Goal: Task Accomplishment & Management: Use online tool/utility

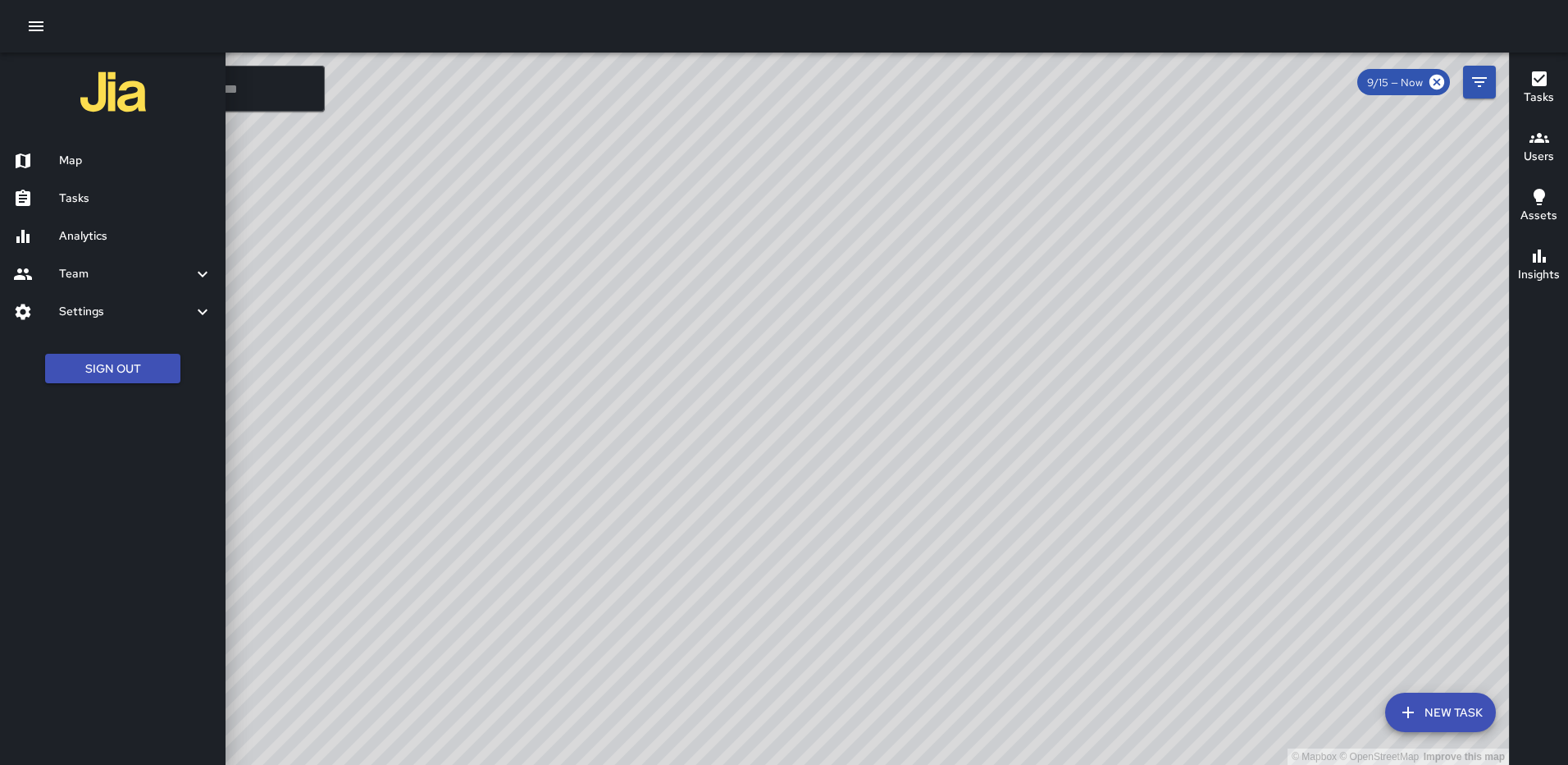
click at [983, 296] on div at bounding box center [784, 382] width 1568 height 765
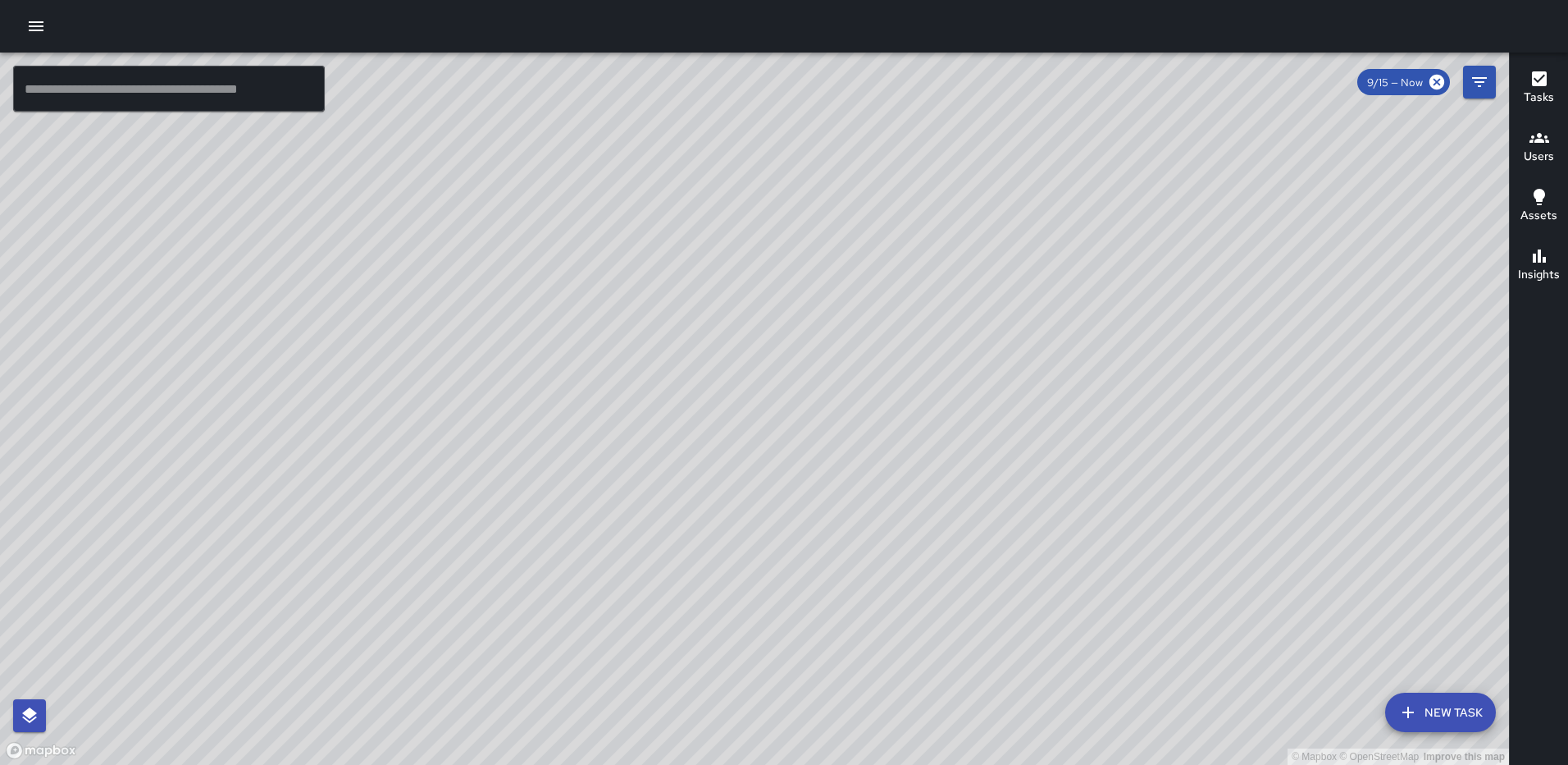
drag, startPoint x: 1085, startPoint y: 324, endPoint x: 996, endPoint y: 486, distance: 184.8
click at [996, 496] on div "© Mapbox © OpenStreetMap Improve this map" at bounding box center [754, 408] width 1509 height 713
click at [1521, 85] on button "Tasks" at bounding box center [1539, 88] width 58 height 59
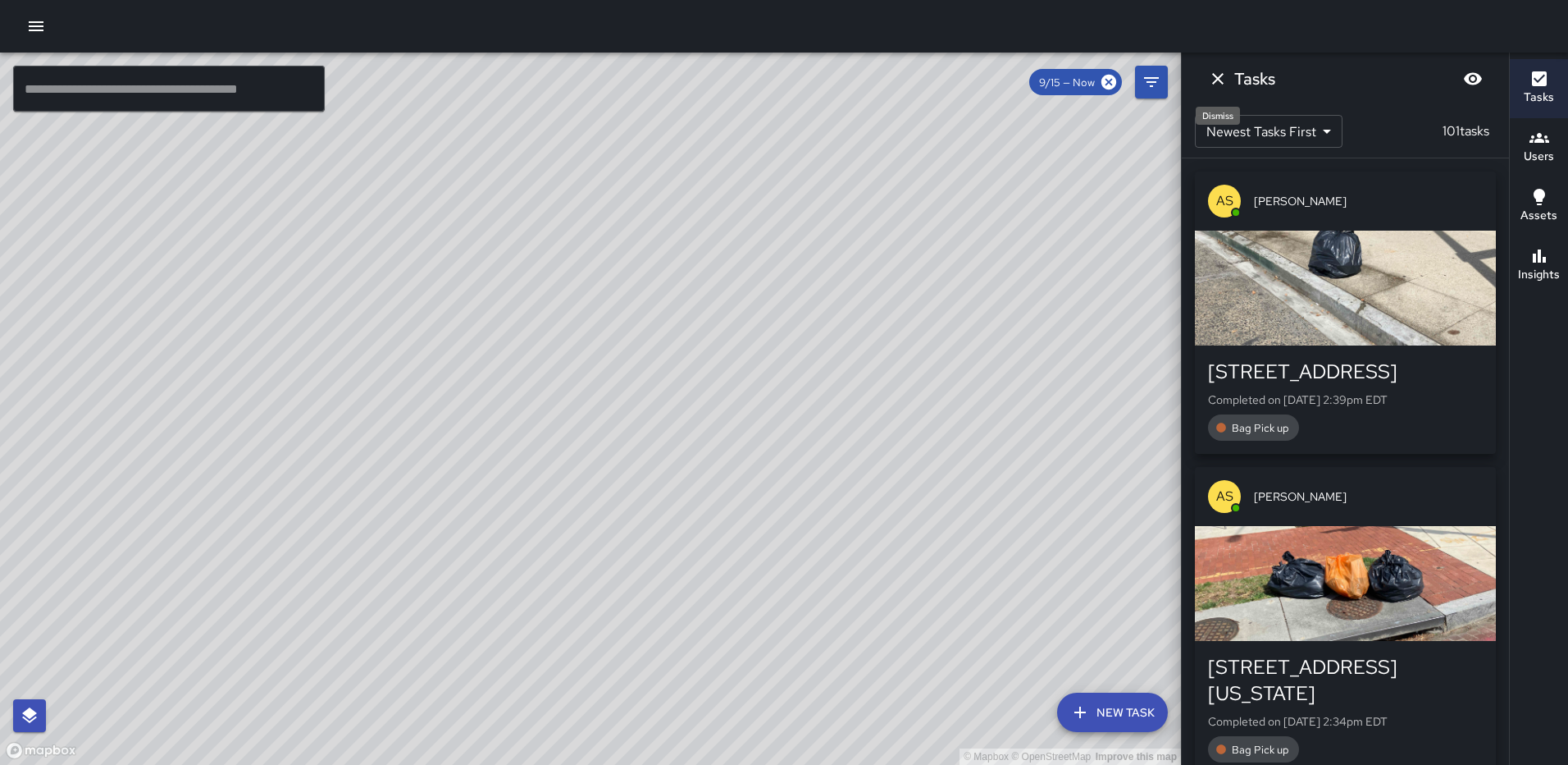
click at [1221, 79] on icon "Dismiss" at bounding box center [1218, 78] width 19 height 19
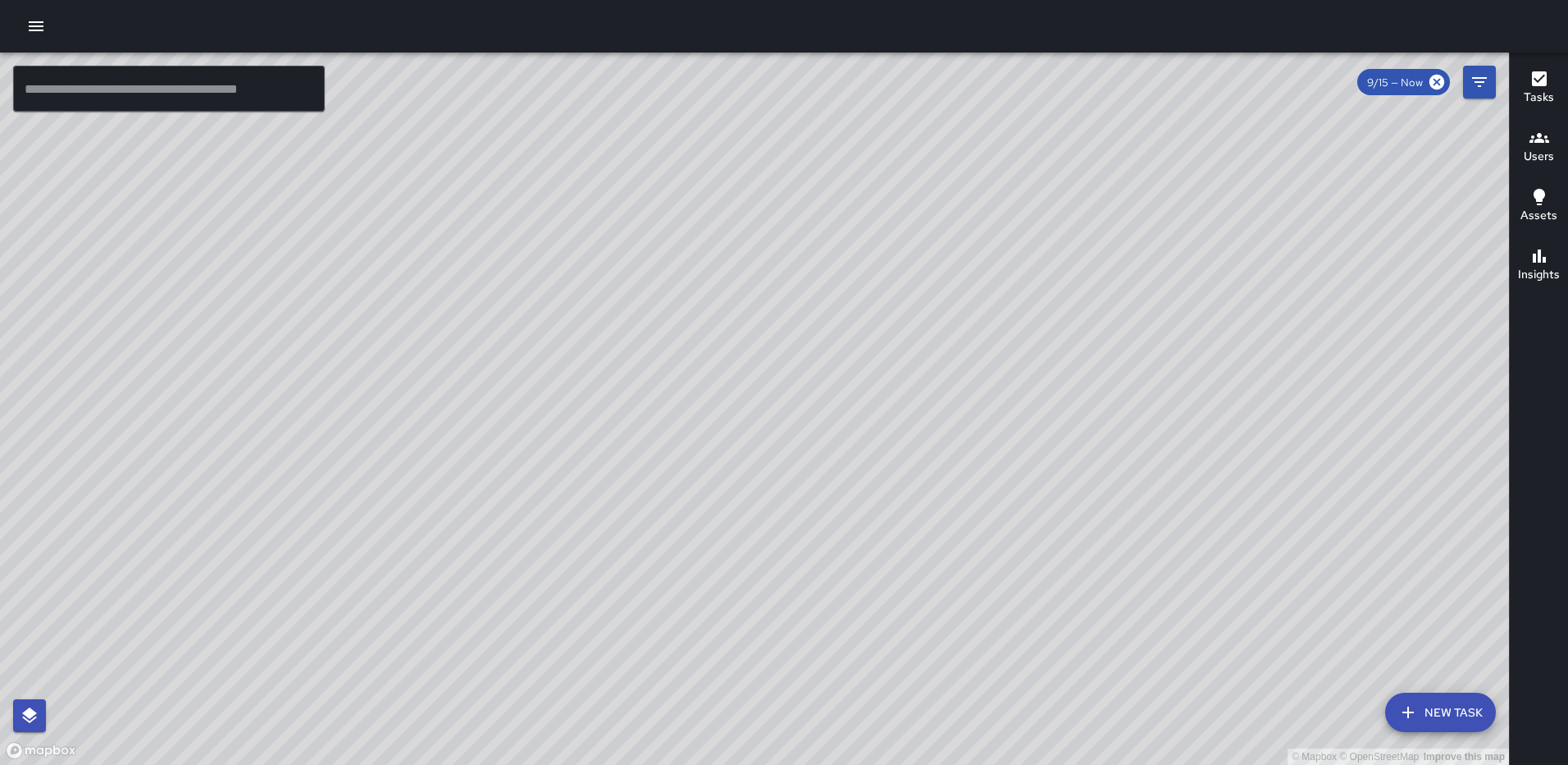
drag, startPoint x: 956, startPoint y: 362, endPoint x: 891, endPoint y: 454, distance: 112.6
click at [926, 475] on div "© Mapbox © OpenStreetMap Improve this map" at bounding box center [754, 408] width 1509 height 713
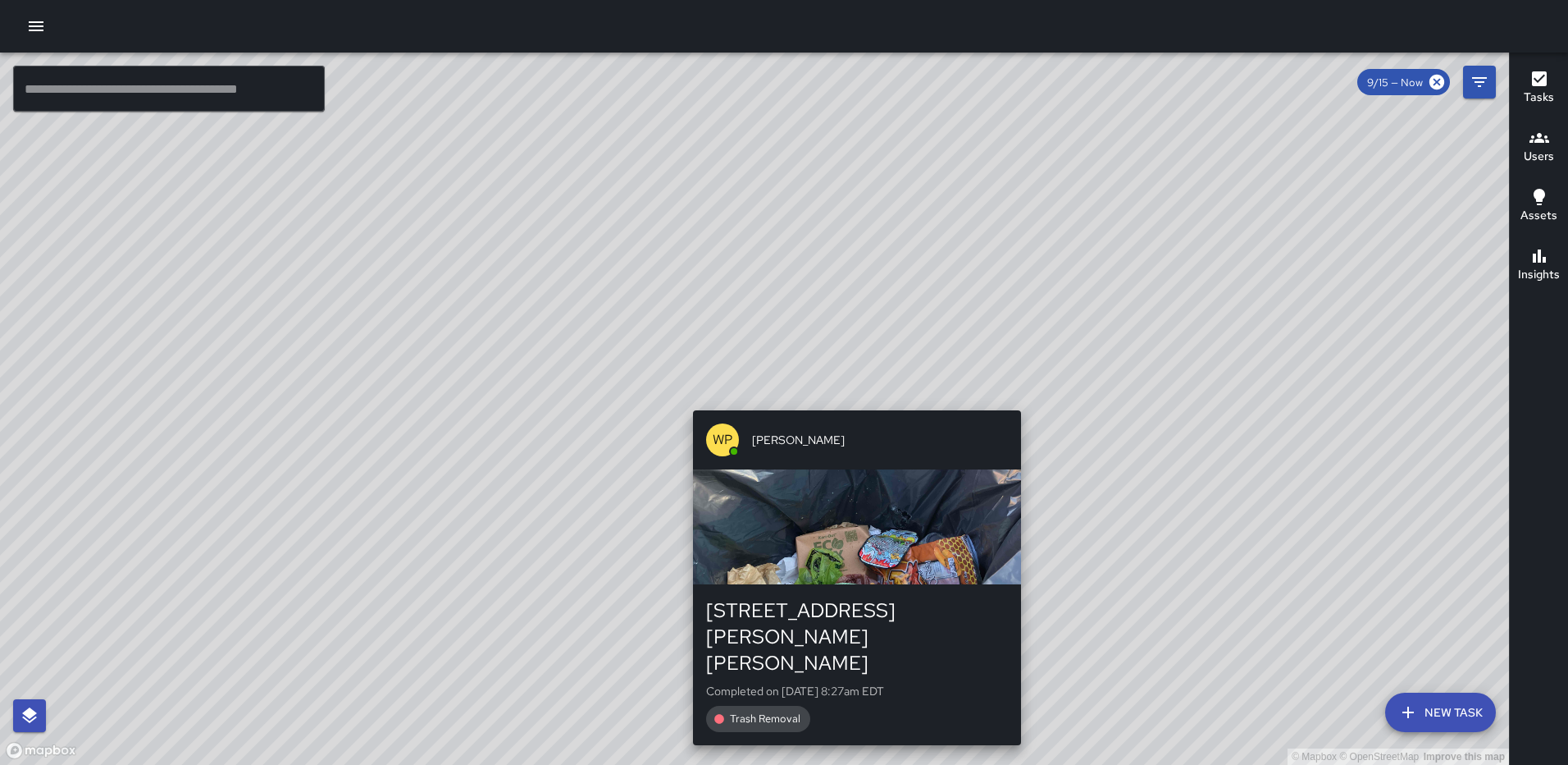
click at [850, 398] on div "© Mapbox © OpenStreetMap Improve this map WP Waverly Phillips 105 Harry Thomas …" at bounding box center [754, 408] width 1509 height 713
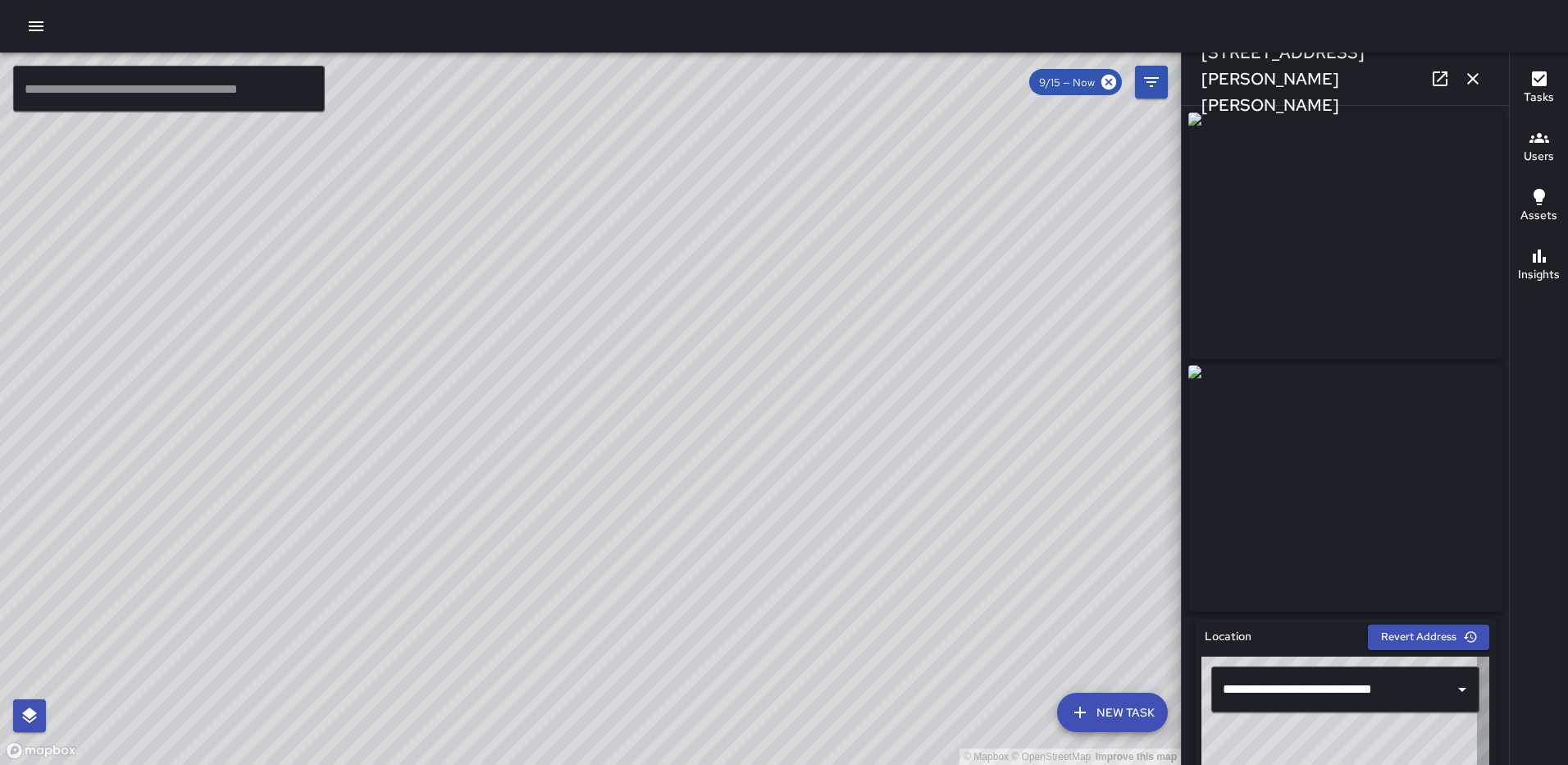
type input "**********"
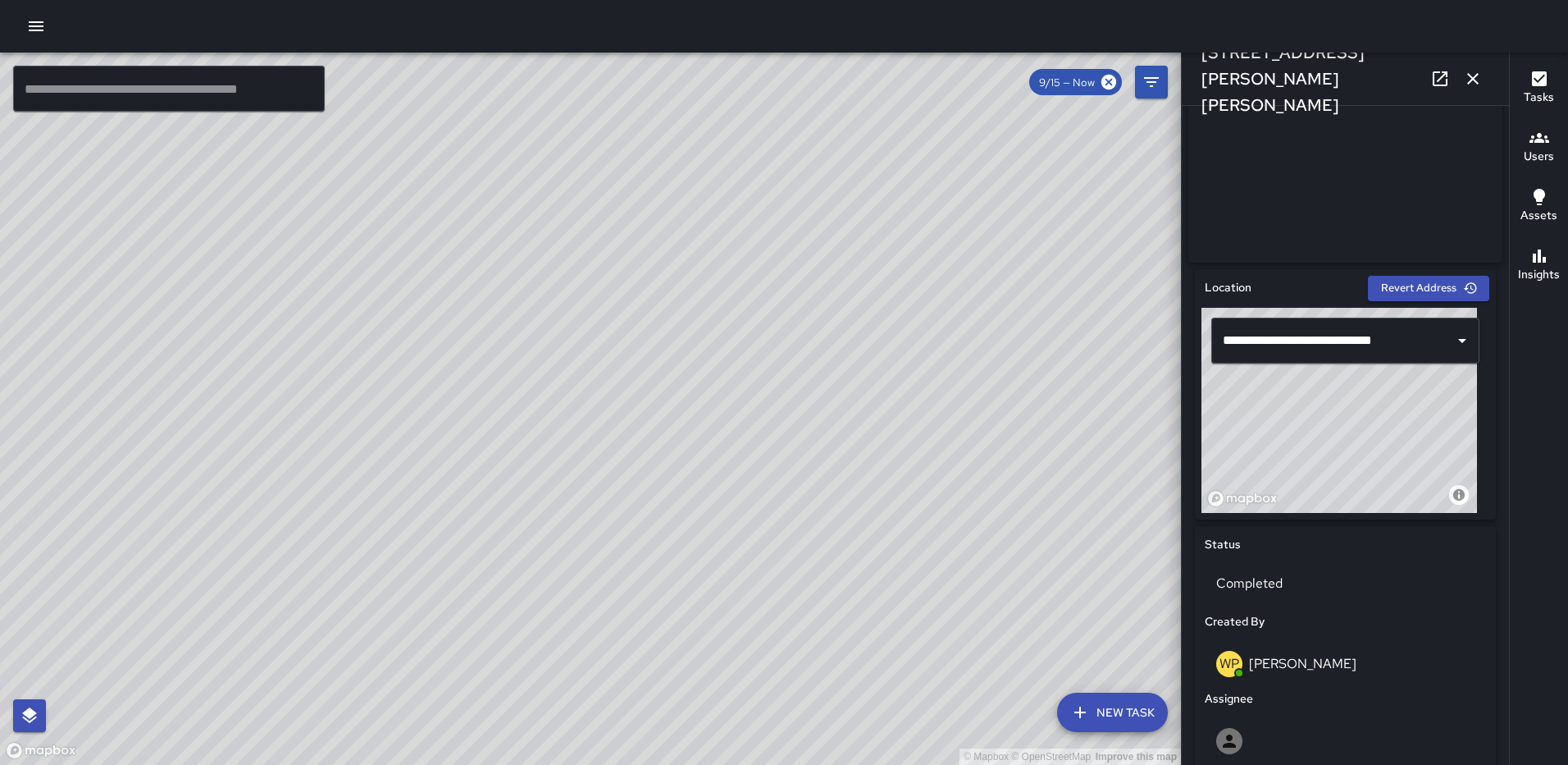
scroll to position [932, 0]
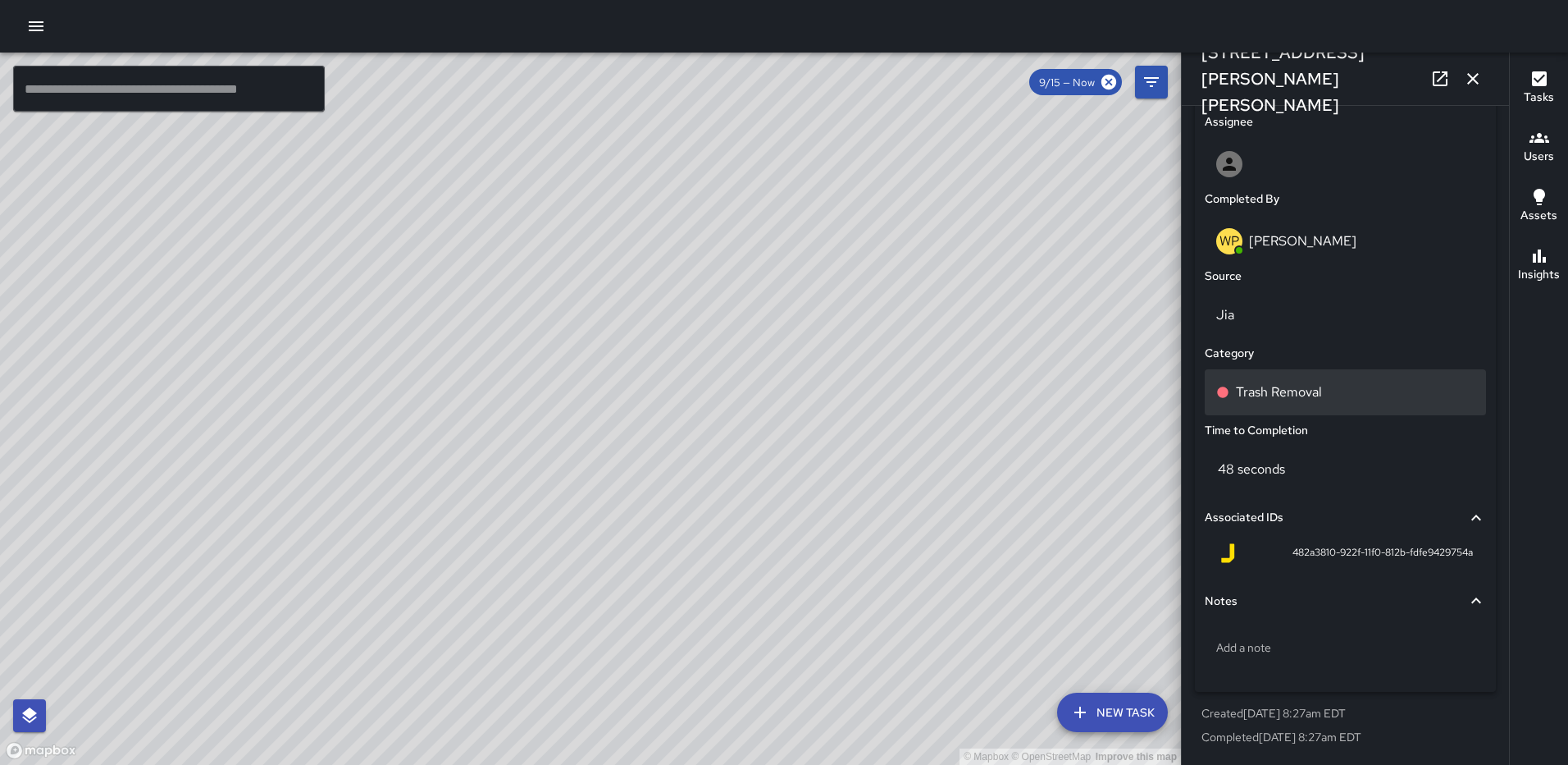
click at [1298, 393] on p "Trash Removal" at bounding box center [1279, 392] width 86 height 19
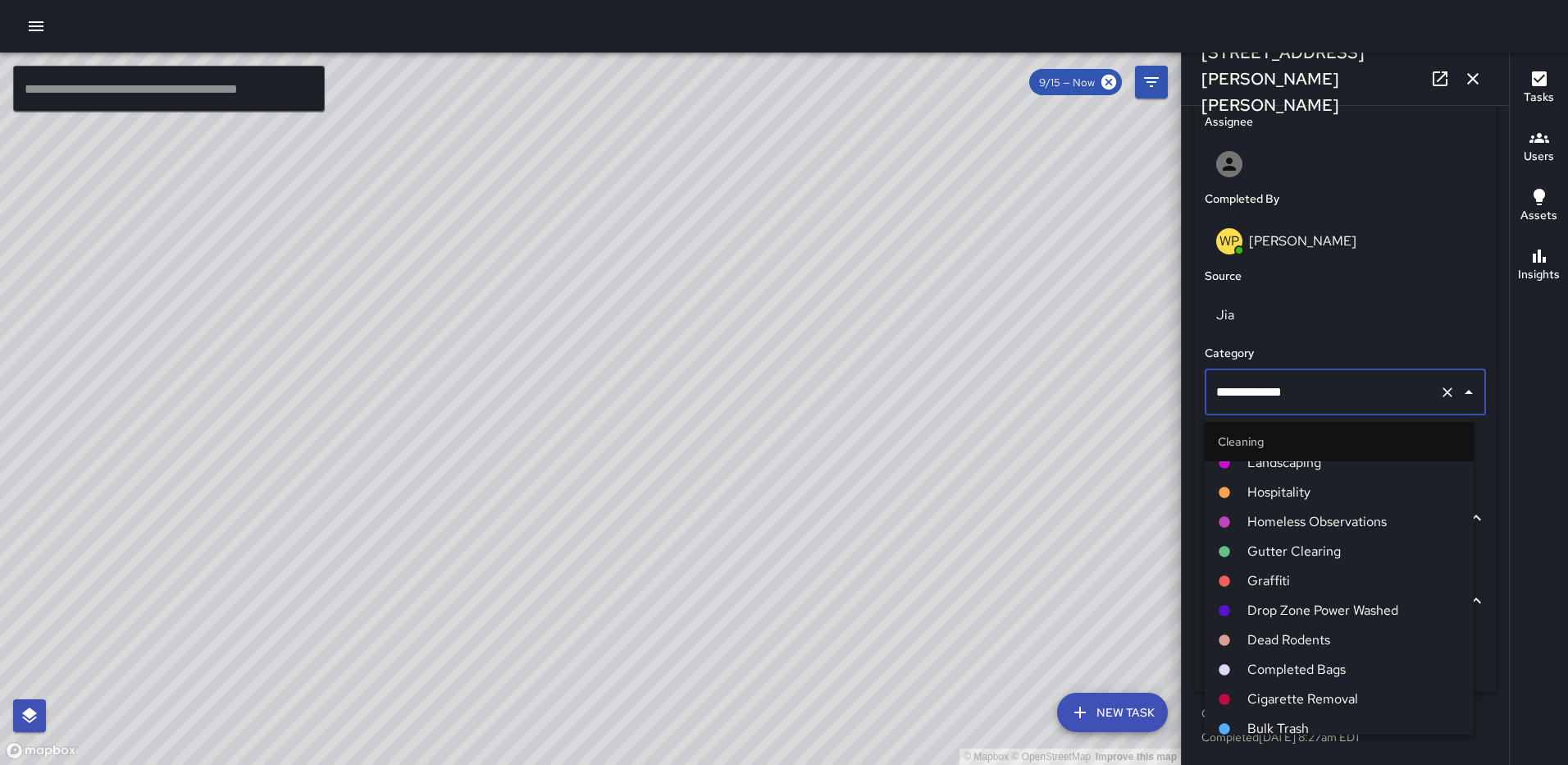
scroll to position [739, 0]
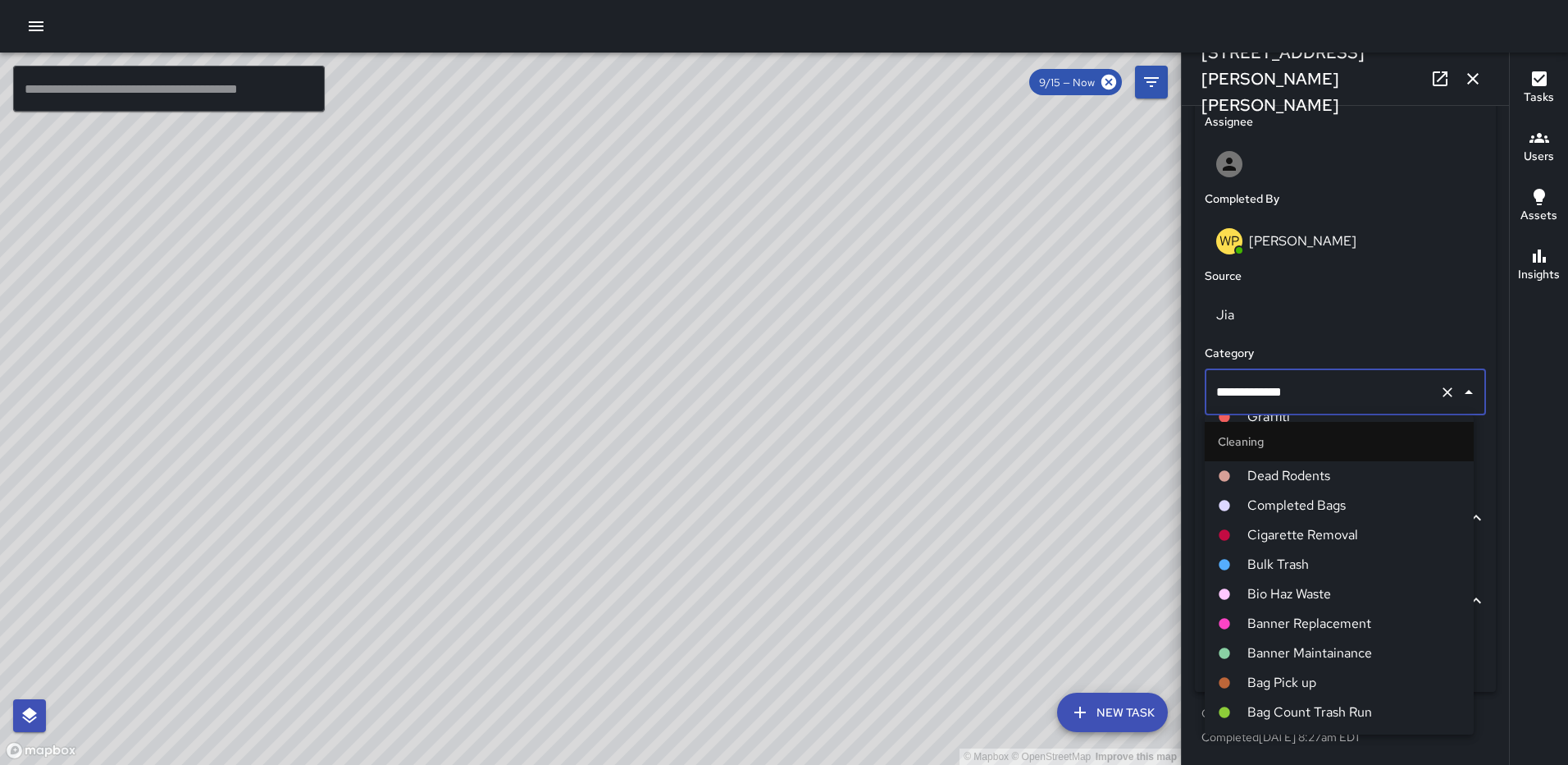
click at [1305, 507] on span "Completed Bags" at bounding box center [1354, 506] width 214 height 19
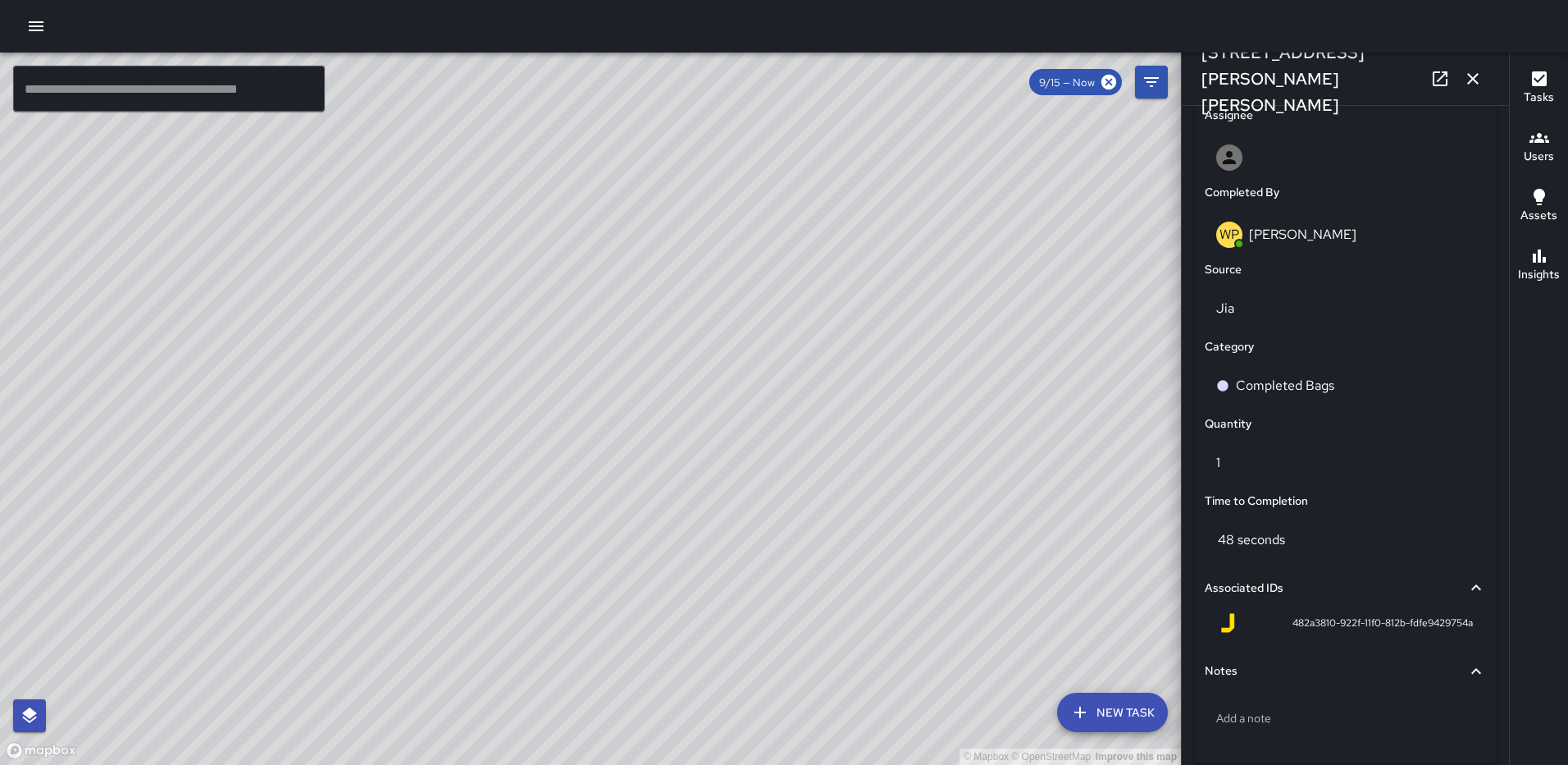
click at [1476, 67] on button "button" at bounding box center [1473, 78] width 33 height 33
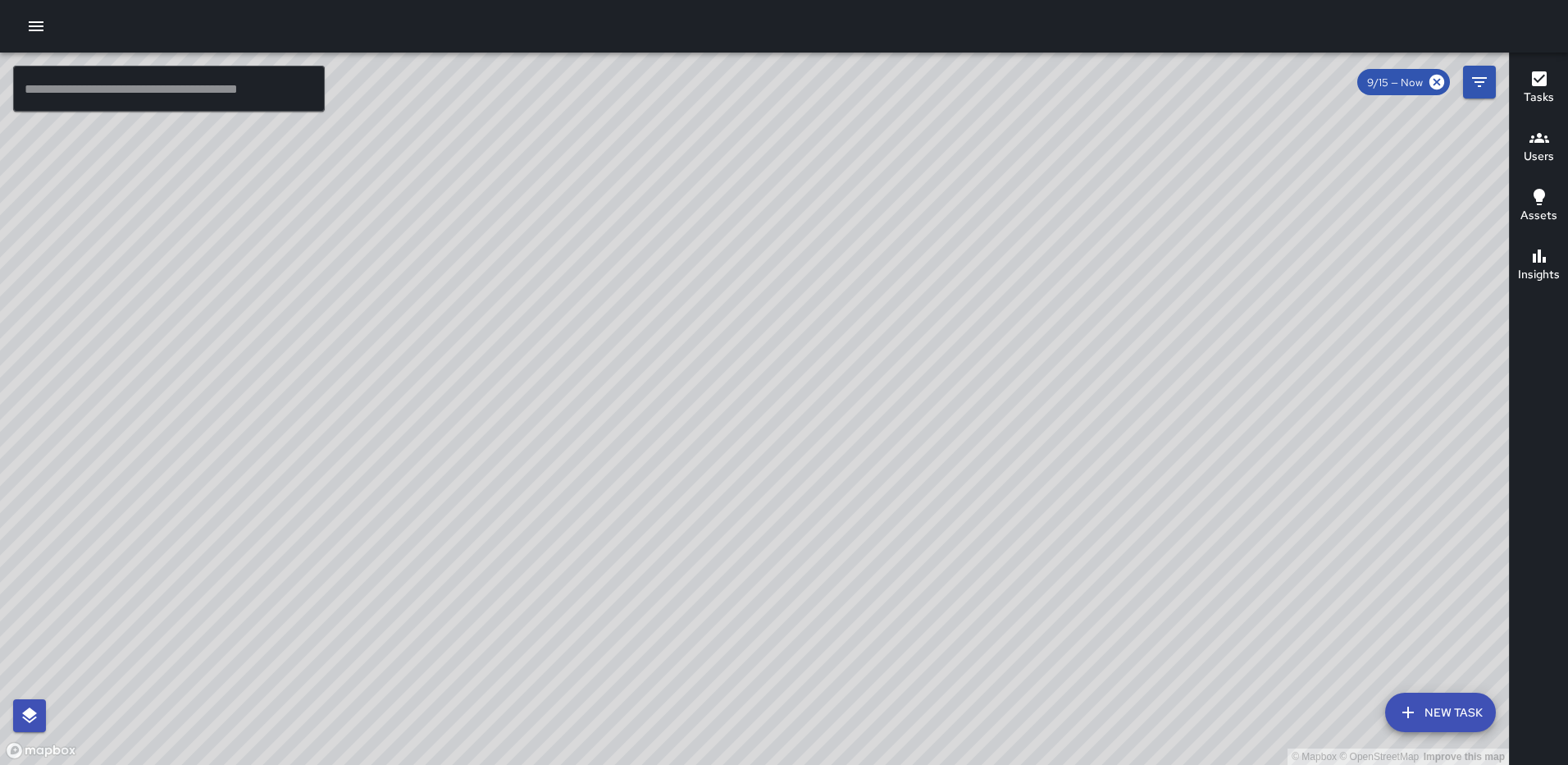
click at [803, 409] on div "© Mapbox © OpenStreetMap Improve this map WP Waverly Phillips 105 Harry Thomas …" at bounding box center [754, 408] width 1509 height 713
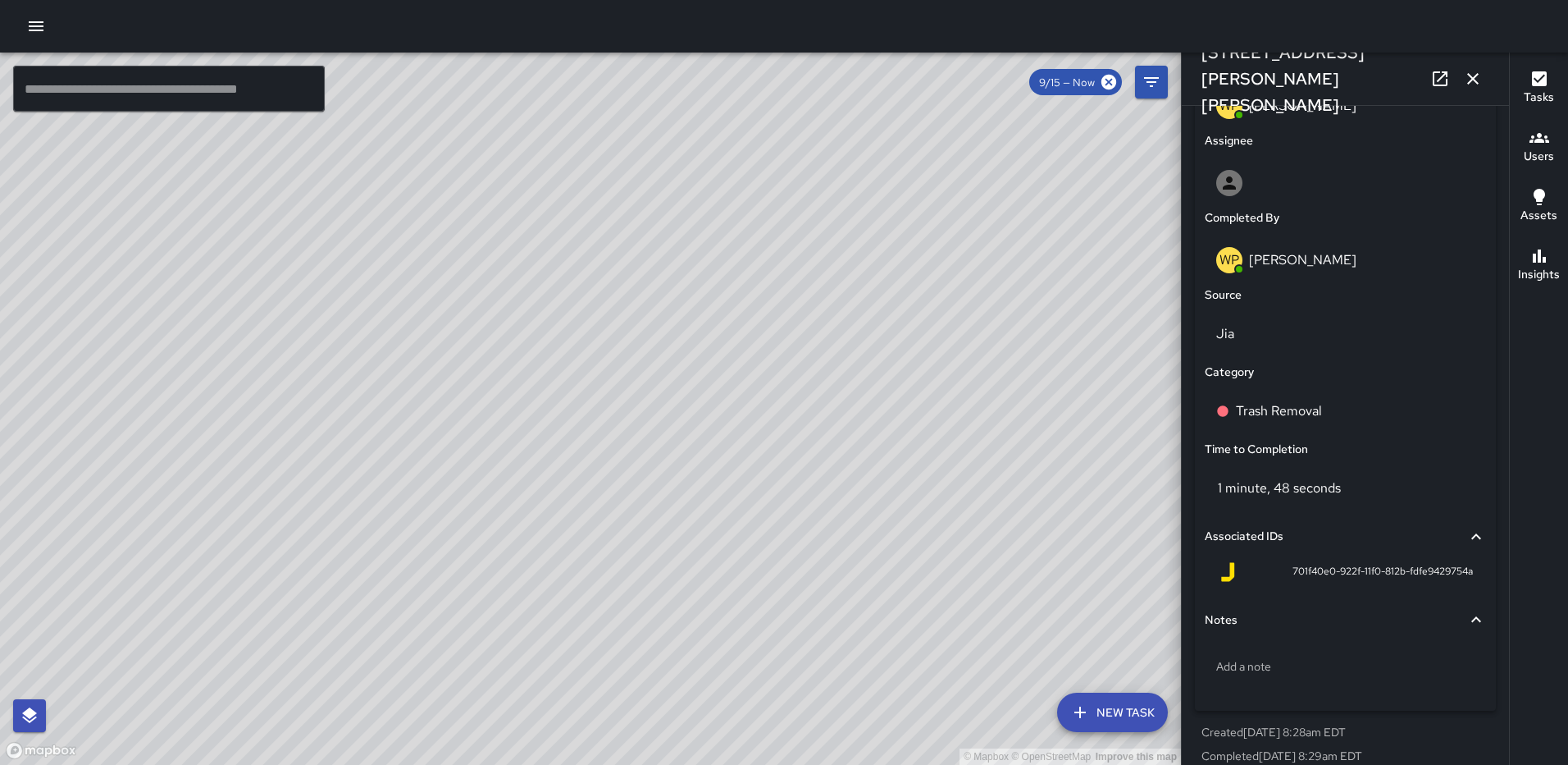
scroll to position [932, 0]
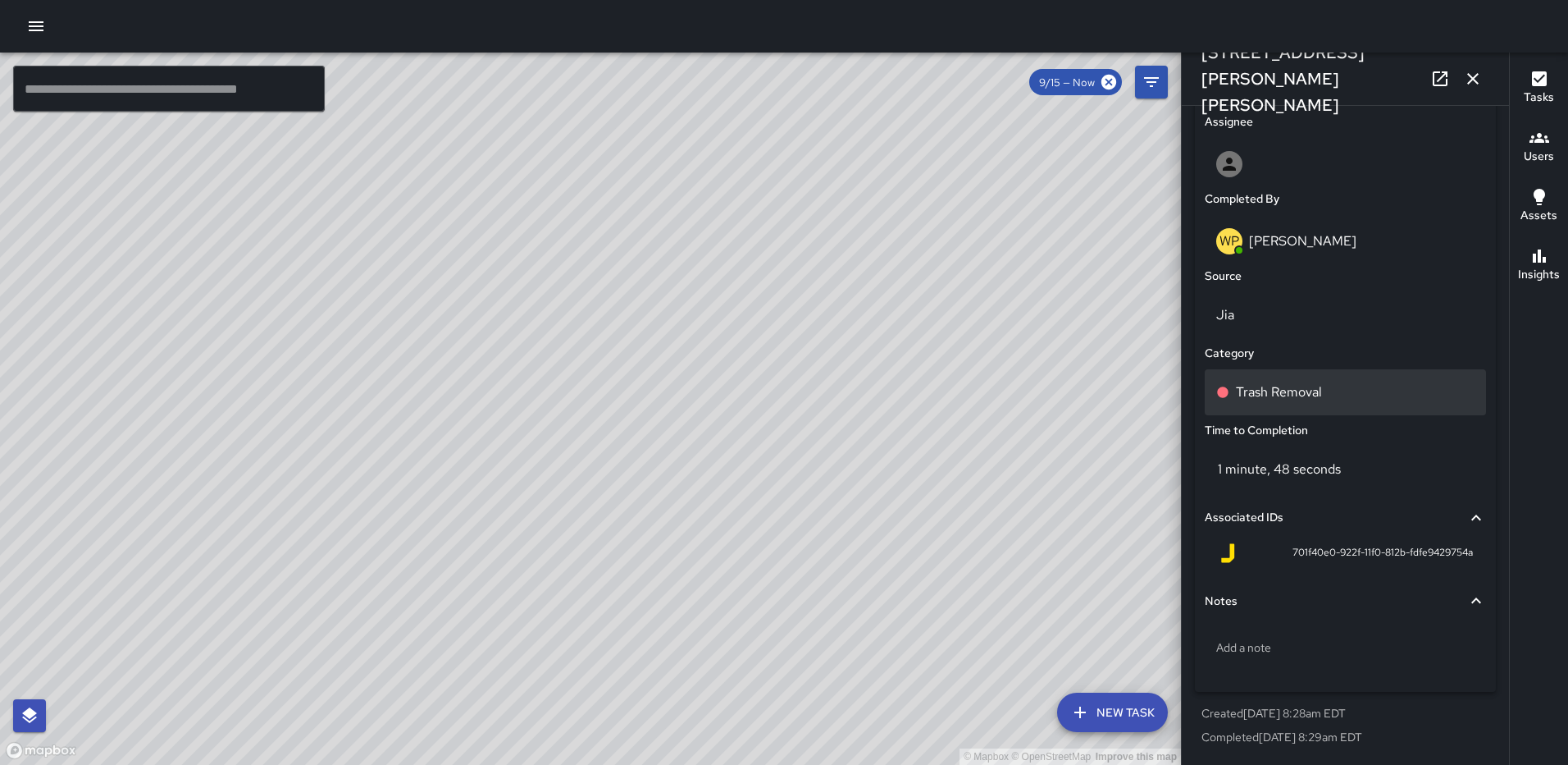
click at [1312, 390] on p "Trash Removal" at bounding box center [1279, 392] width 86 height 19
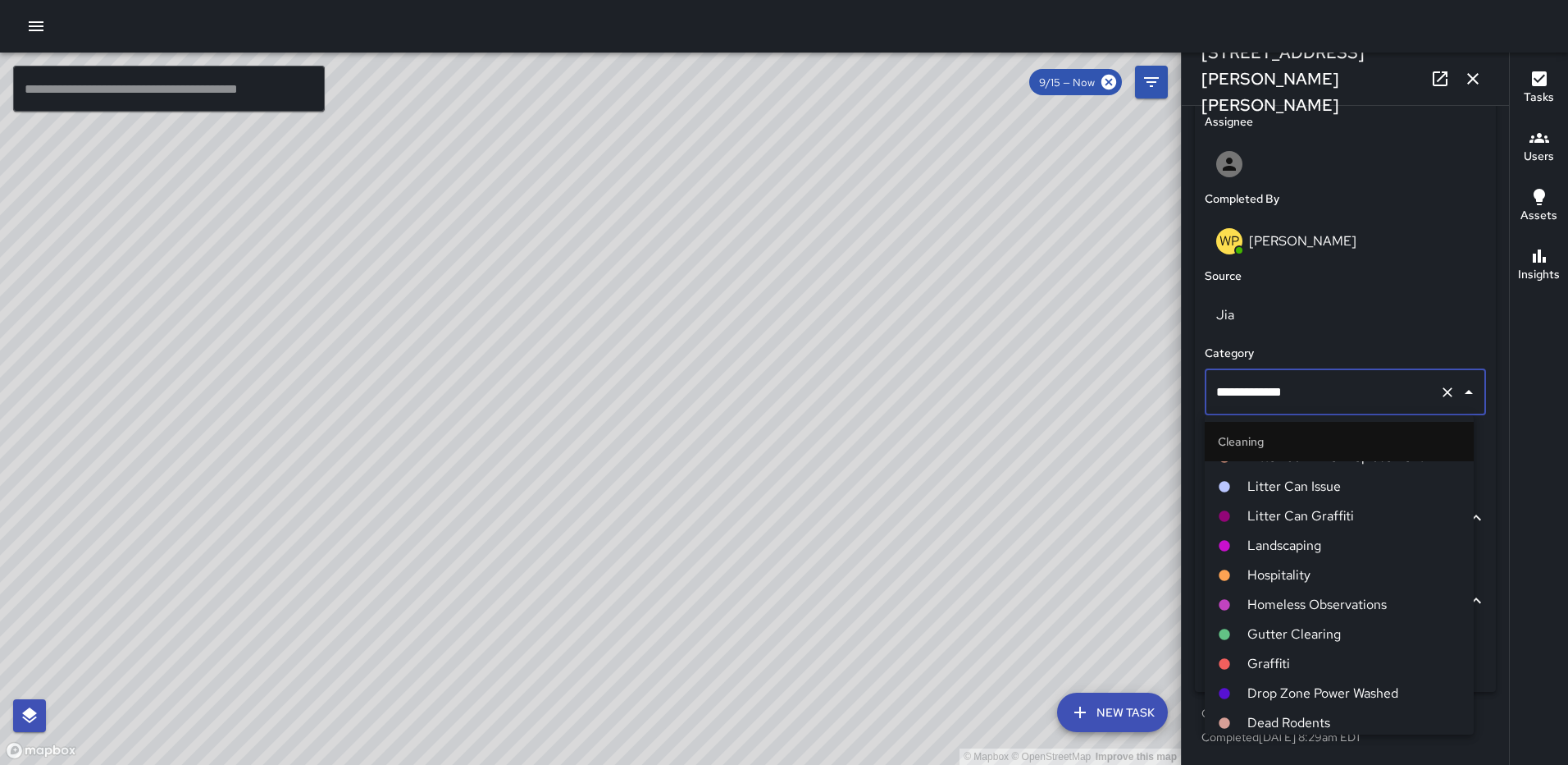
scroll to position [739, 0]
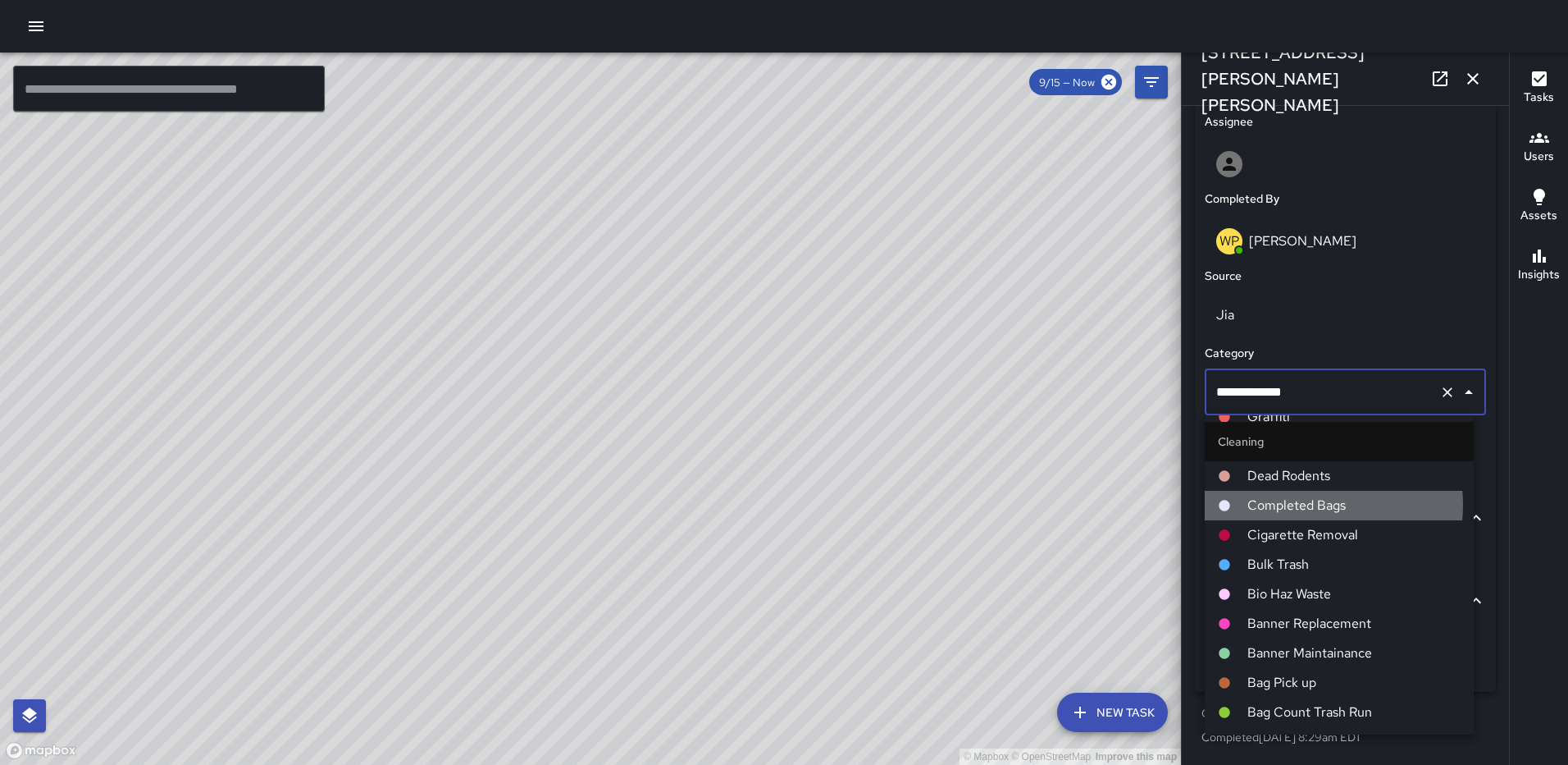
click at [1305, 504] on span "Completed Bags" at bounding box center [1354, 506] width 214 height 19
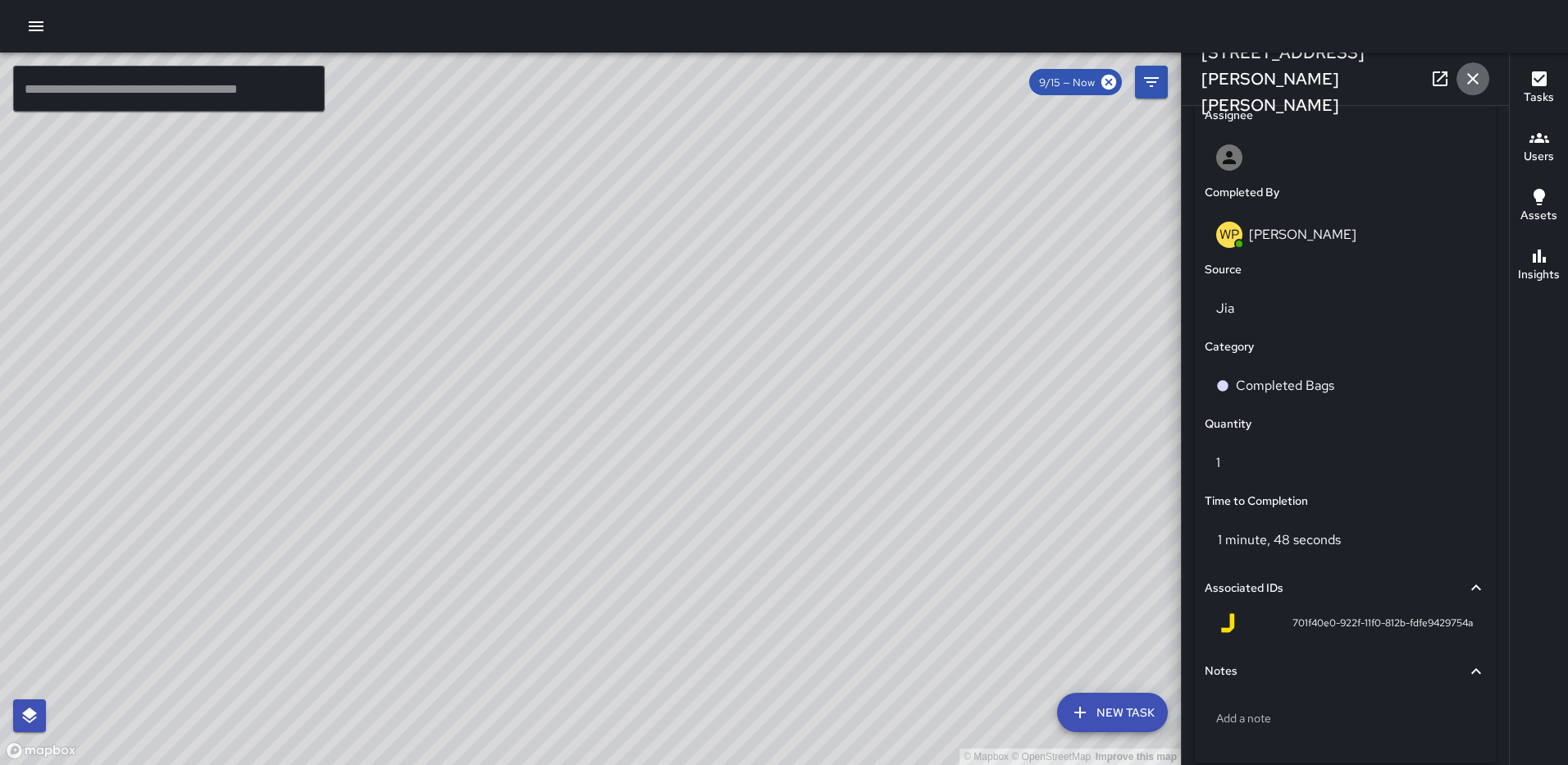
click at [1476, 64] on button "button" at bounding box center [1473, 78] width 33 height 33
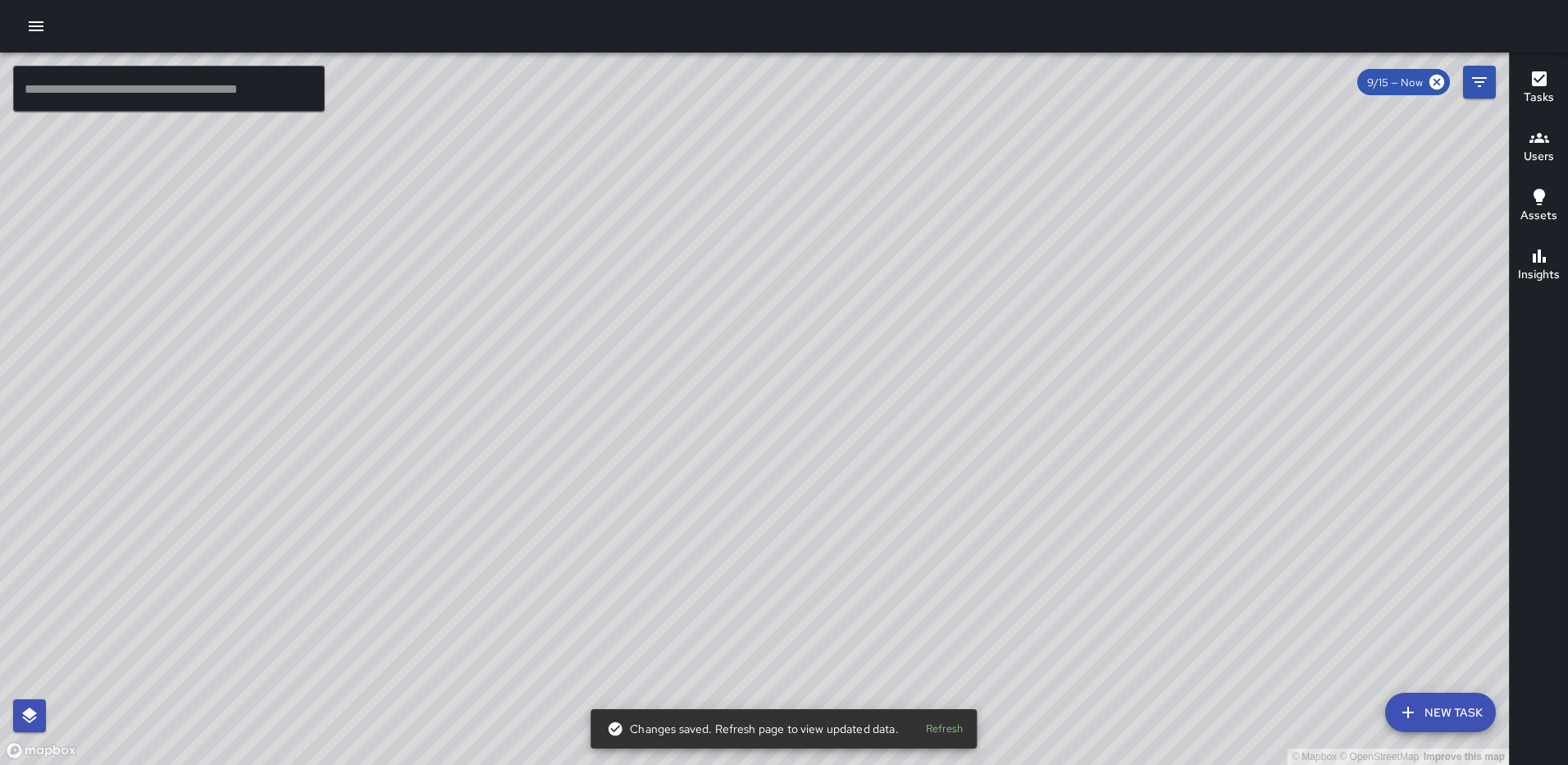
click at [759, 416] on div "© Mapbox © OpenStreetMap Improve this map WP Waverly Phillips 105 Harry Thomas …" at bounding box center [754, 408] width 1509 height 713
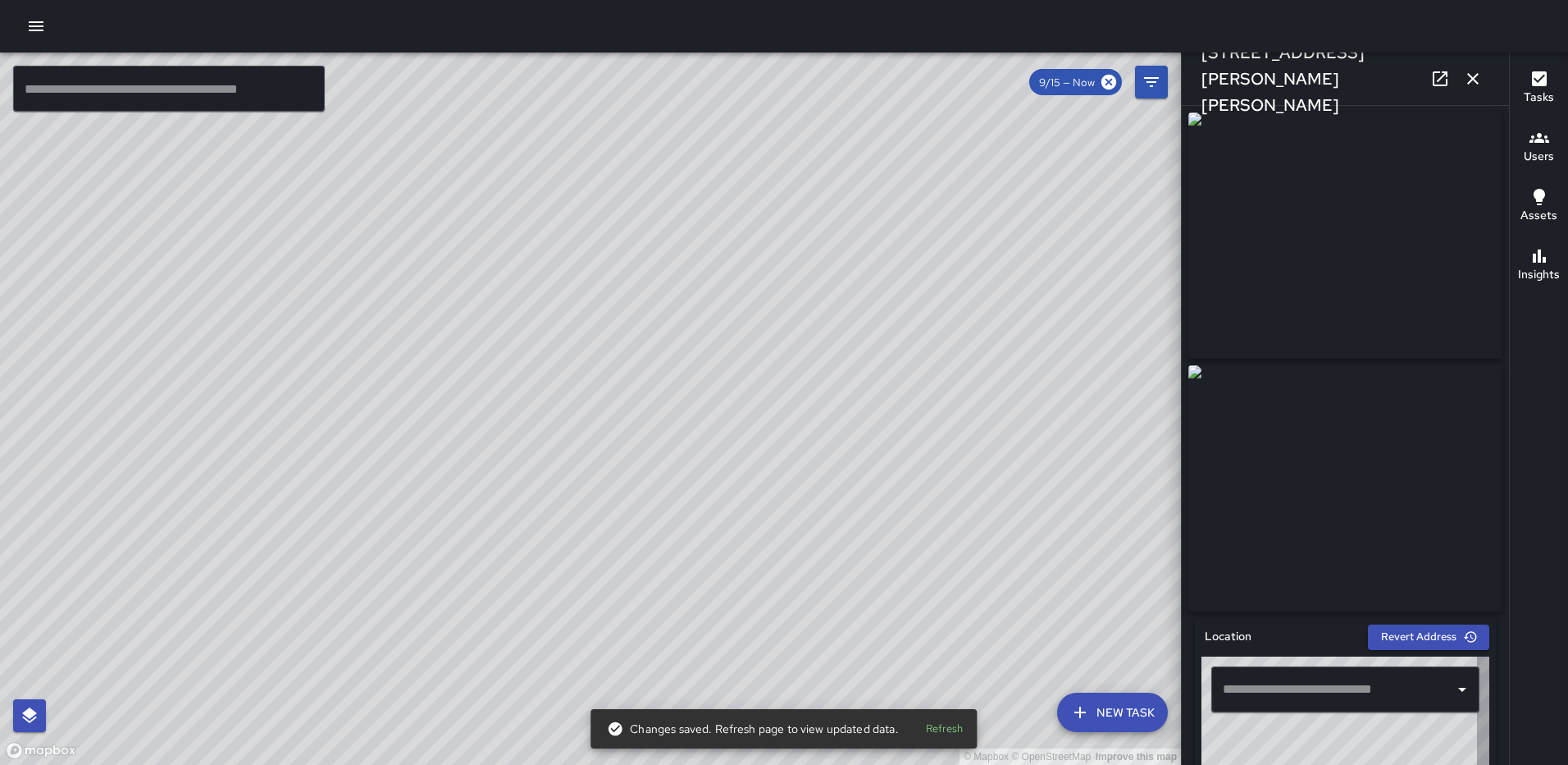
type input "**********"
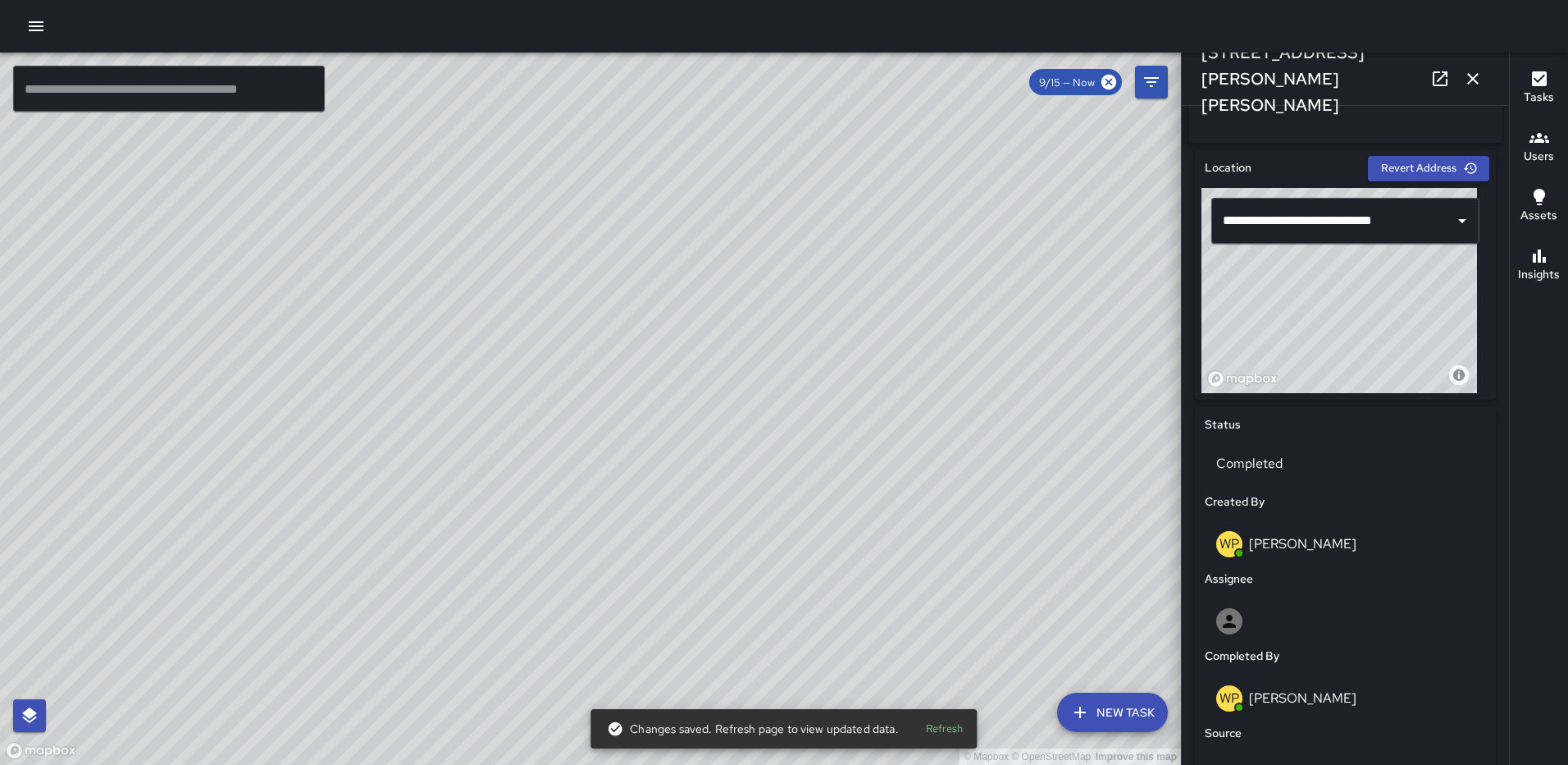
scroll to position [932, 0]
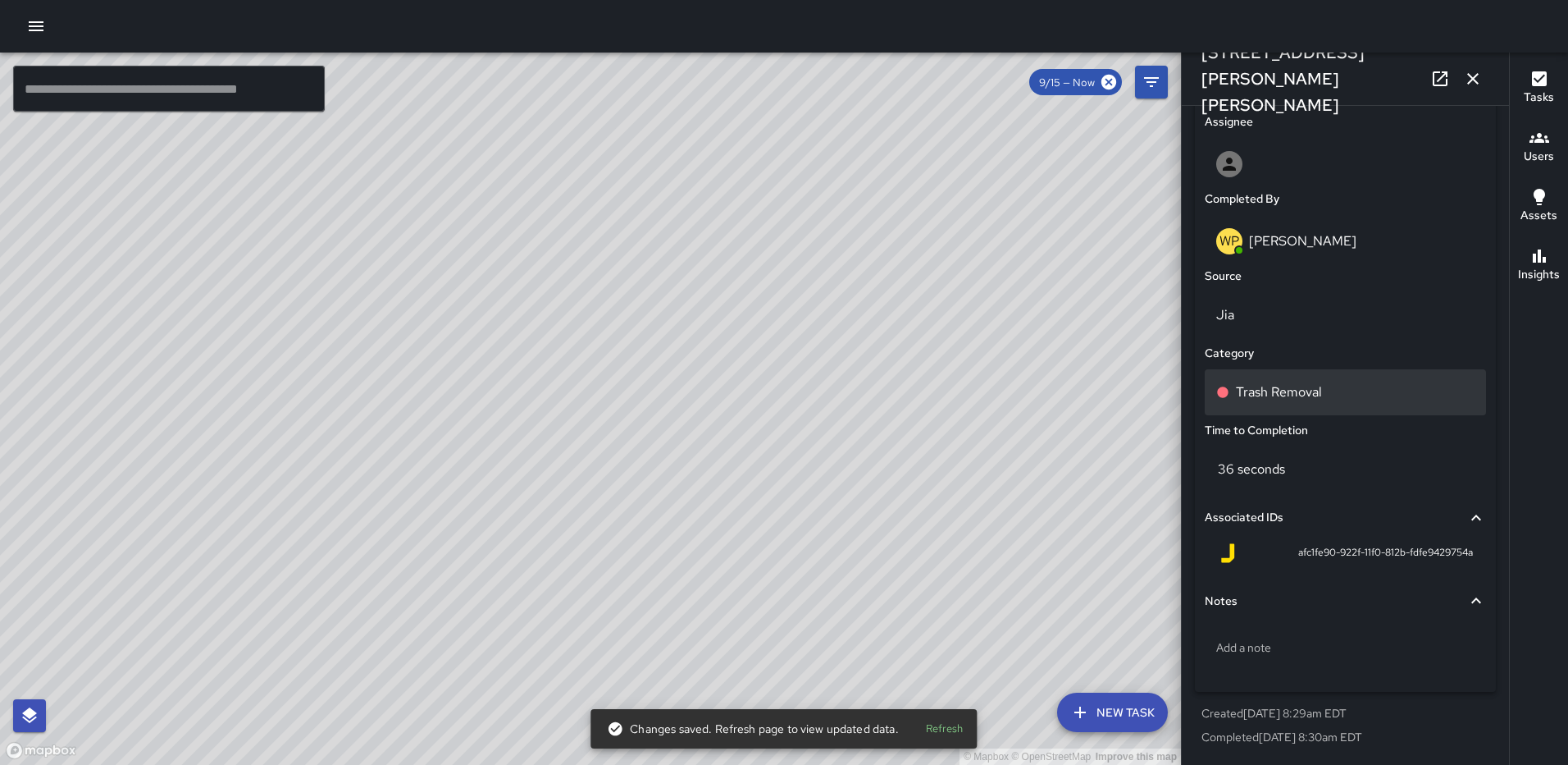
click at [1276, 383] on p "Trash Removal" at bounding box center [1279, 392] width 86 height 19
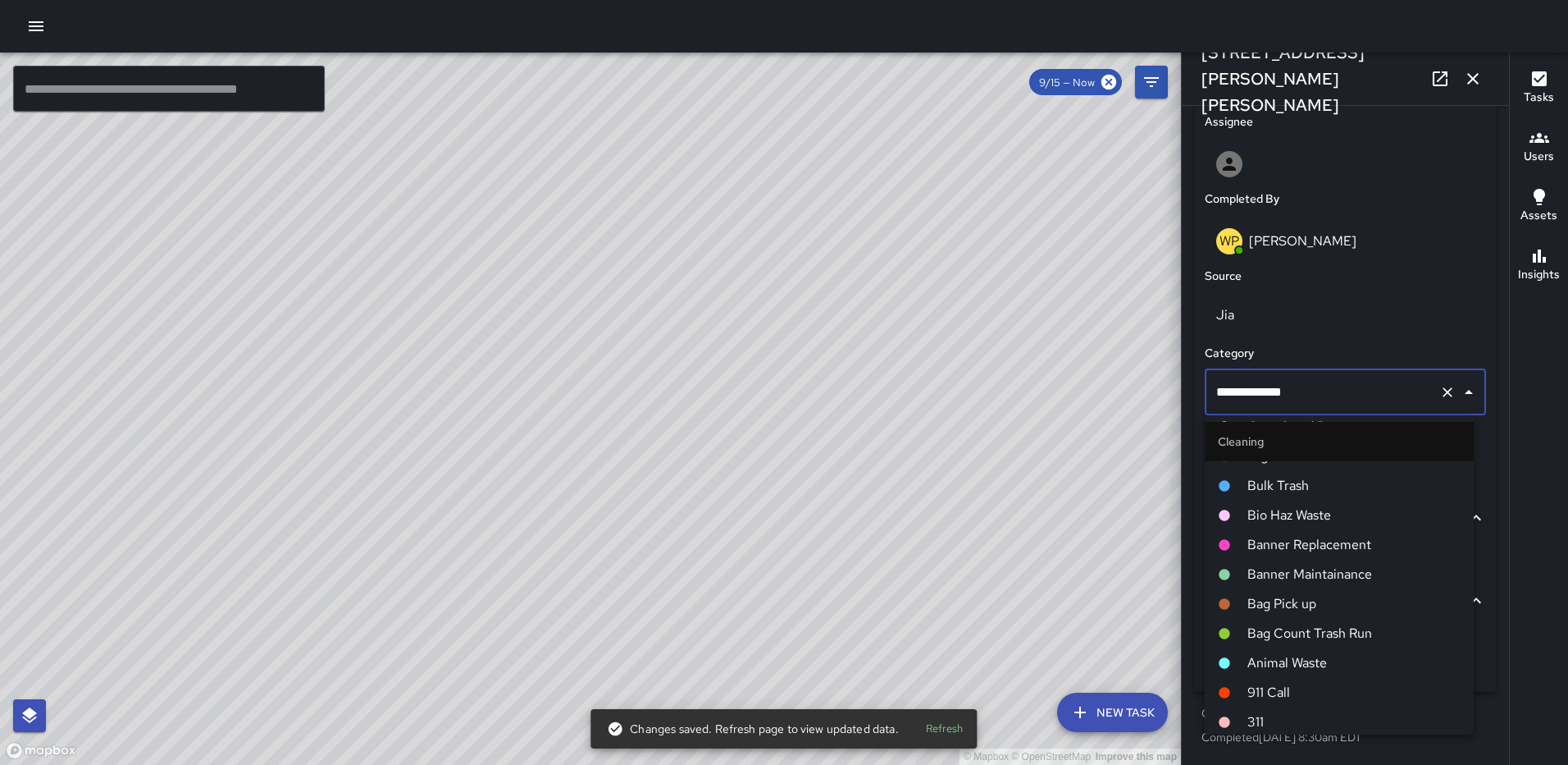
scroll to position [739, 0]
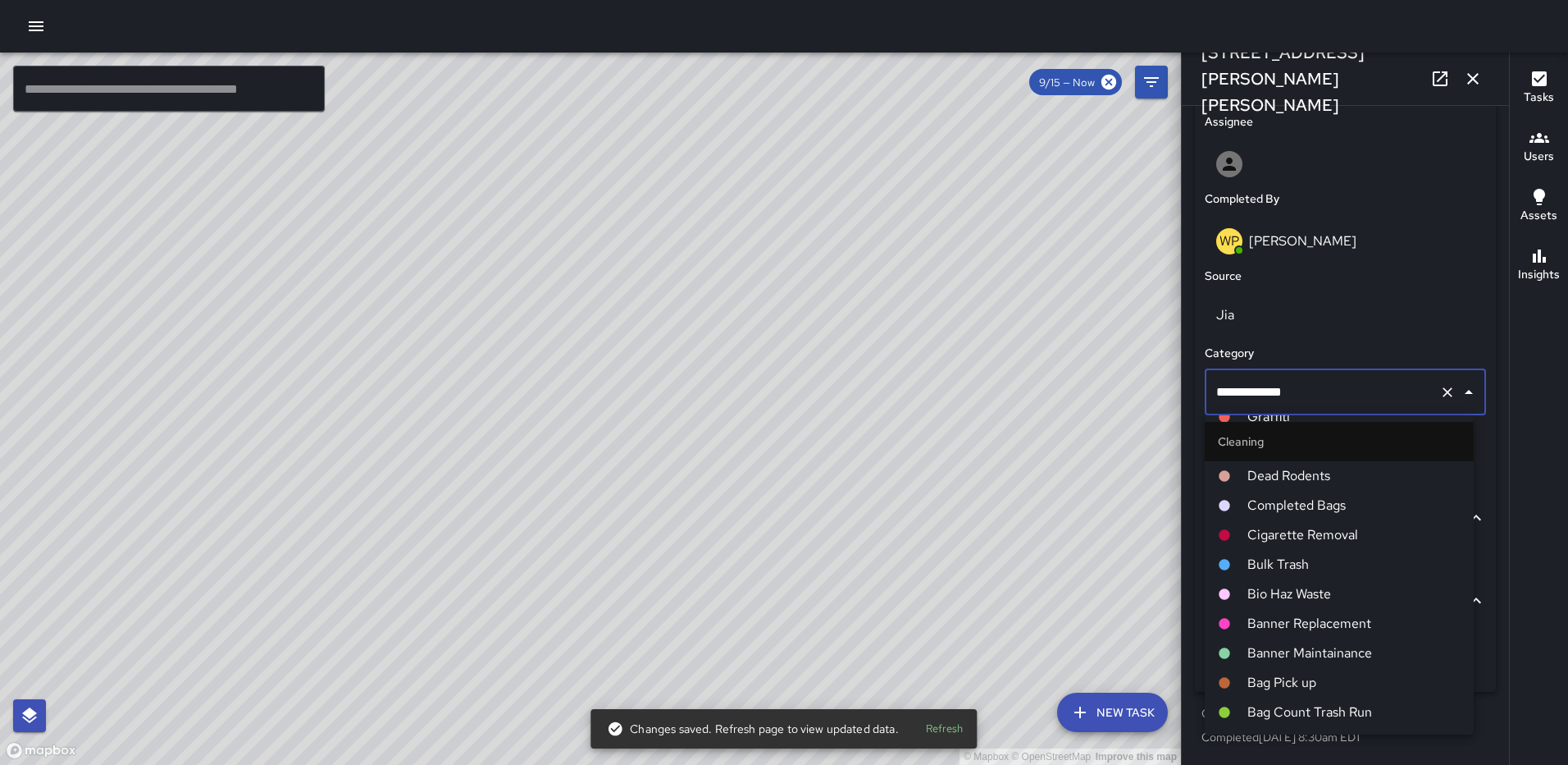
click at [1344, 496] on span "Completed Bags" at bounding box center [1354, 506] width 214 height 19
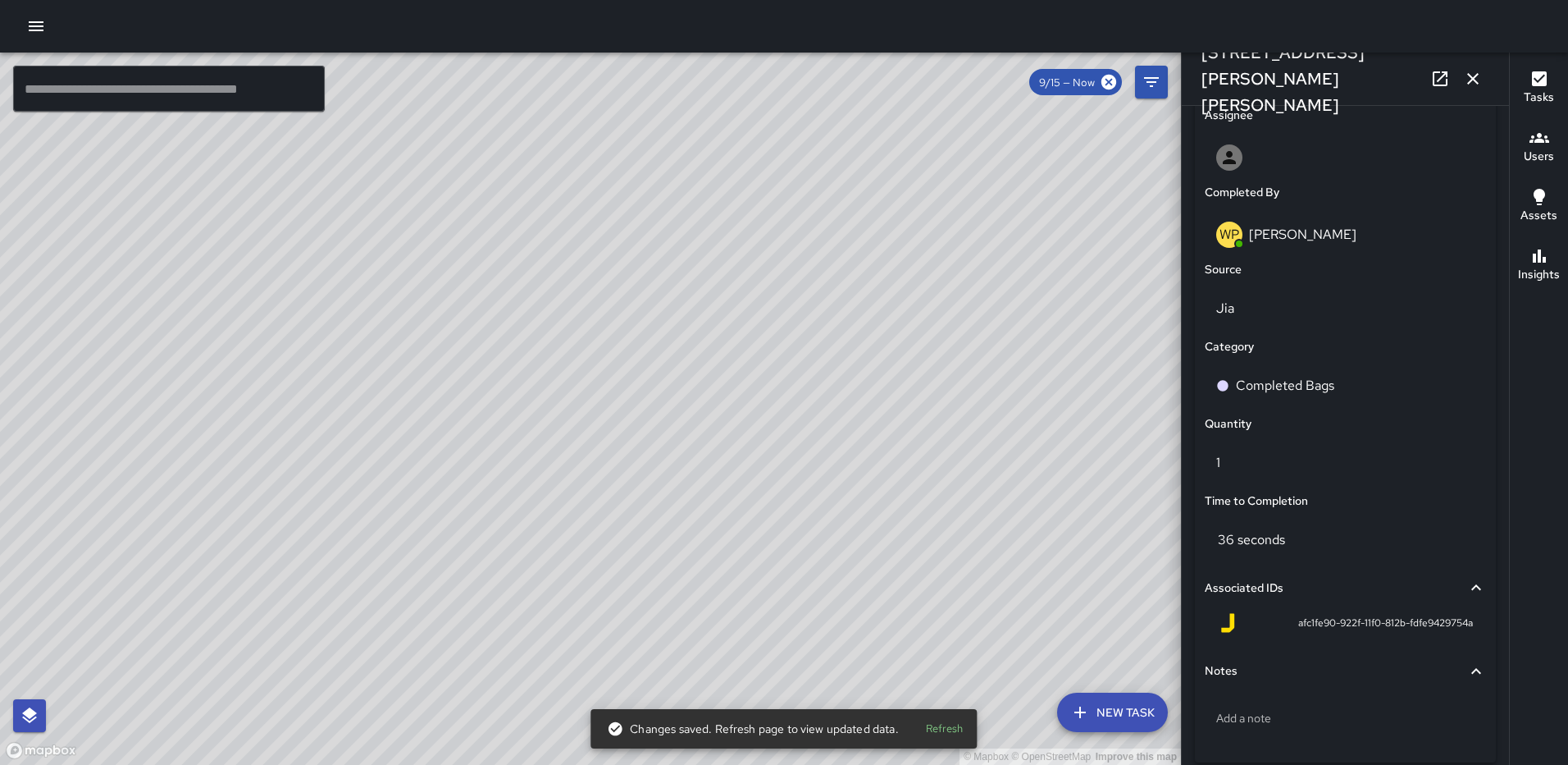
click at [1471, 76] on icon "button" at bounding box center [1473, 79] width 12 height 12
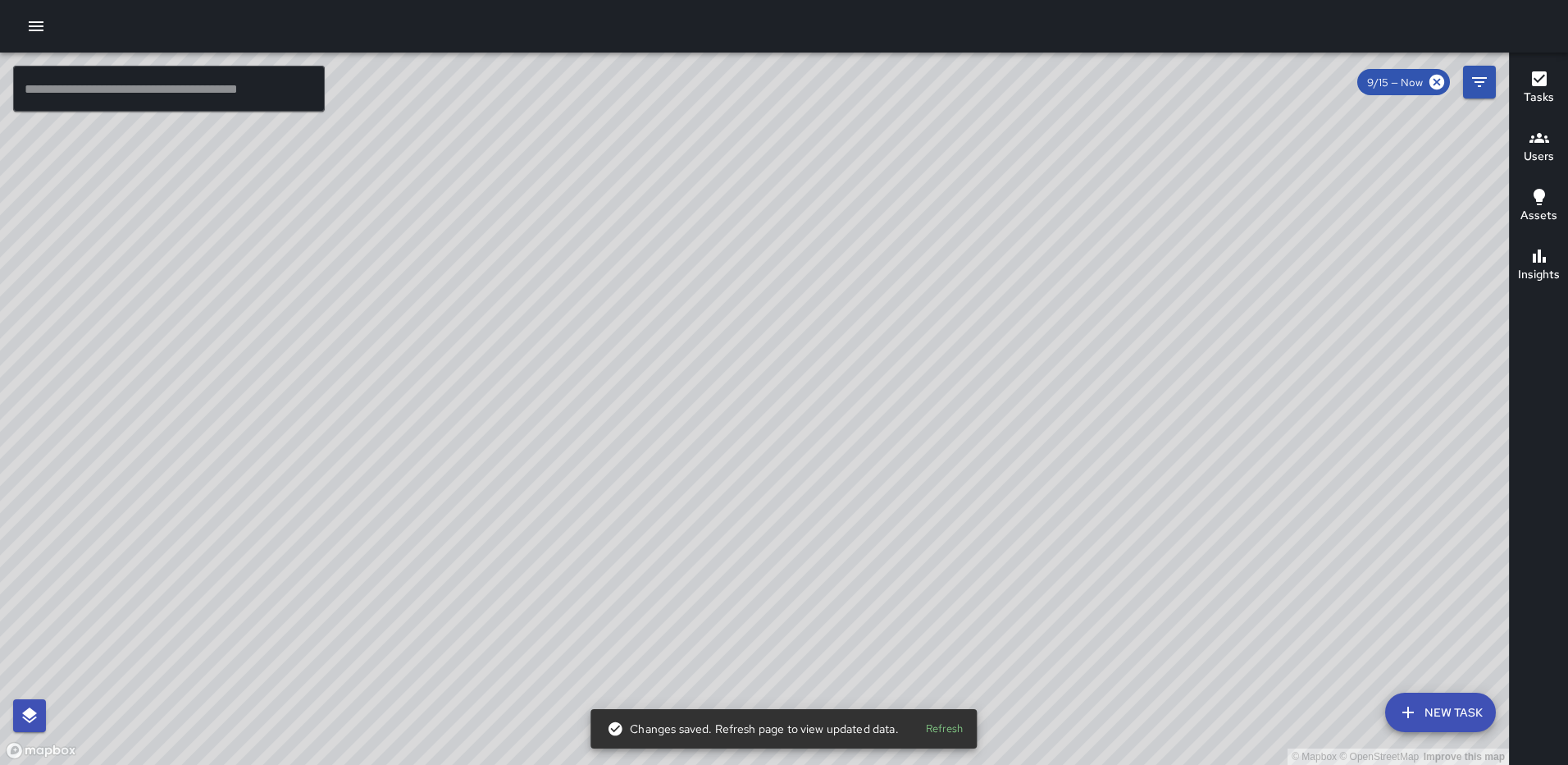
click at [780, 220] on div "© Mapbox © OpenStreetMap Improve this map WP Waverly Phillips 227 Harry Thomas …" at bounding box center [754, 408] width 1509 height 713
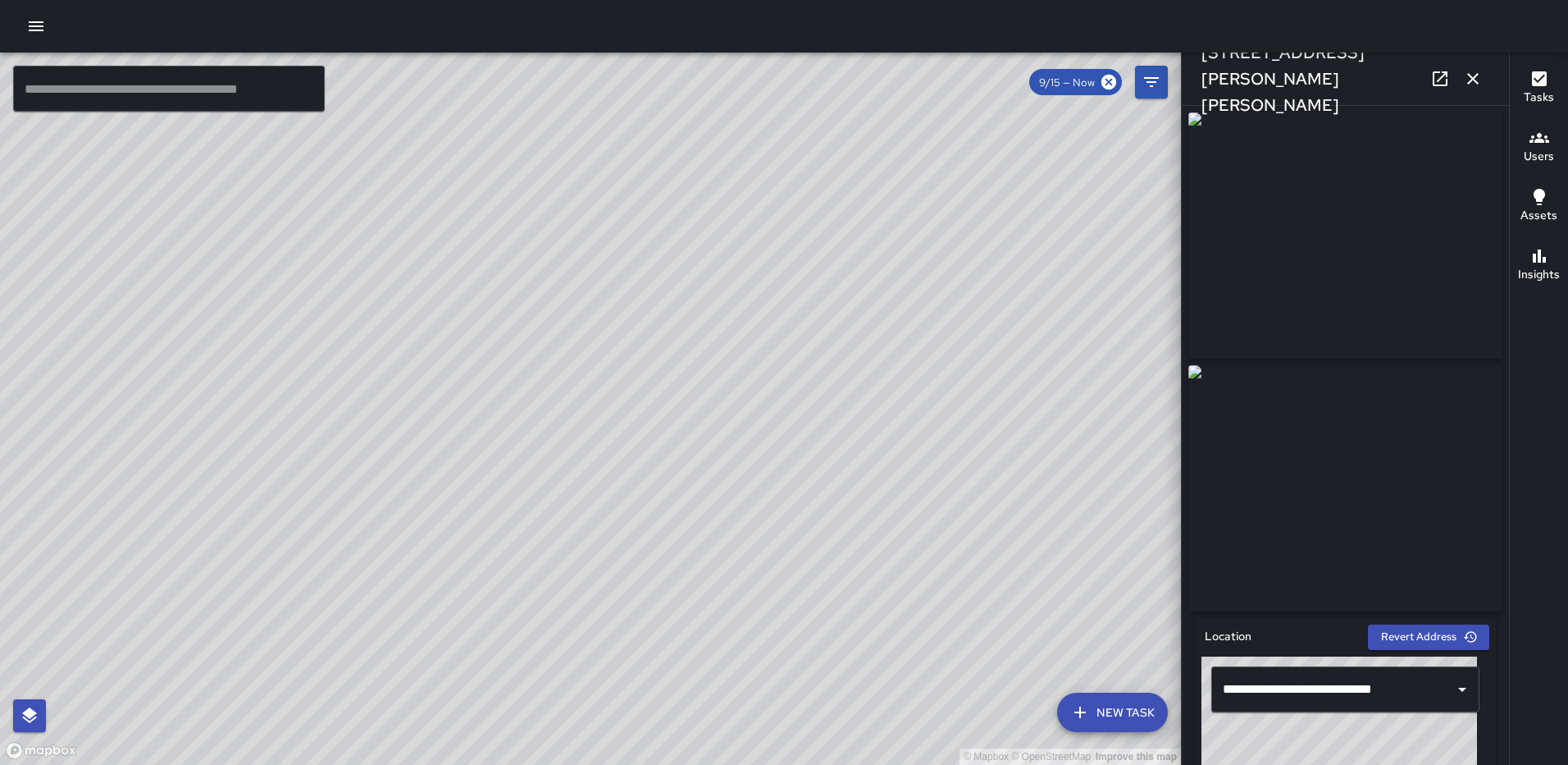
type input "**********"
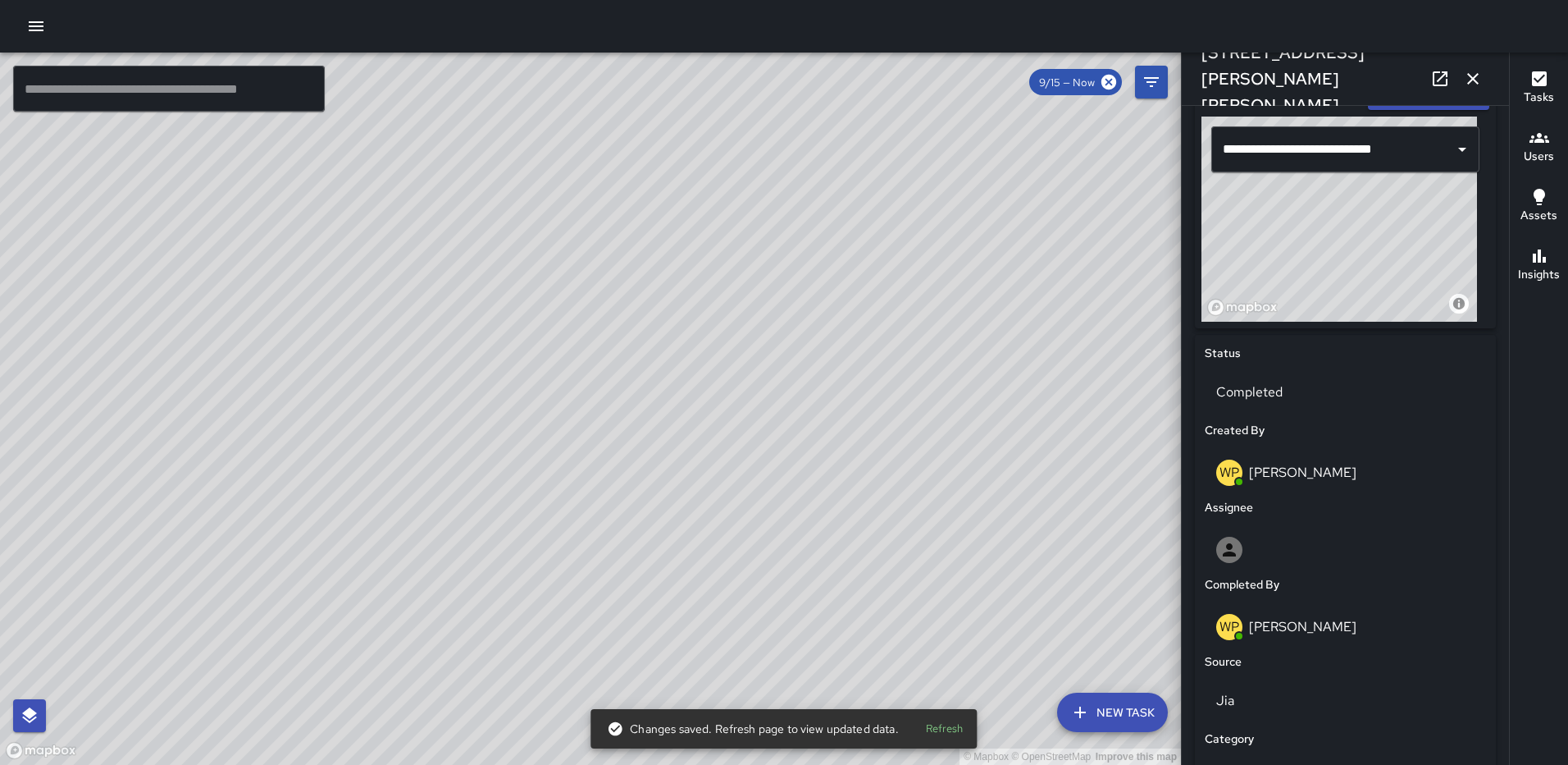
scroll to position [932, 0]
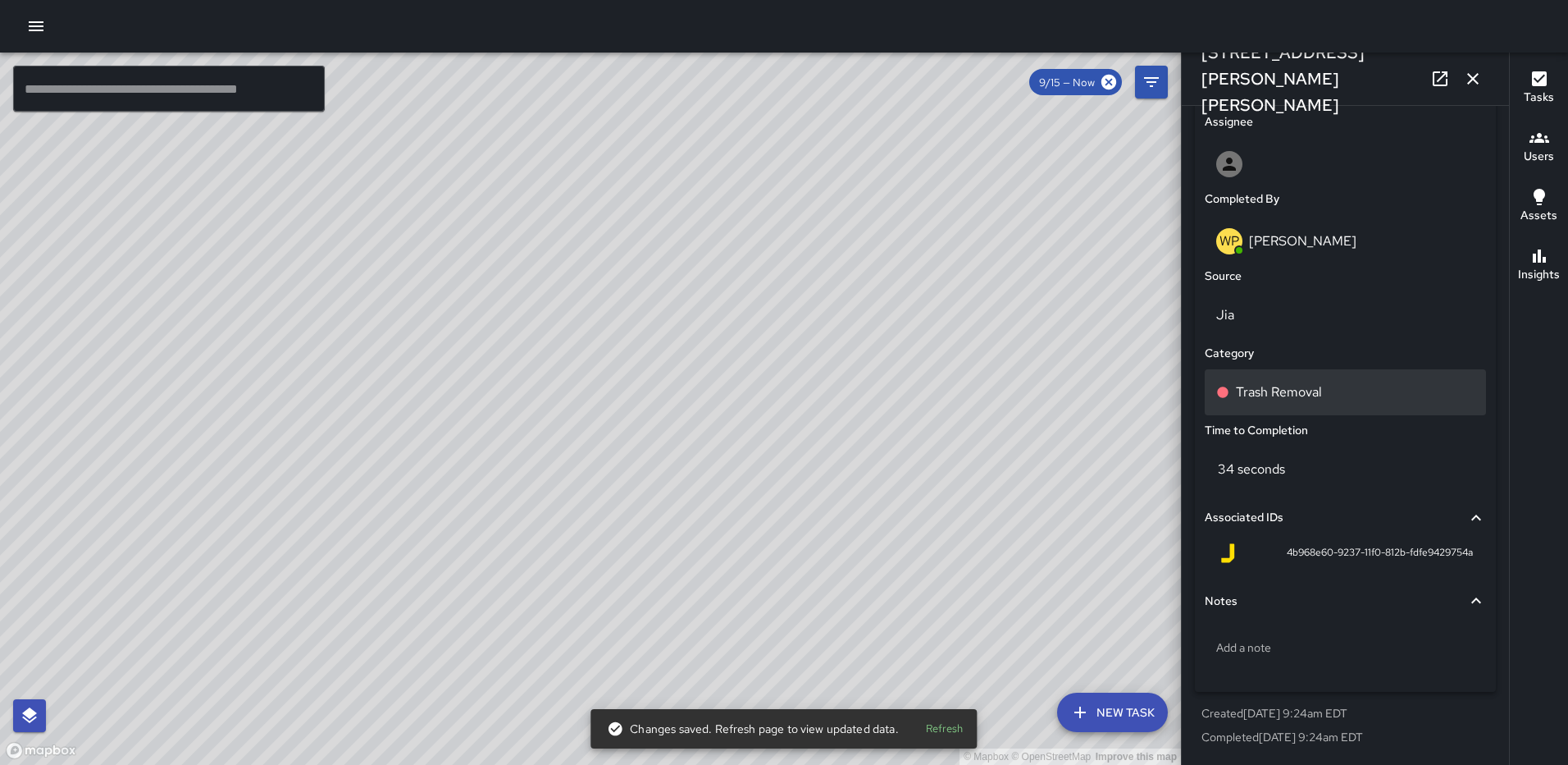
click at [1319, 393] on p "Trash Removal" at bounding box center [1279, 392] width 86 height 19
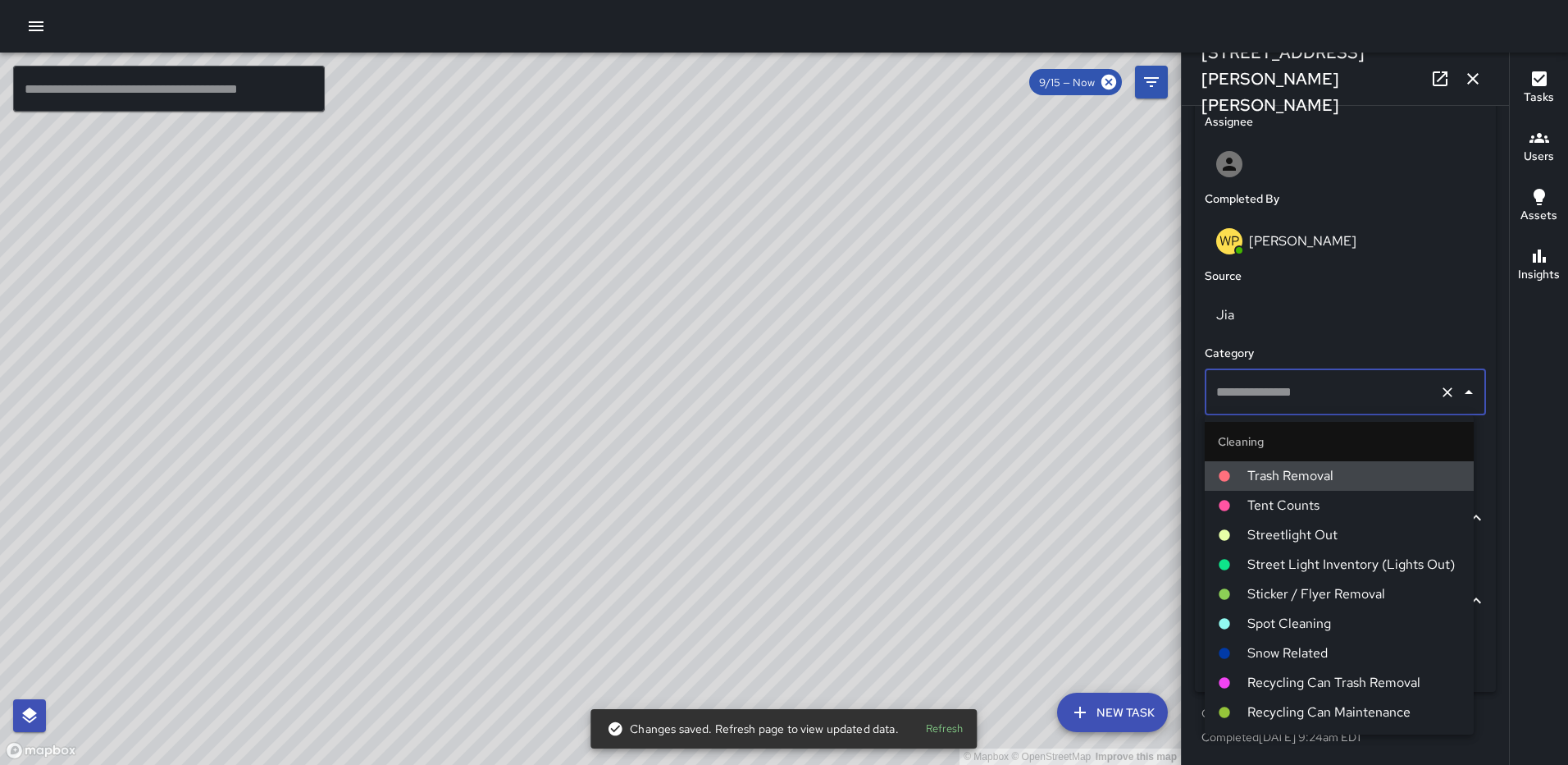
type input "**********"
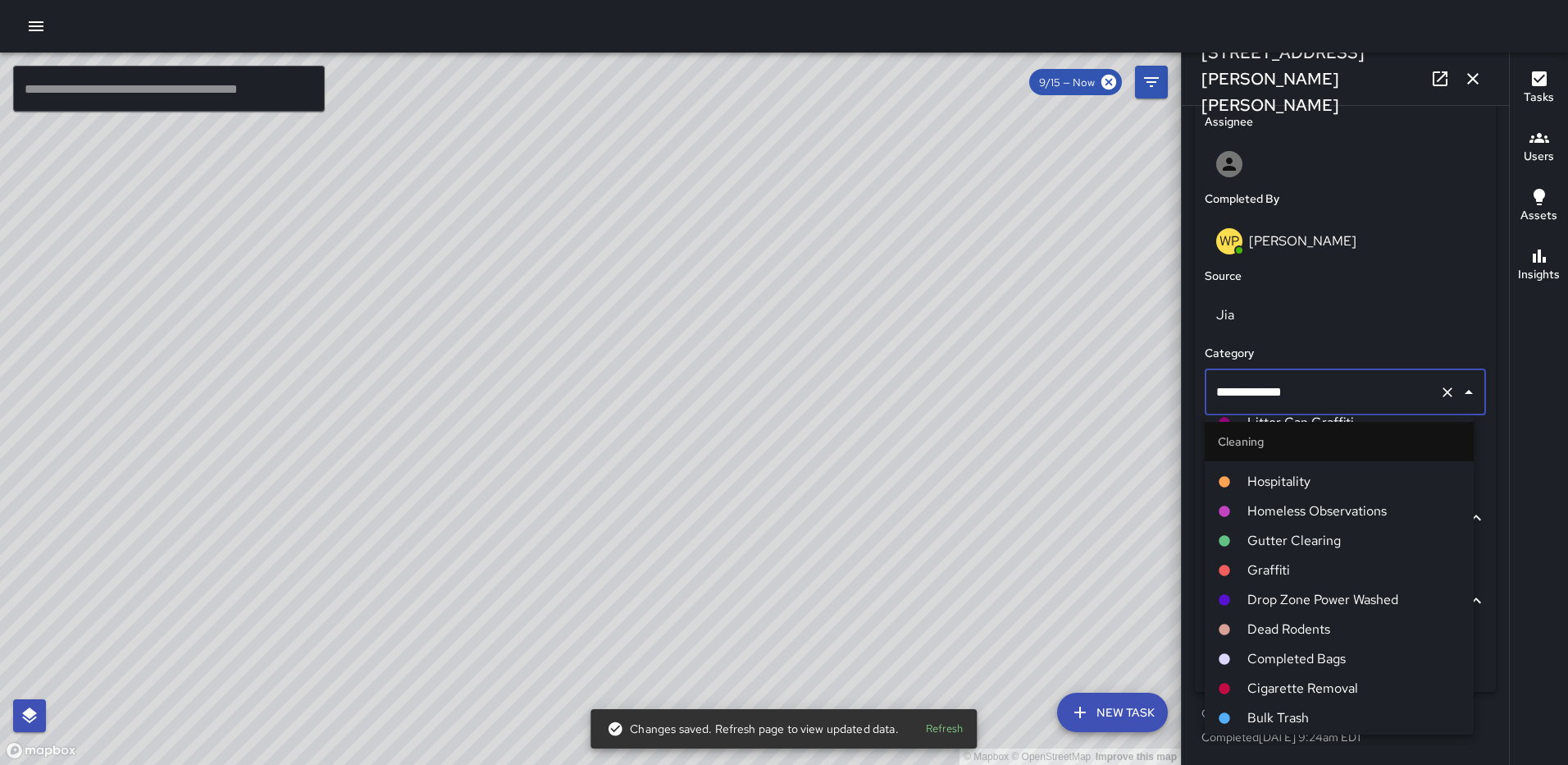
scroll to position [657, 0]
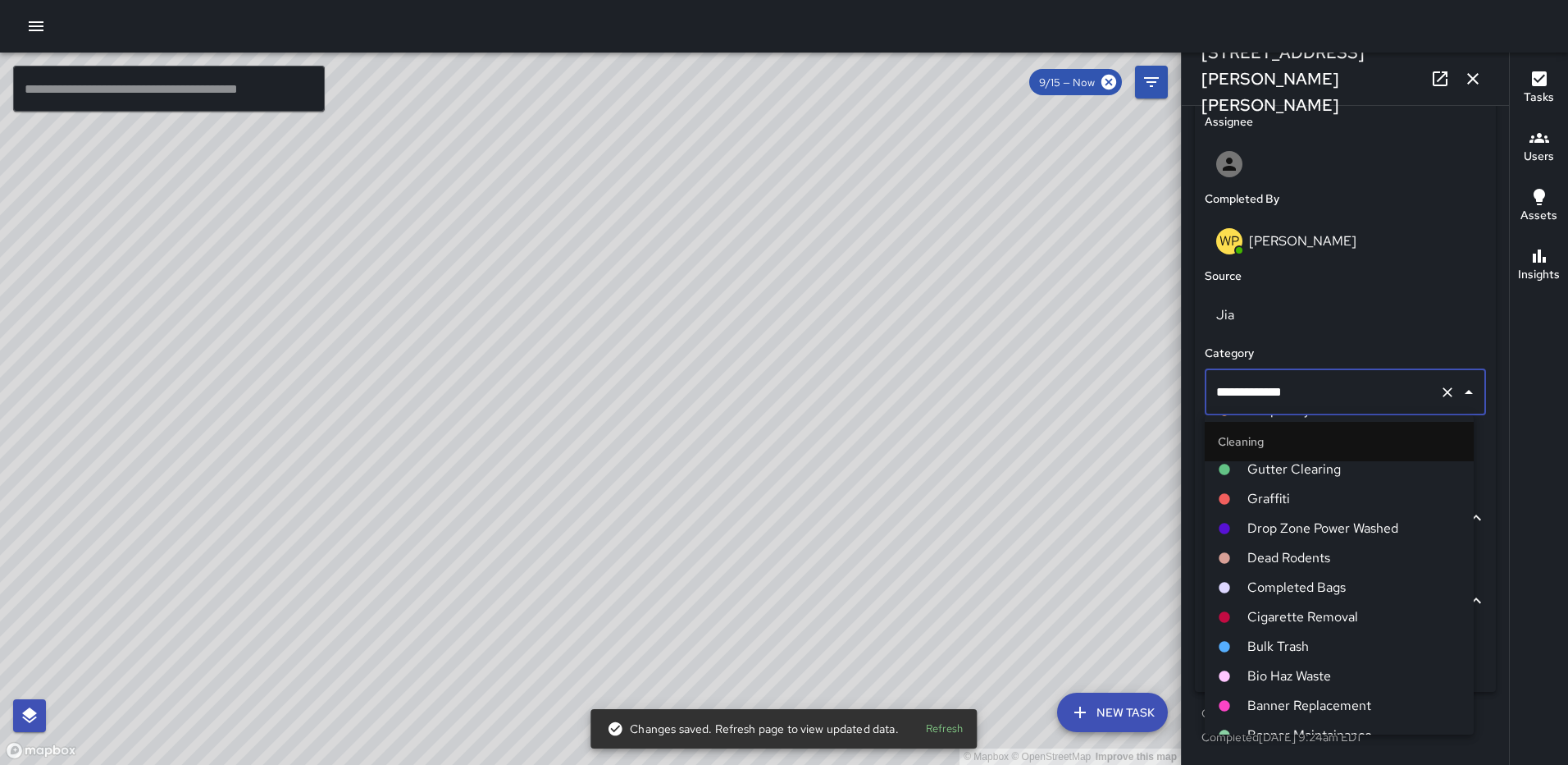
click at [1332, 581] on span "Completed Bags" at bounding box center [1354, 587] width 214 height 19
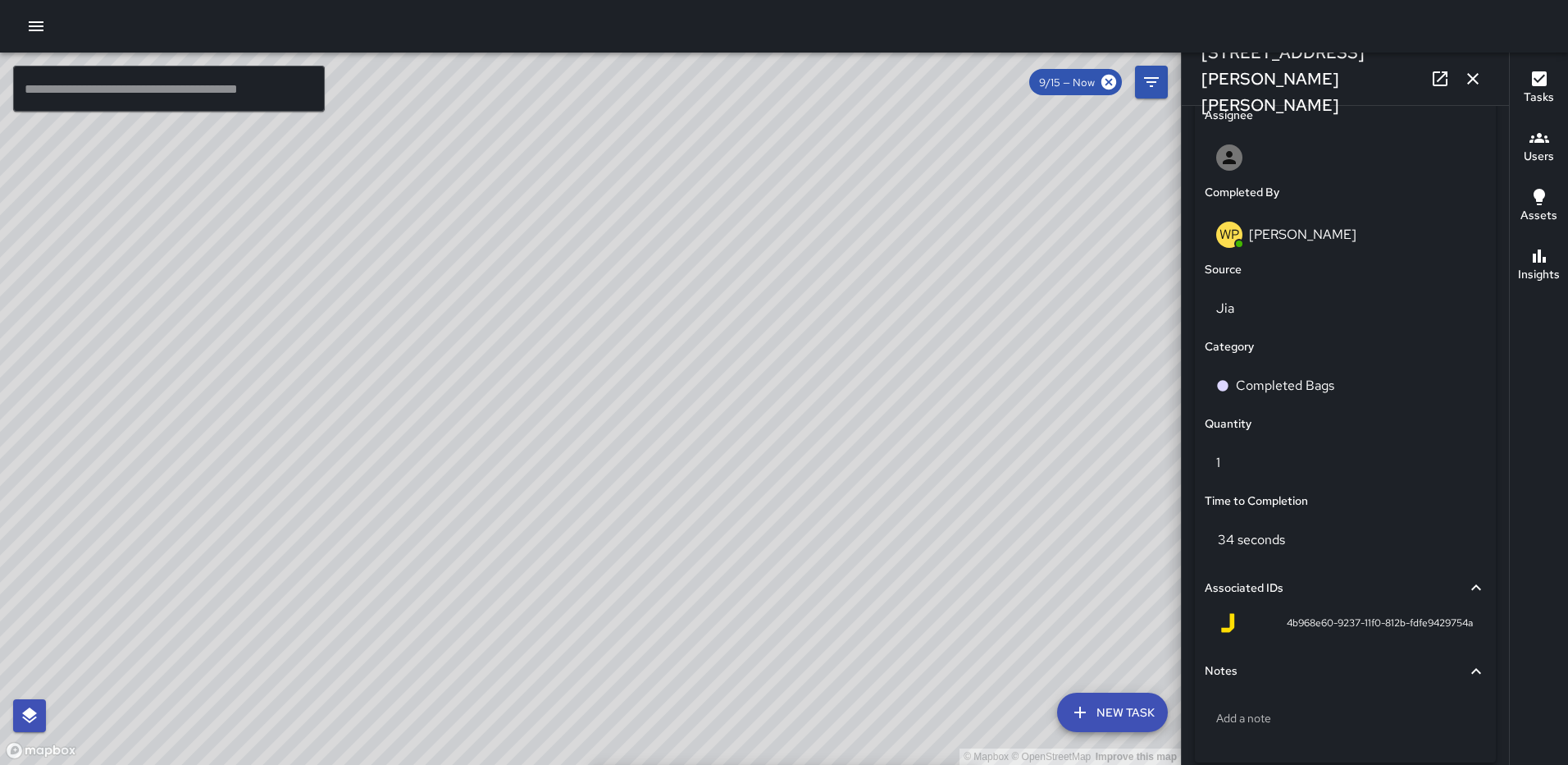
click at [1477, 73] on icon "button" at bounding box center [1473, 78] width 19 height 19
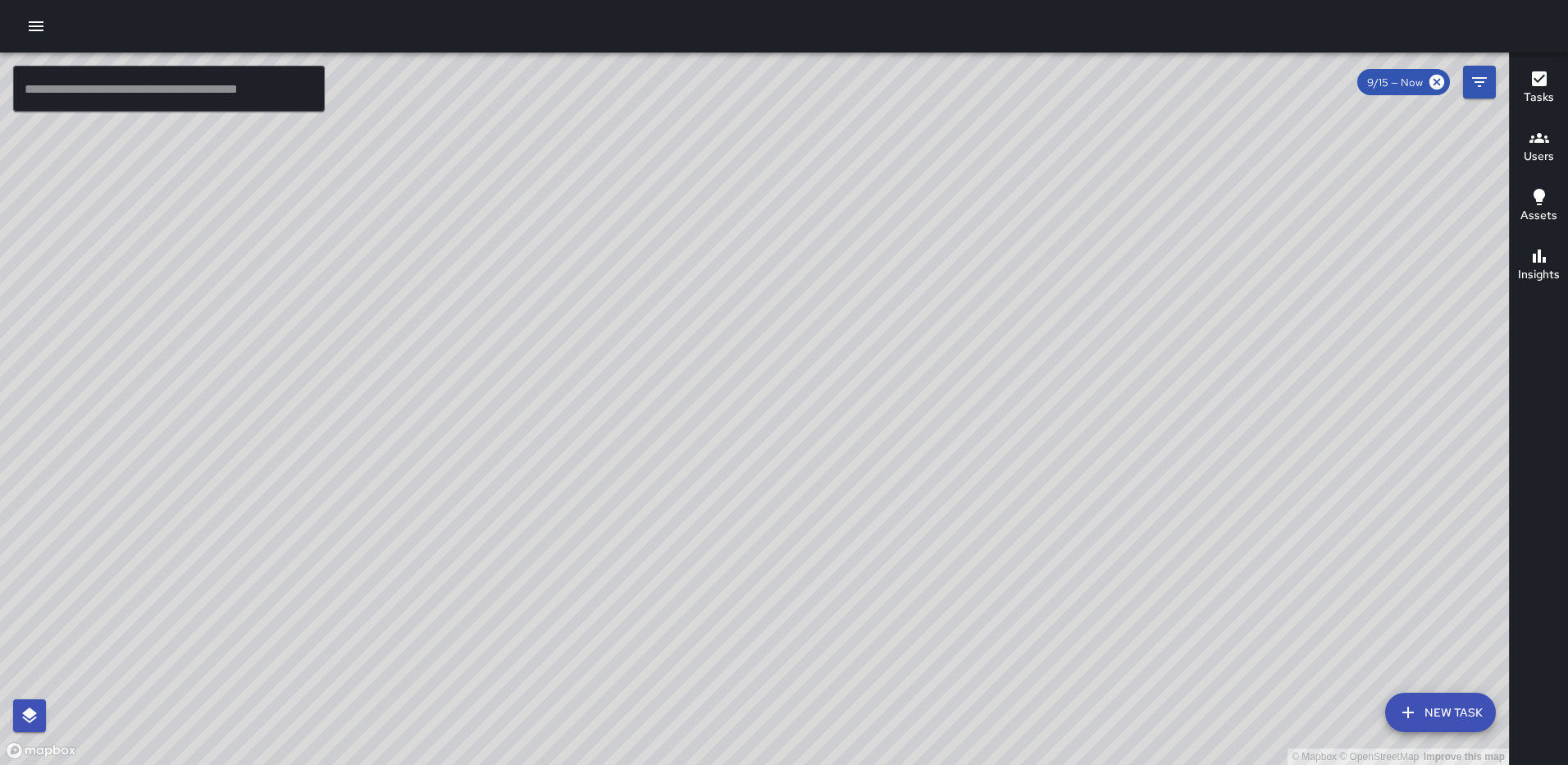
click at [756, 497] on div "© Mapbox © OpenStreetMap Improve this map WP Waverly Phillips 105 Harry Thomas …" at bounding box center [754, 408] width 1509 height 713
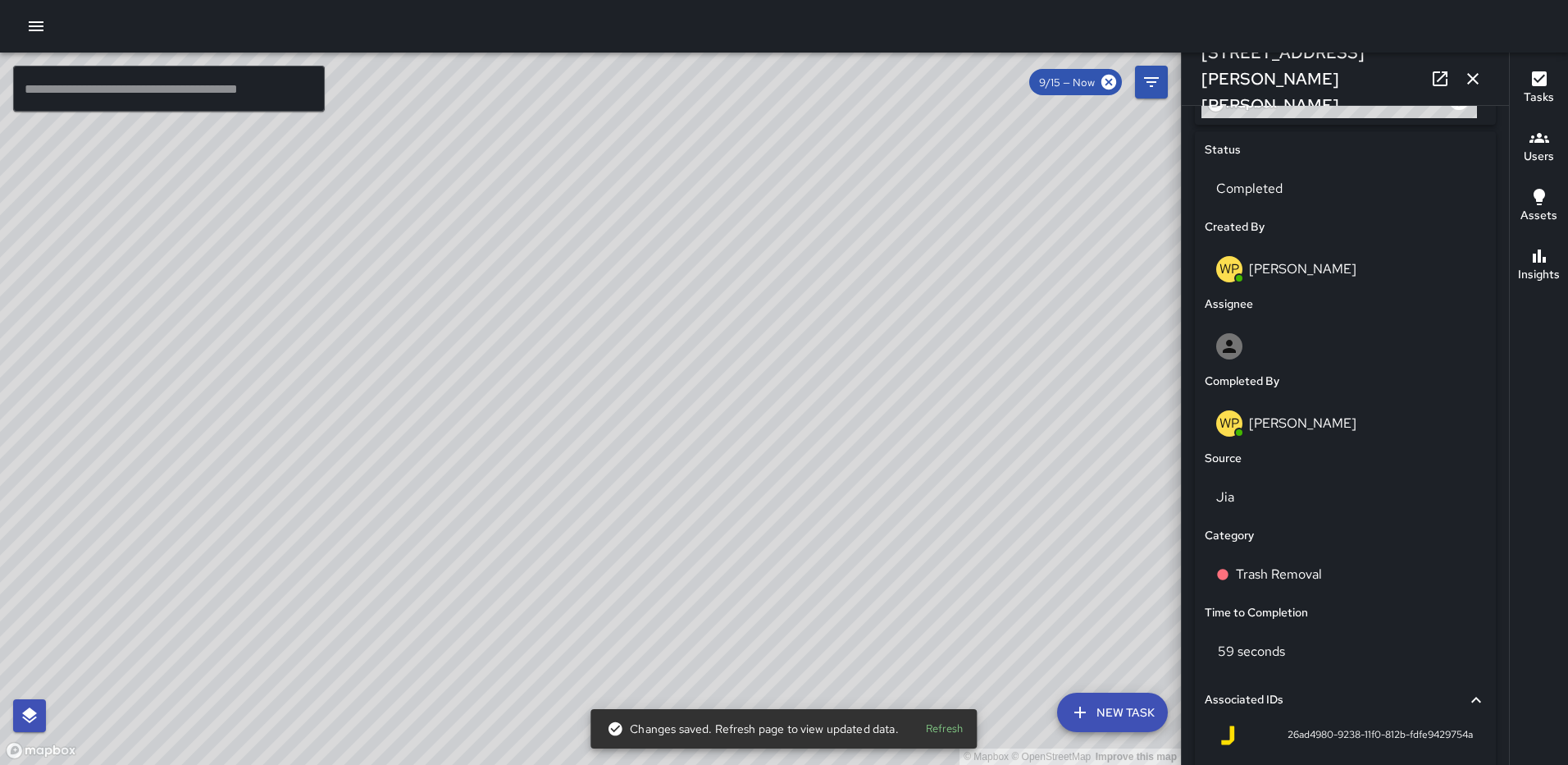
scroll to position [865, 0]
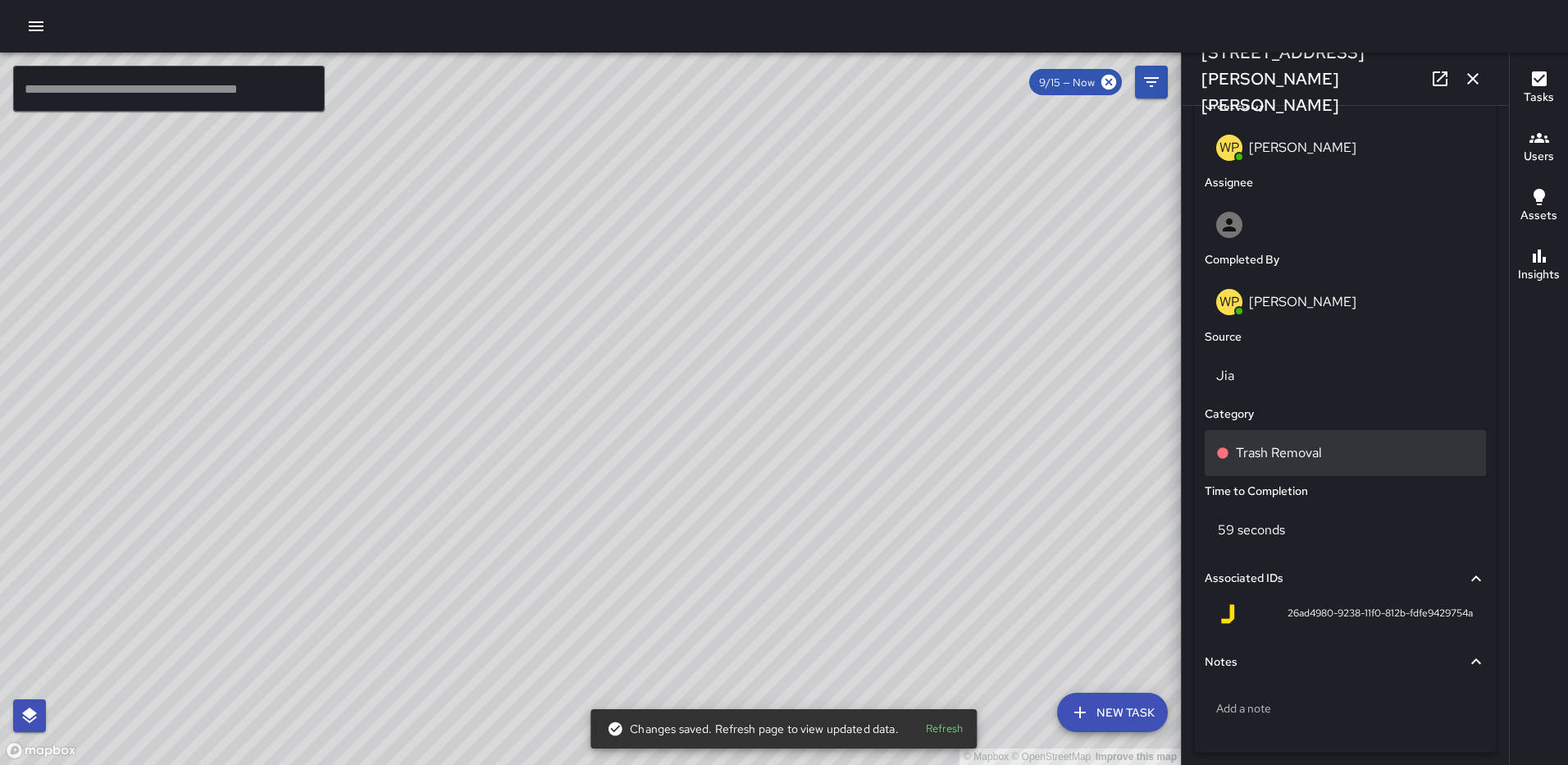
click at [1254, 453] on p "Trash Removal" at bounding box center [1279, 453] width 86 height 19
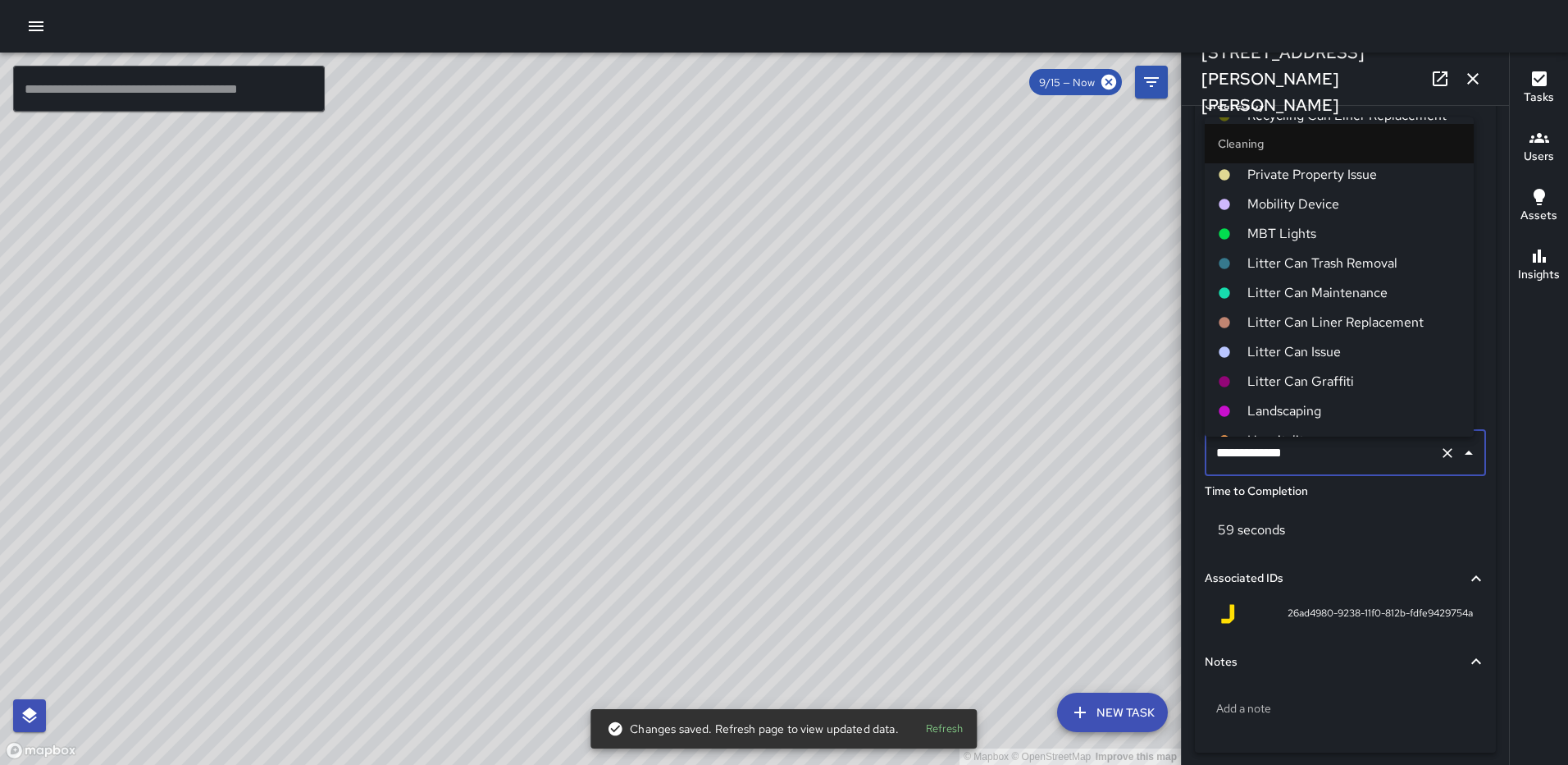
scroll to position [657, 0]
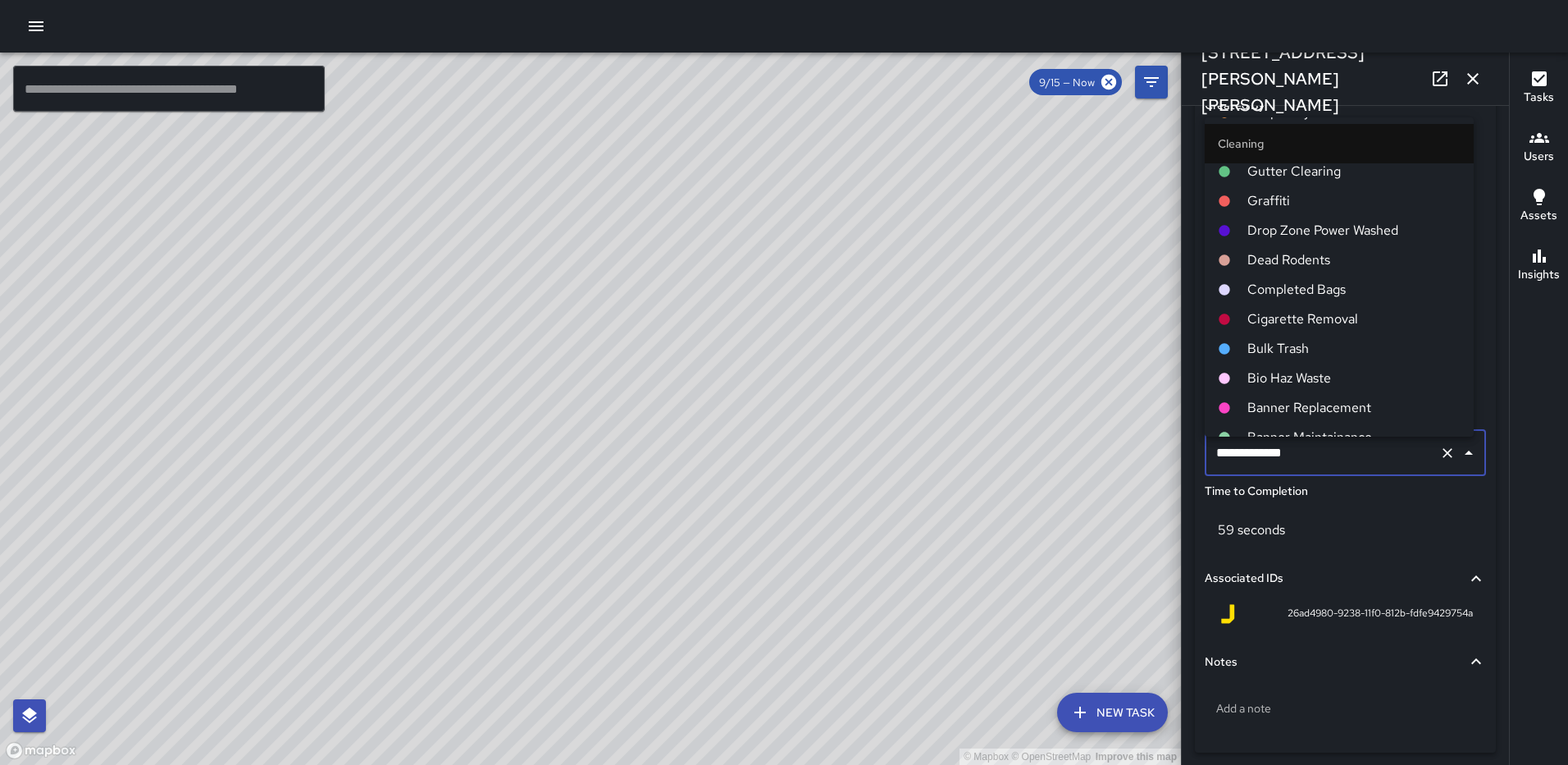
click at [1308, 291] on span "Completed Bags" at bounding box center [1354, 289] width 214 height 19
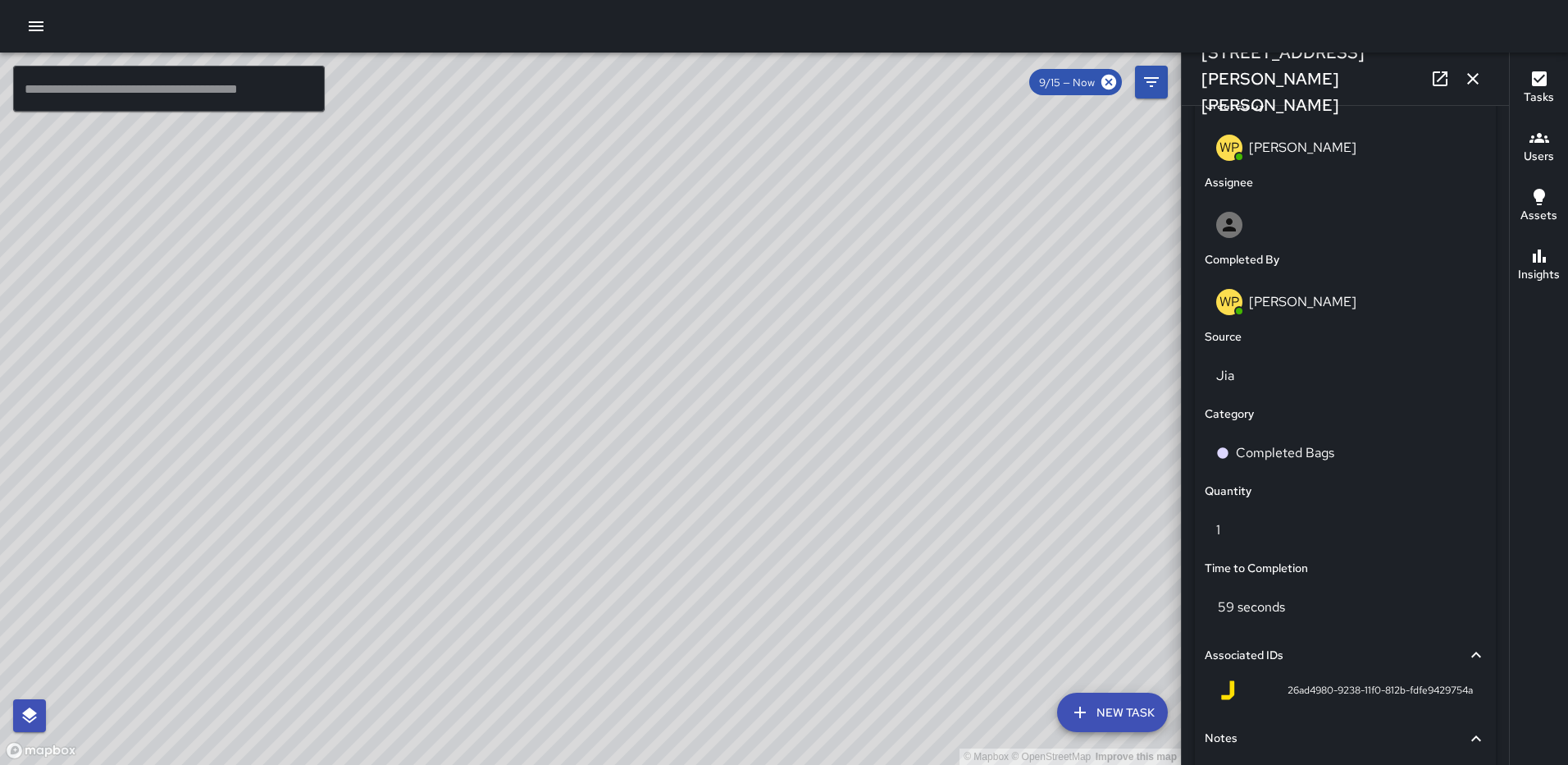
click at [1466, 76] on icon "button" at bounding box center [1473, 78] width 19 height 19
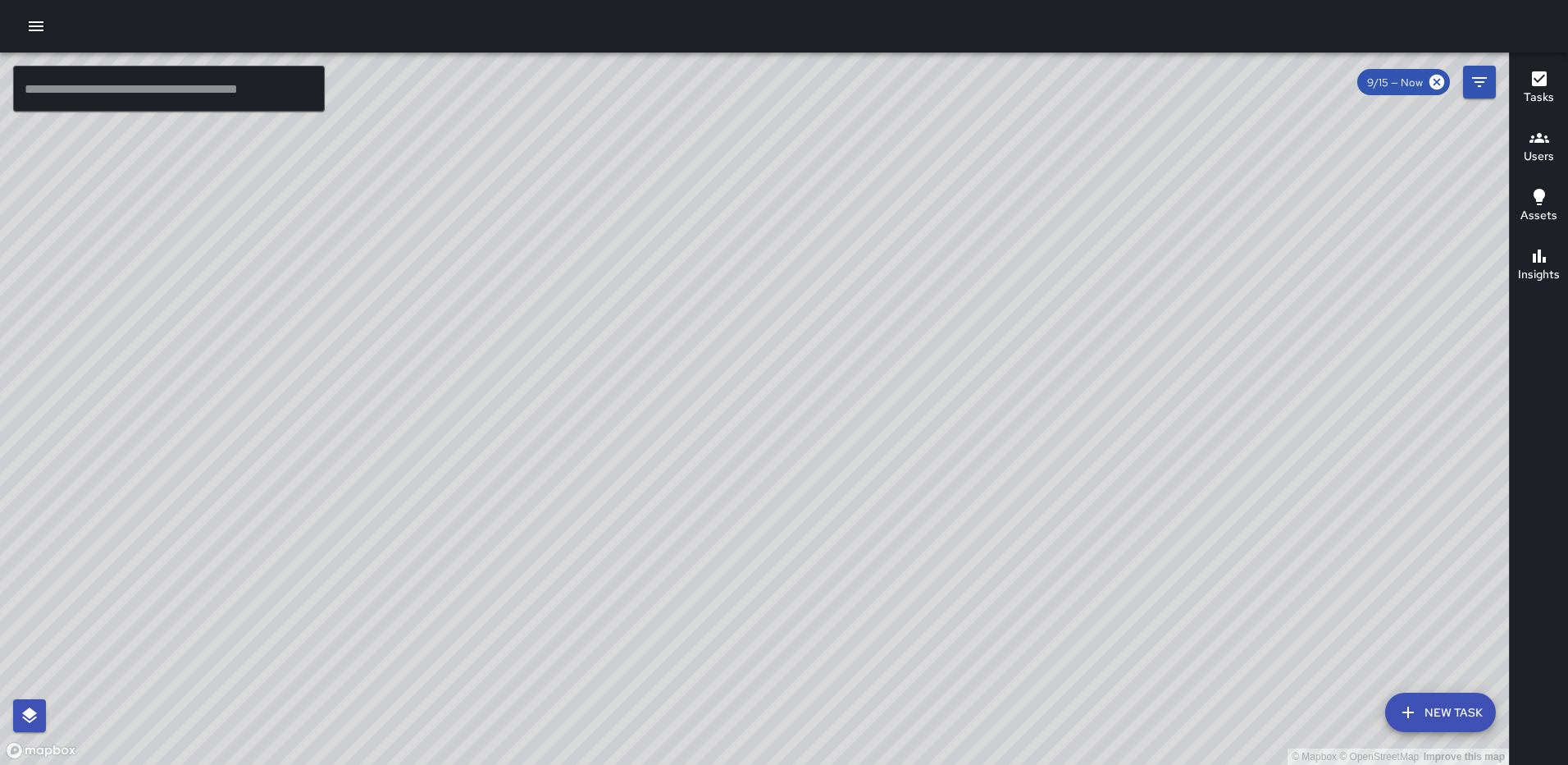
click at [756, 492] on div "© Mapbox © OpenStreetMap Improve this map WP Waverly Phillips 105 Harry Thomas …" at bounding box center [754, 408] width 1509 height 713
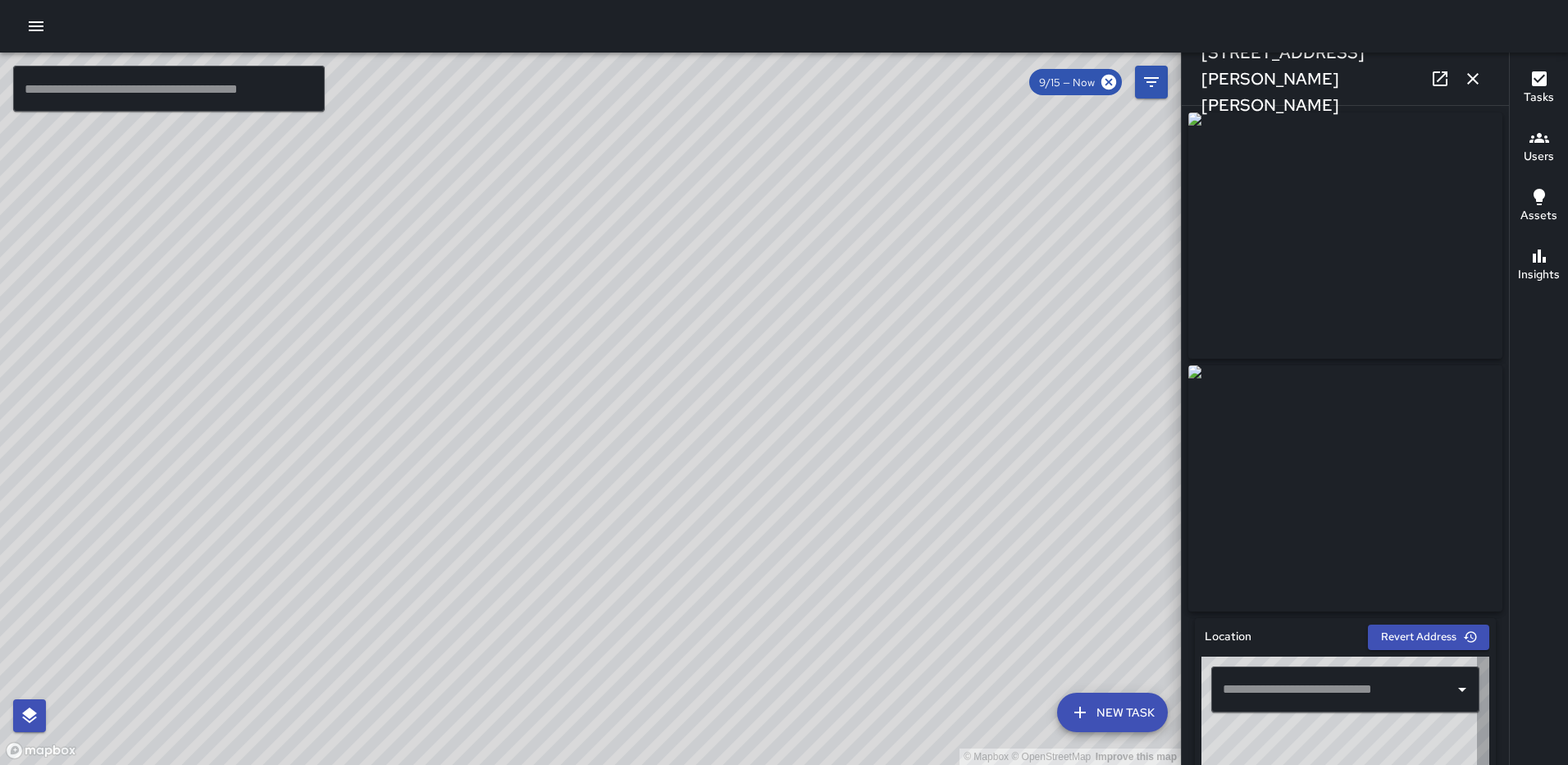
type input "**********"
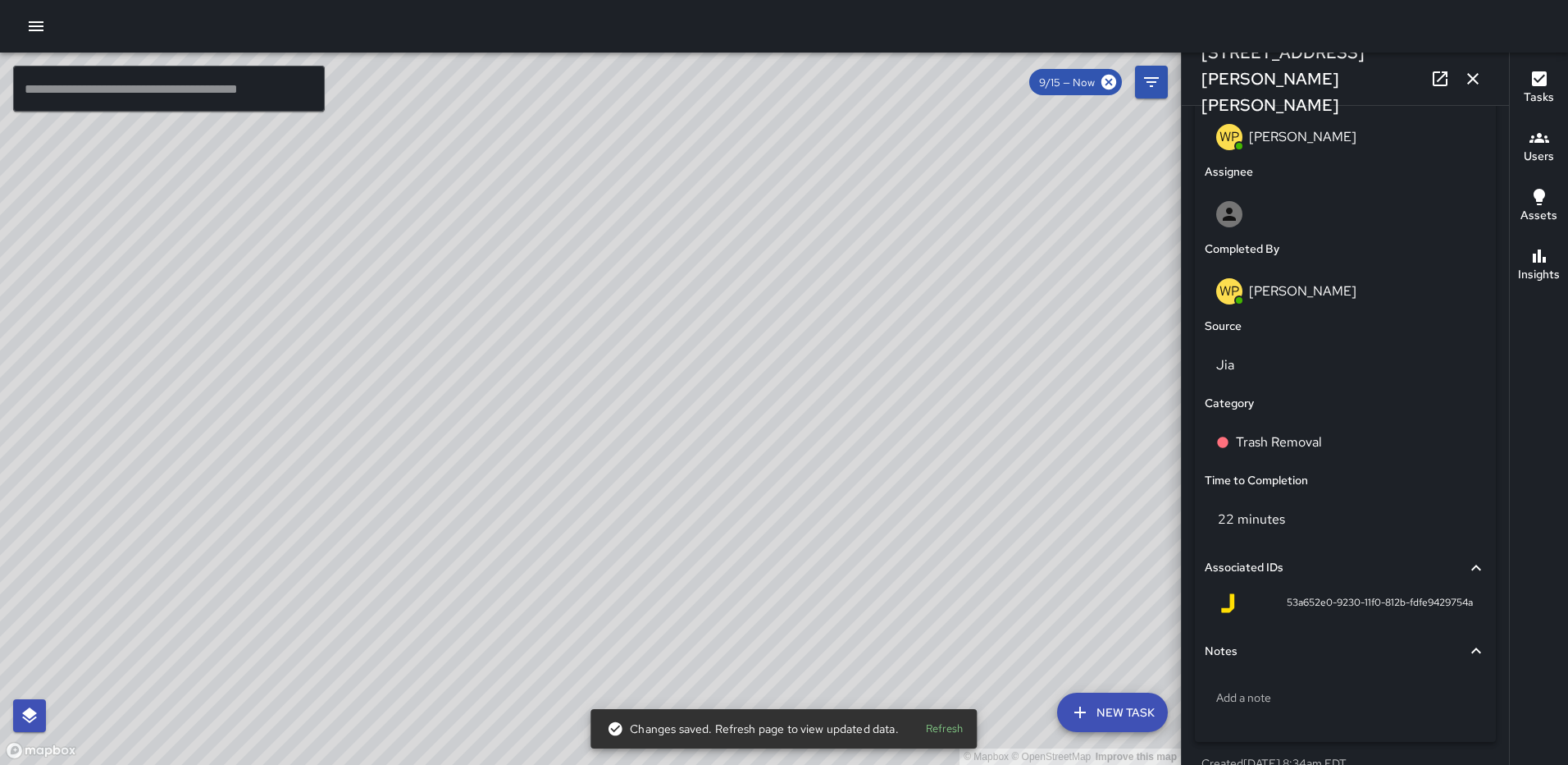
scroll to position [895, 0]
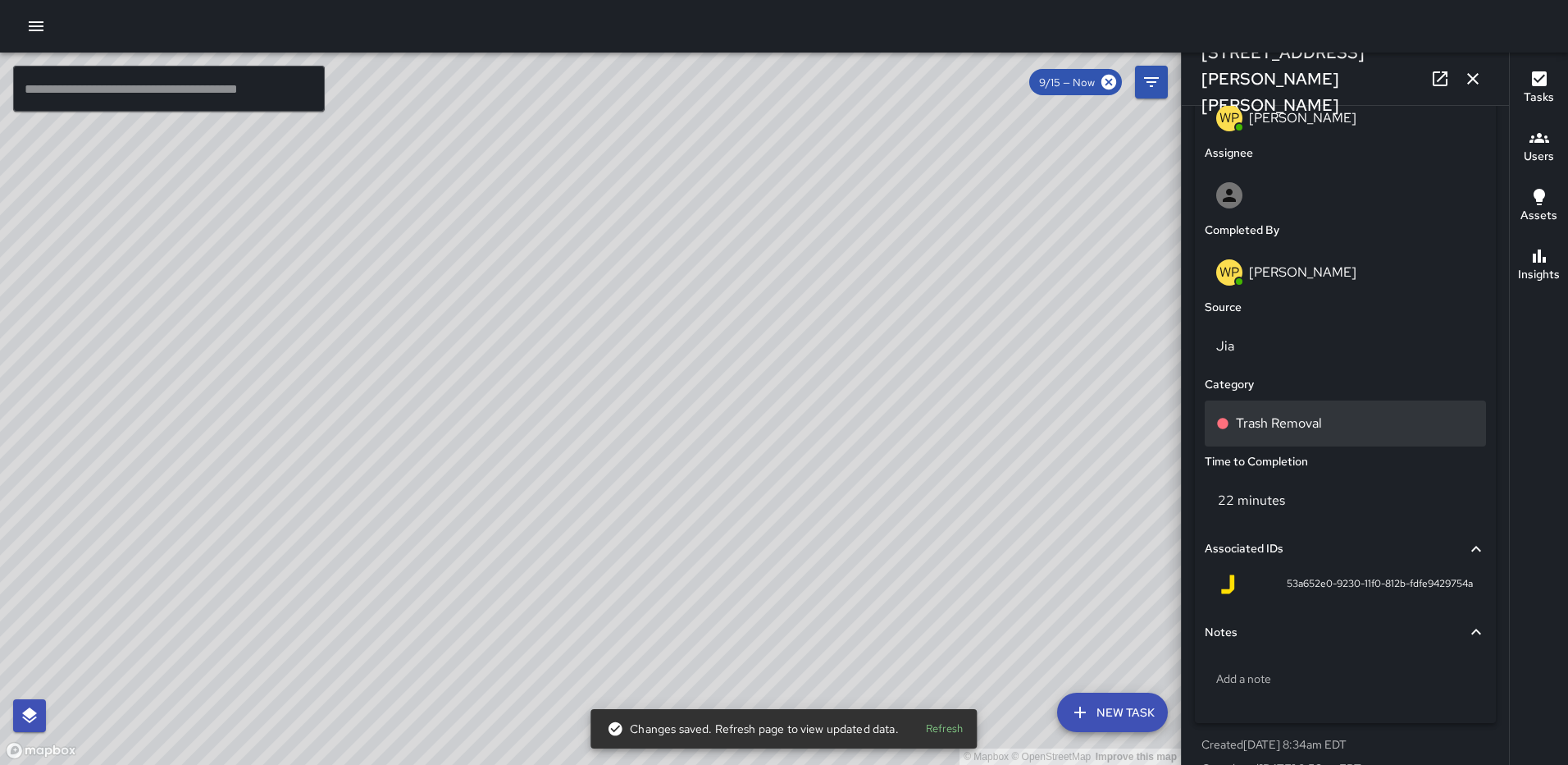
click at [1287, 416] on div "Trash Removal" at bounding box center [1346, 424] width 281 height 46
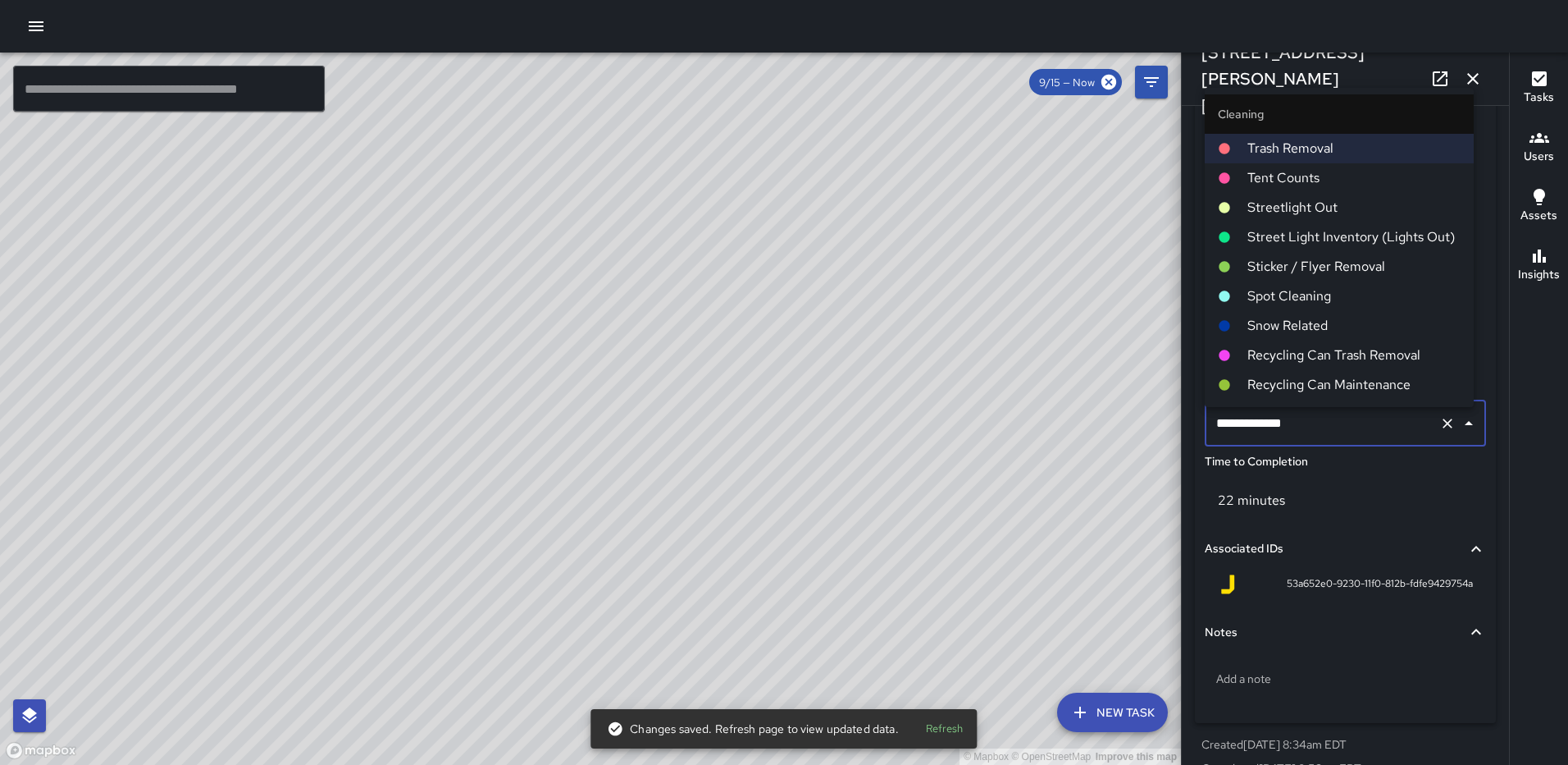
click at [1290, 289] on span "Spot Cleaning" at bounding box center [1354, 296] width 214 height 19
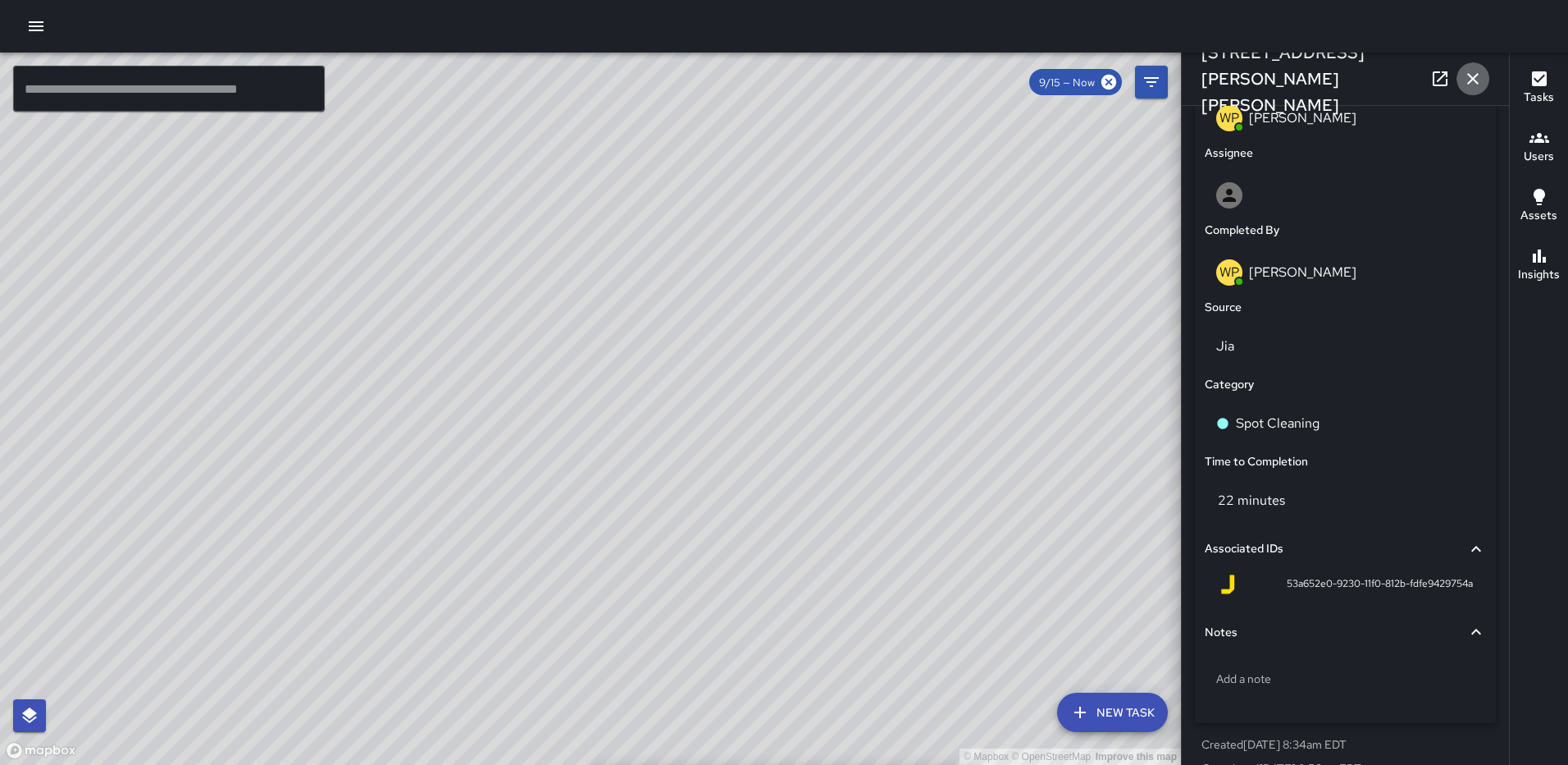
click at [1475, 71] on icon "button" at bounding box center [1473, 78] width 19 height 19
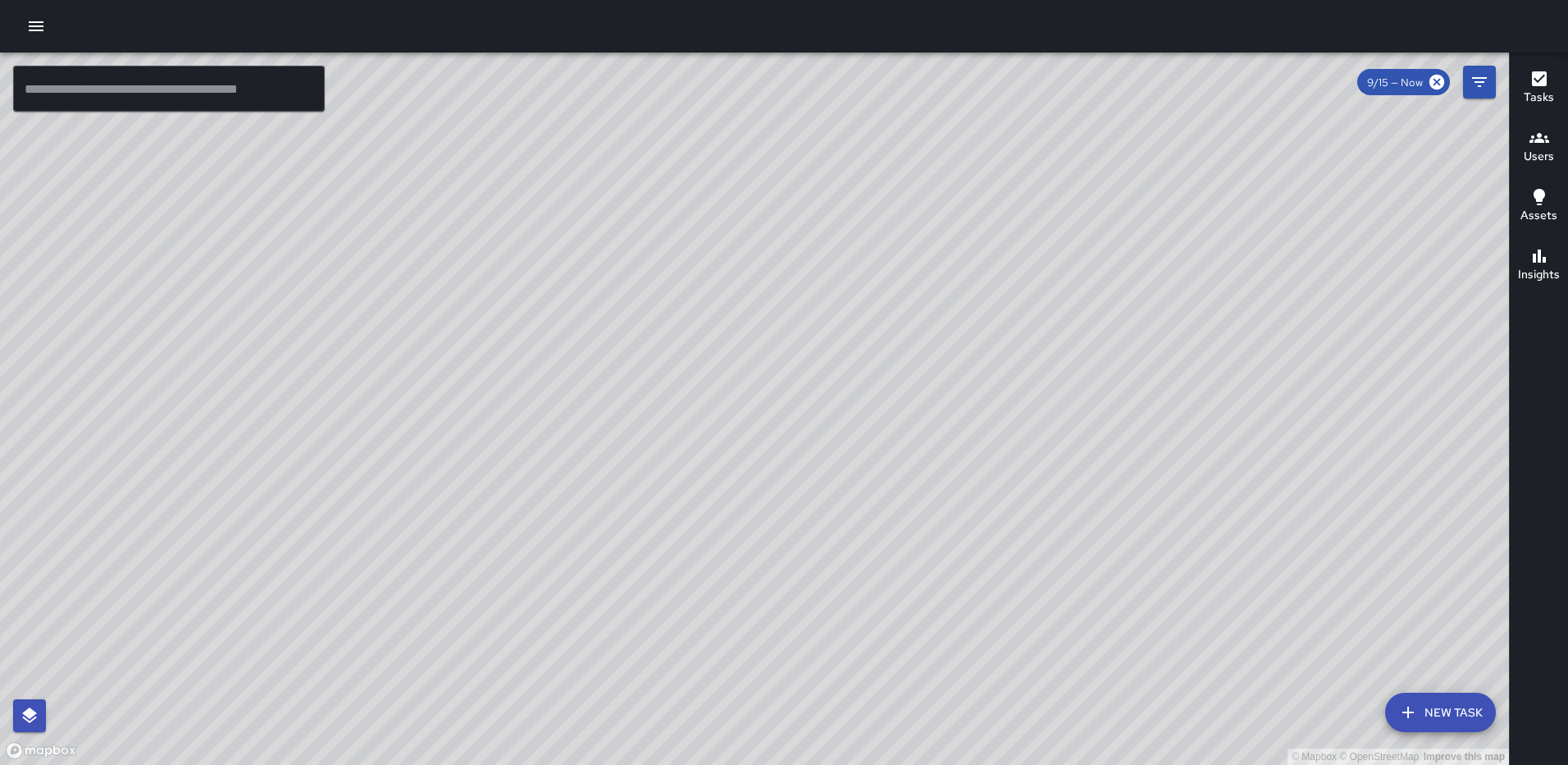
click at [787, 418] on div "© Mapbox © OpenStreetMap Improve this map WP Waverly Phillips 105 Harry Thomas …" at bounding box center [754, 408] width 1509 height 713
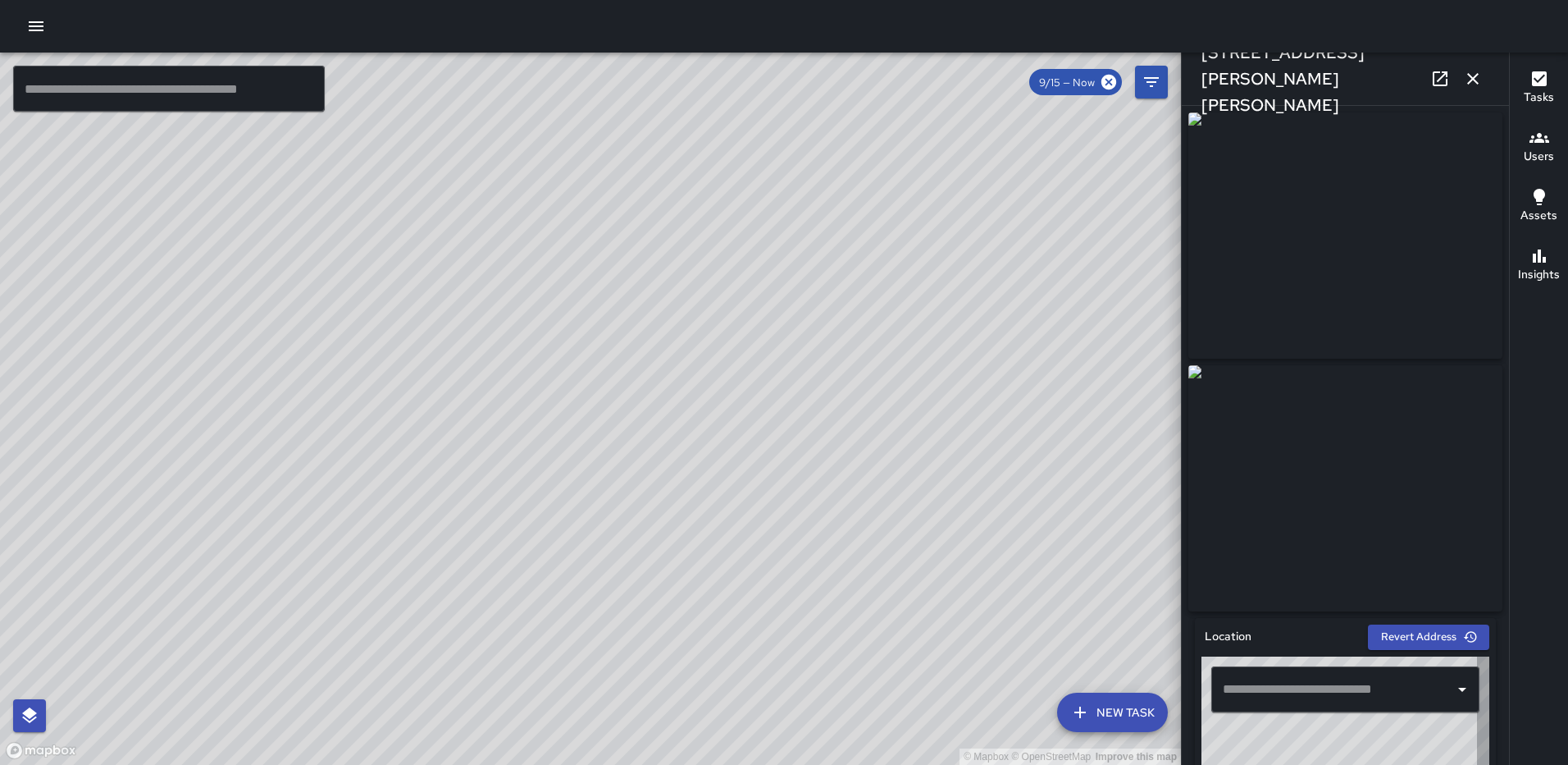
type input "**********"
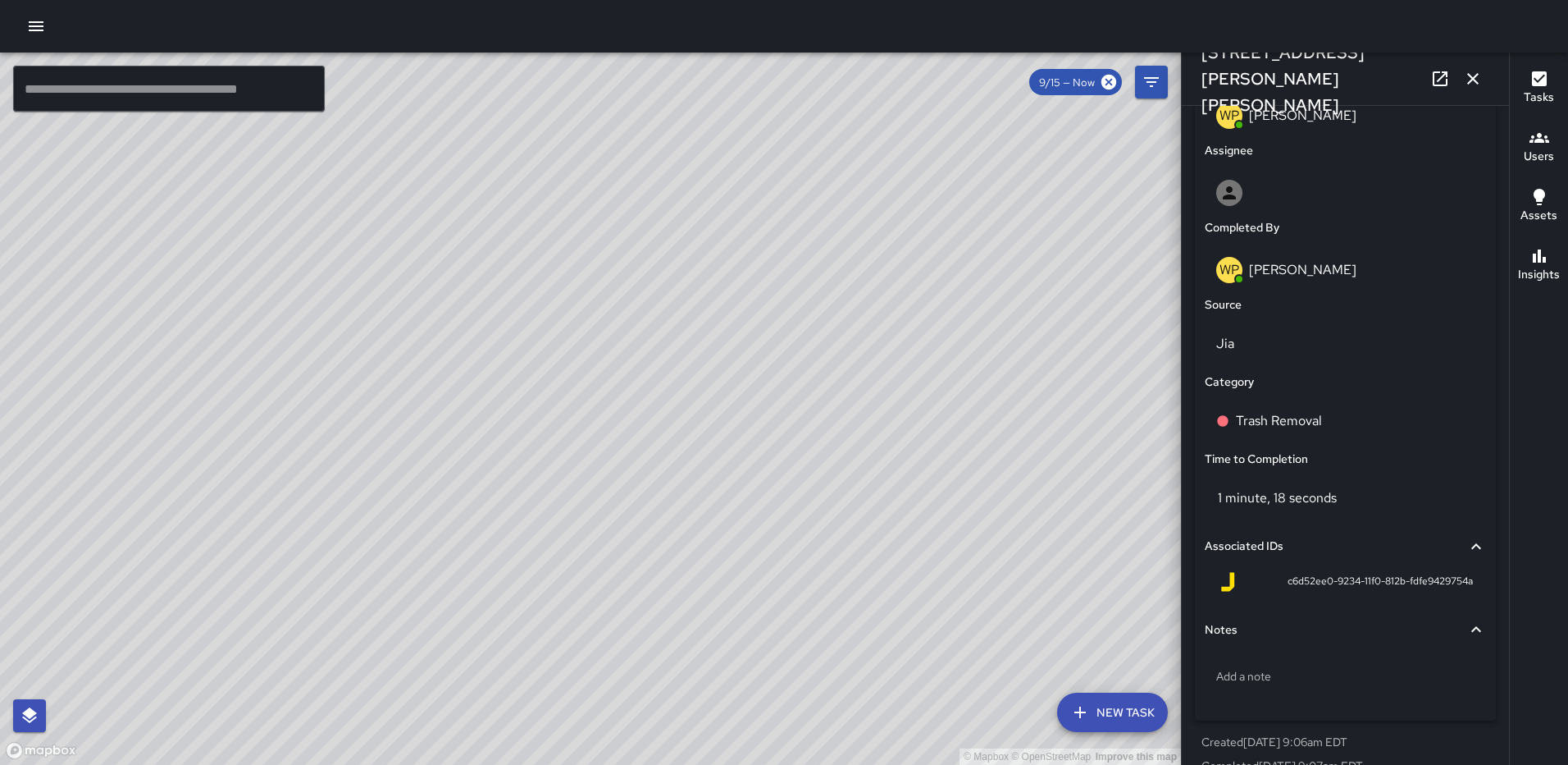
scroll to position [932, 0]
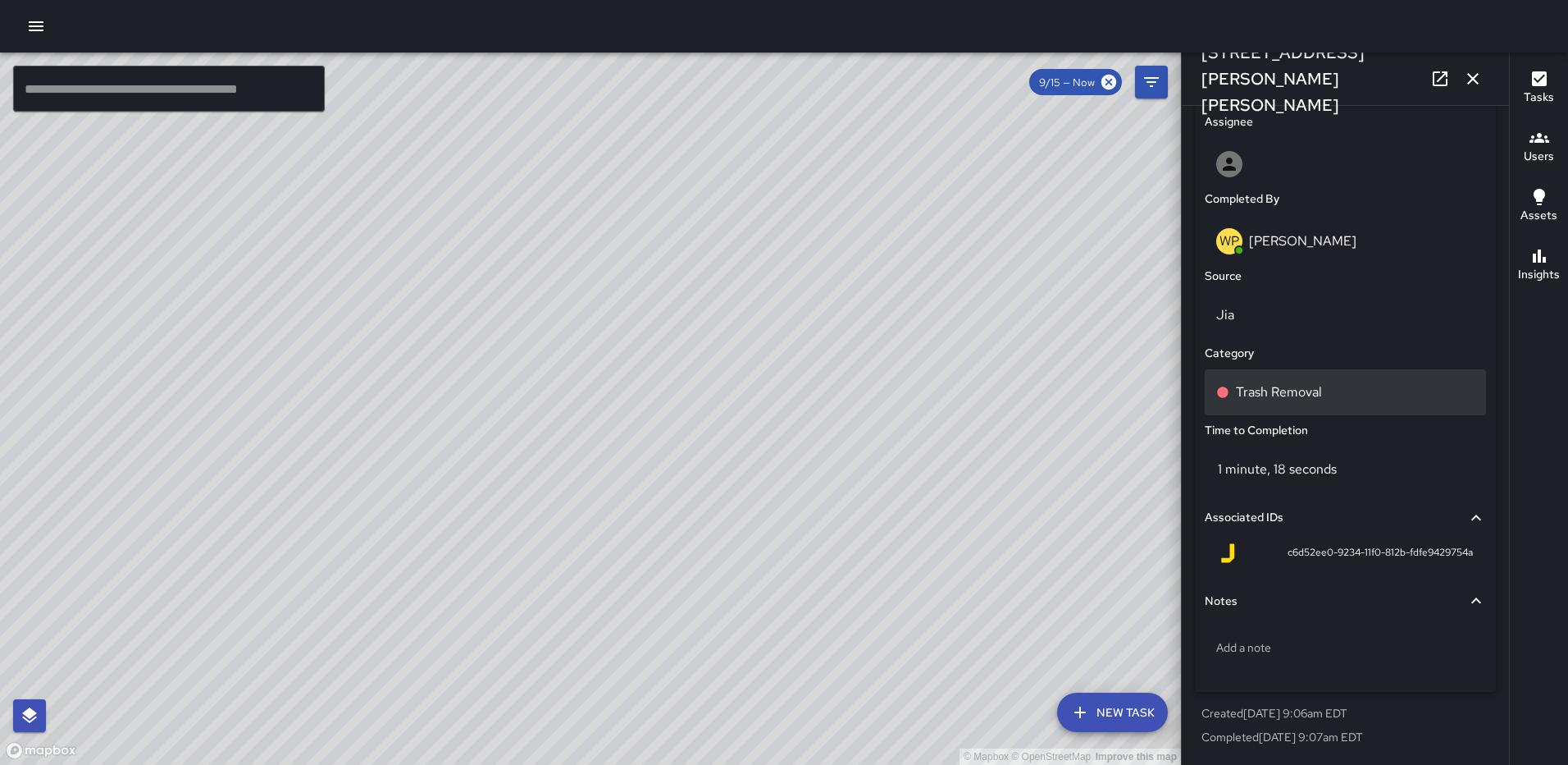
click at [1285, 376] on div "Trash Removal" at bounding box center [1346, 393] width 281 height 46
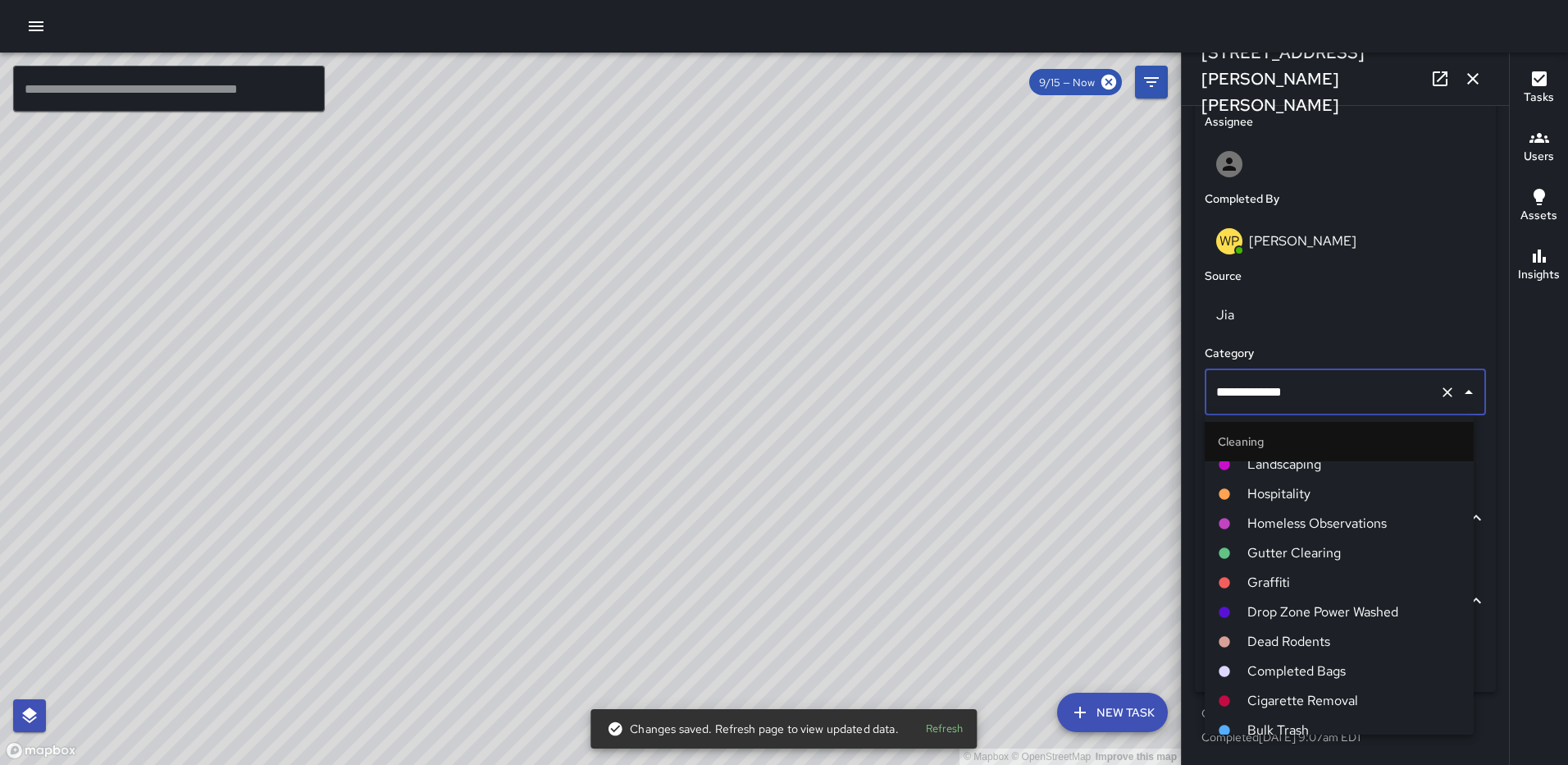
scroll to position [574, 0]
click at [1285, 666] on span "Completed Bags" at bounding box center [1354, 669] width 214 height 19
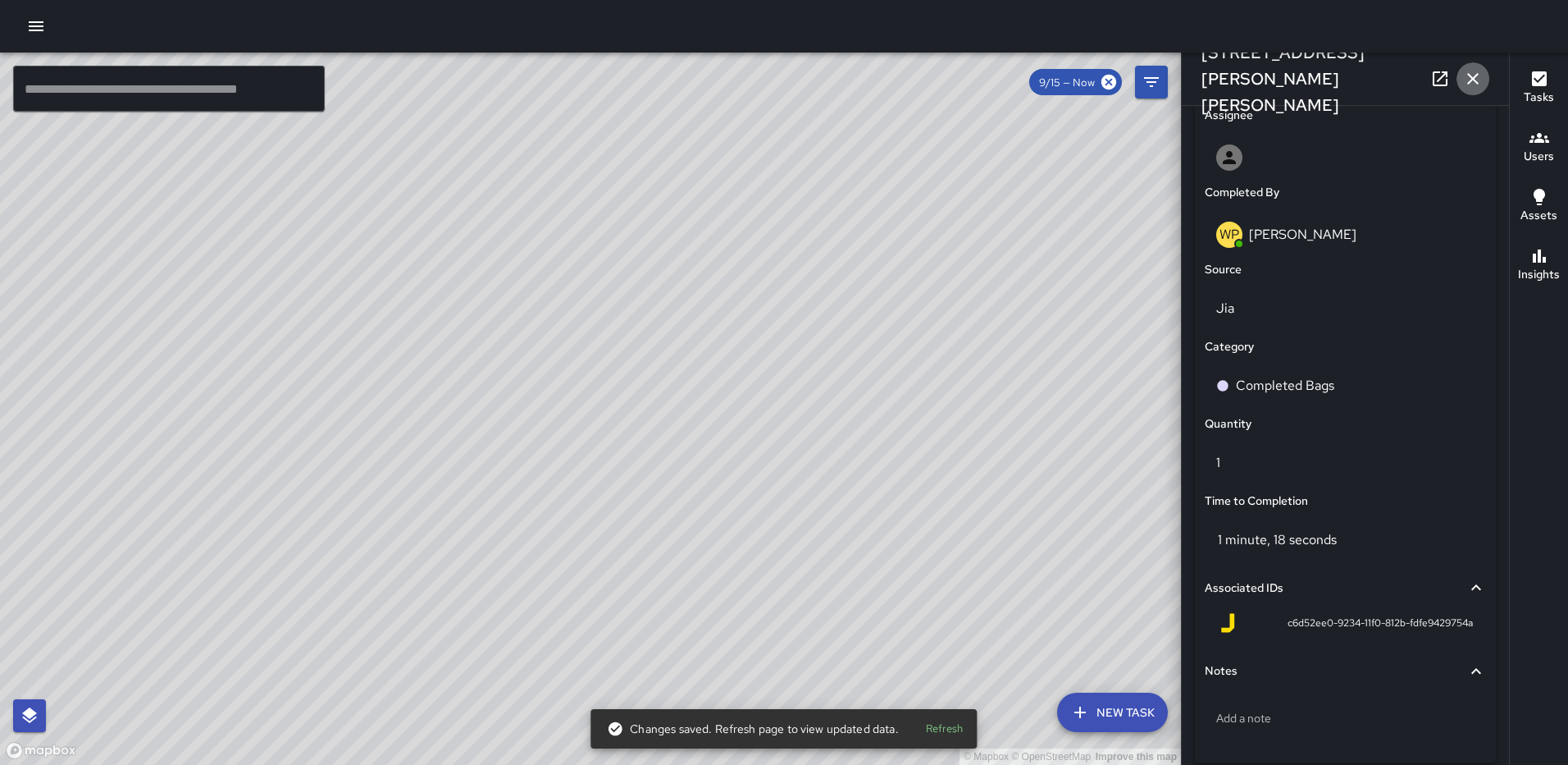
click at [1465, 77] on icon "button" at bounding box center [1473, 78] width 19 height 19
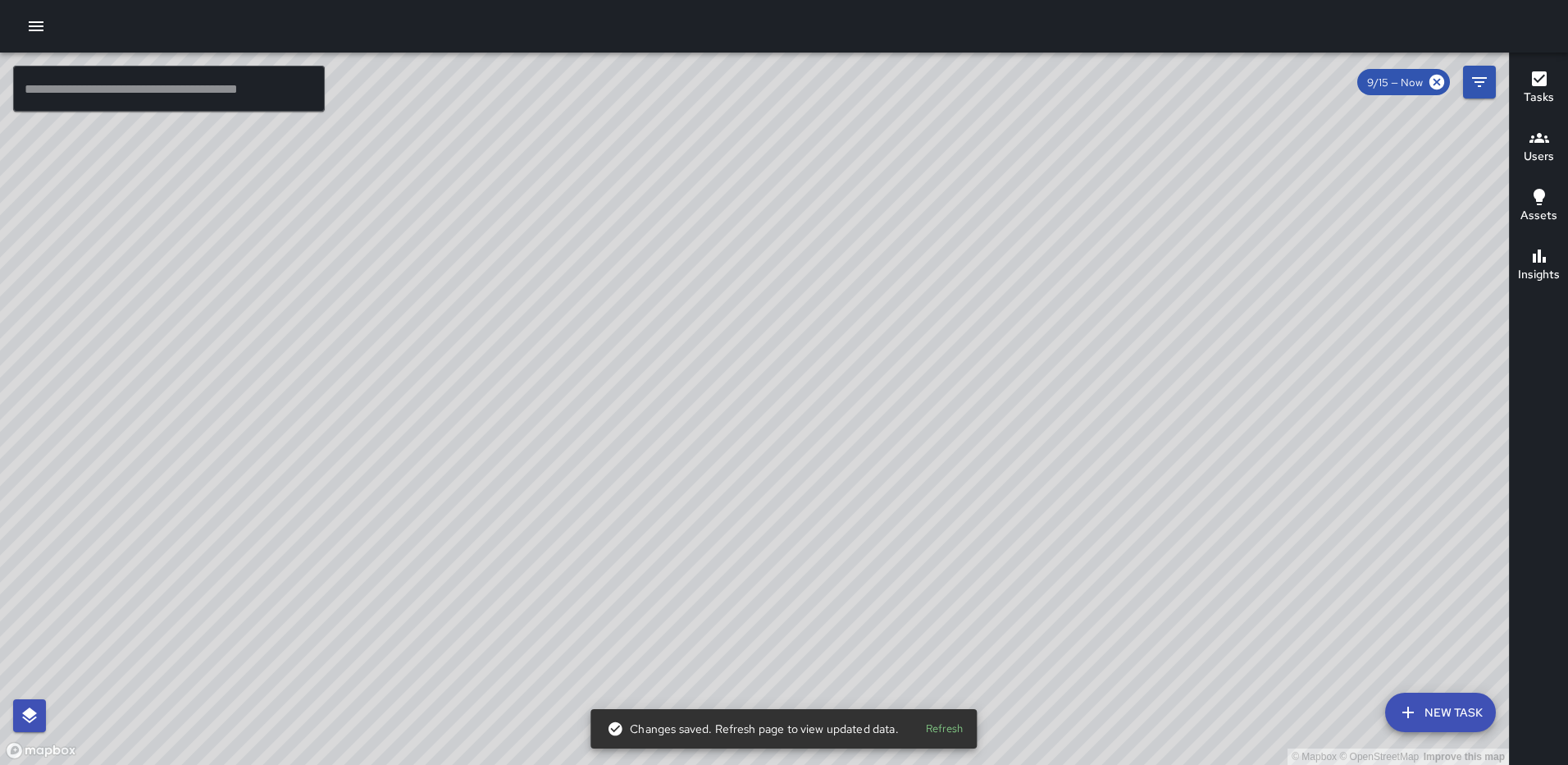
click at [767, 404] on div "© Mapbox © OpenStreetMap Improve this map WP Waverly Phillips 105 Harry Thomas …" at bounding box center [754, 408] width 1509 height 713
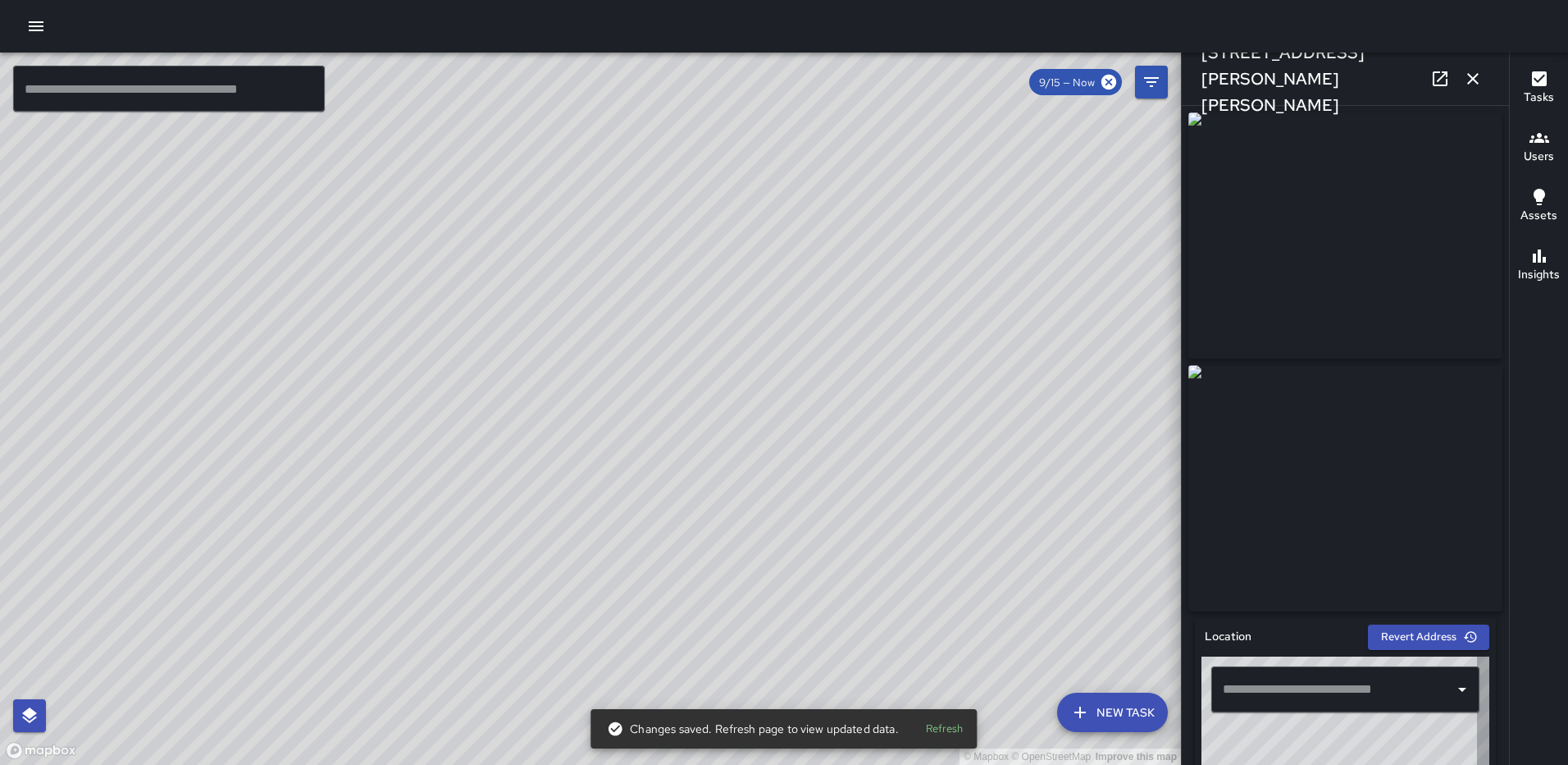
type input "**********"
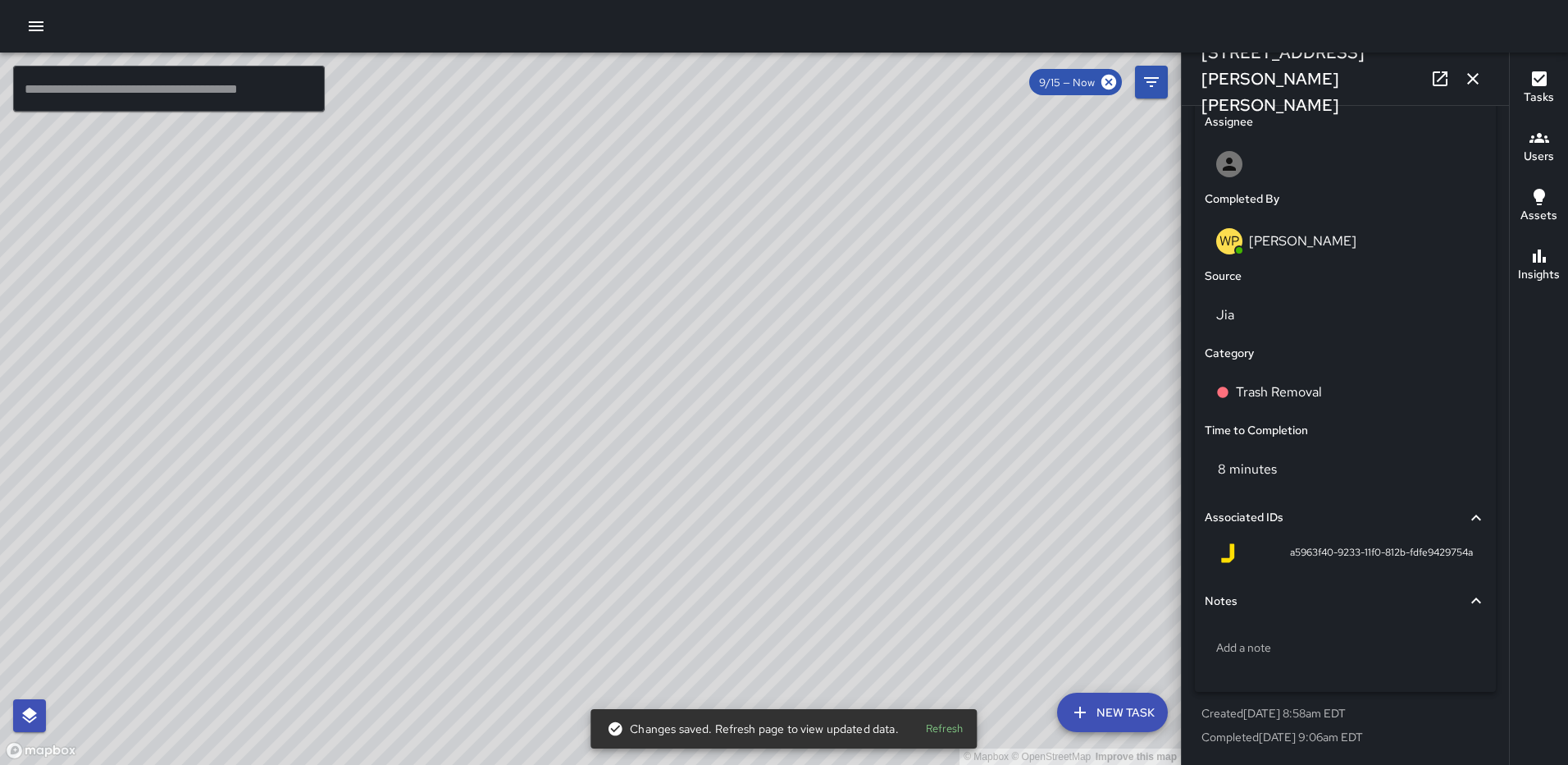
scroll to position [932, 0]
click at [1307, 393] on p "Trash Removal" at bounding box center [1279, 392] width 86 height 19
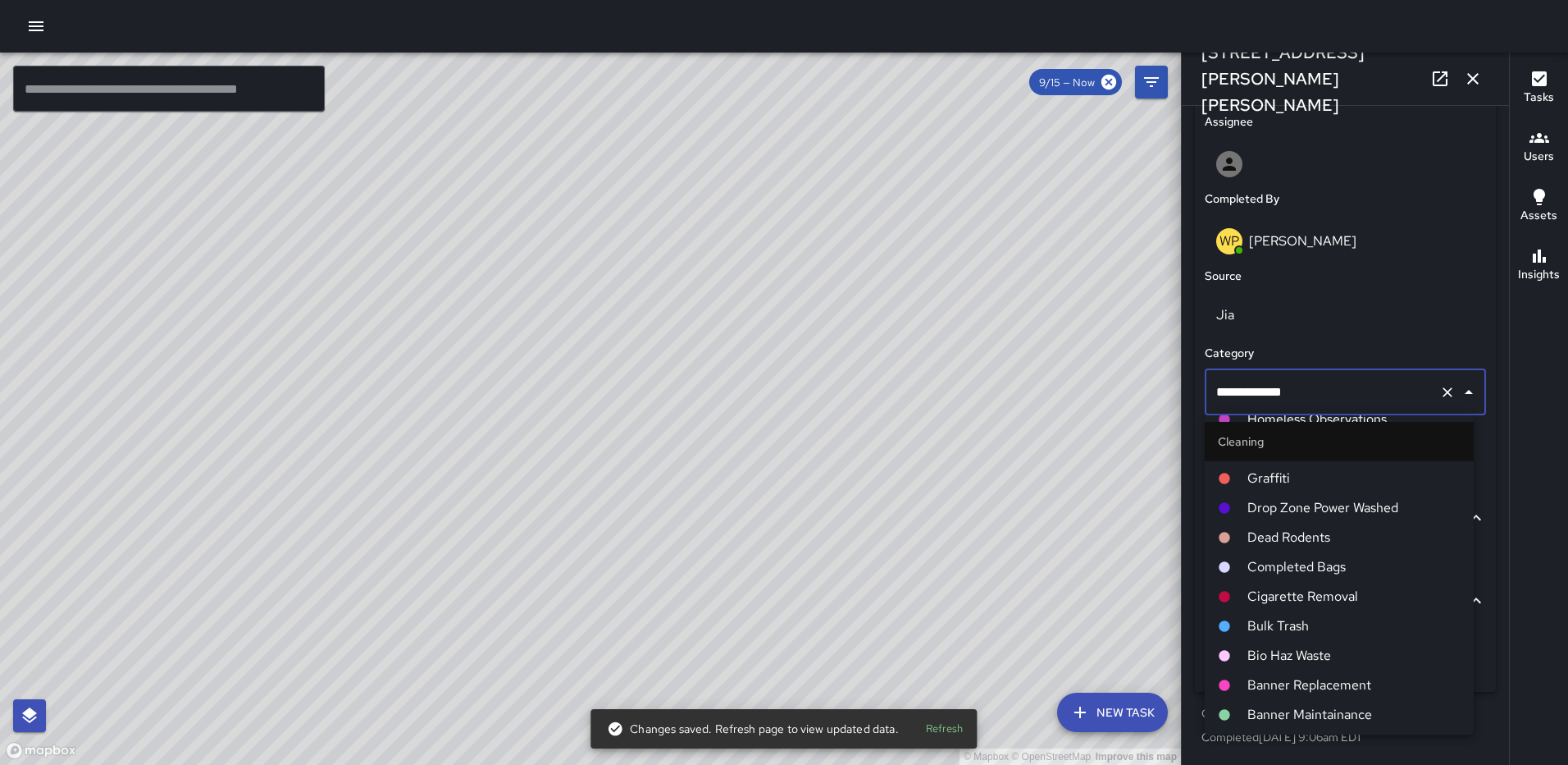
scroll to position [739, 0]
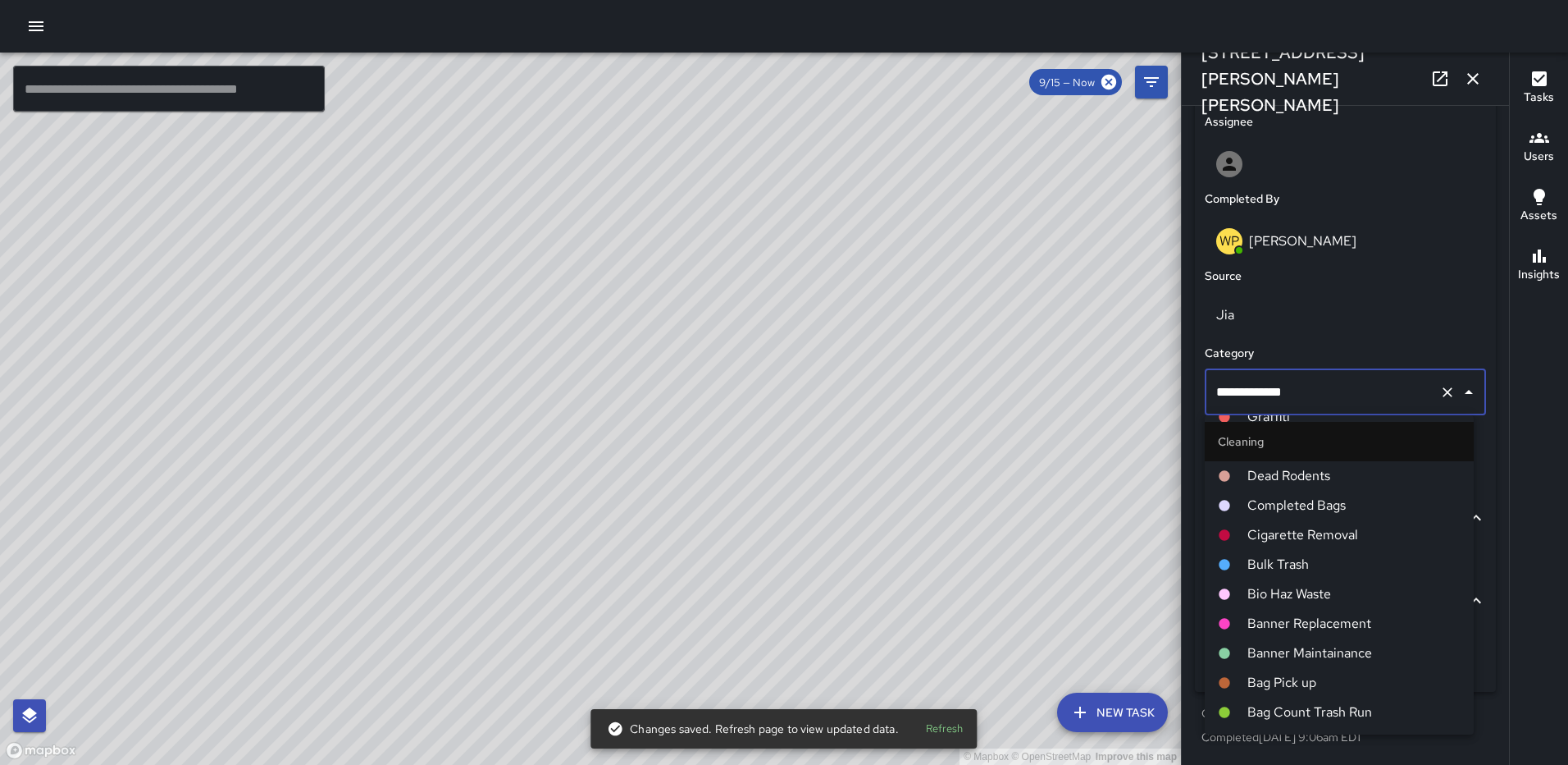
click at [1287, 504] on span "Completed Bags" at bounding box center [1354, 506] width 214 height 19
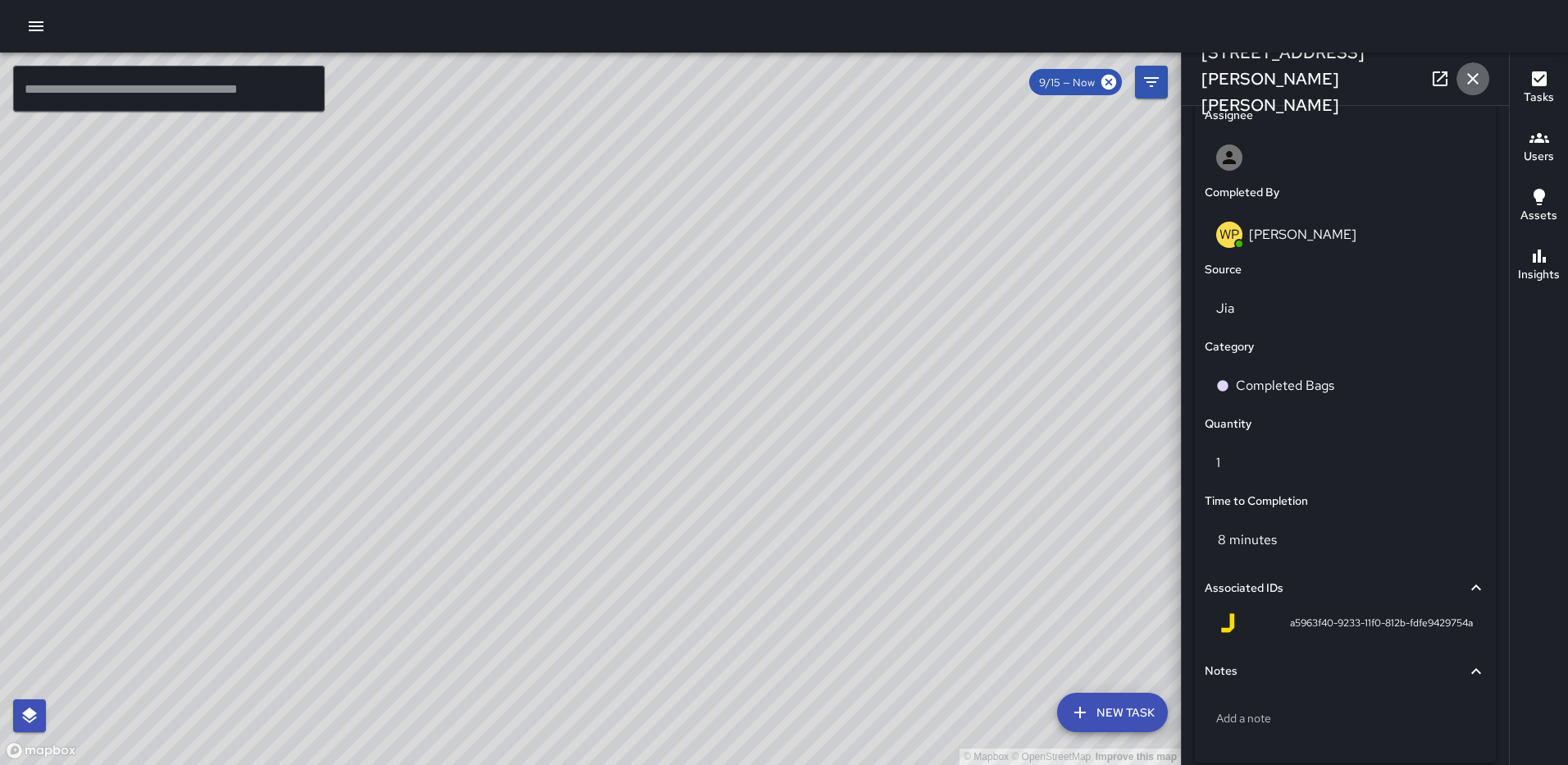
click at [1466, 83] on icon "button" at bounding box center [1473, 78] width 19 height 19
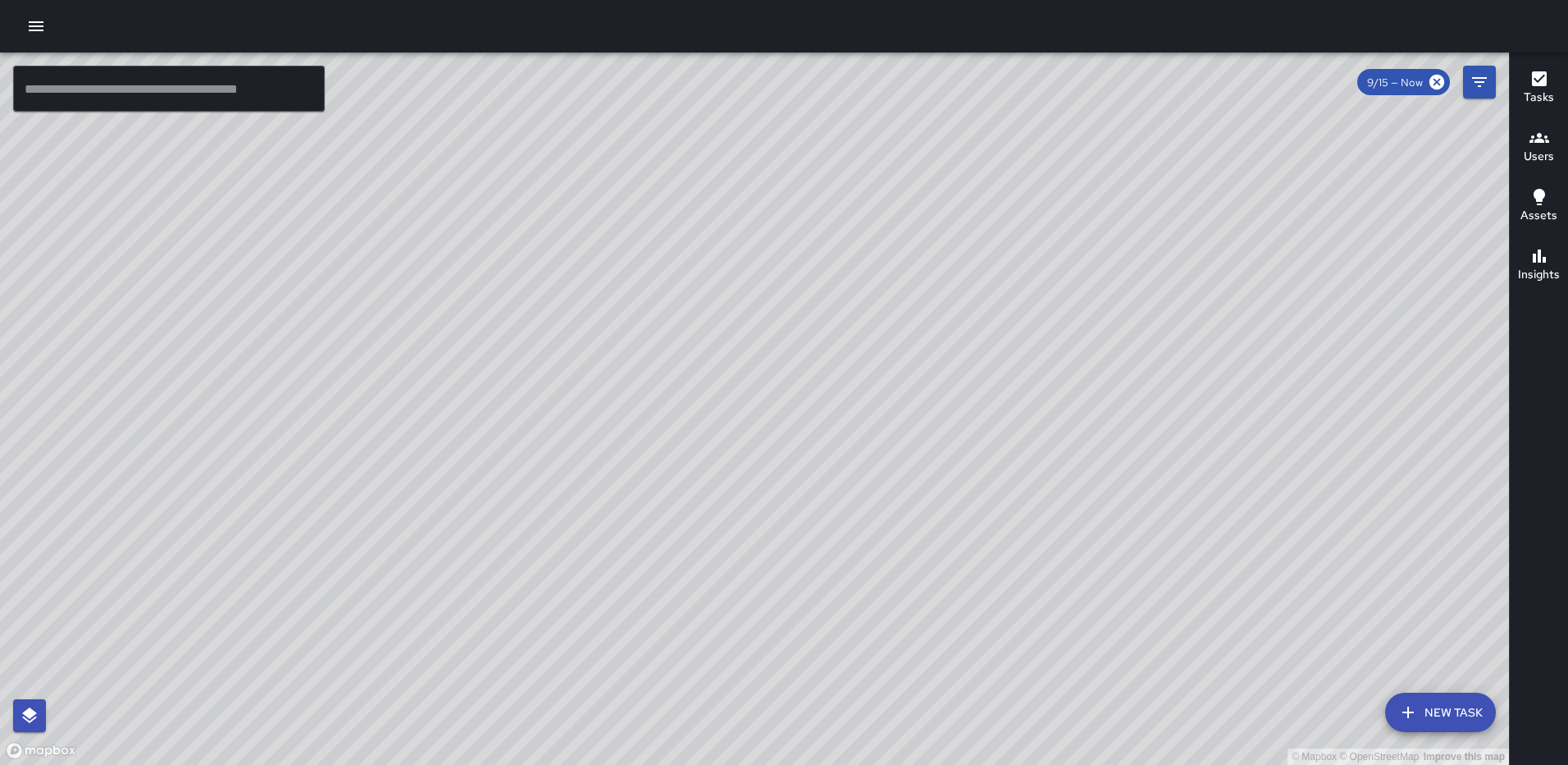
click at [781, 445] on div "© Mapbox © OpenStreetMap Improve this map" at bounding box center [754, 408] width 1509 height 713
click at [786, 438] on div "© Mapbox © OpenStreetMap Improve this map WP Waverly Phillips 105 Harry Thomas …" at bounding box center [754, 408] width 1509 height 713
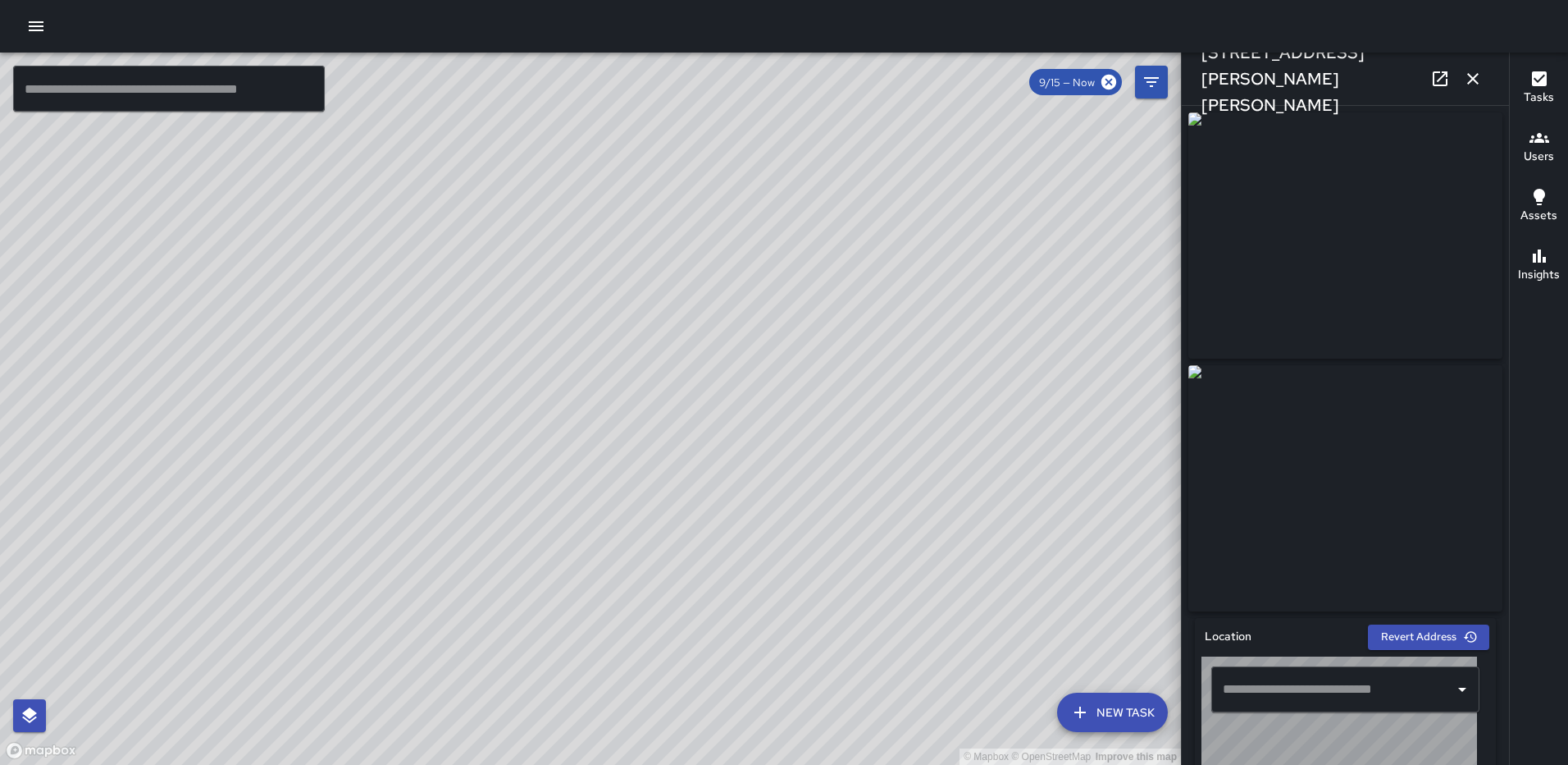
type input "**********"
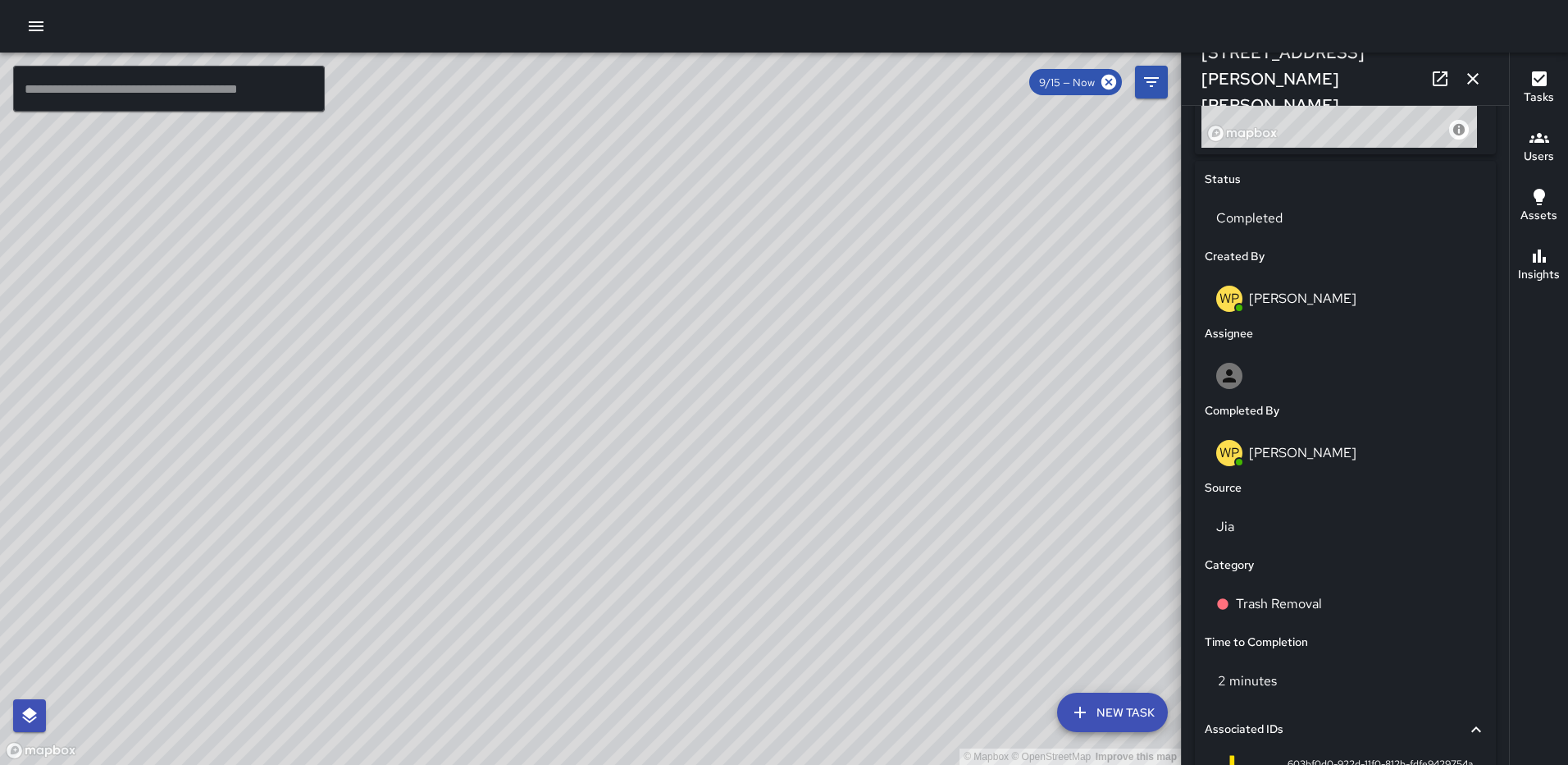
scroll to position [932, 0]
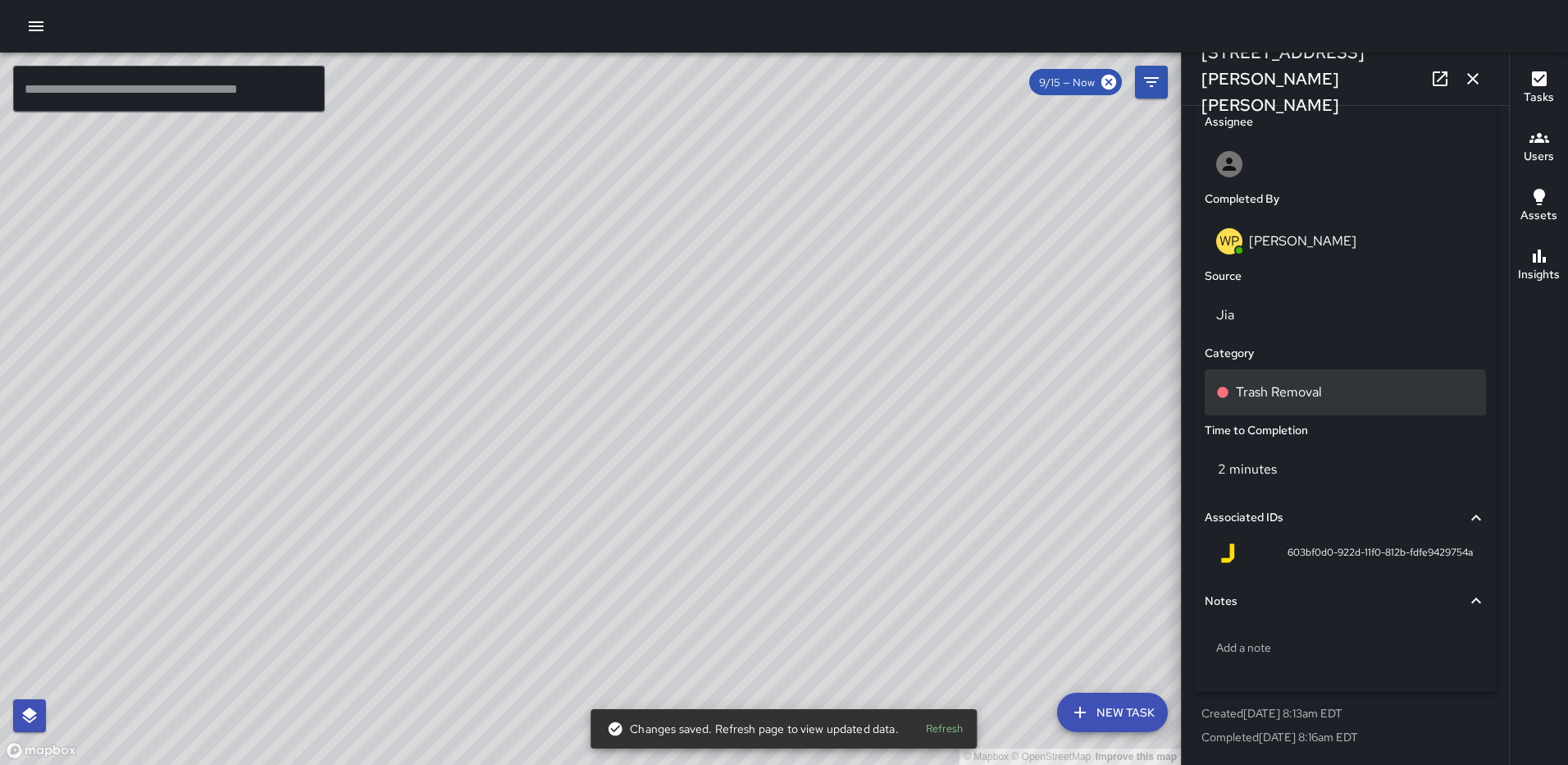
click at [1319, 376] on div "Trash Removal" at bounding box center [1346, 393] width 281 height 46
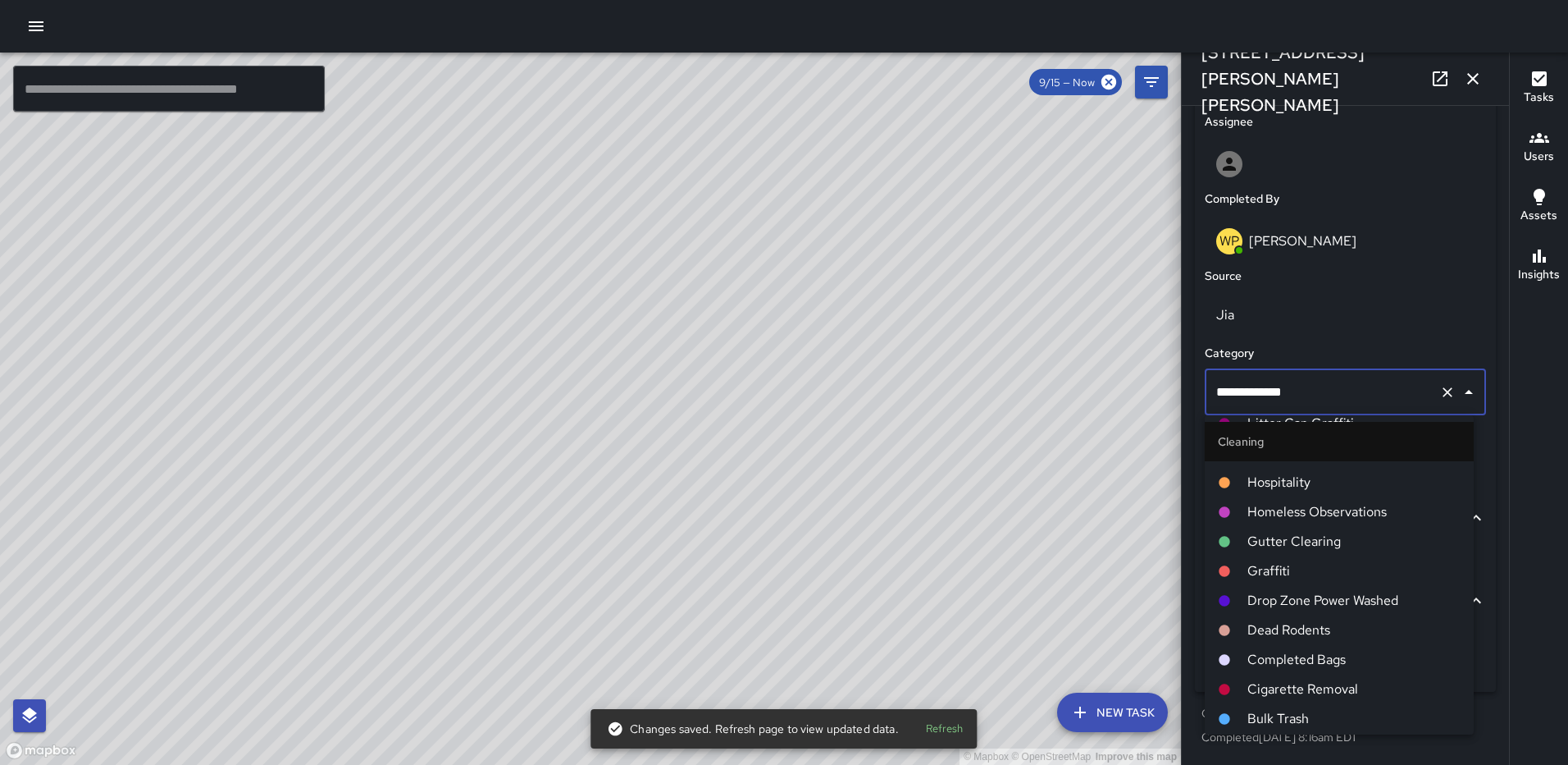
scroll to position [739, 0]
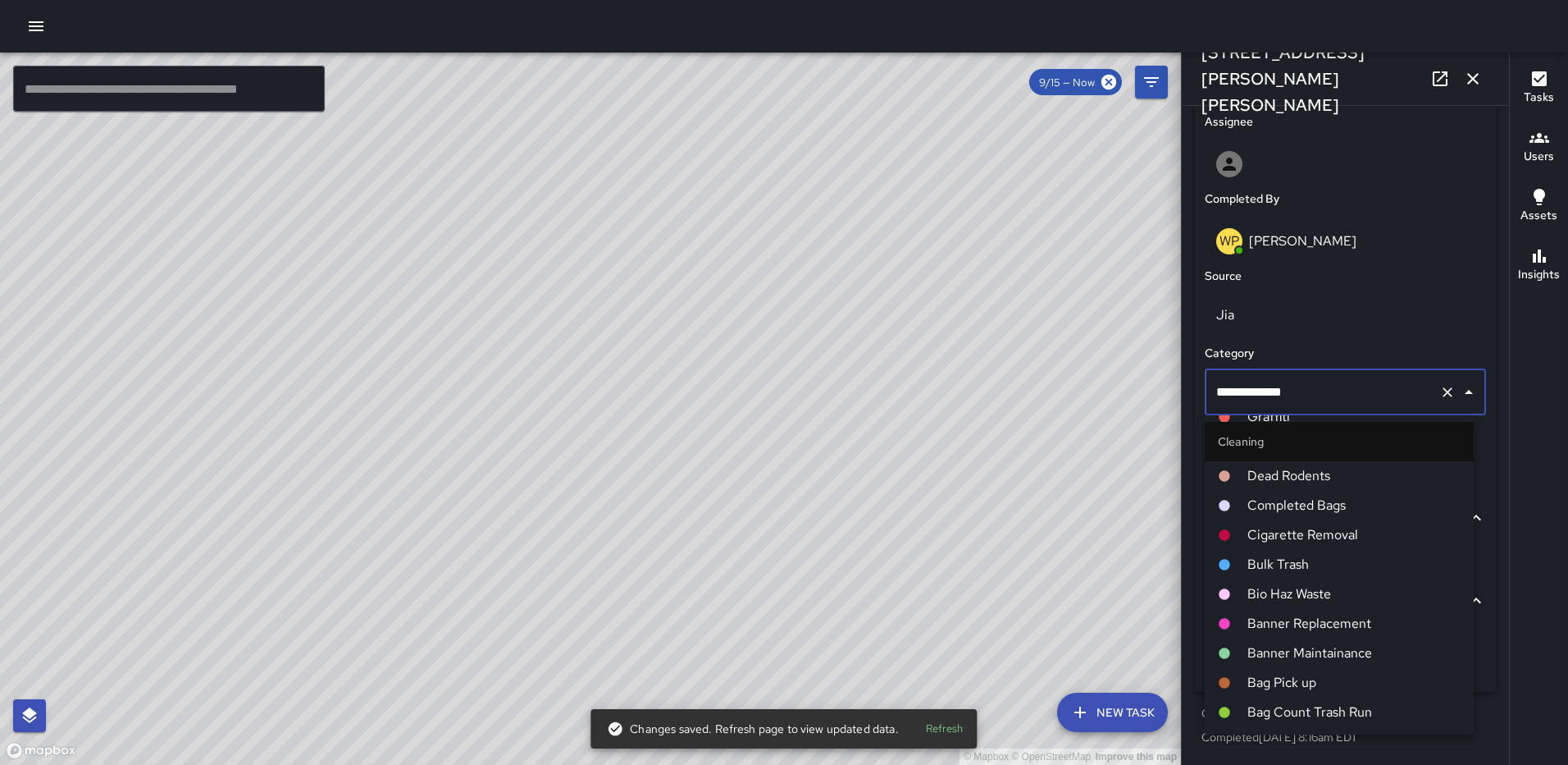
click at [1314, 507] on span "Completed Bags" at bounding box center [1354, 506] width 214 height 19
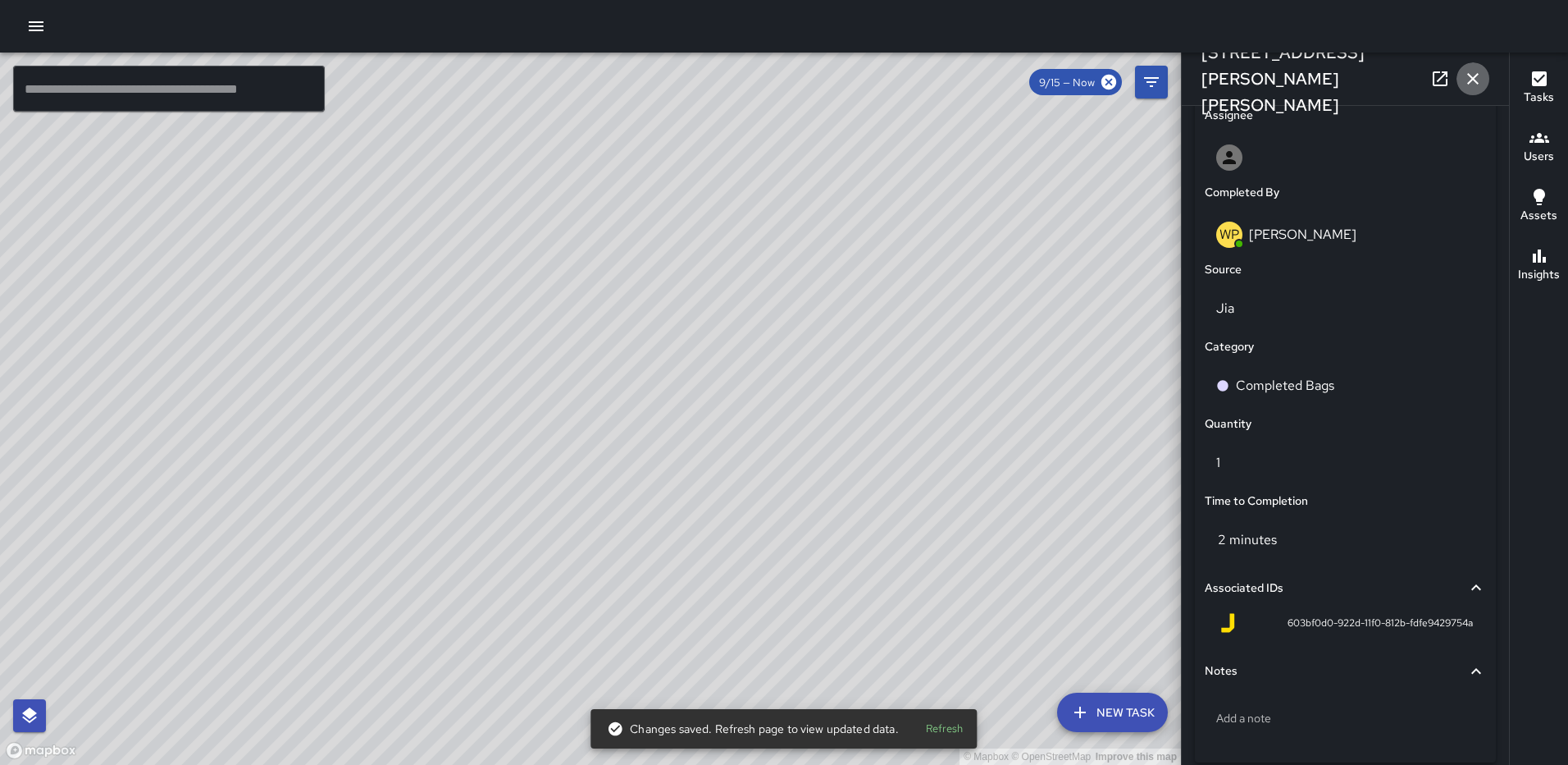
click at [1474, 75] on icon "button" at bounding box center [1473, 78] width 19 height 19
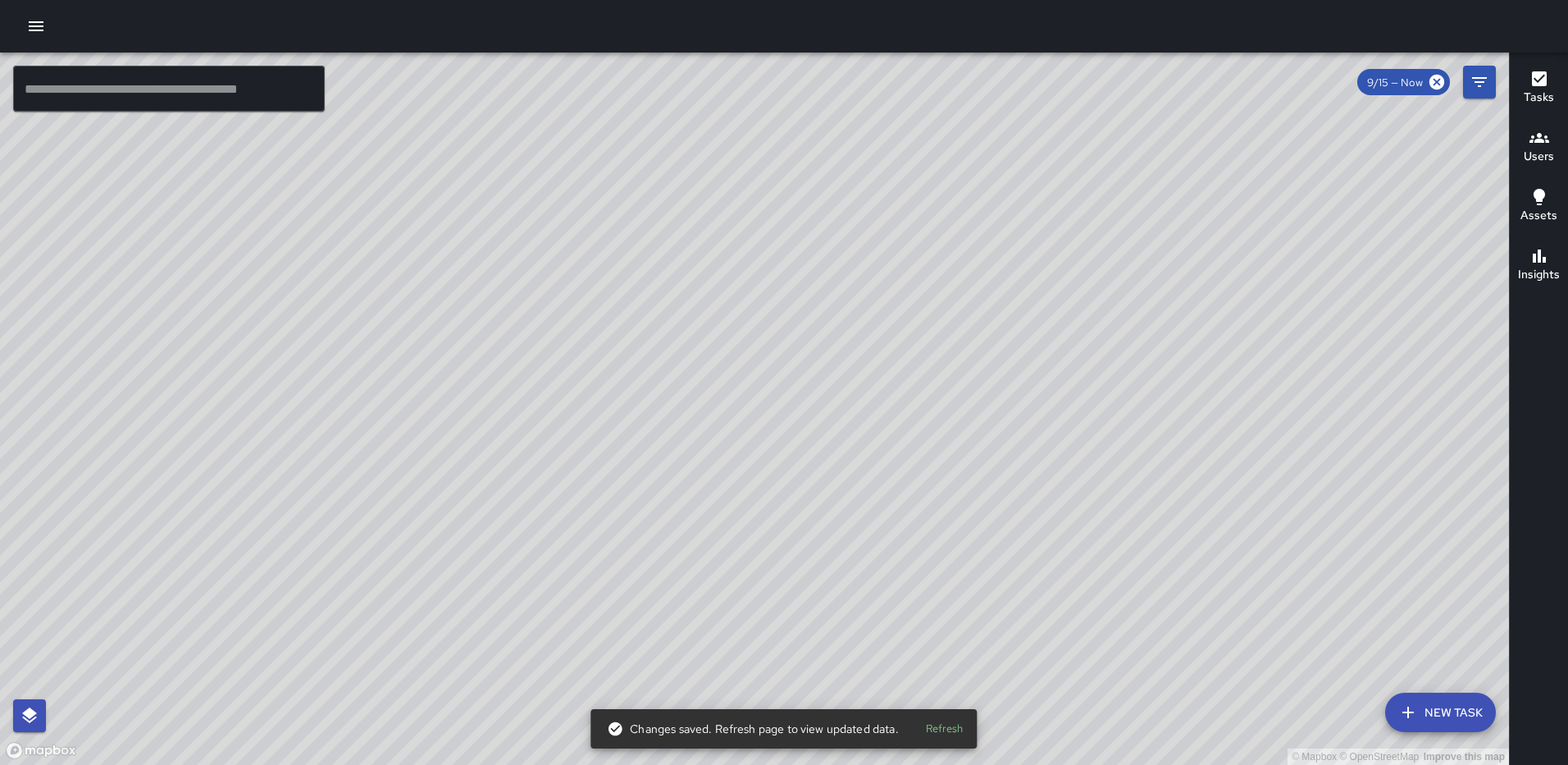
click at [774, 403] on div "© Mapbox © OpenStreetMap Improve this map WP Waverly Phillips 105 Harry Thomas …" at bounding box center [754, 408] width 1509 height 713
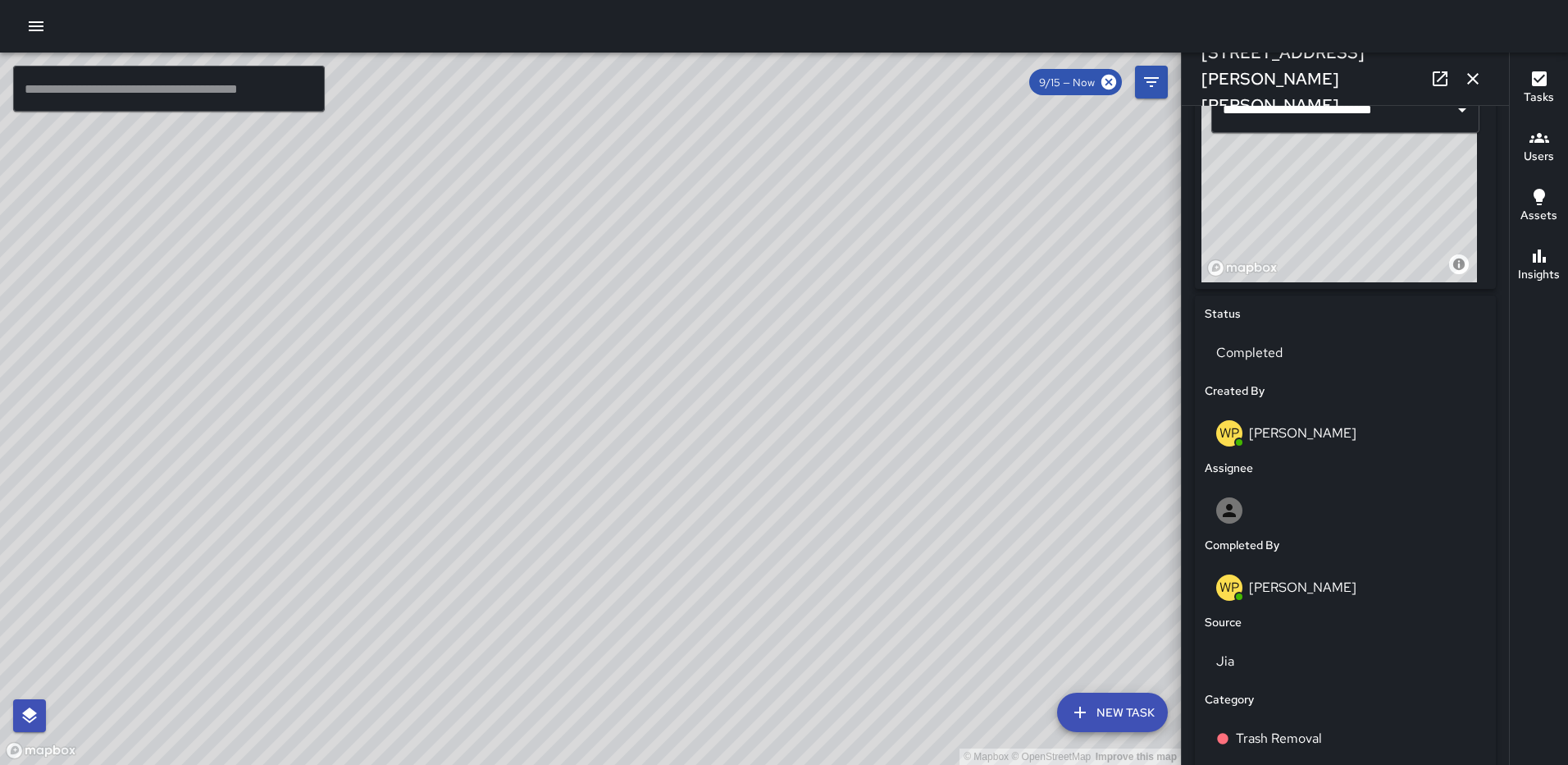
scroll to position [932, 0]
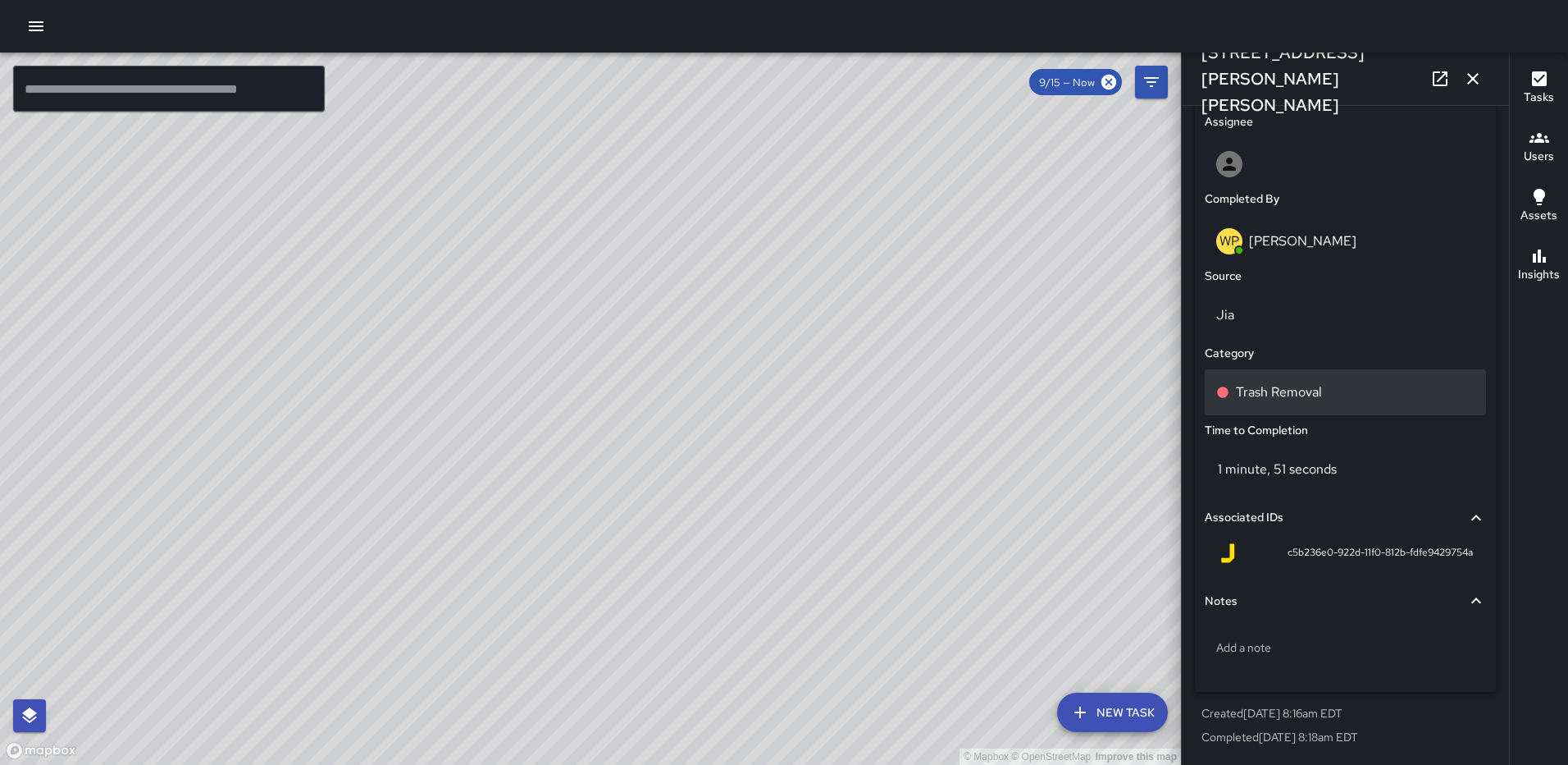
click at [1262, 380] on div "Trash Removal" at bounding box center [1346, 393] width 281 height 46
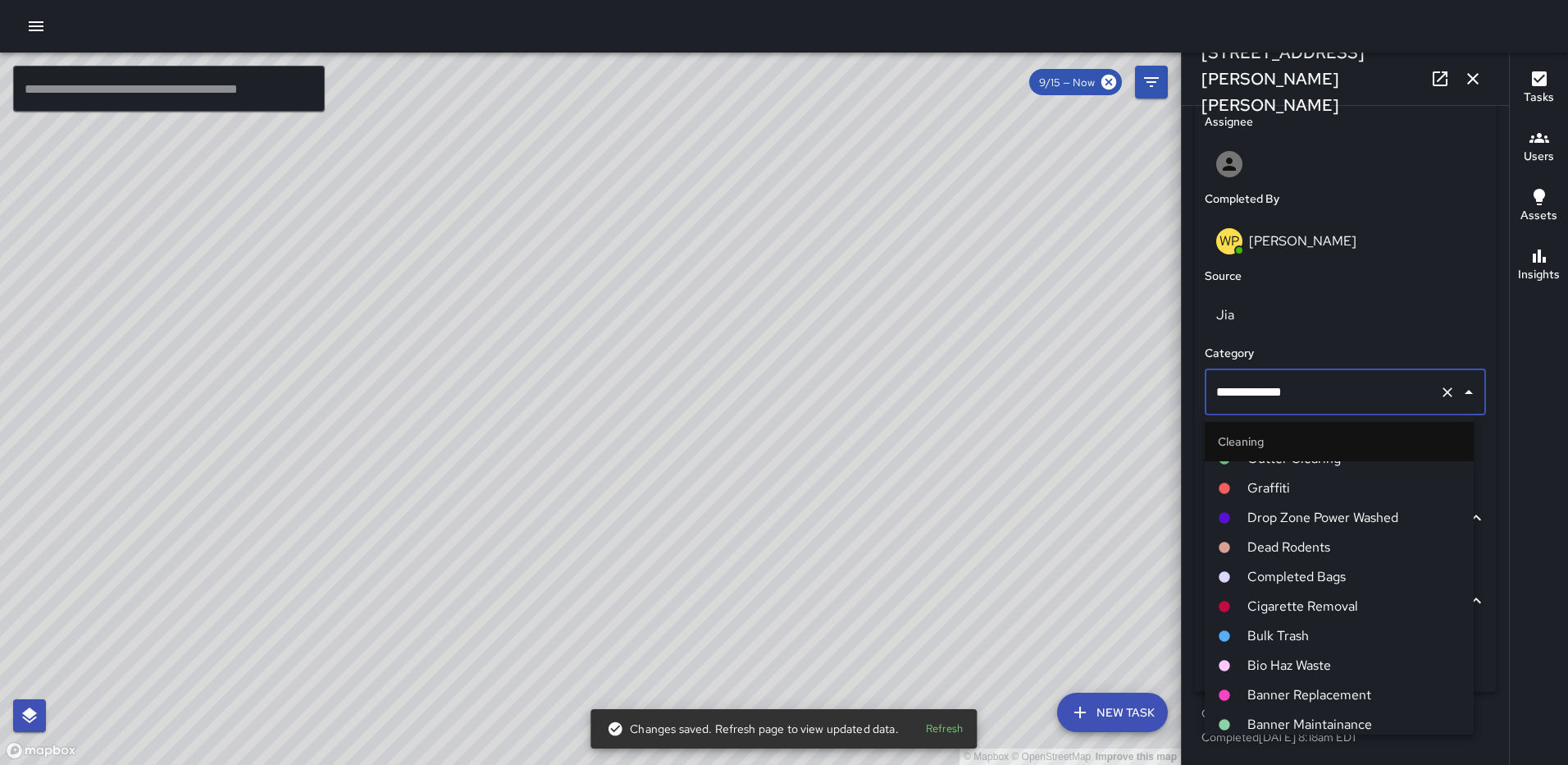
scroll to position [657, 0]
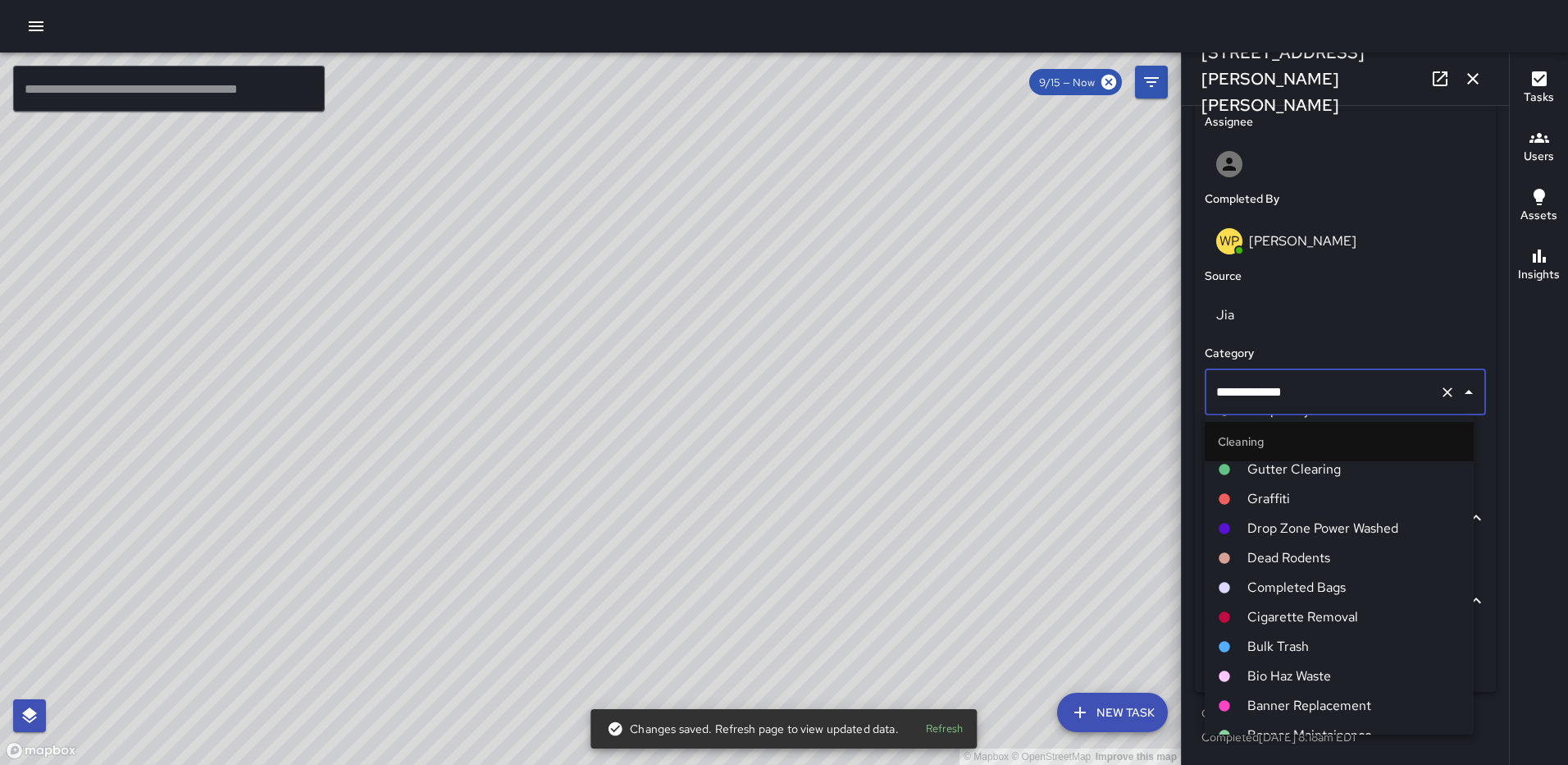
click at [1305, 586] on span "Completed Bags" at bounding box center [1354, 587] width 214 height 19
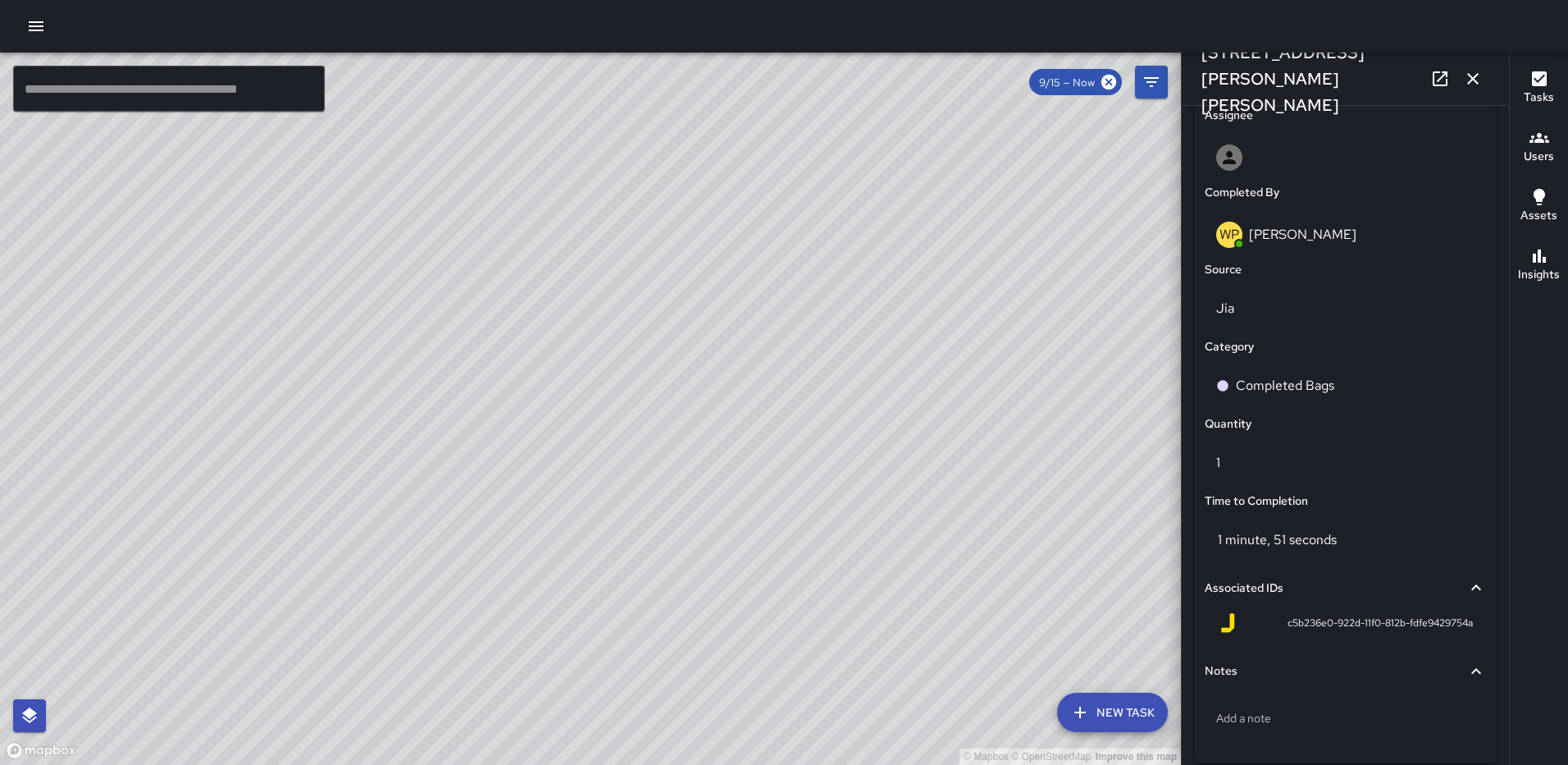
click at [1470, 76] on icon "button" at bounding box center [1473, 79] width 12 height 12
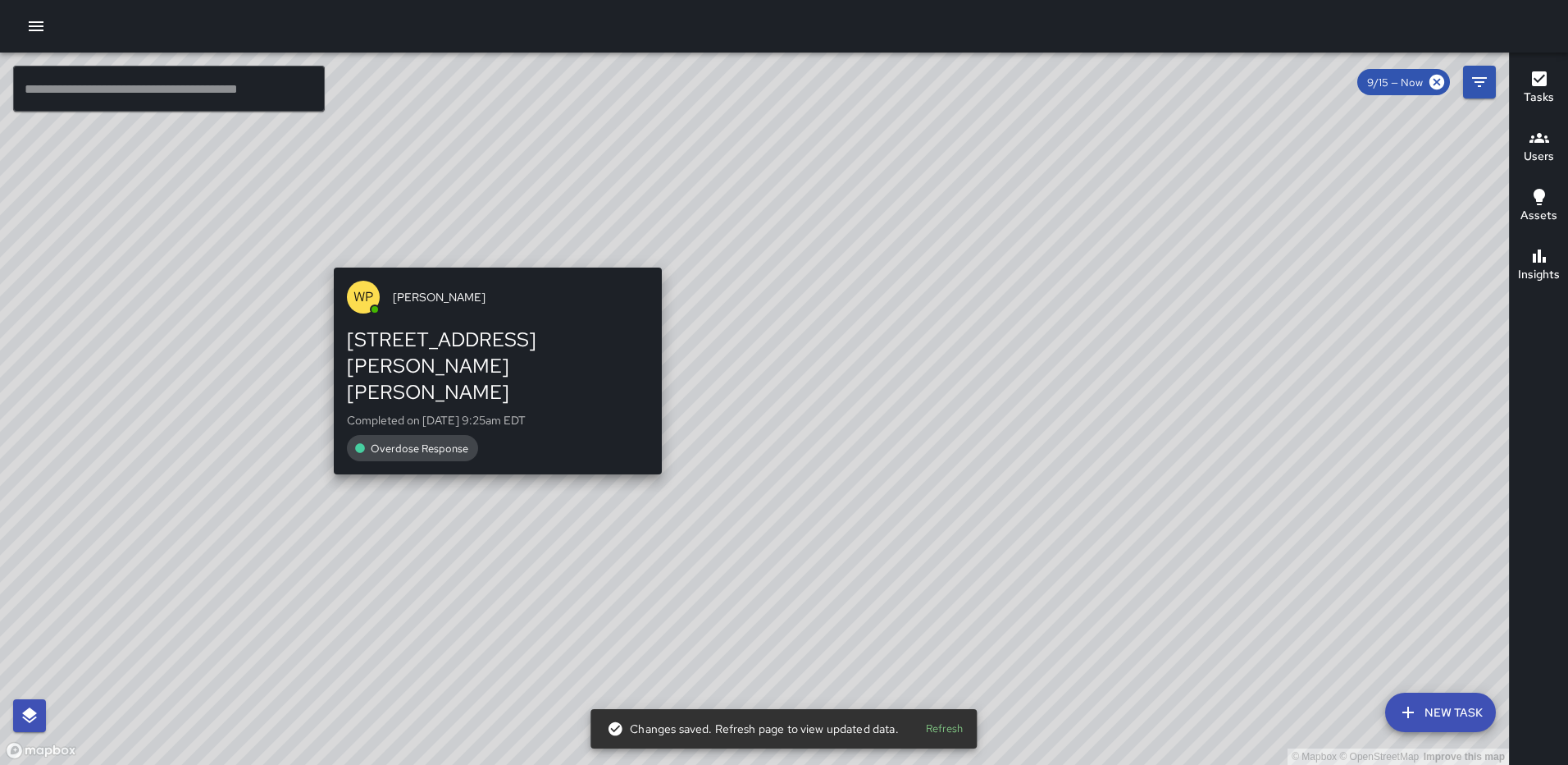
click at [658, 257] on div "© Mapbox © OpenStreetMap Improve this map WP Waverly Phillips 227 Harry Thomas …" at bounding box center [754, 408] width 1509 height 713
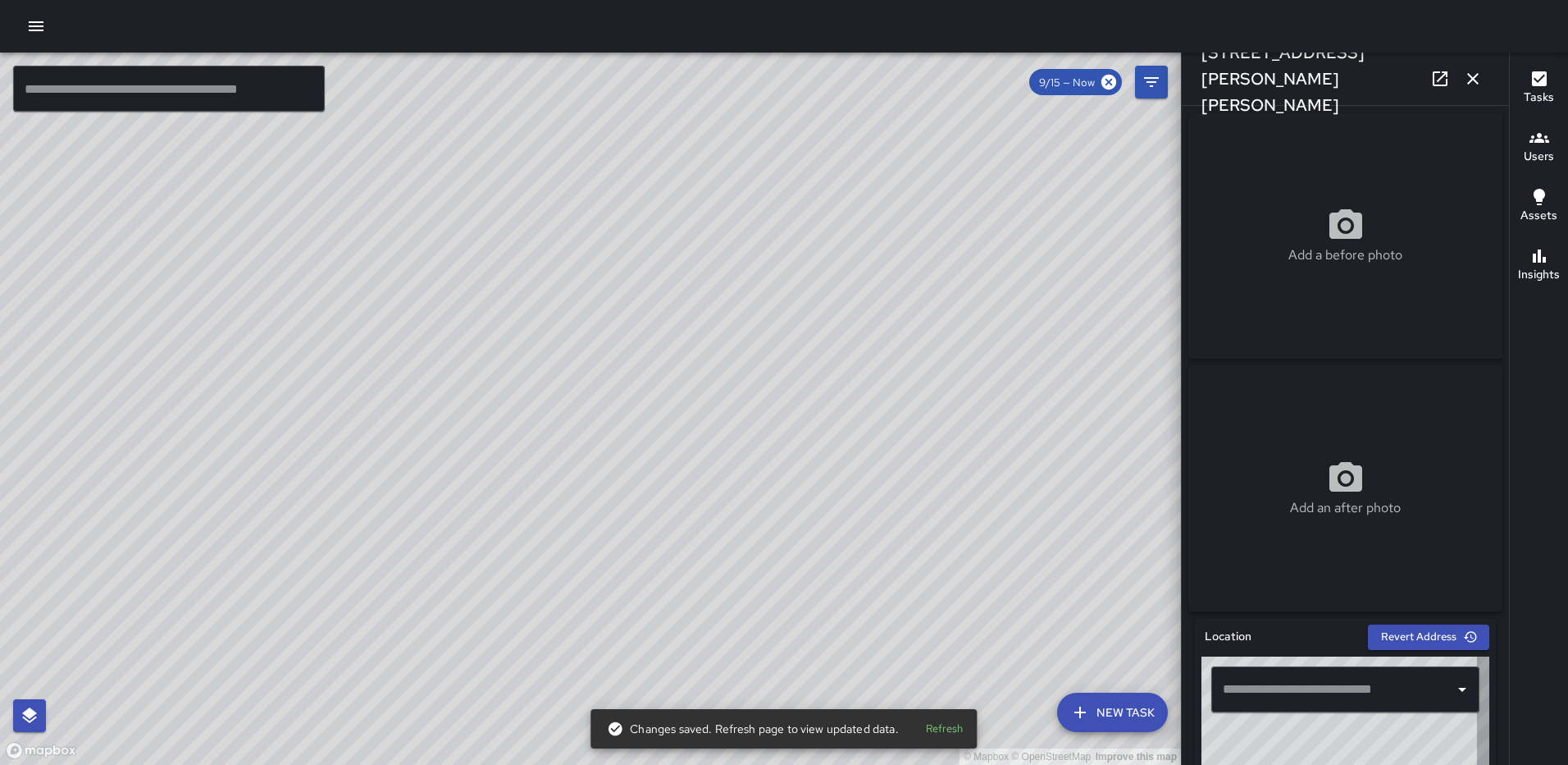
type input "**********"
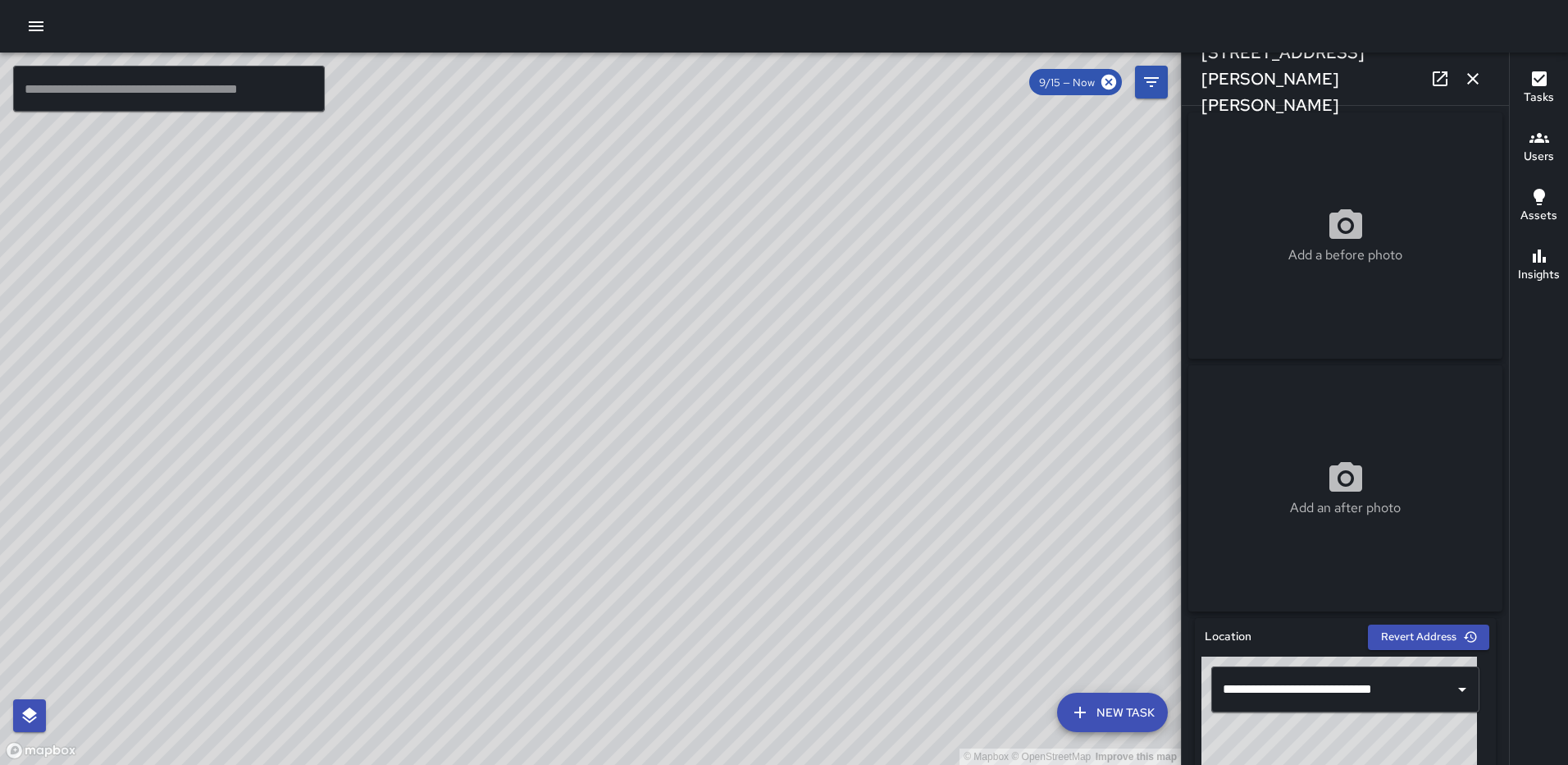
scroll to position [932, 0]
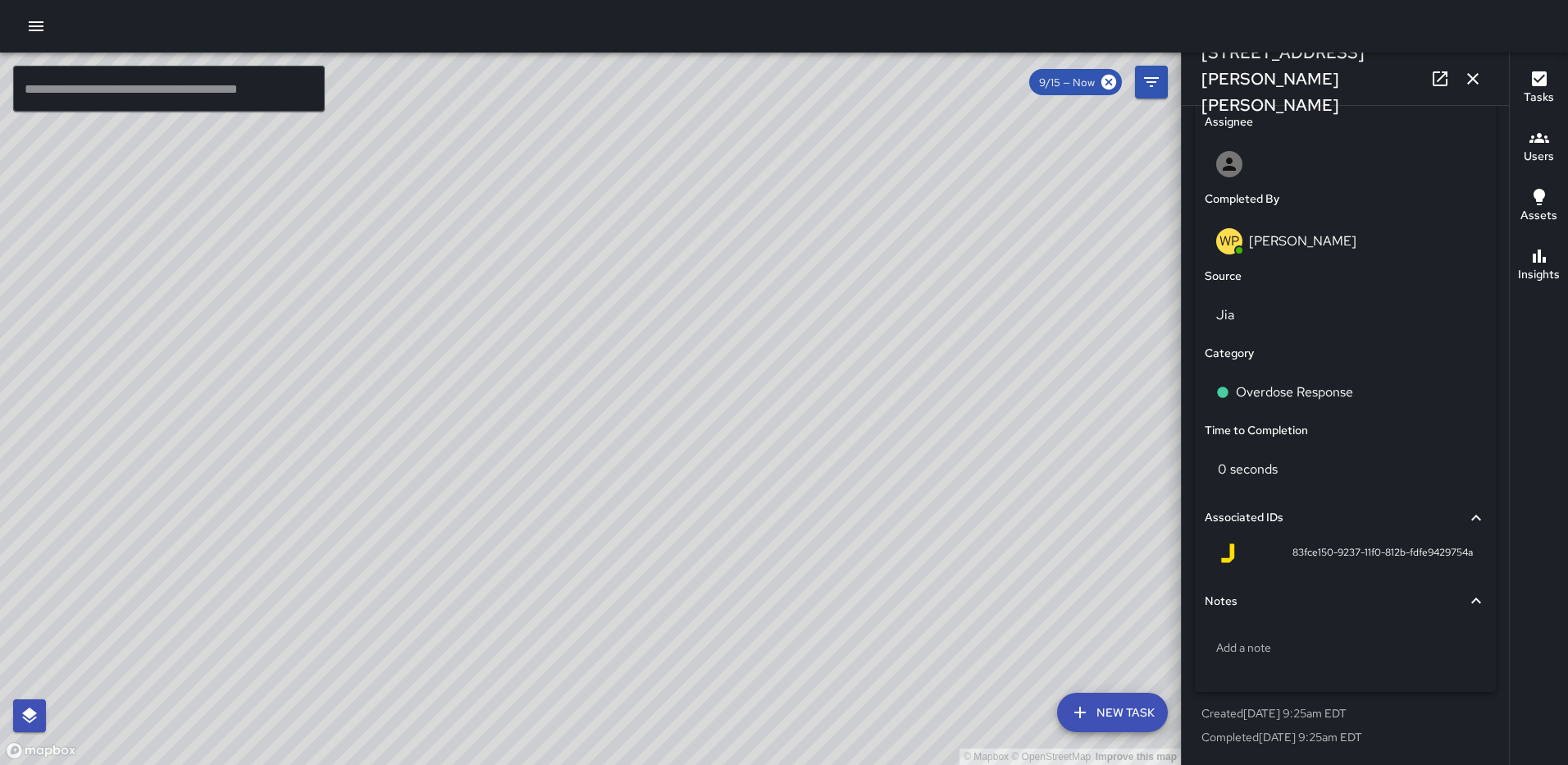
click at [1465, 73] on icon "button" at bounding box center [1473, 78] width 19 height 19
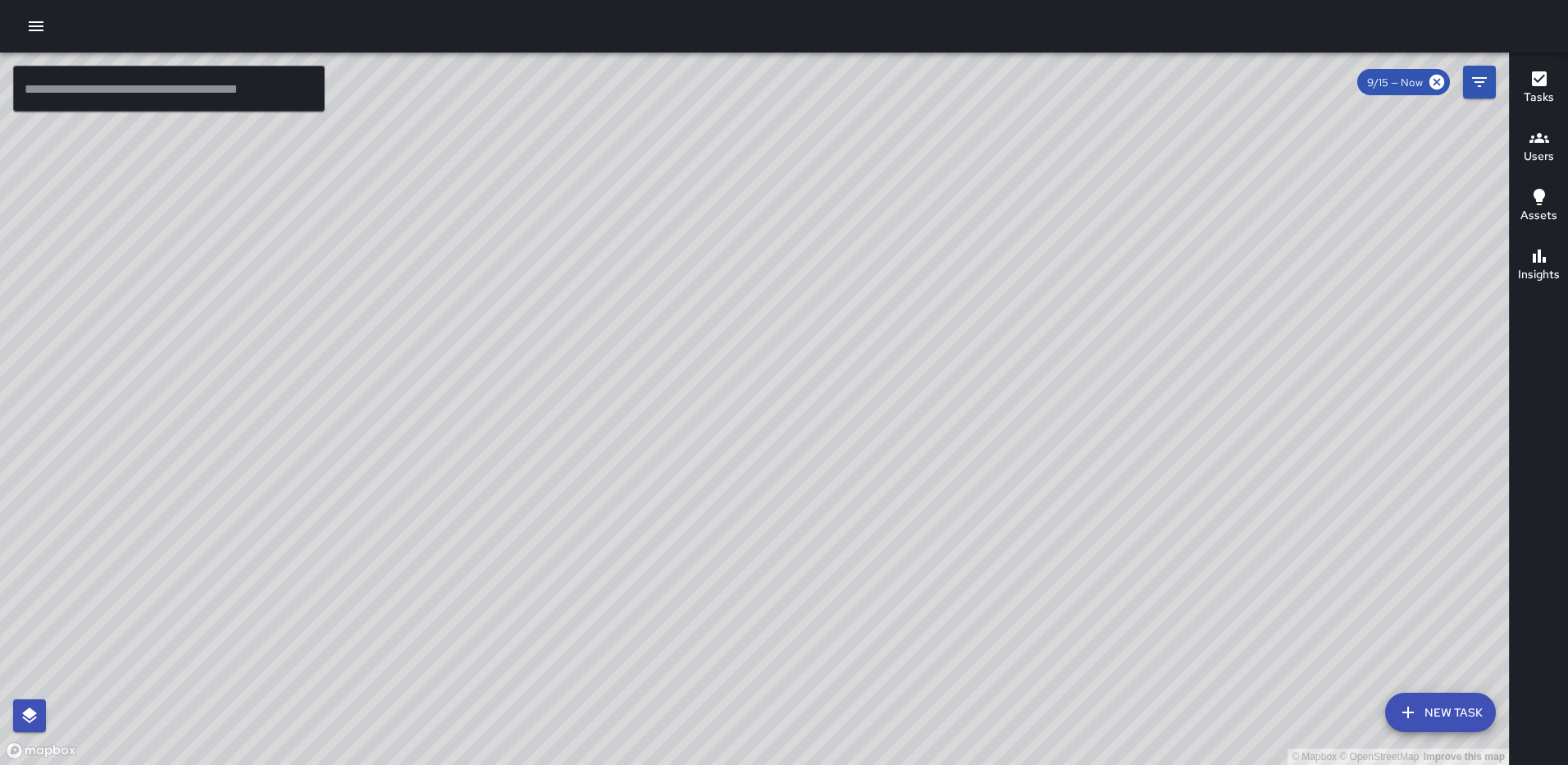
click at [326, 661] on div "© Mapbox © OpenStreetMap Improve this map GD Grant Dillivan 100 New York Avenue…" at bounding box center [754, 408] width 1509 height 713
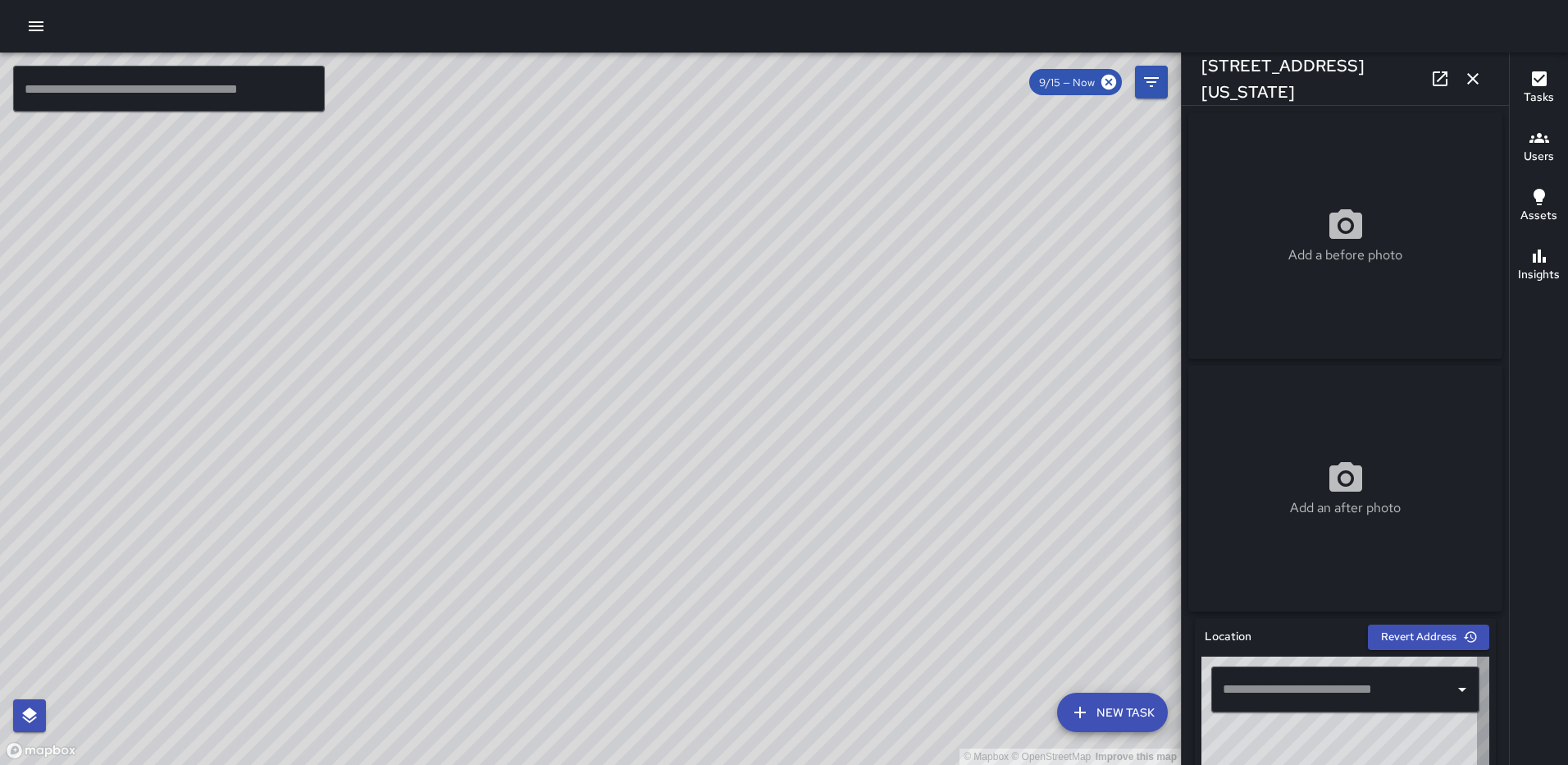
type input "**********"
click at [1477, 82] on icon "button" at bounding box center [1473, 79] width 12 height 12
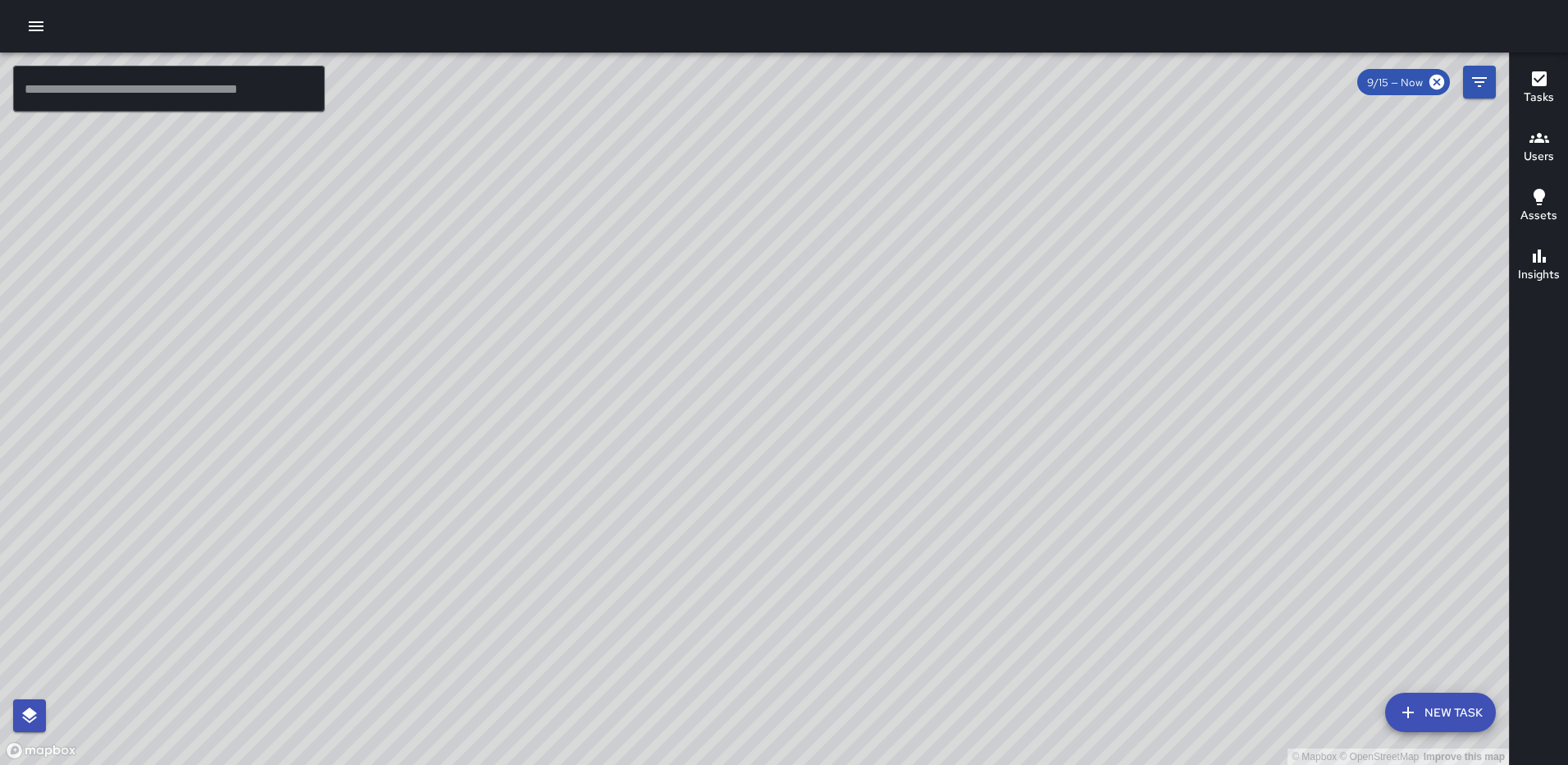
drag, startPoint x: 821, startPoint y: 338, endPoint x: 589, endPoint y: 691, distance: 422.4
click at [589, 691] on div "© Mapbox © OpenStreetMap Improve this map" at bounding box center [754, 408] width 1509 height 713
click at [854, 331] on div "© Mapbox © OpenStreetMap Improve this map AS Andre Smith 241 R Street Northeast…" at bounding box center [754, 408] width 1509 height 713
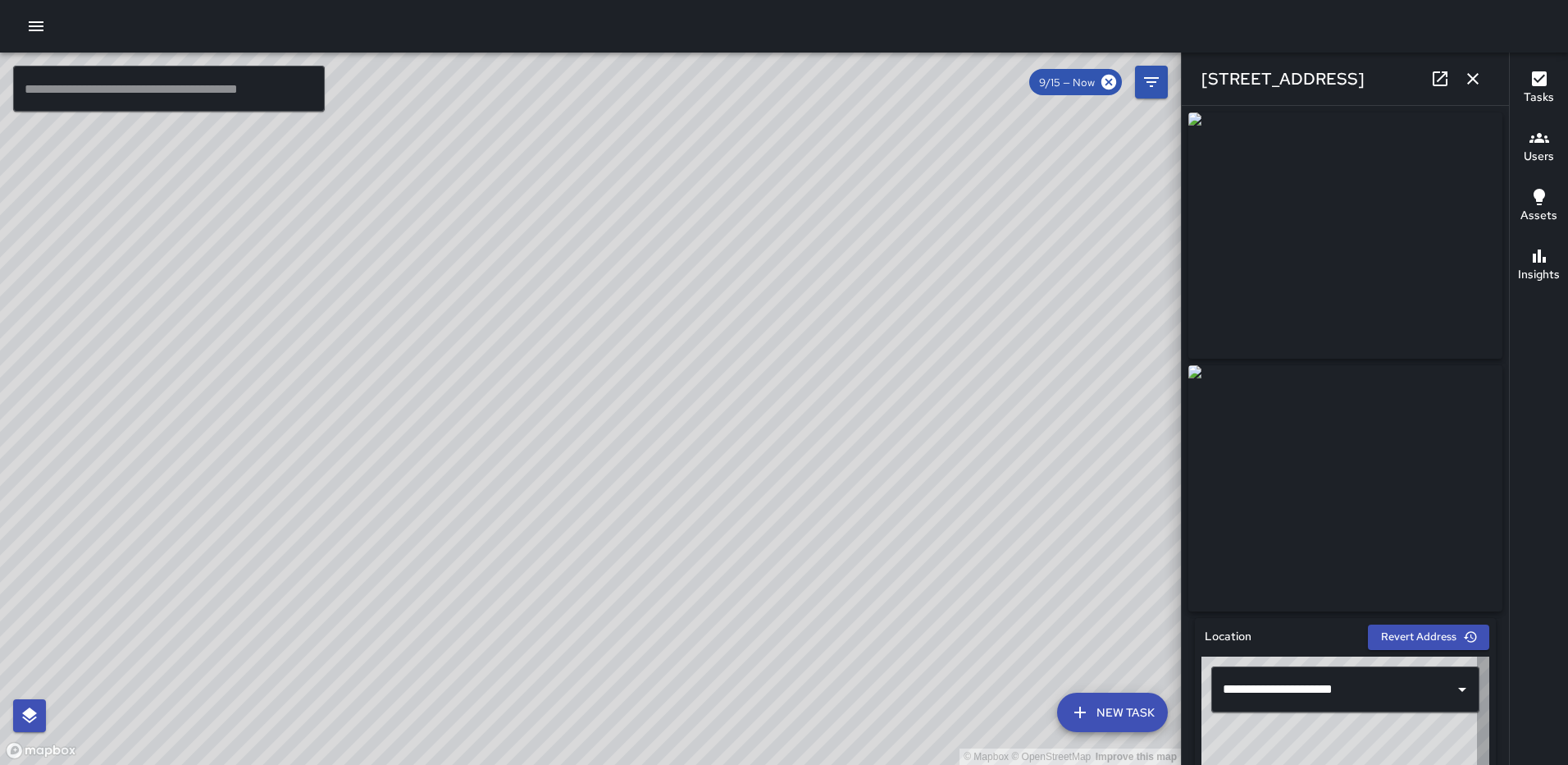
type input "**********"
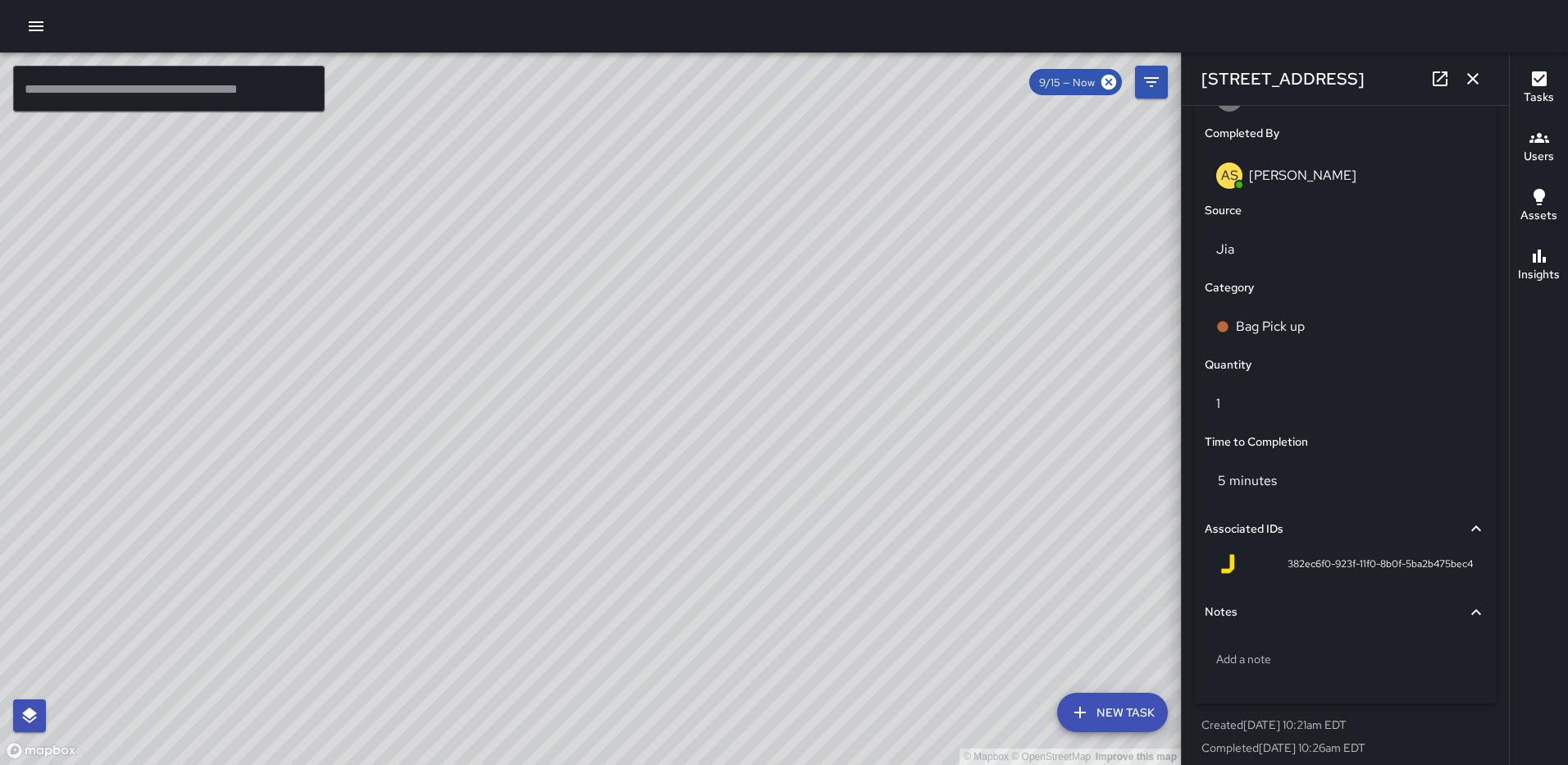
scroll to position [1009, 0]
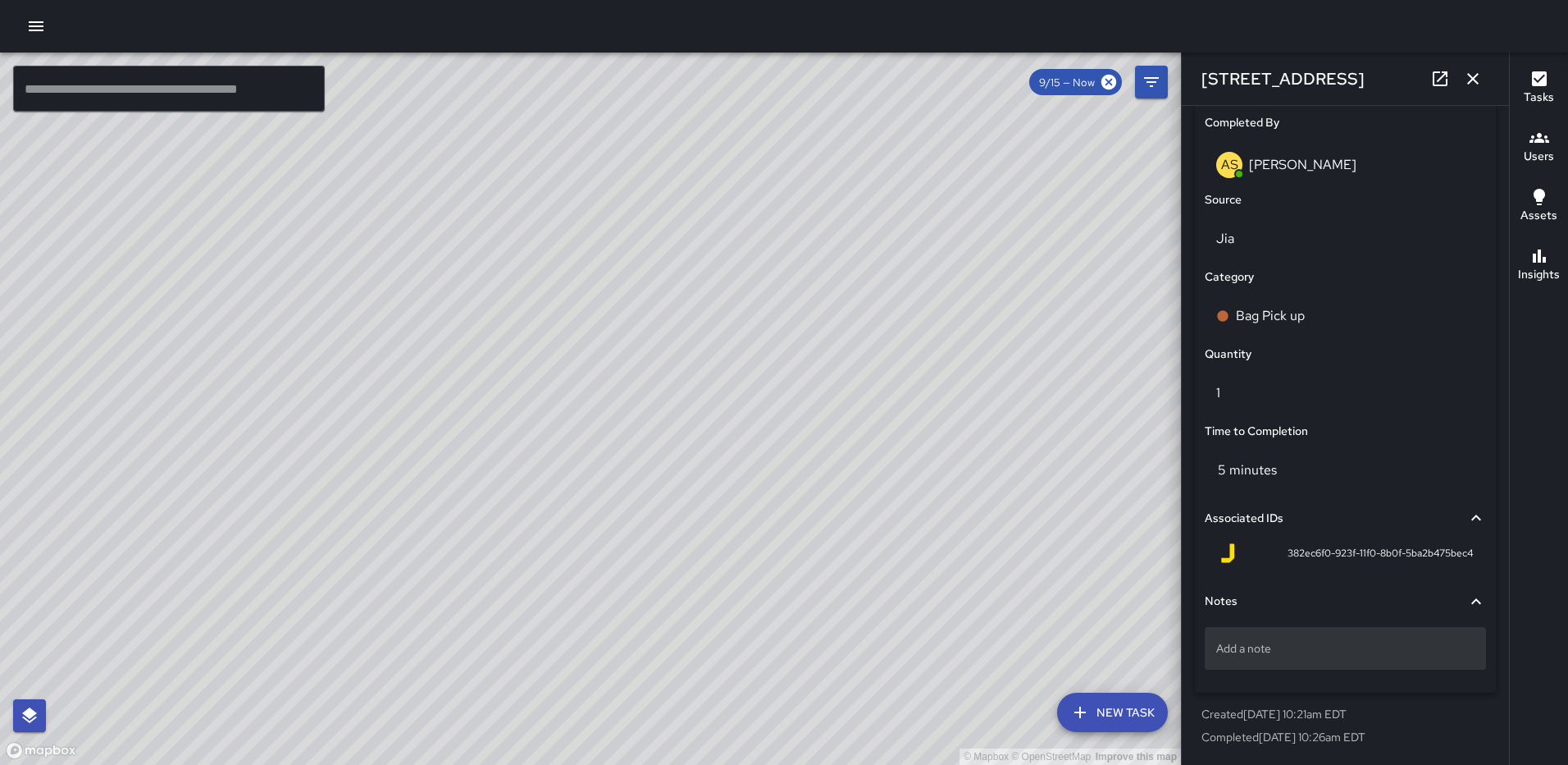
click at [1275, 648] on p "Add a note" at bounding box center [1345, 648] width 258 height 16
type textarea "*****"
click at [1466, 79] on icon "button" at bounding box center [1473, 78] width 19 height 19
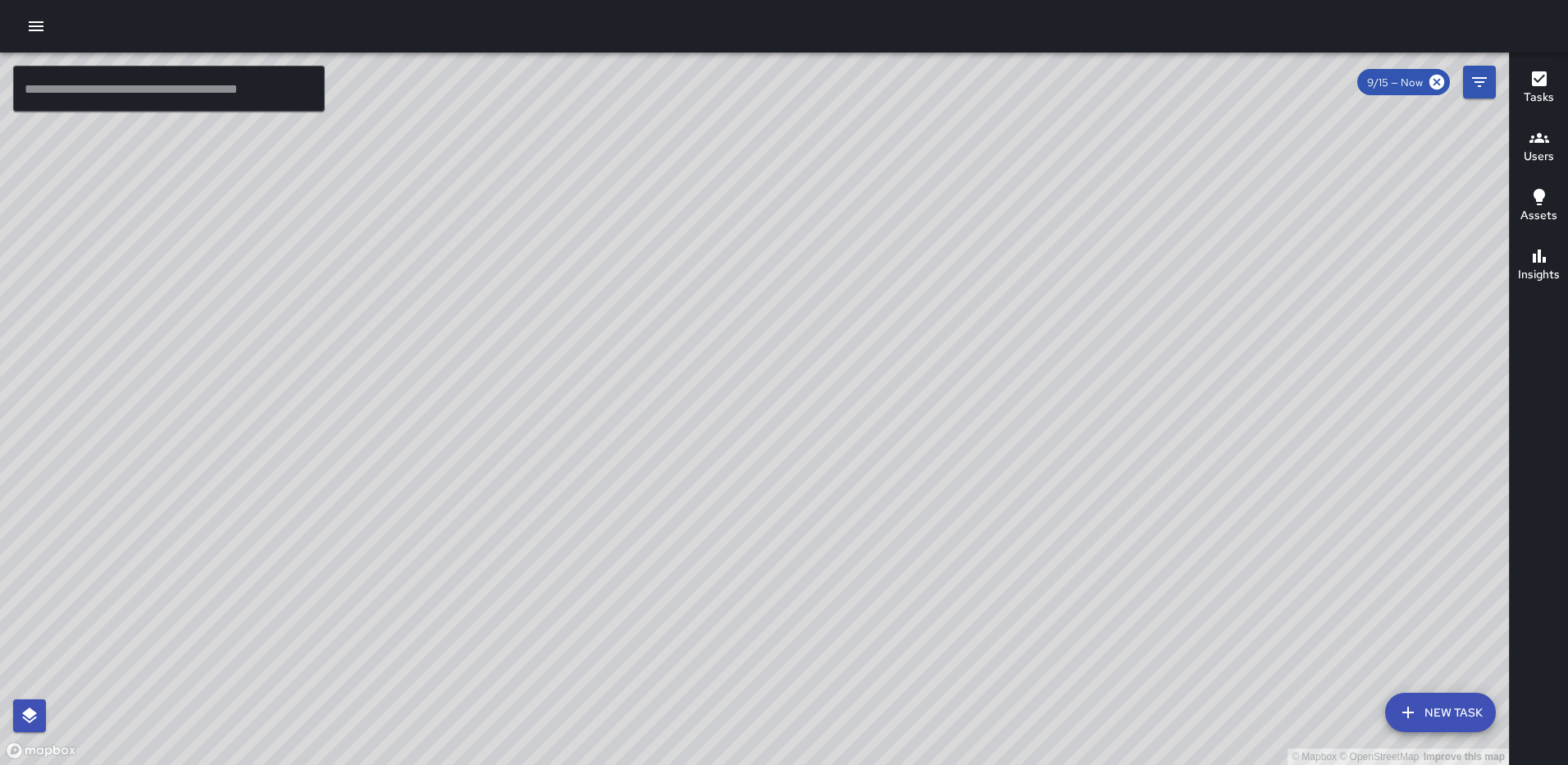
click at [749, 267] on div "© Mapbox © OpenStreetMap Improve this map AS Andre Smith 75 New York Avenue Nor…" at bounding box center [754, 408] width 1509 height 713
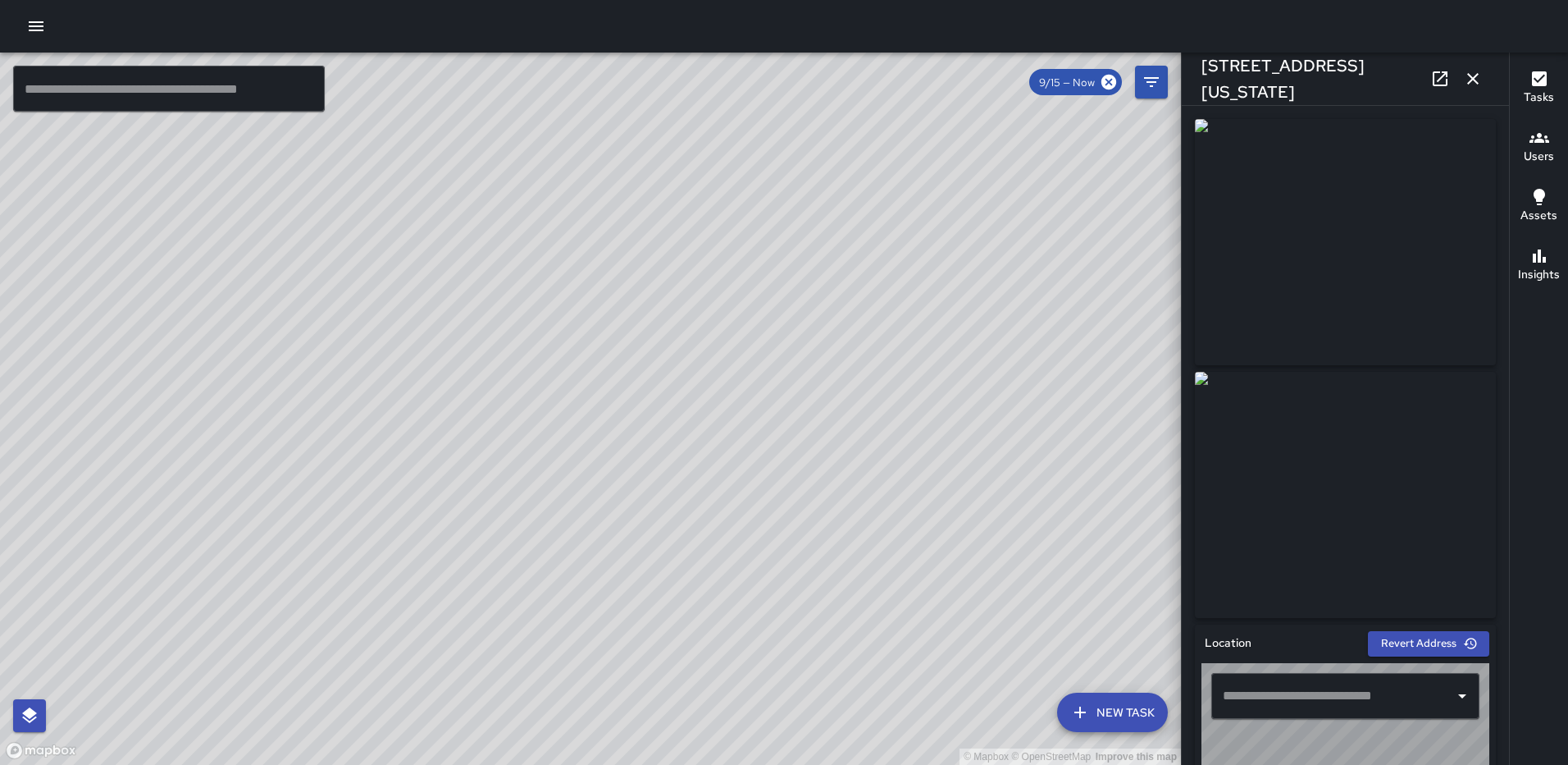
type input "**********"
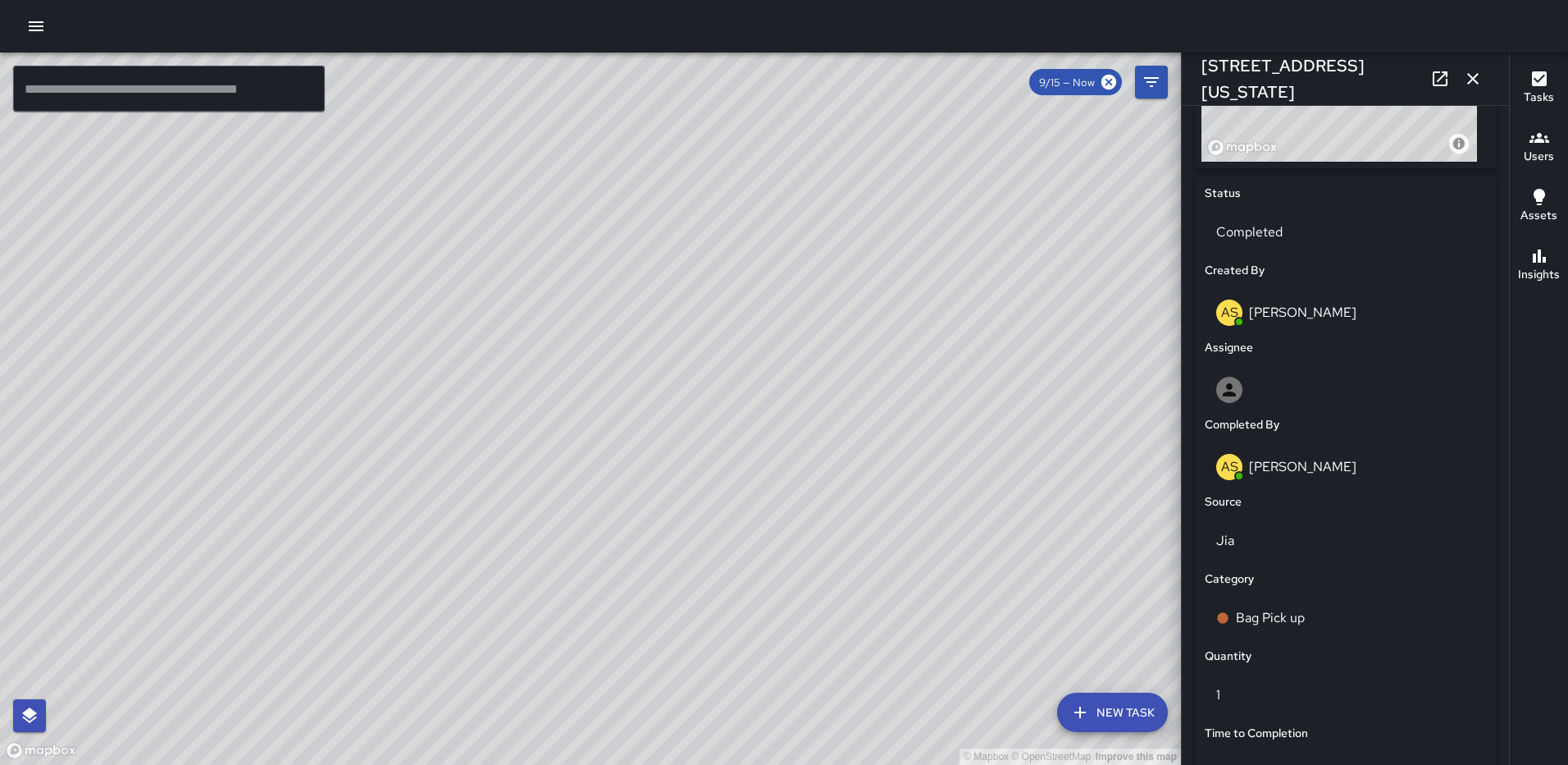
scroll to position [1009, 0]
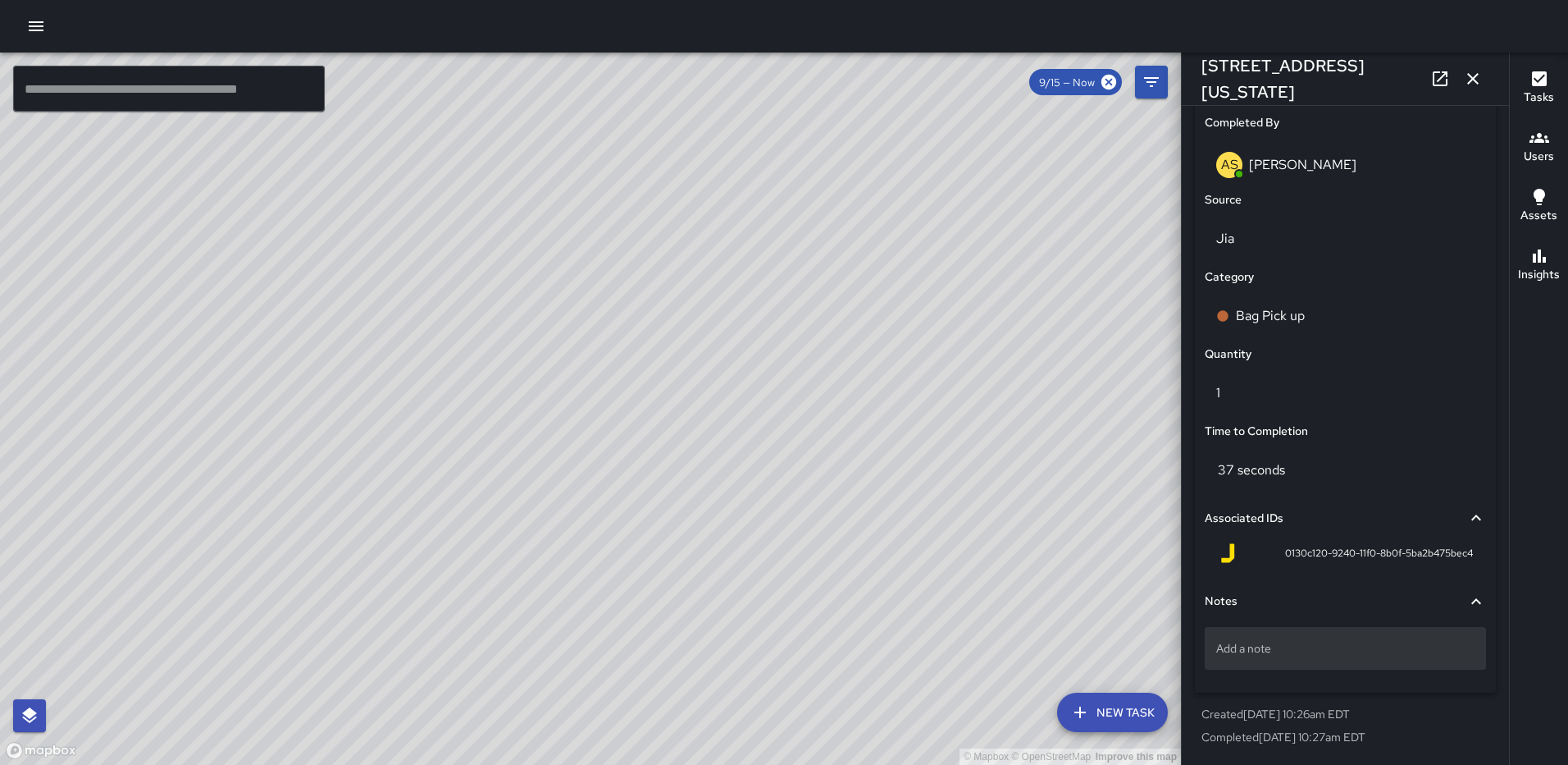
click at [1246, 638] on div "Add a note" at bounding box center [1346, 648] width 281 height 43
type textarea "*****"
click at [1471, 65] on button "button" at bounding box center [1473, 78] width 33 height 33
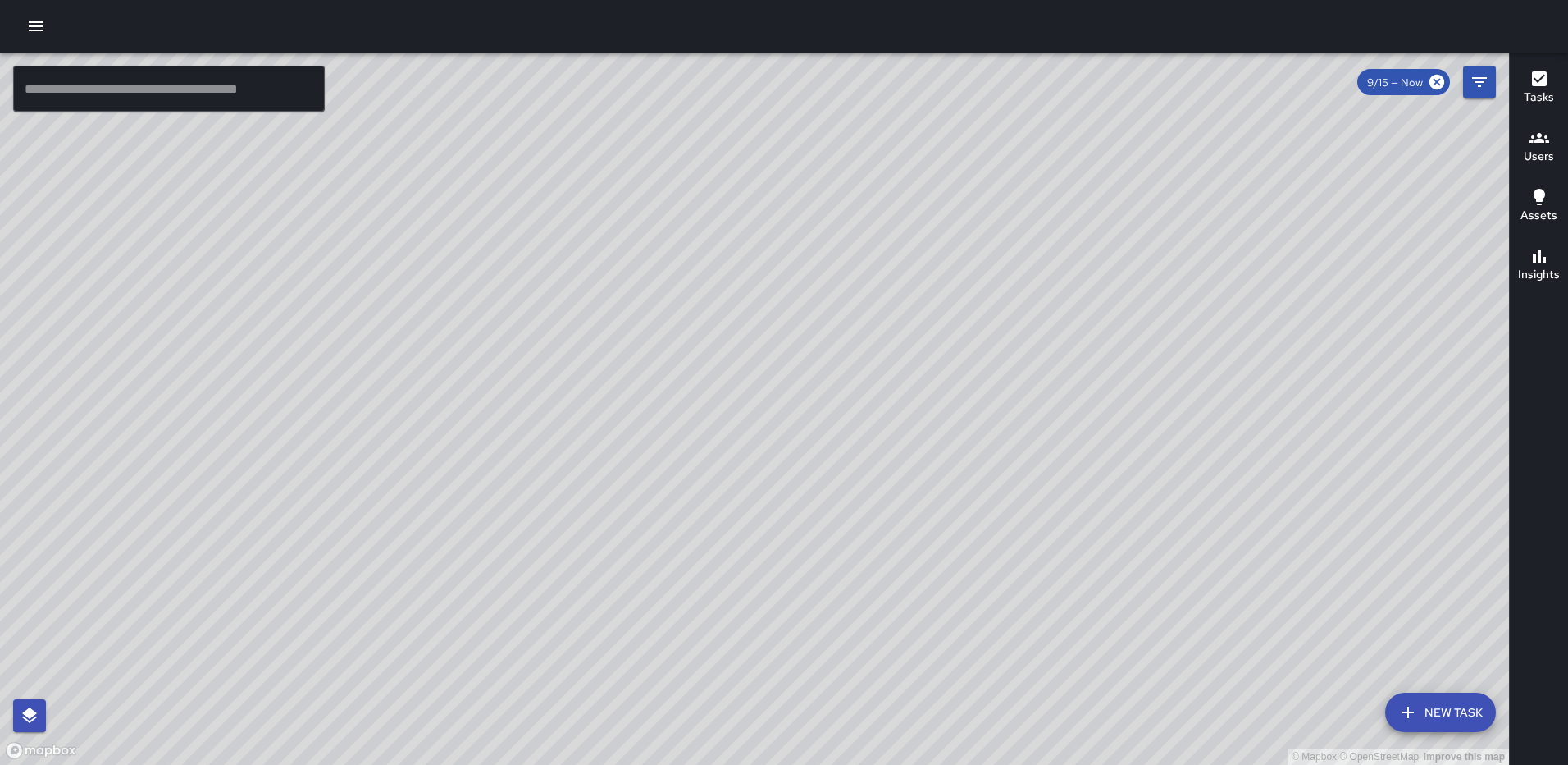
click at [783, 692] on div "© Mapbox © OpenStreetMap Improve this map AS Andre Smith 70 N Street Northeast …" at bounding box center [754, 408] width 1509 height 713
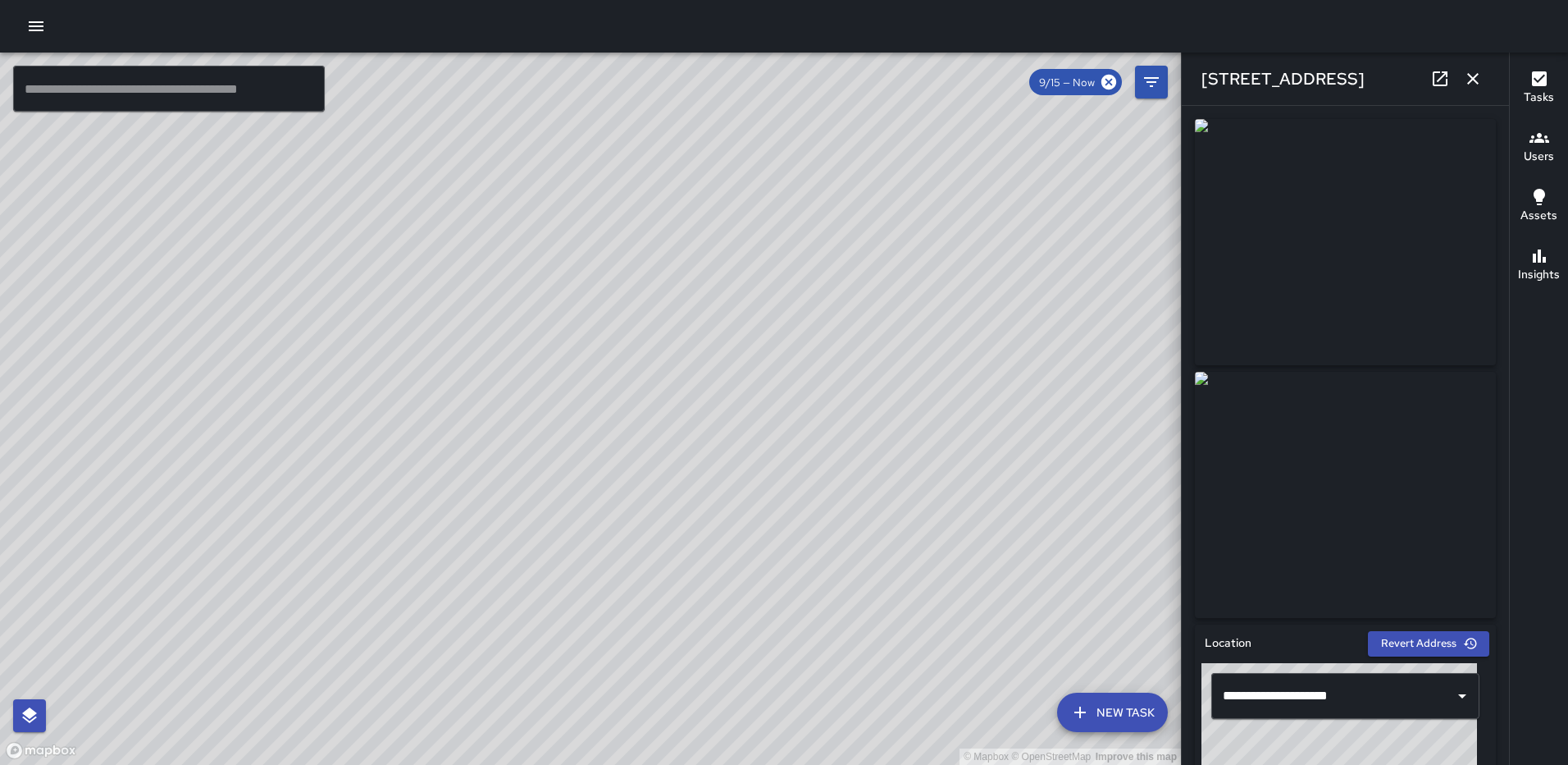
type input "**********"
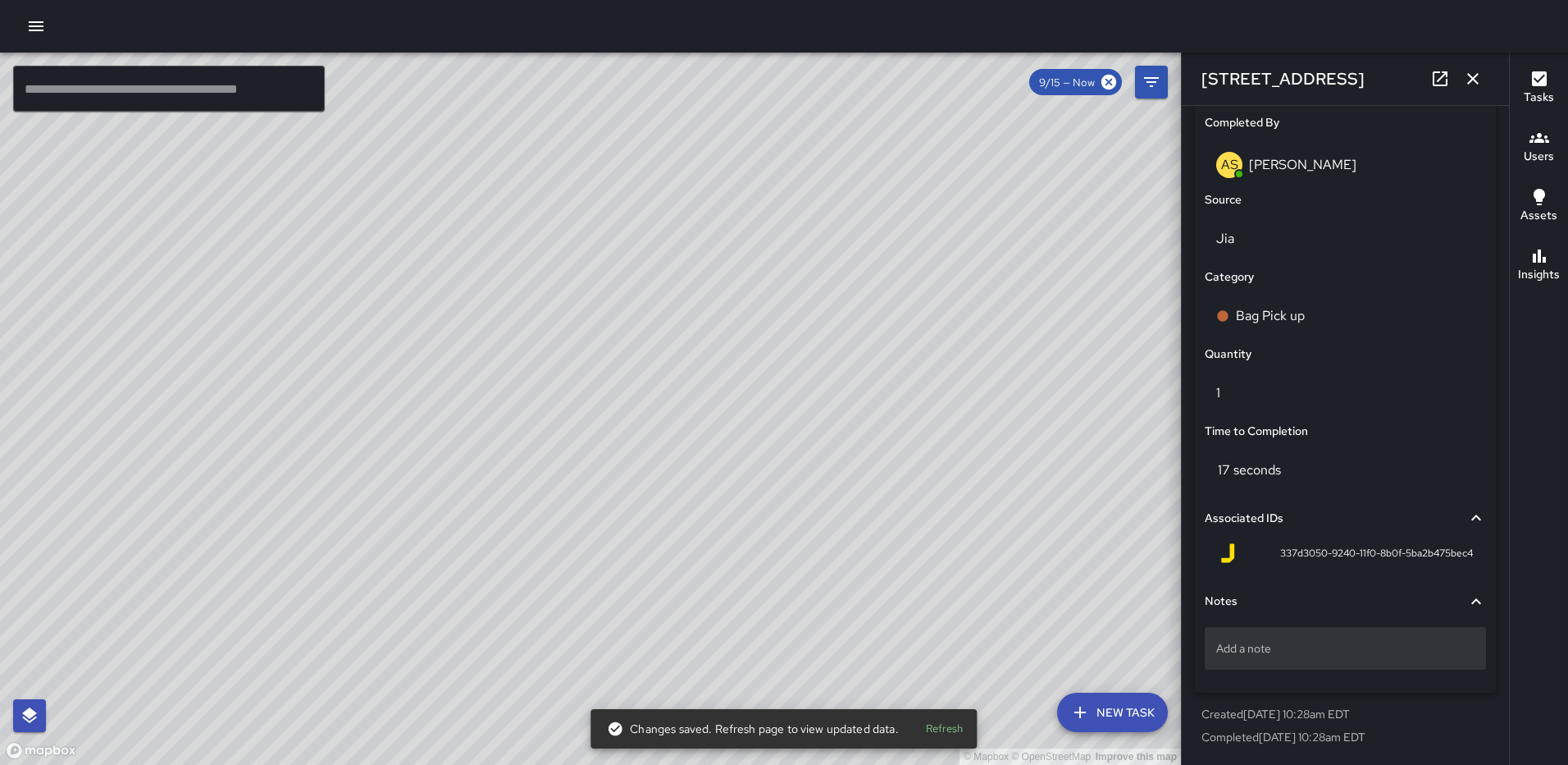
click at [1280, 655] on p "Add a note" at bounding box center [1345, 648] width 258 height 16
type textarea "*****"
click at [1477, 74] on icon "button" at bounding box center [1473, 79] width 12 height 12
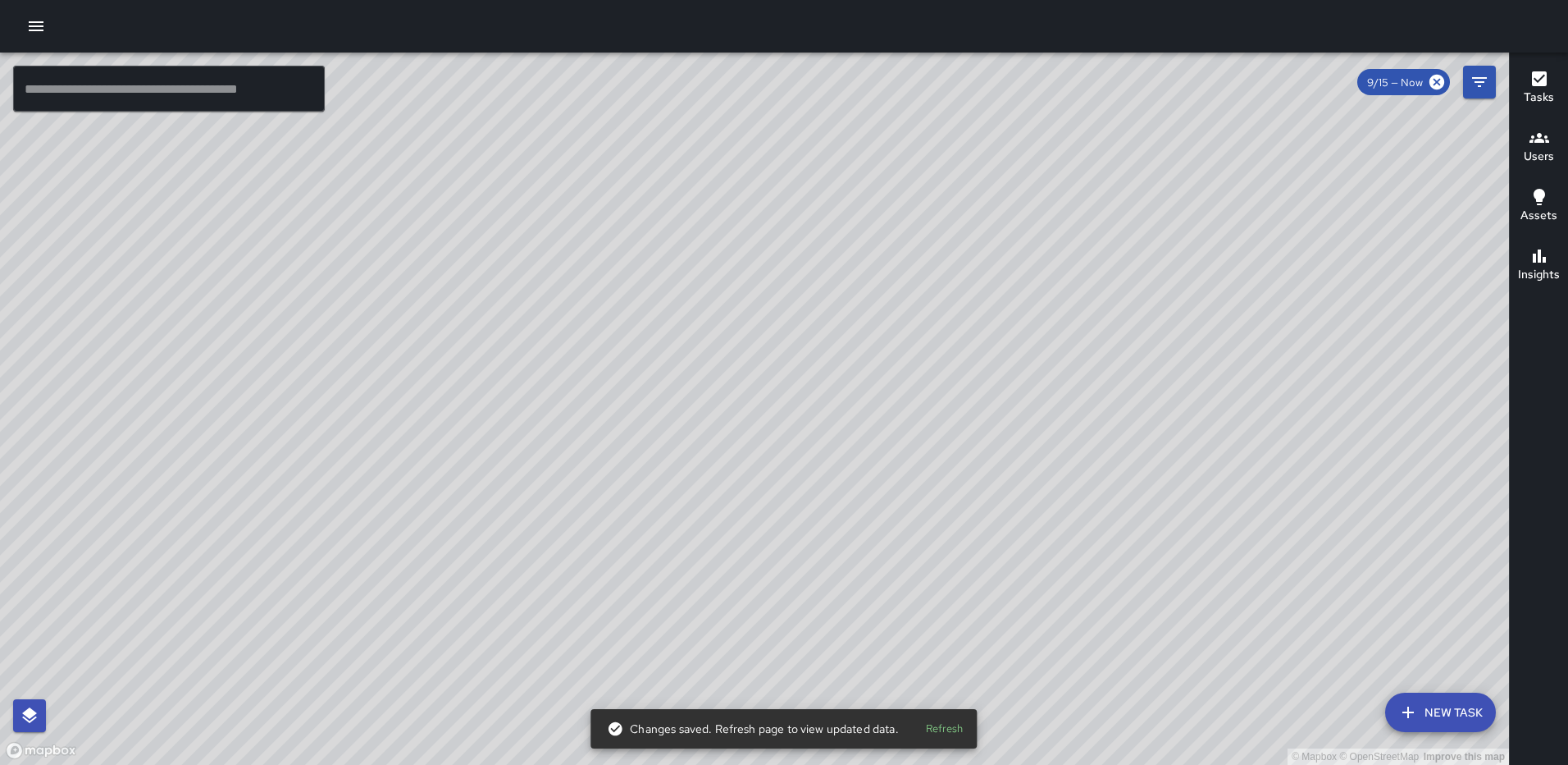
click at [775, 415] on div "© Mapbox © OpenStreetMap Improve this map RM Rodney Mcneil 1275 First Street No…" at bounding box center [754, 408] width 1509 height 713
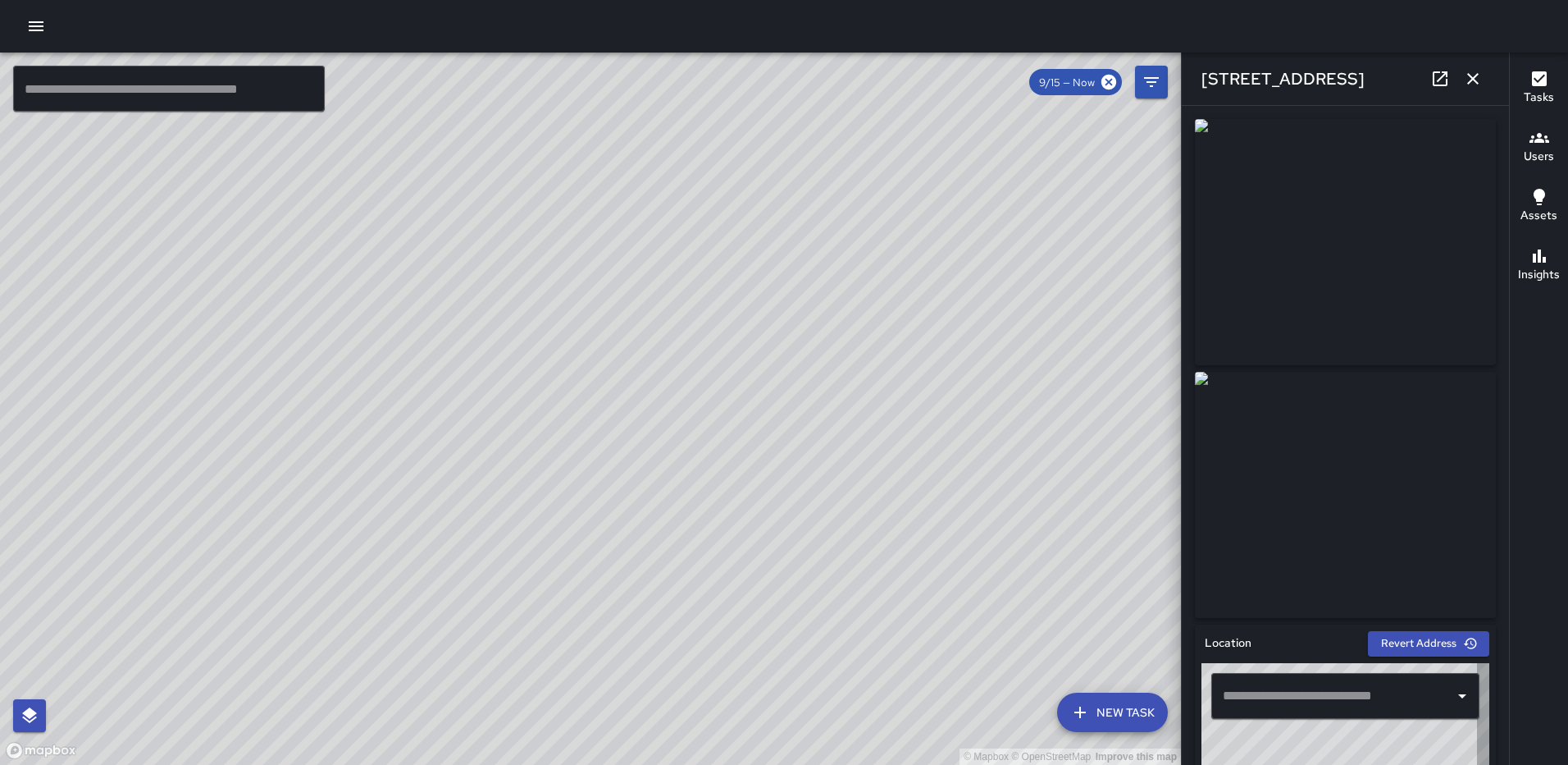
type input "**********"
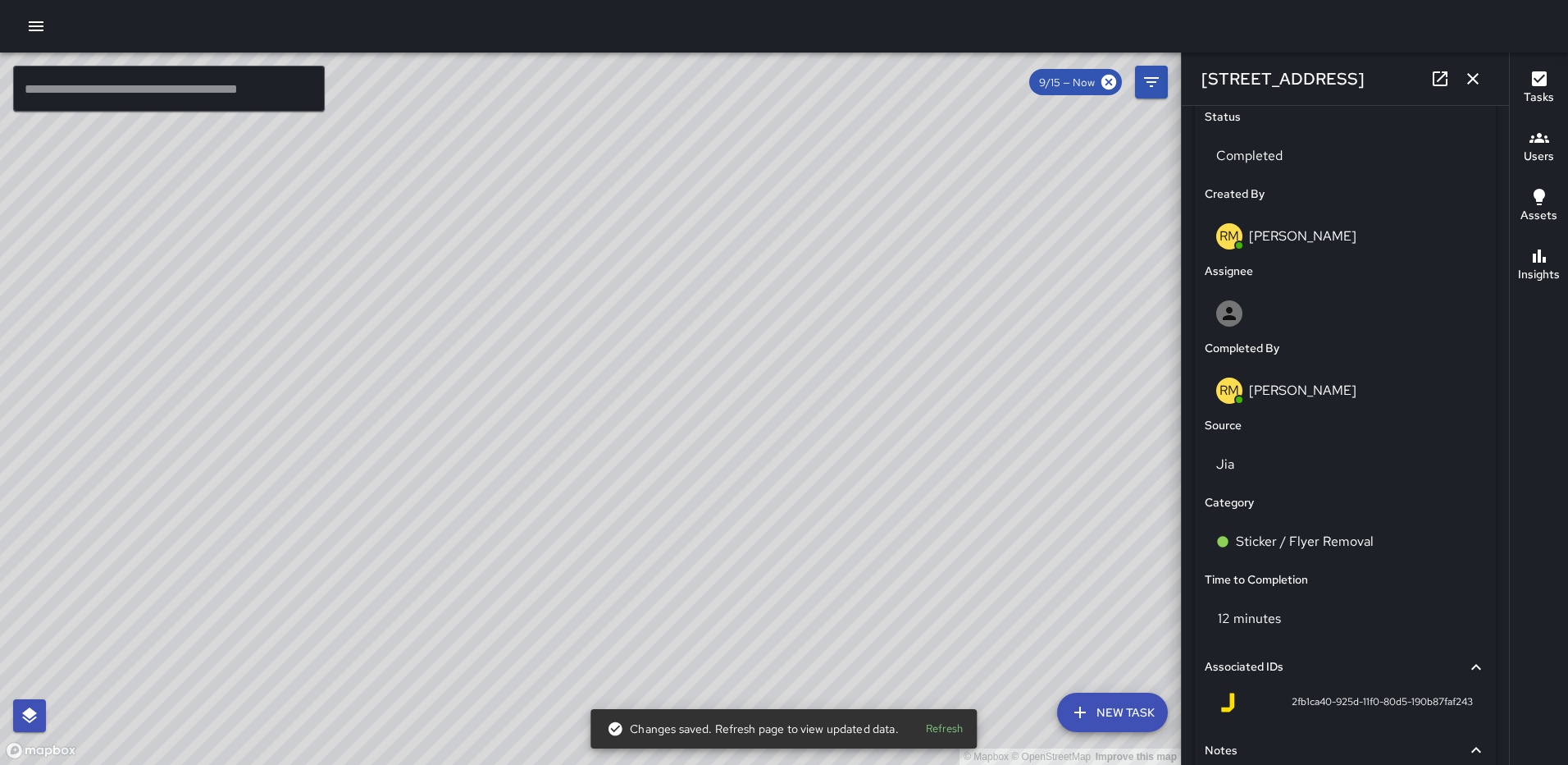
scroll to position [932, 0]
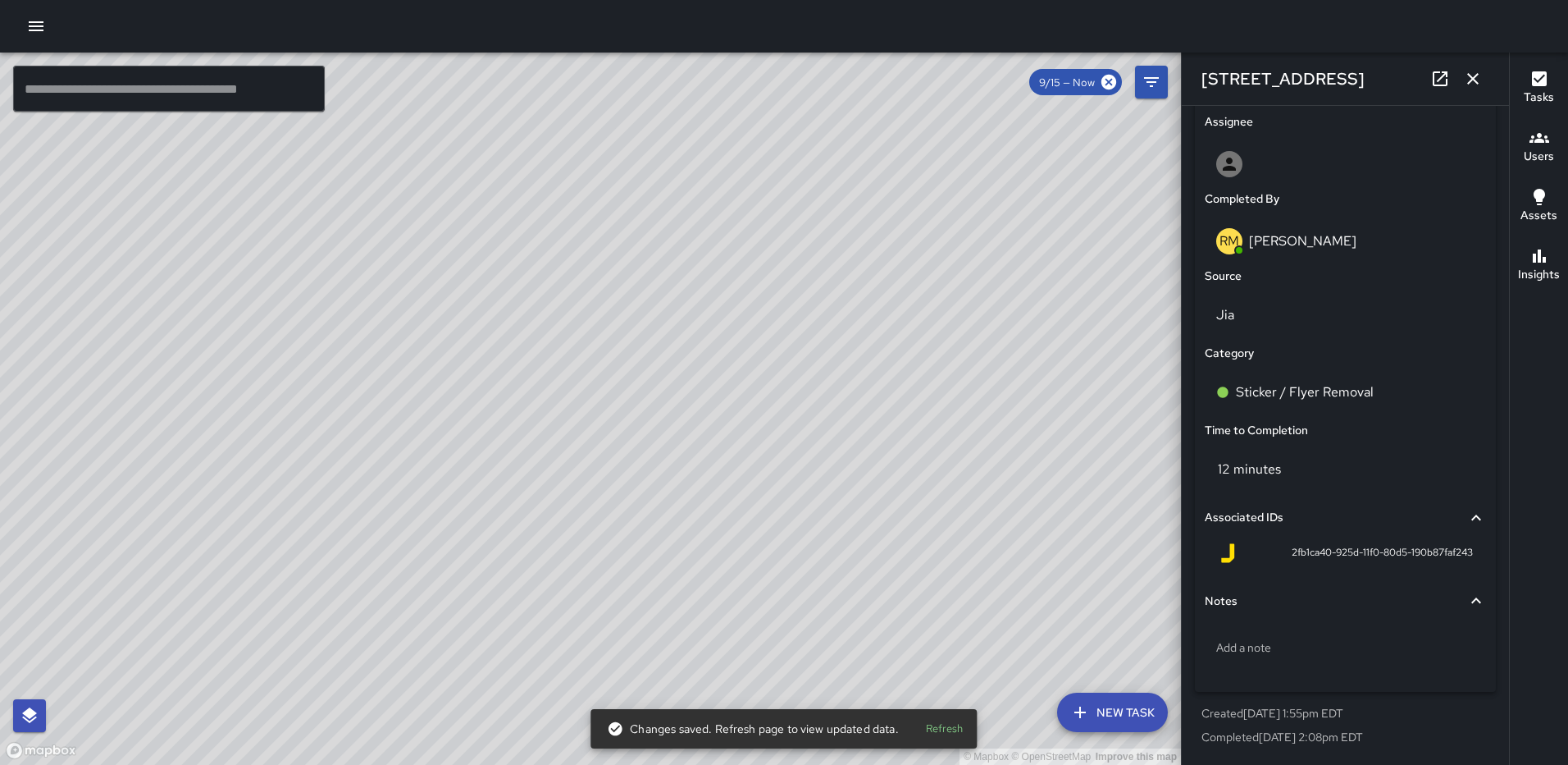
click at [1475, 74] on icon "button" at bounding box center [1473, 78] width 19 height 19
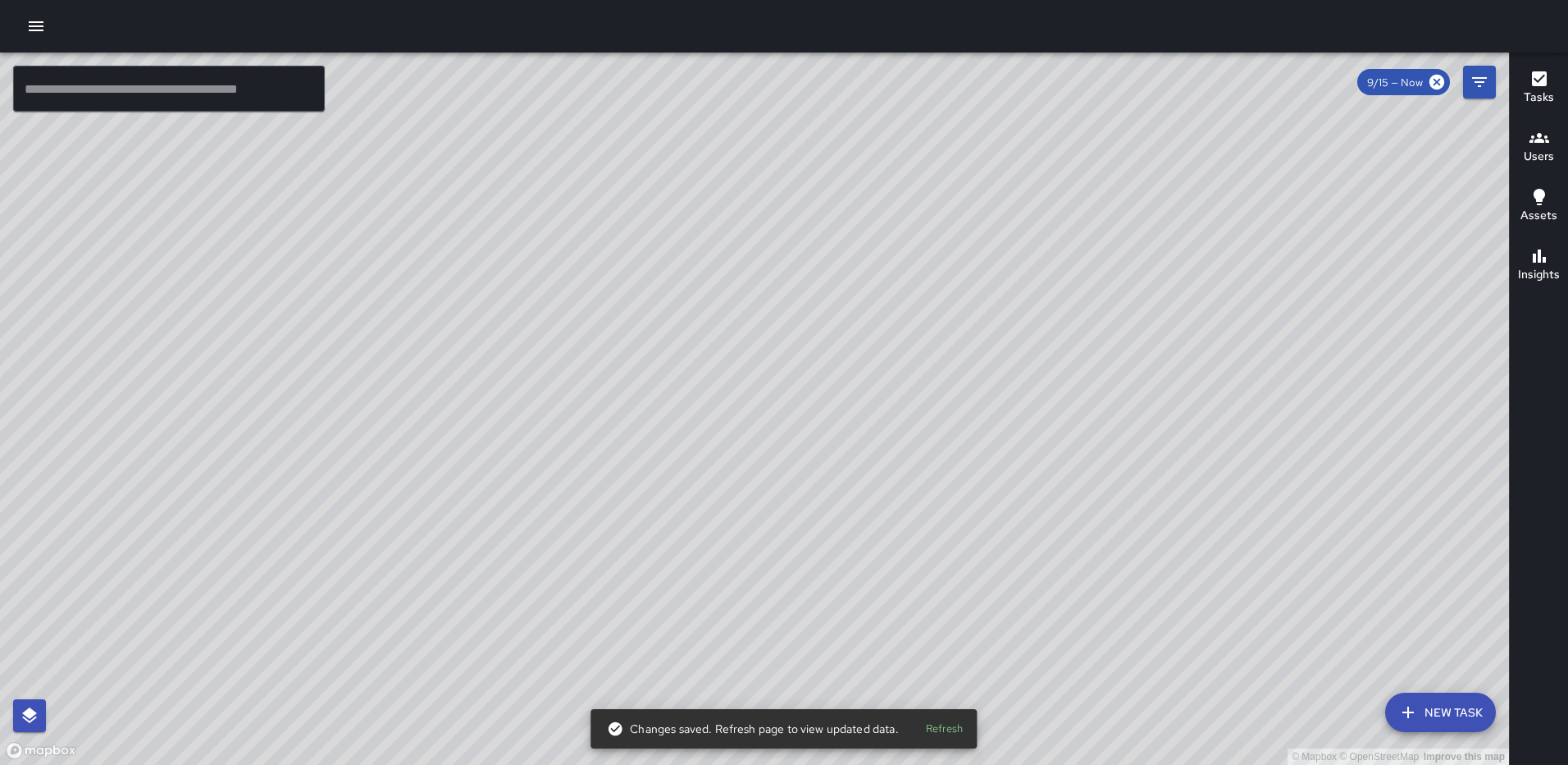
click at [736, 393] on div "© Mapbox © OpenStreetMap Improve this map AS Andre Smith 70 N Street Northeast …" at bounding box center [754, 408] width 1509 height 713
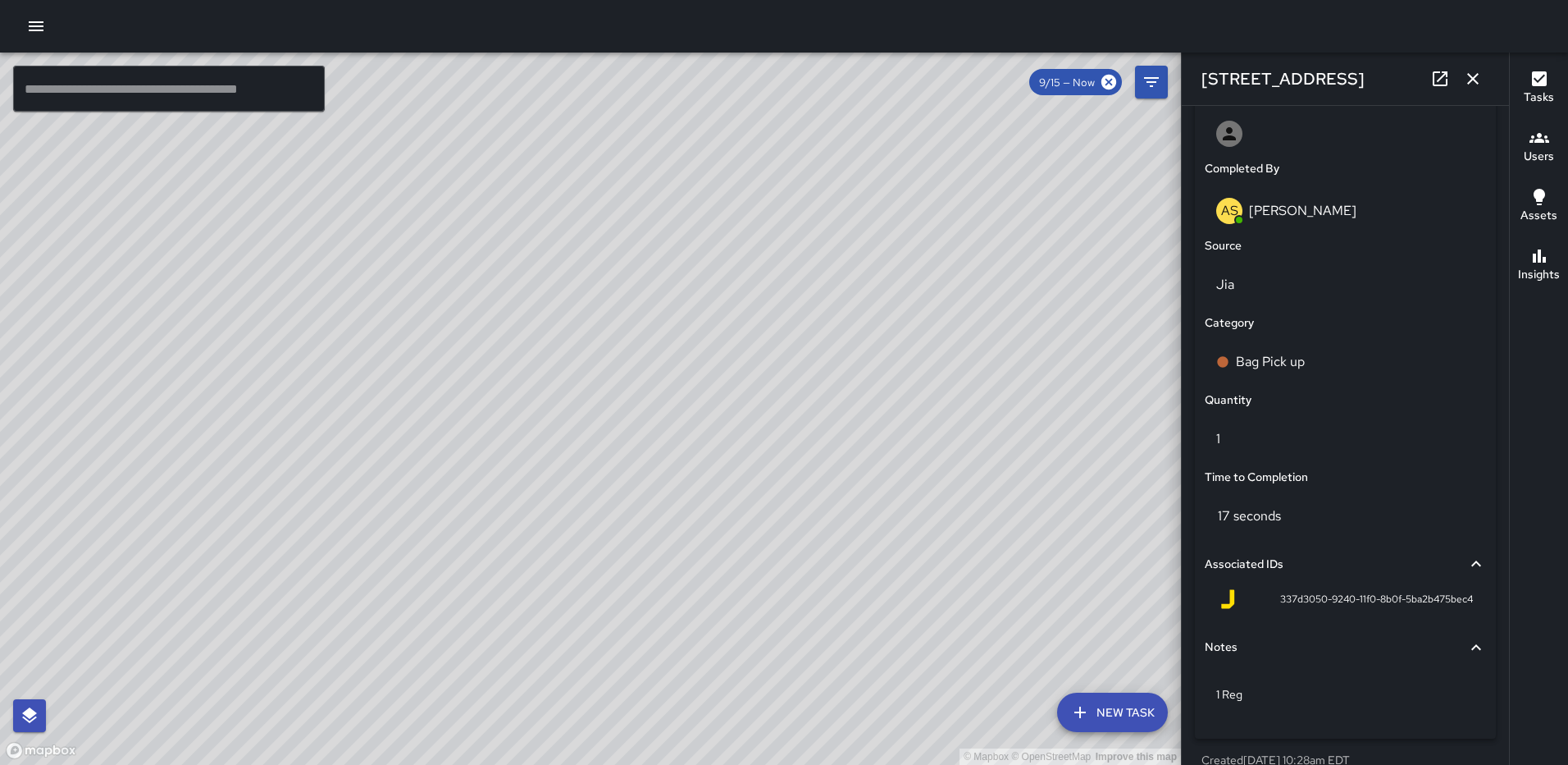
scroll to position [1009, 0]
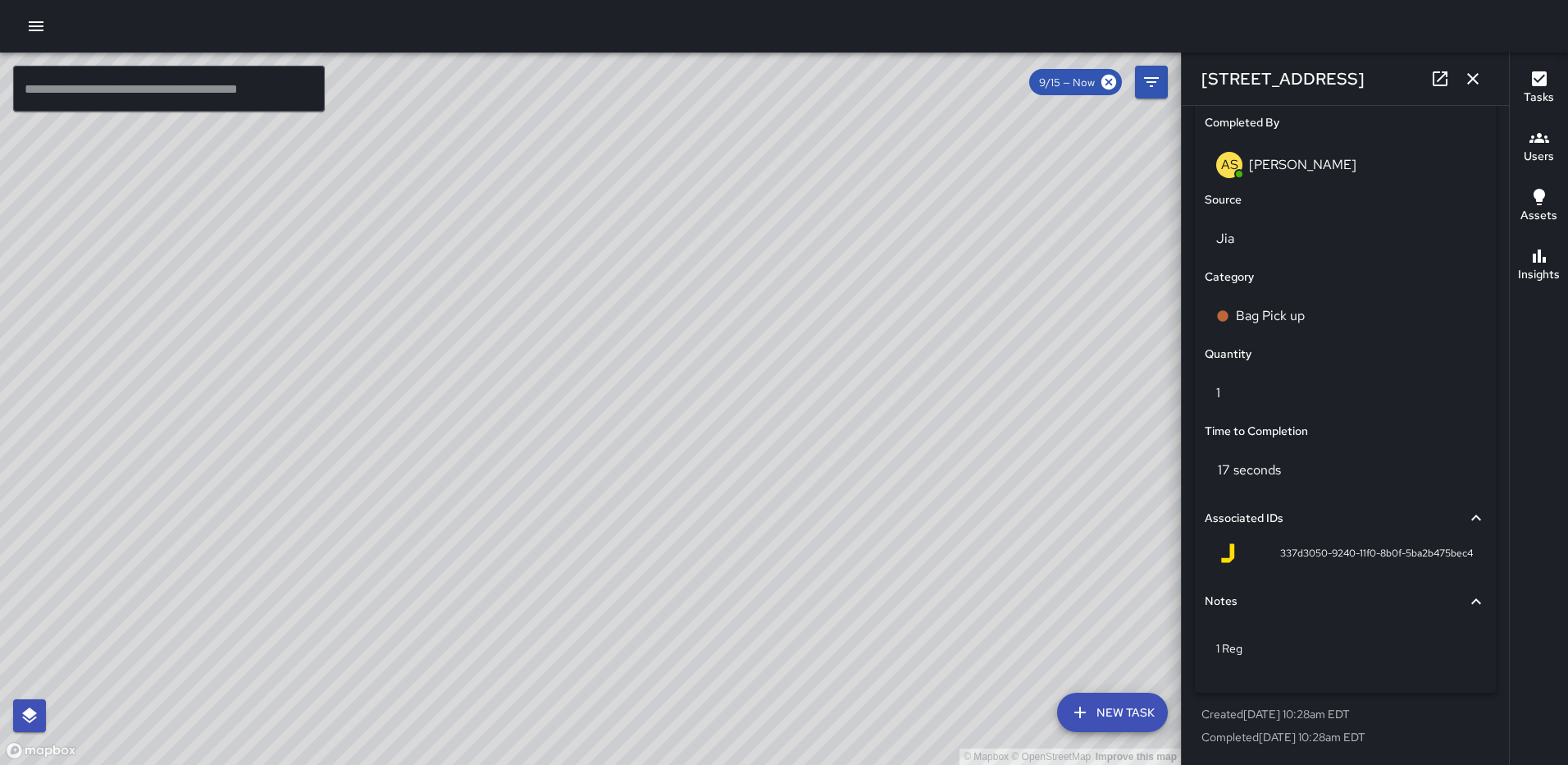
click at [596, 421] on div "AS Andre Smith 1275 First Street Northeast Completed on 9/15/2025, 2:12pm EDT B…" at bounding box center [604, 568] width 341 height 295
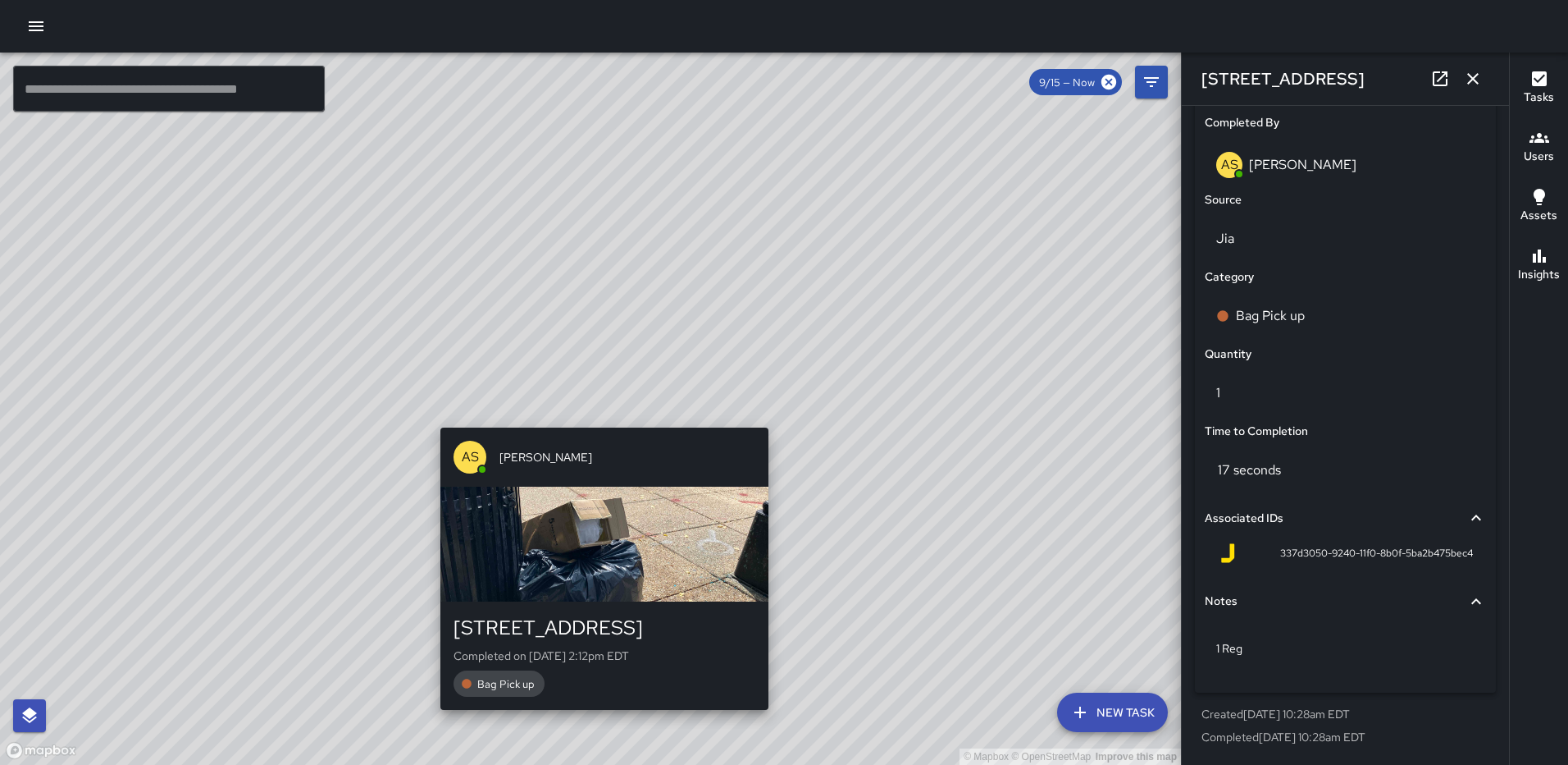
type input "**********"
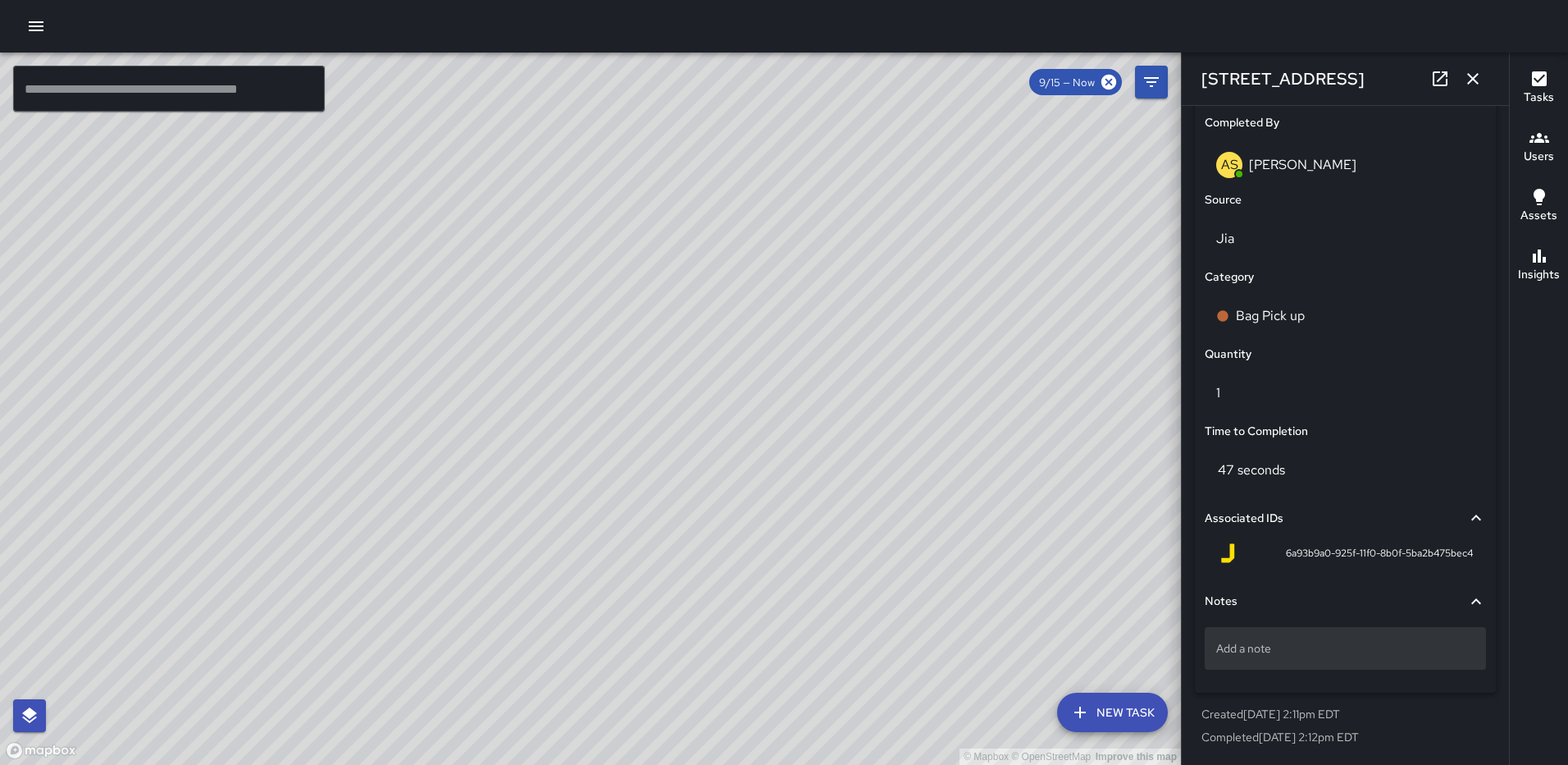
click at [1287, 649] on p "Add a note" at bounding box center [1345, 648] width 258 height 16
type textarea "*****"
click at [1476, 74] on icon "button" at bounding box center [1473, 78] width 19 height 19
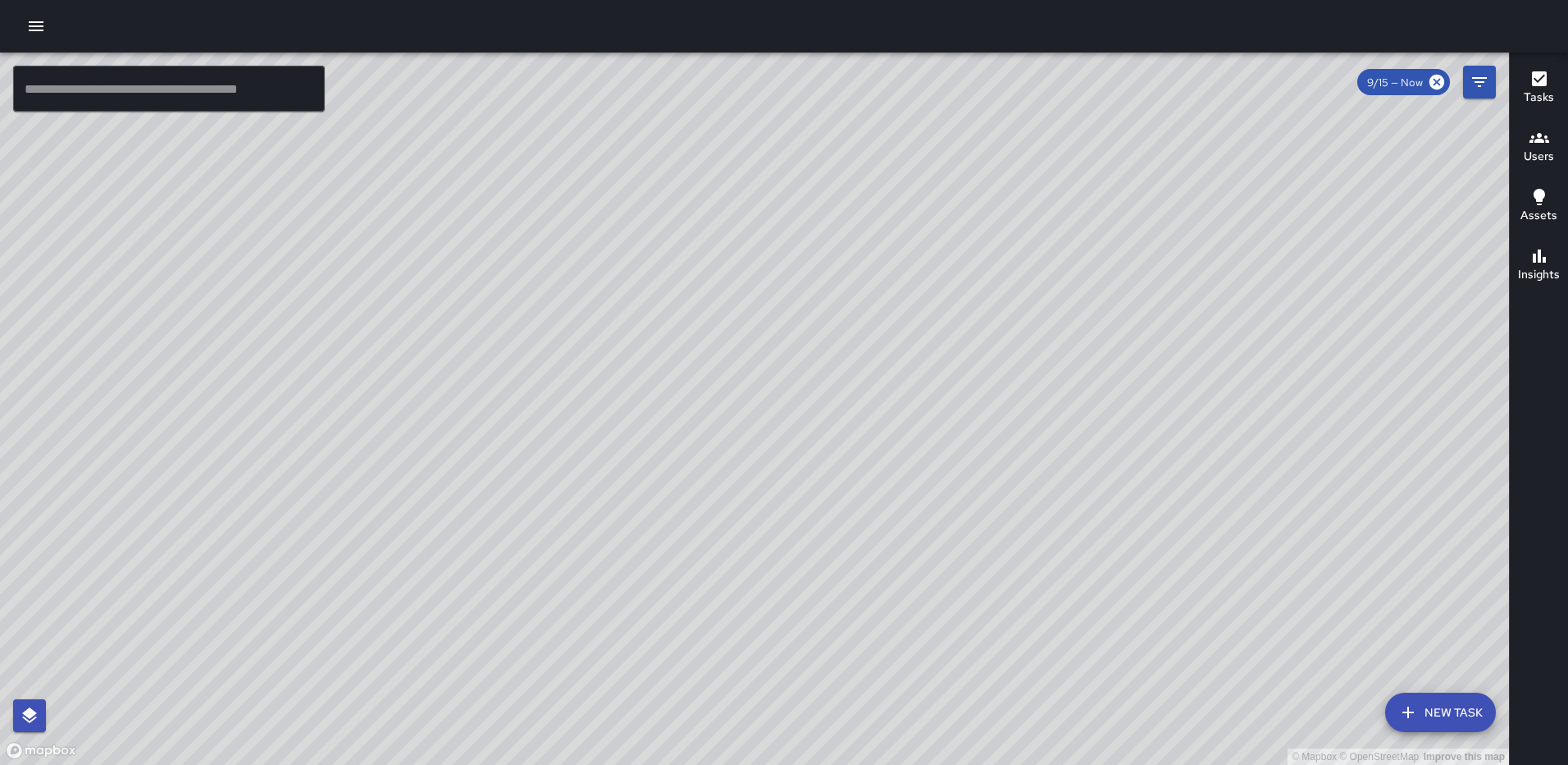
click at [1281, 225] on div "© Mapbox © OpenStreetMap Improve this map RM Rodney Mcneil 1325 2nd Street Nort…" at bounding box center [754, 408] width 1509 height 713
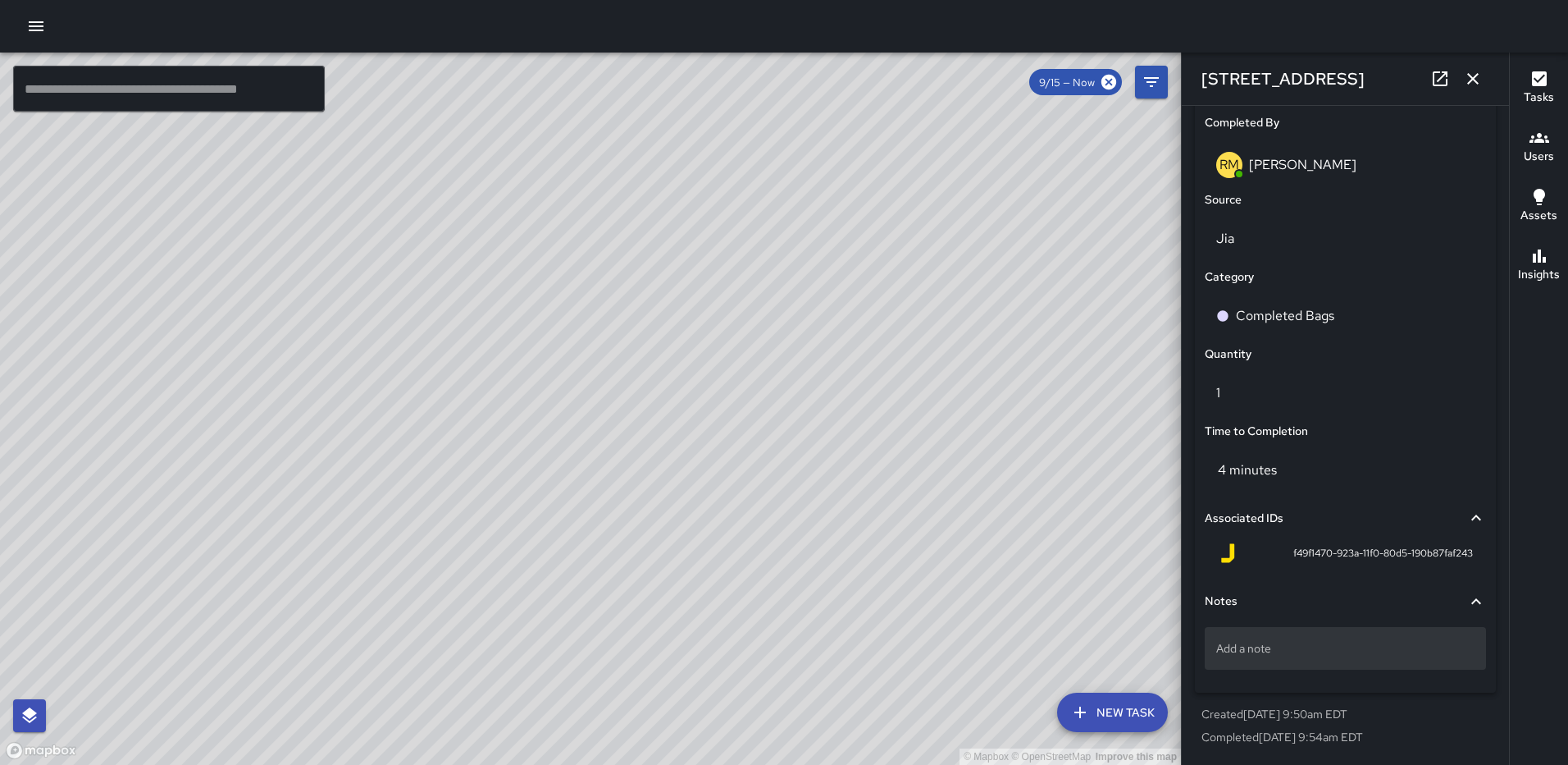
click at [1337, 651] on p "Add a note" at bounding box center [1345, 648] width 258 height 16
type textarea "**********"
click at [1478, 83] on icon "button" at bounding box center [1473, 79] width 12 height 12
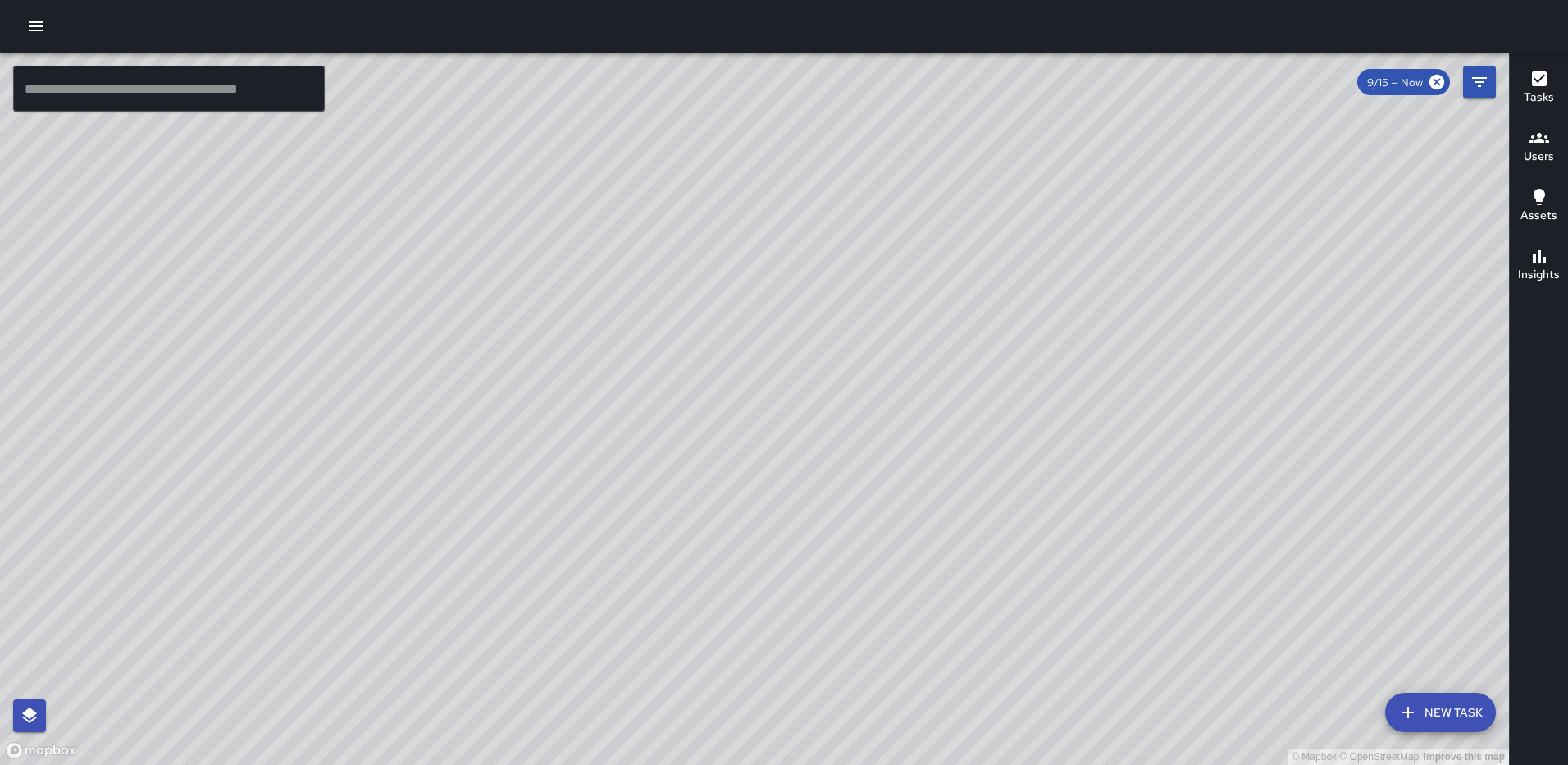
click at [726, 483] on div "© Mapbox © OpenStreetMap Improve this map" at bounding box center [754, 408] width 1509 height 713
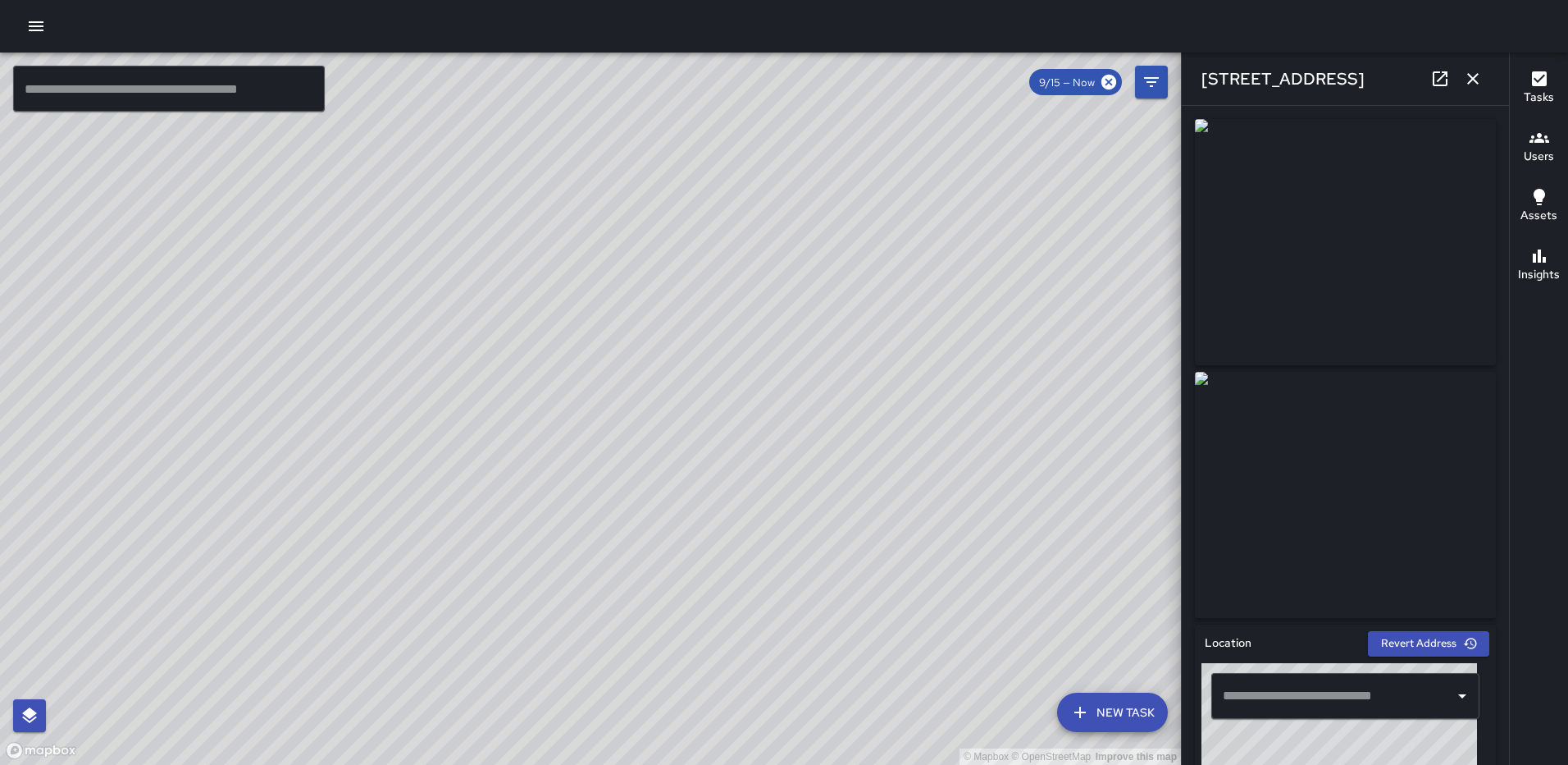
type input "**********"
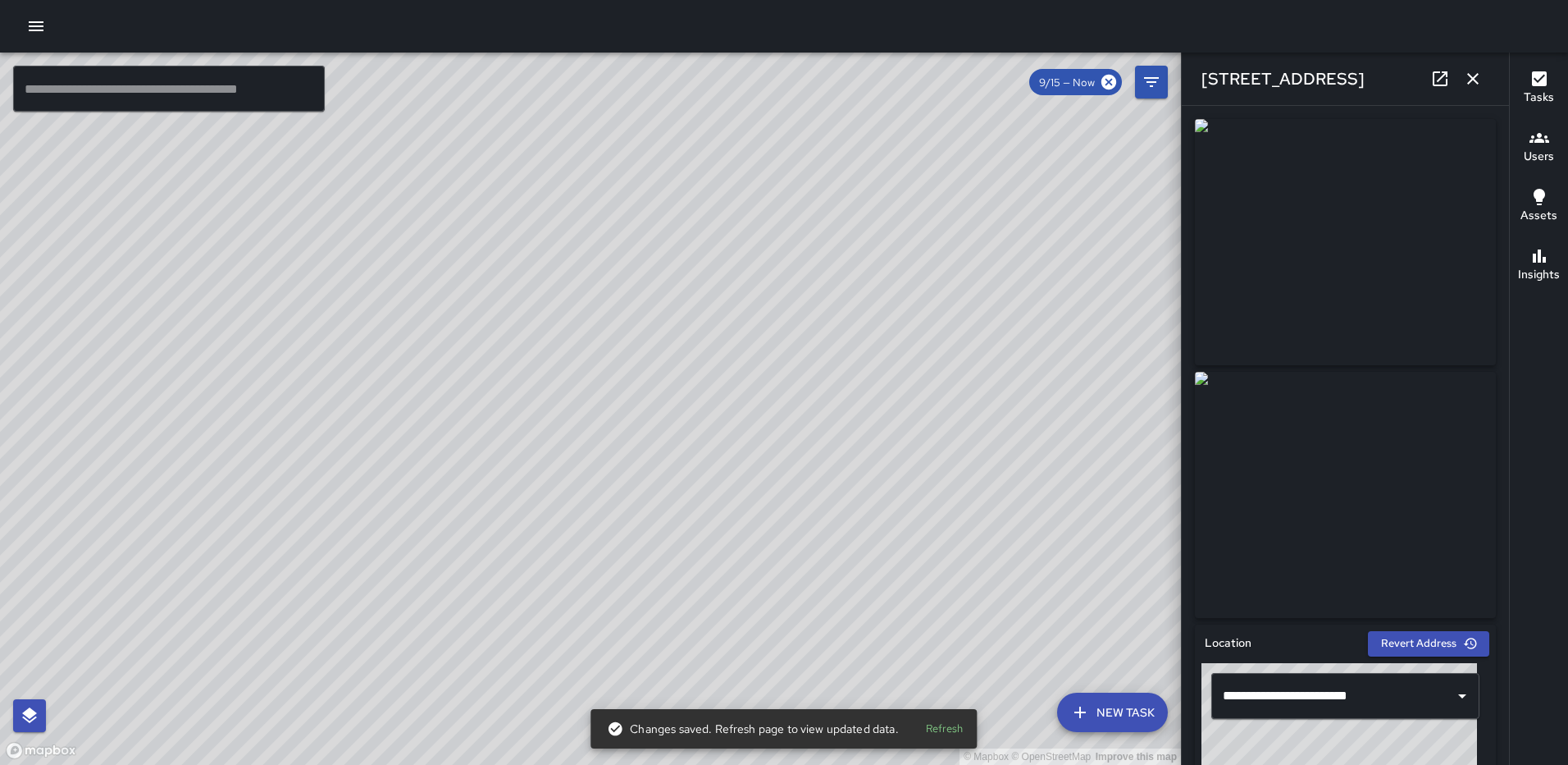
click at [1476, 80] on icon "button" at bounding box center [1473, 79] width 12 height 12
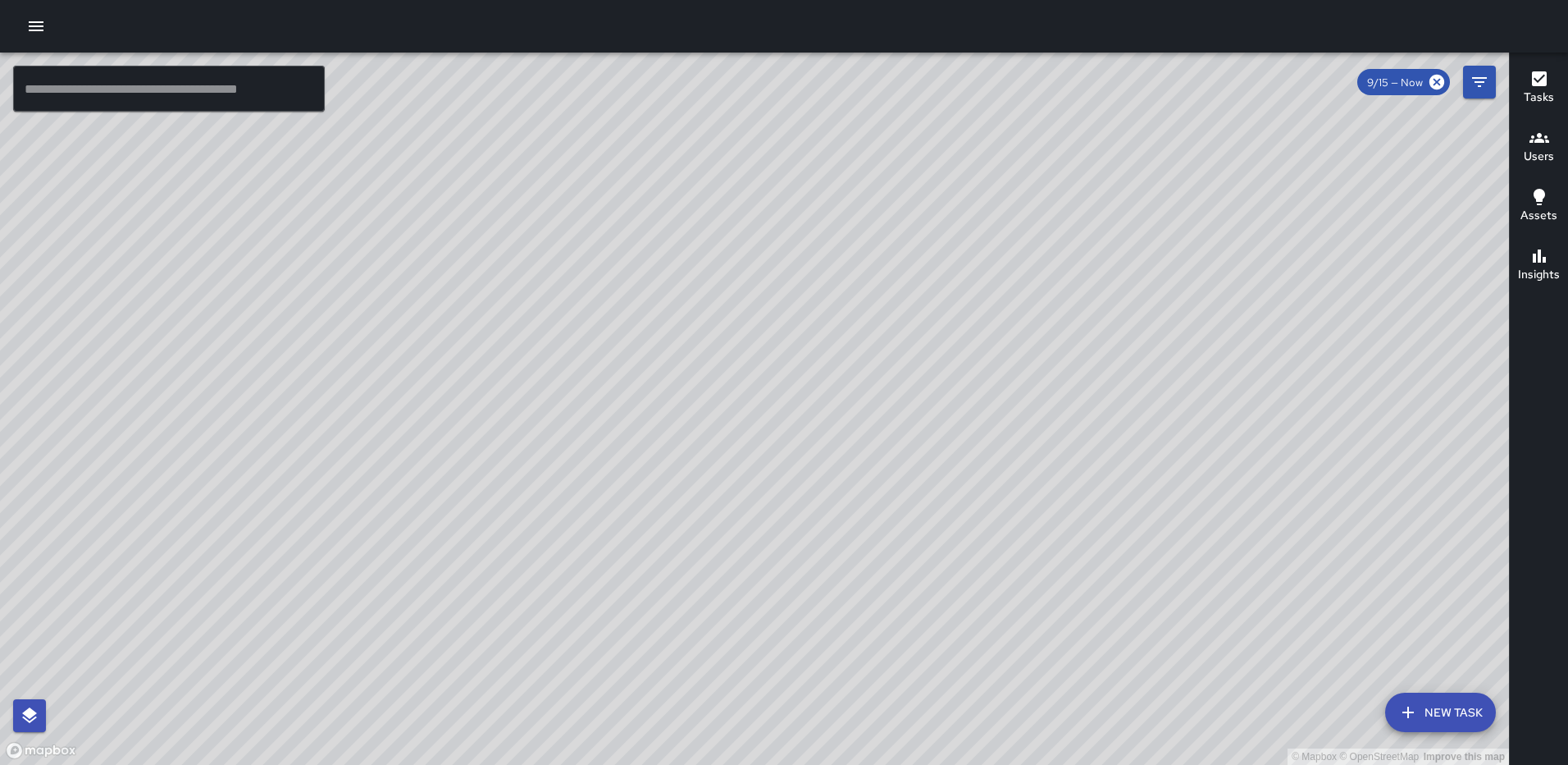
click at [1329, 492] on div "© Mapbox © OpenStreetMap Improve this map AS Andre Smith 350 Florida Avenue Nor…" at bounding box center [754, 408] width 1509 height 713
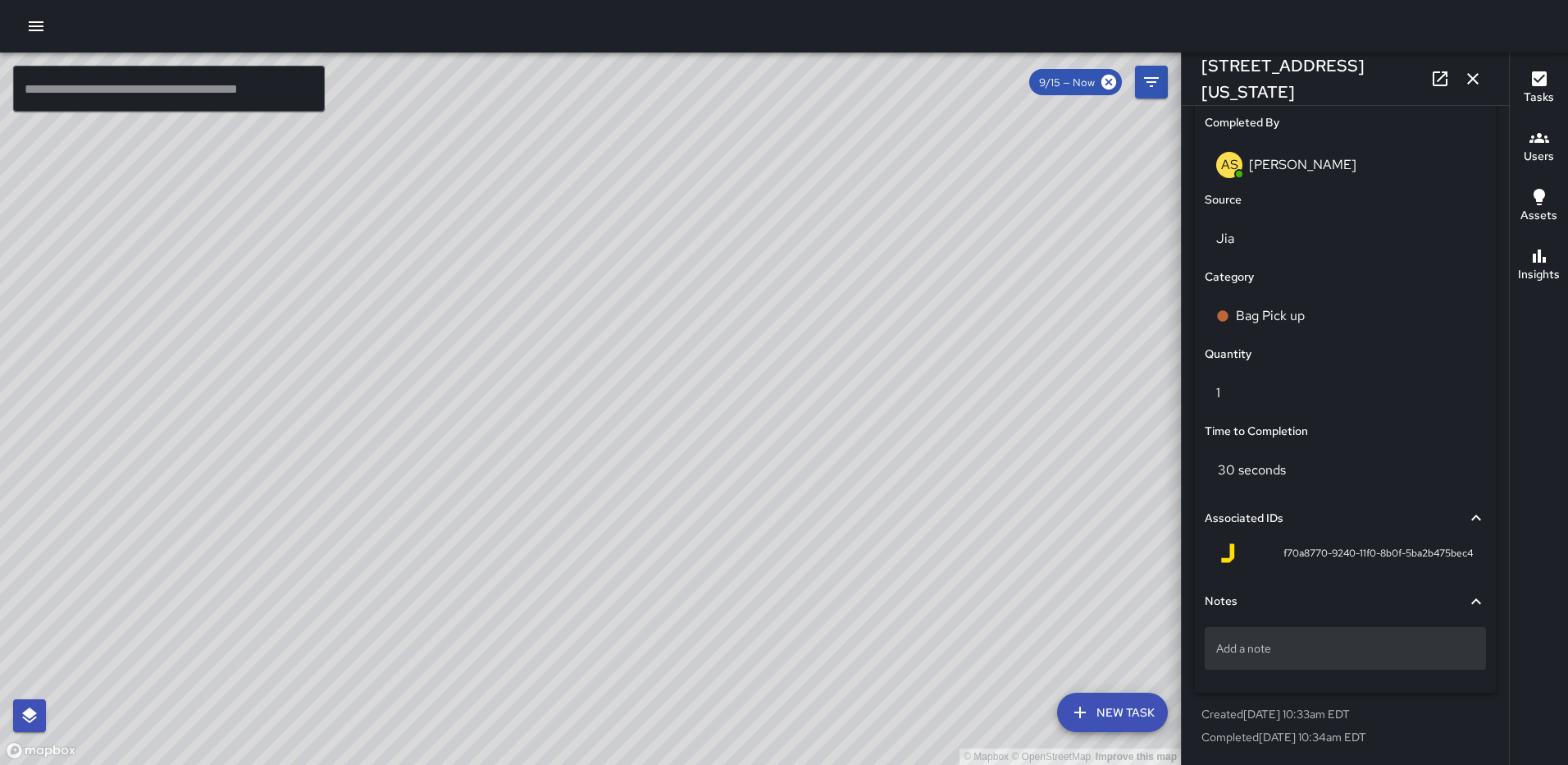
click at [1270, 662] on div "Add a note" at bounding box center [1346, 648] width 281 height 43
type textarea "*****"
click at [1472, 78] on icon "button" at bounding box center [1473, 79] width 12 height 12
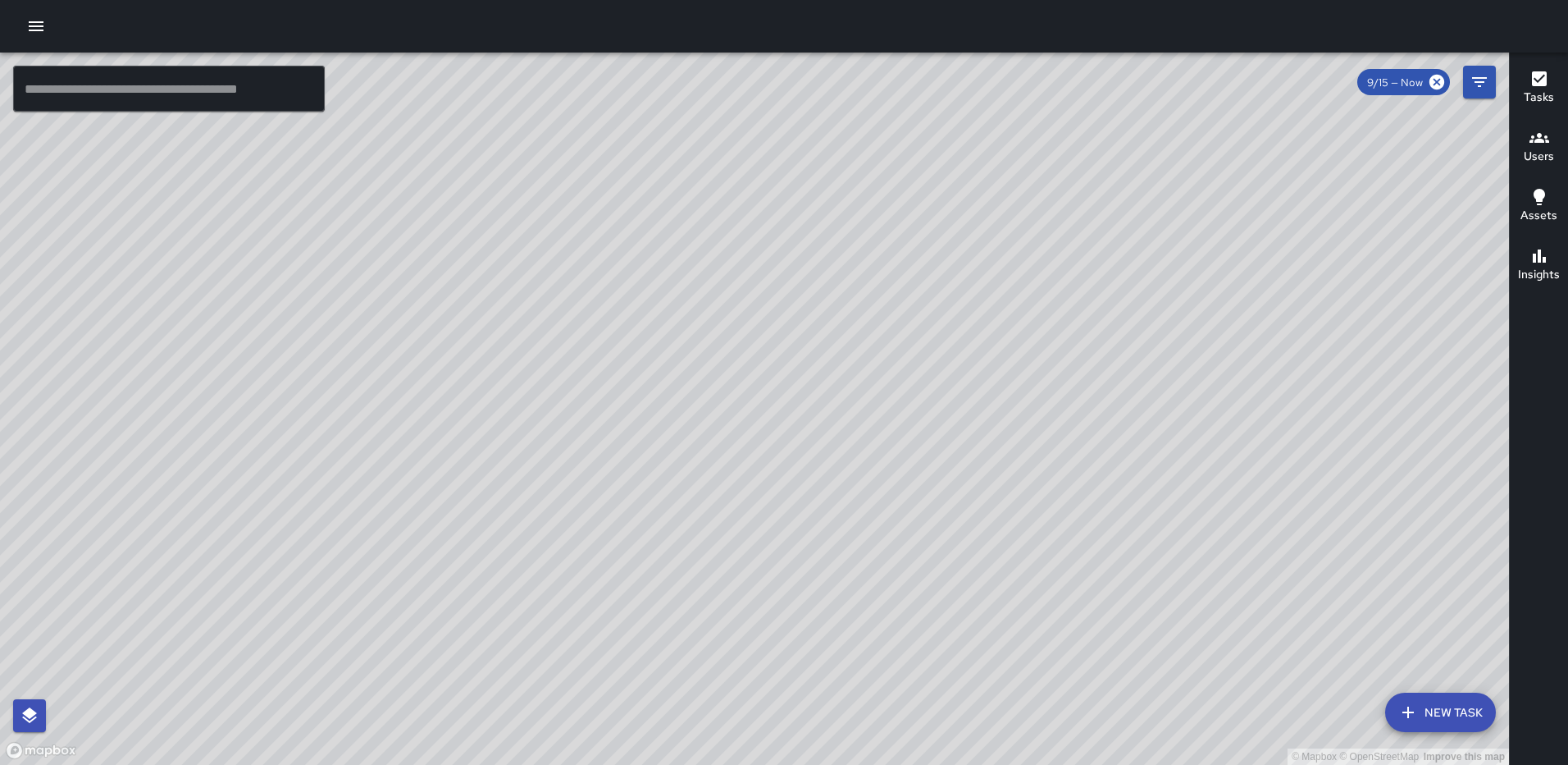
click at [642, 673] on div "© Mapbox © OpenStreetMap Improve this map AS Andre Smith 1179 3rd Street Northe…" at bounding box center [754, 408] width 1509 height 713
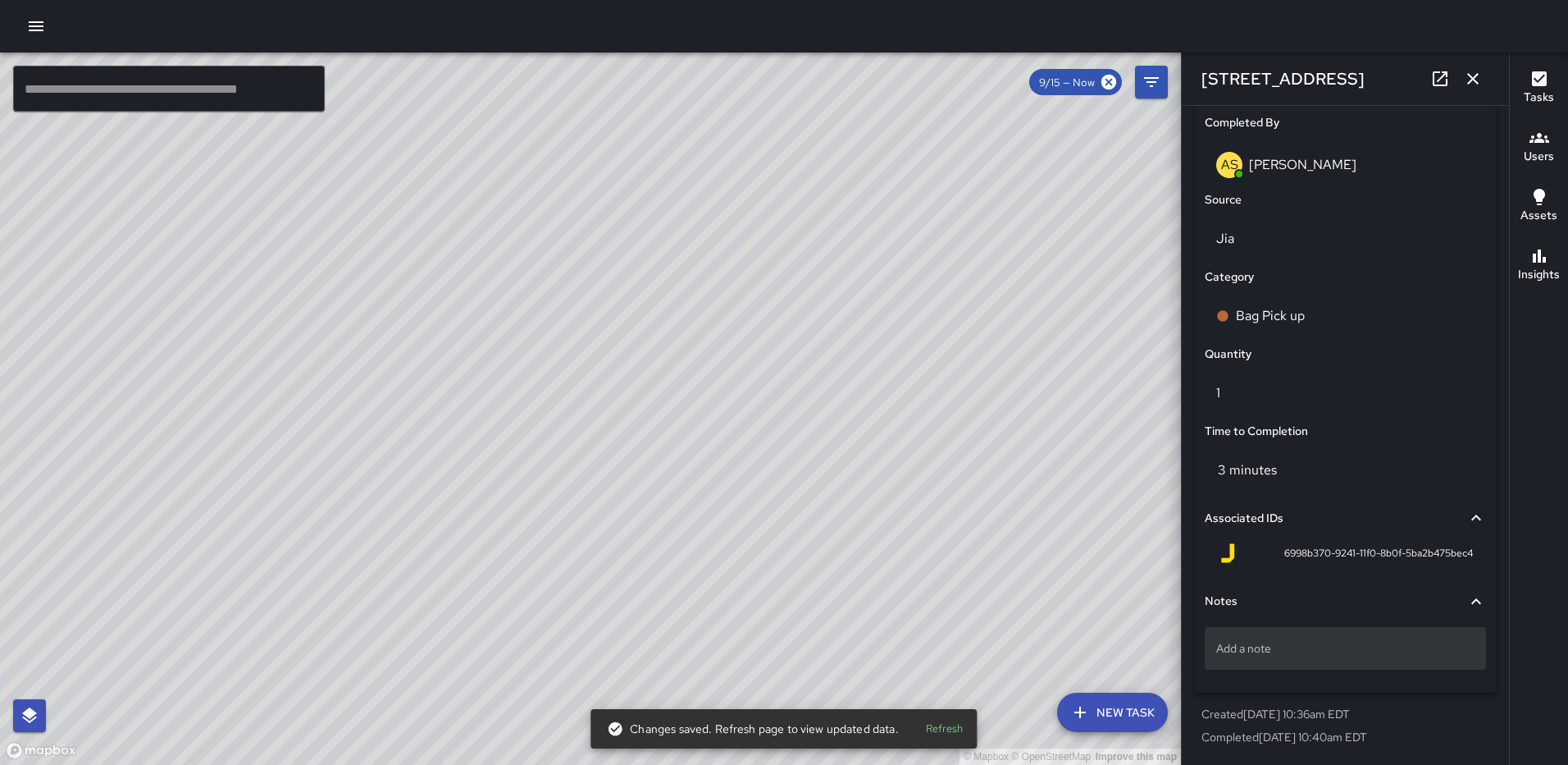
click at [1305, 653] on p "Add a note" at bounding box center [1345, 648] width 258 height 16
type textarea "*****"
drag, startPoint x: 1467, startPoint y: 79, endPoint x: 1456, endPoint y: 86, distance: 13.0
click at [1467, 79] on icon "button" at bounding box center [1473, 78] width 19 height 19
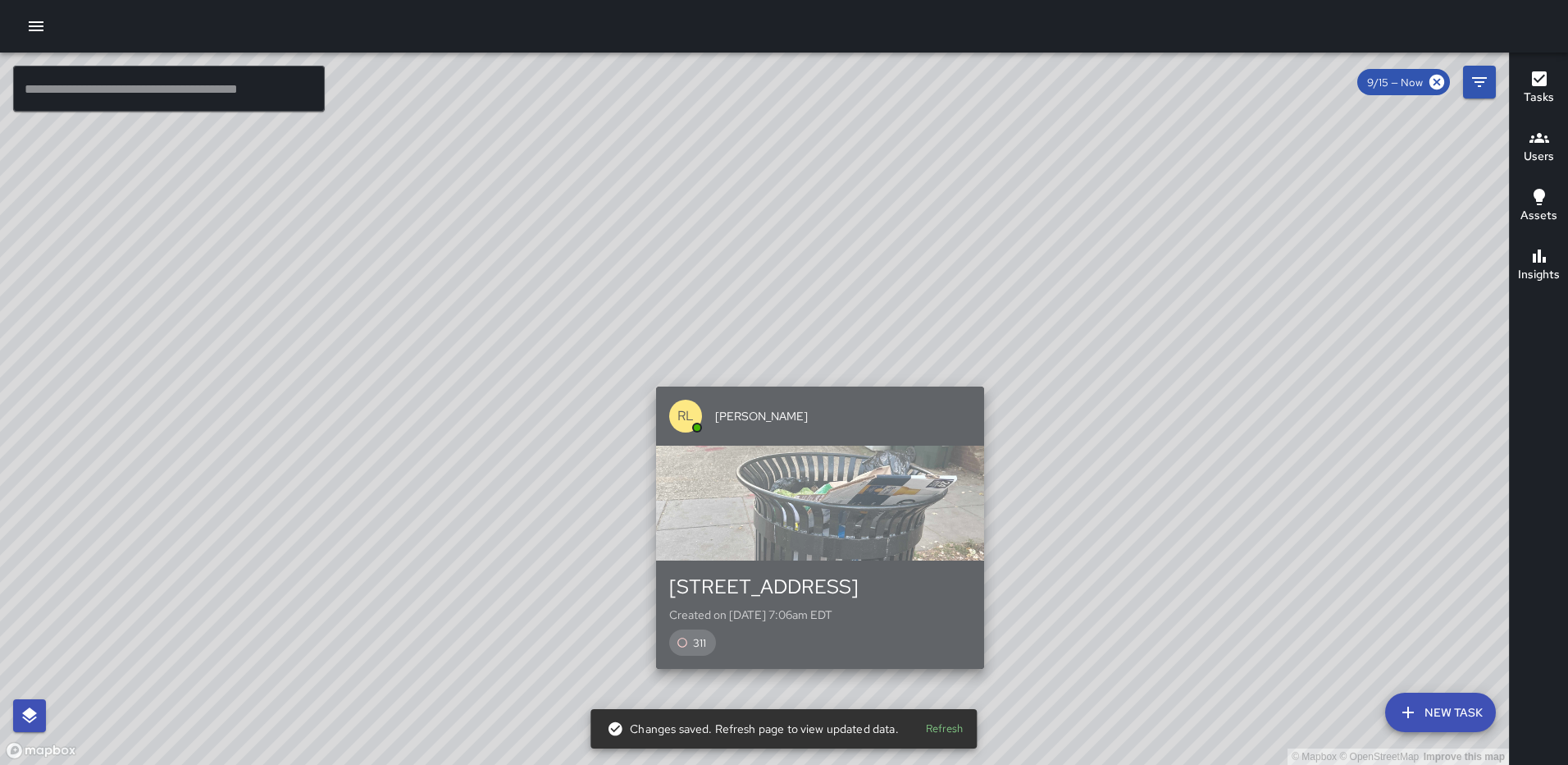
click at [804, 388] on div "RL Ruben Lechuga" at bounding box center [820, 416] width 328 height 59
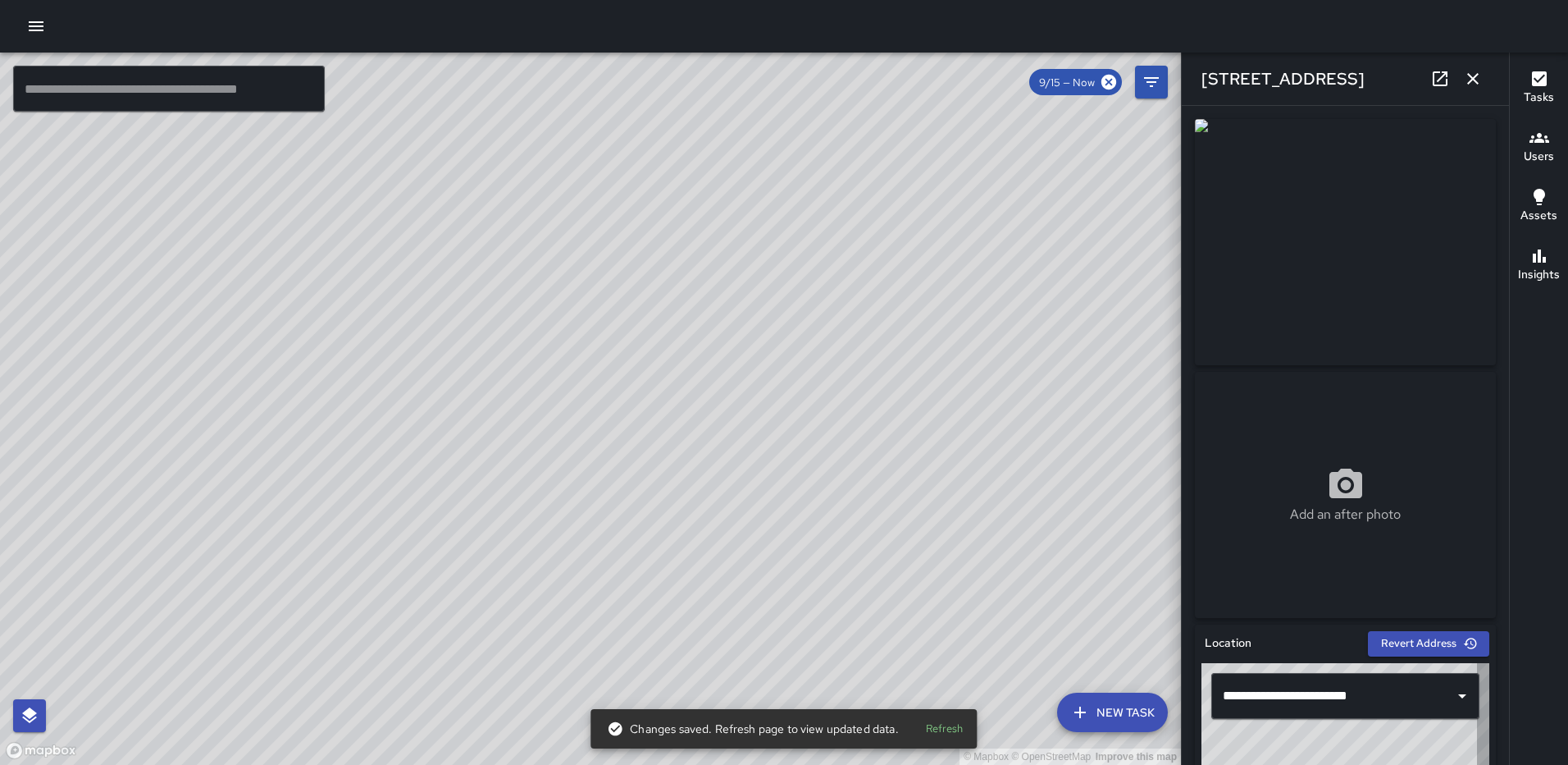
type input "**********"
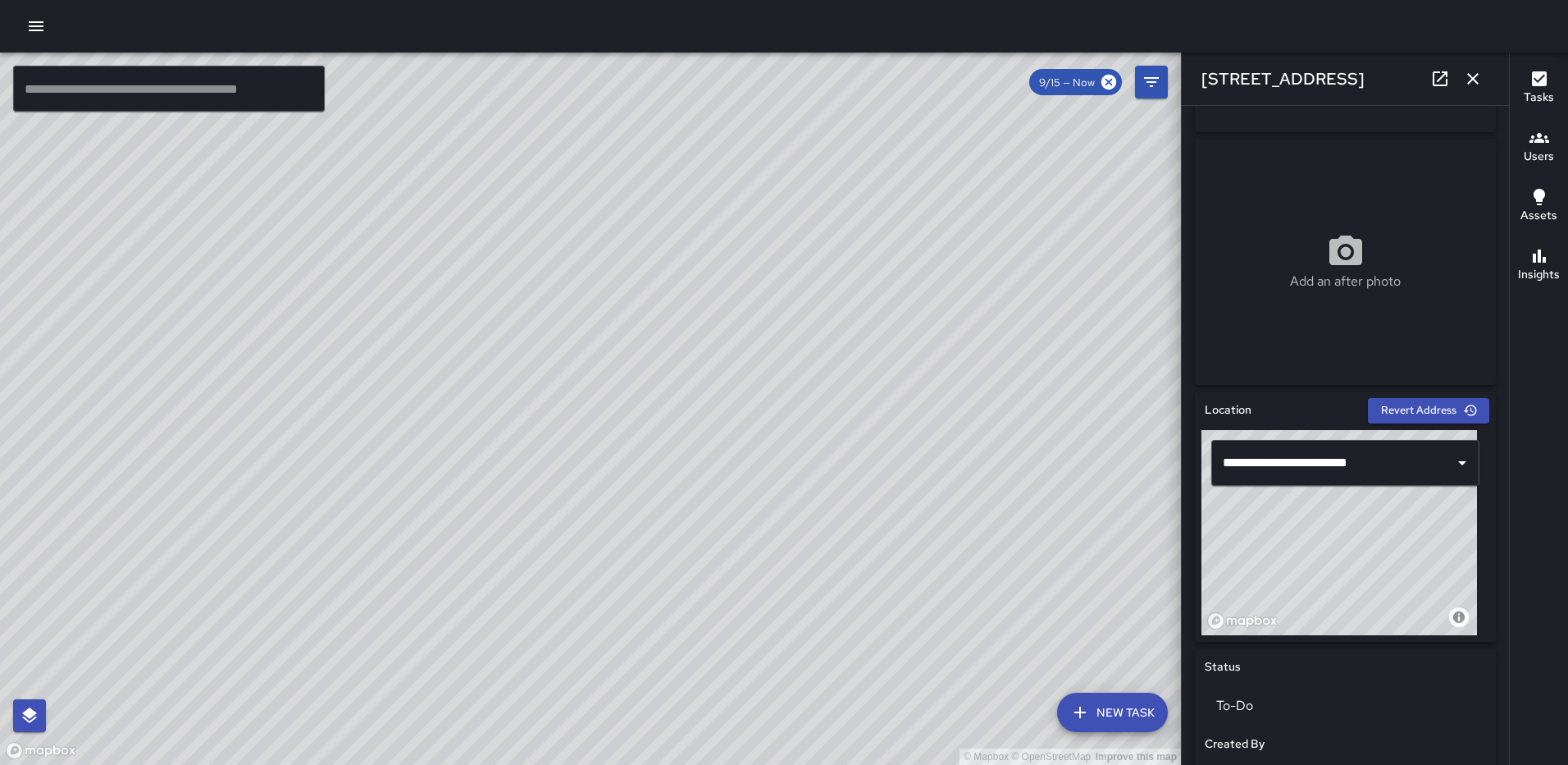
scroll to position [209, 0]
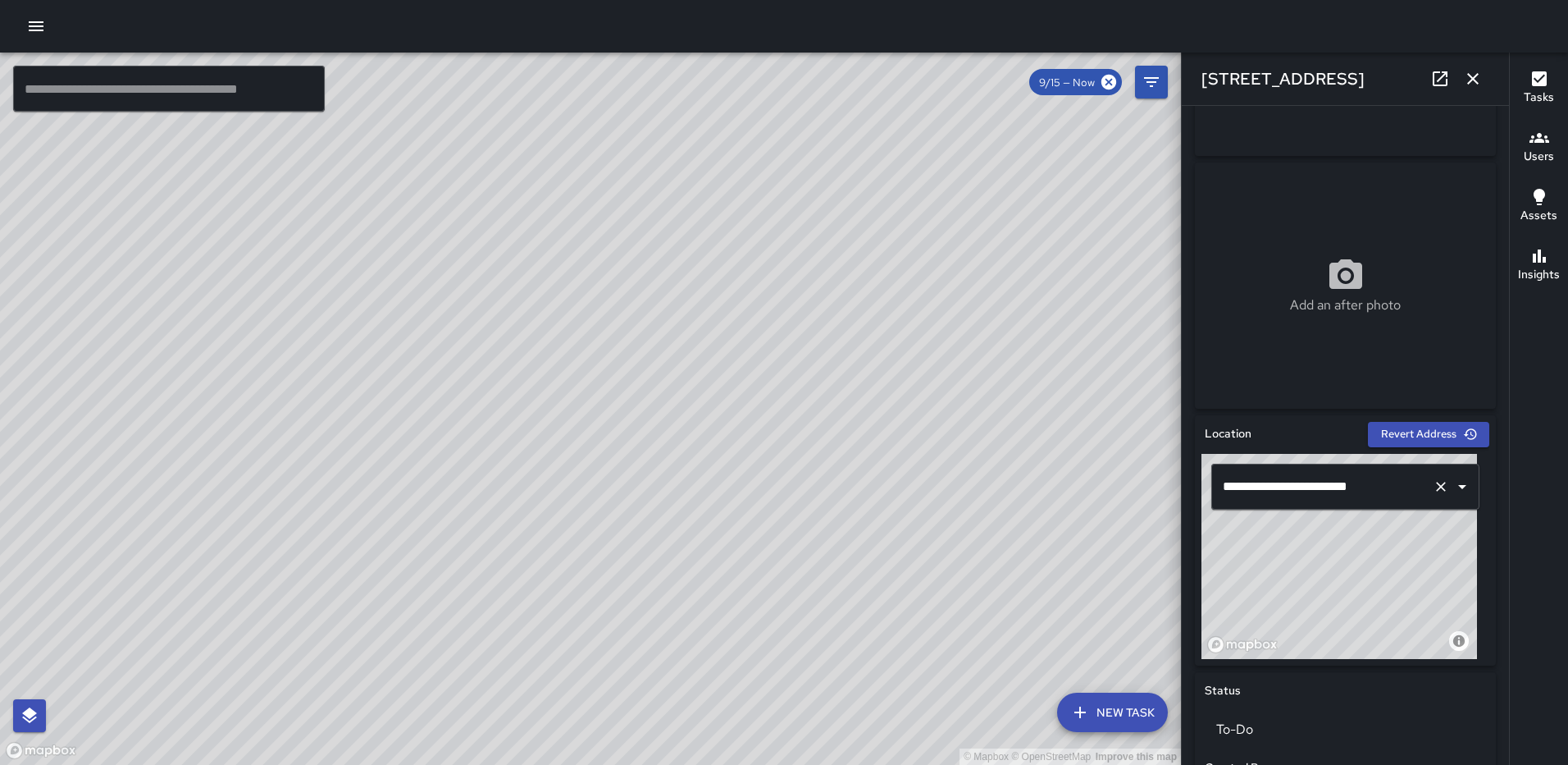
drag, startPoint x: 1287, startPoint y: 527, endPoint x: 1298, endPoint y: 496, distance: 32.9
click at [1299, 496] on div "**********" at bounding box center [1346, 556] width 288 height 205
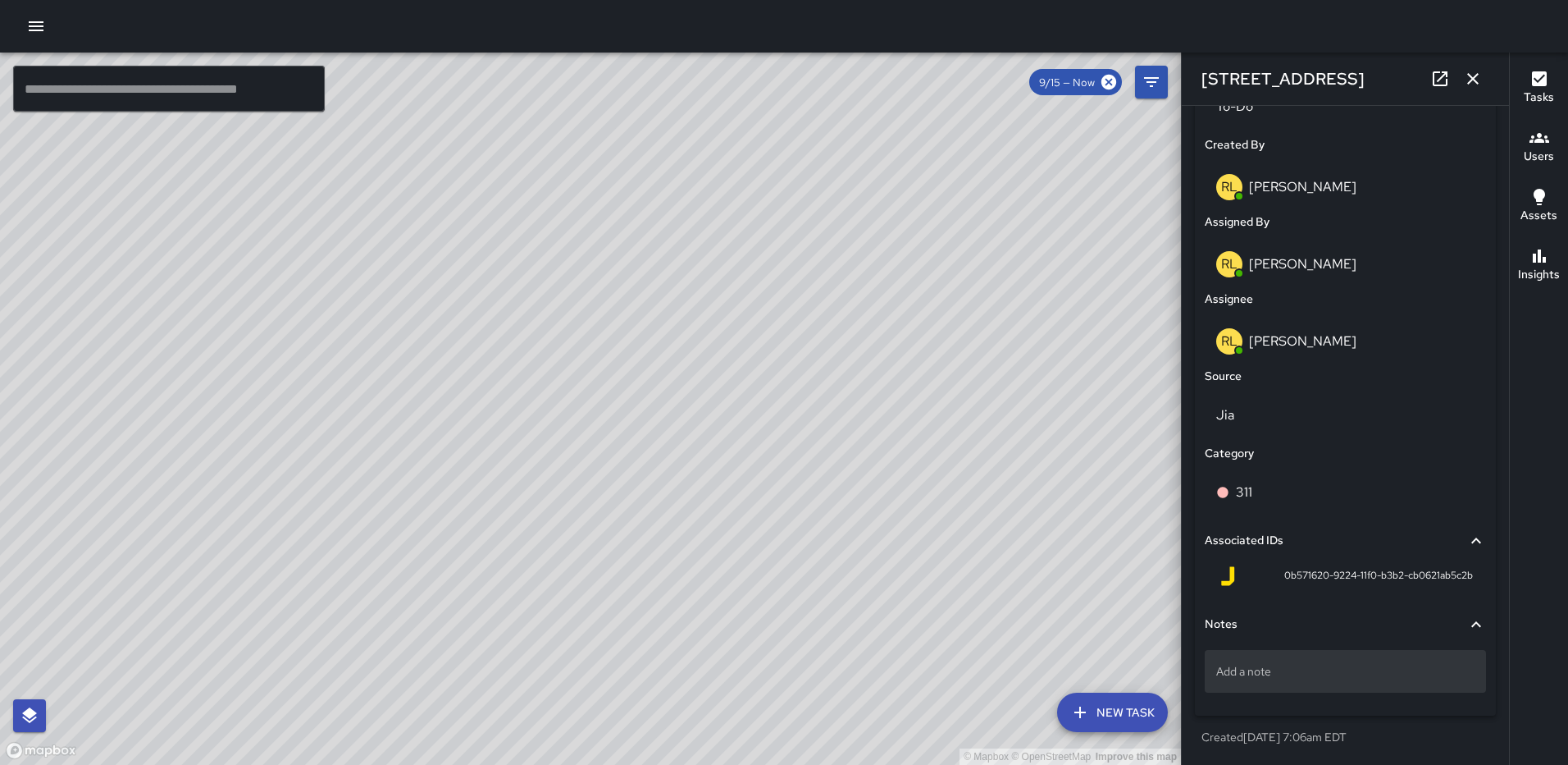
click at [1267, 688] on div "Add a note" at bounding box center [1346, 671] width 281 height 43
type textarea "**********"
click at [1293, 668] on p "311#25-005" at bounding box center [1345, 671] width 258 height 16
type textarea "**********"
click at [1480, 74] on icon "button" at bounding box center [1473, 78] width 19 height 19
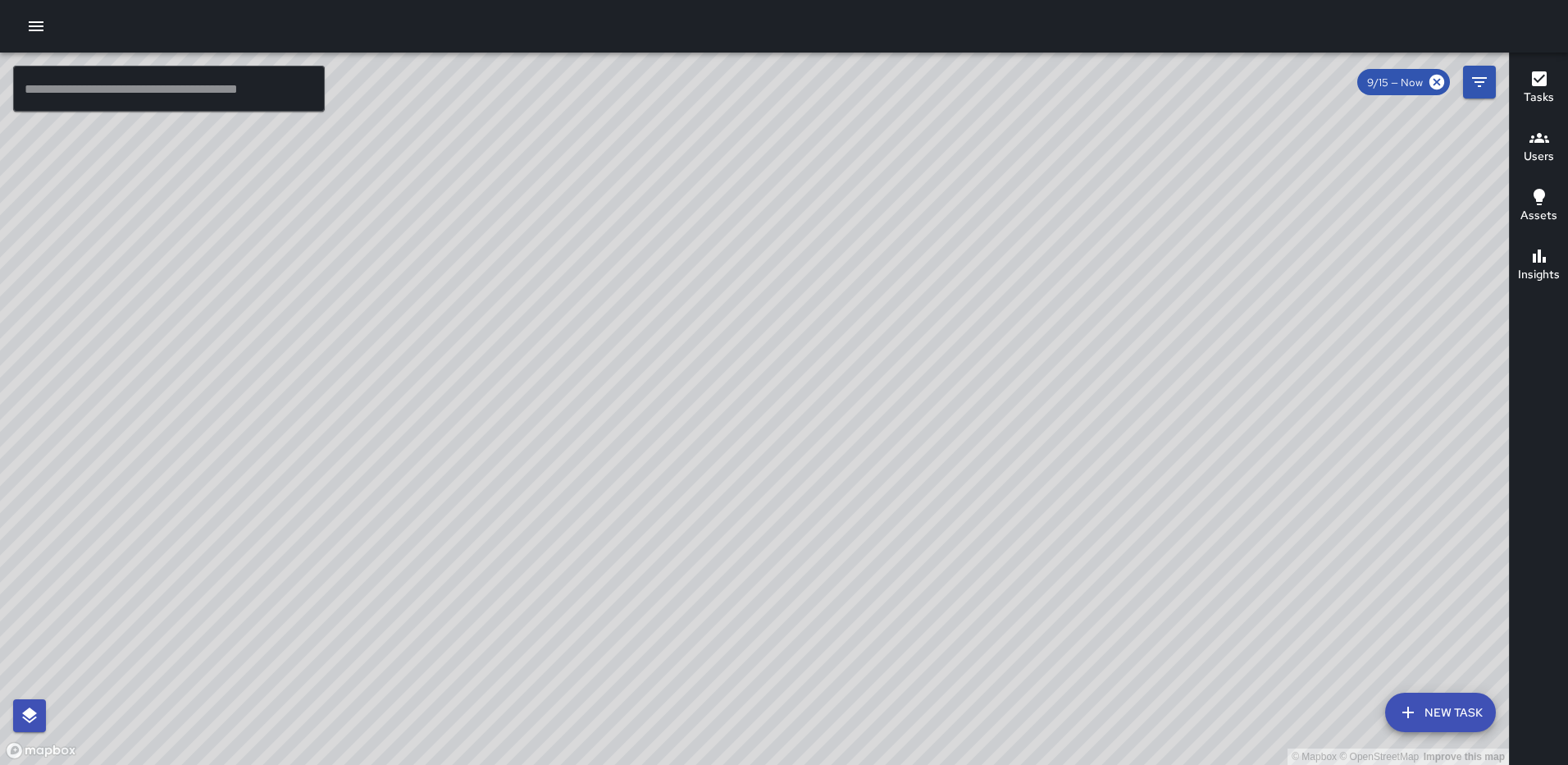
click at [1545, 73] on icon "button" at bounding box center [1539, 78] width 15 height 15
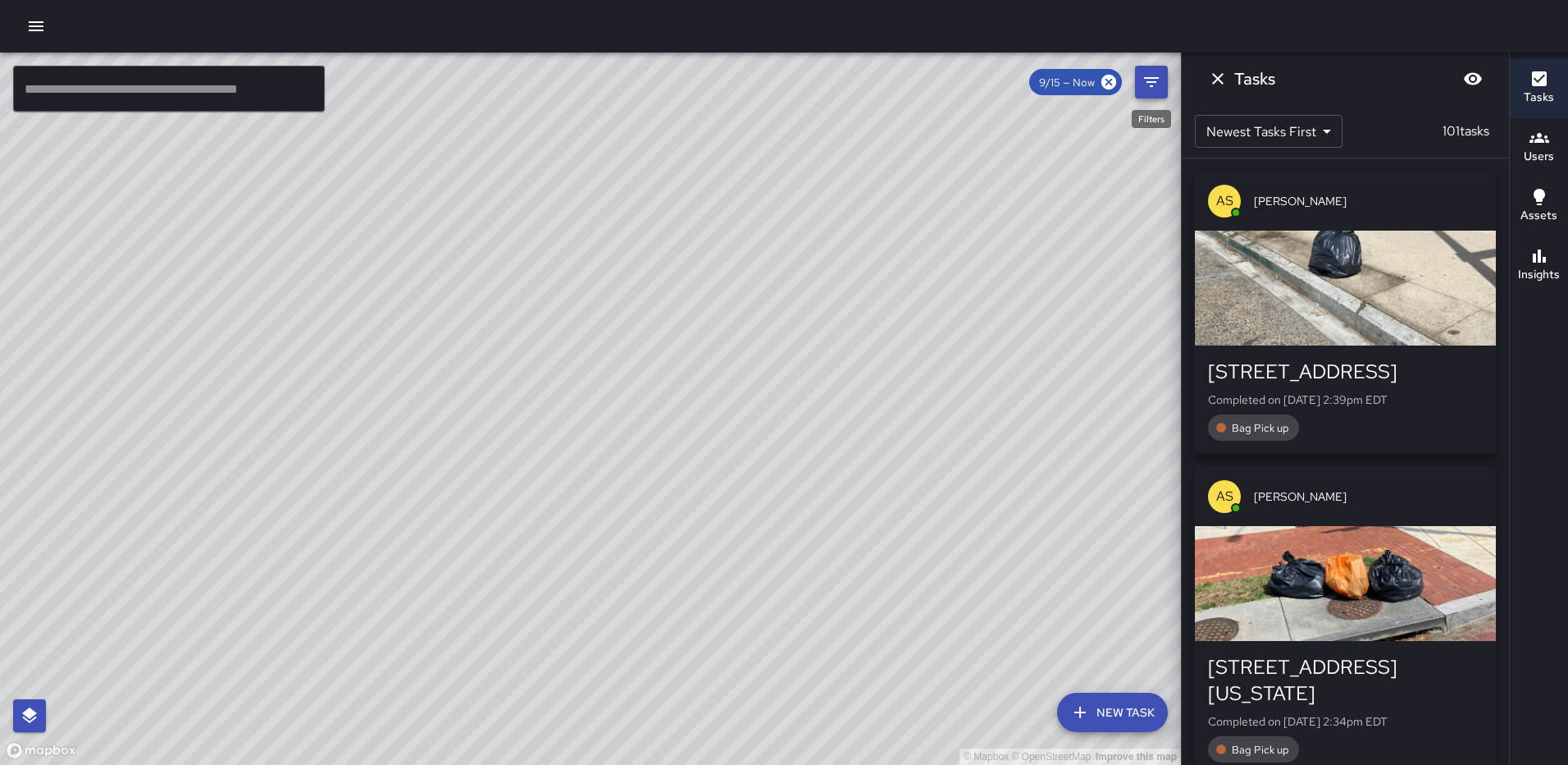
click at [1157, 86] on icon "Filters" at bounding box center [1151, 82] width 19 height 19
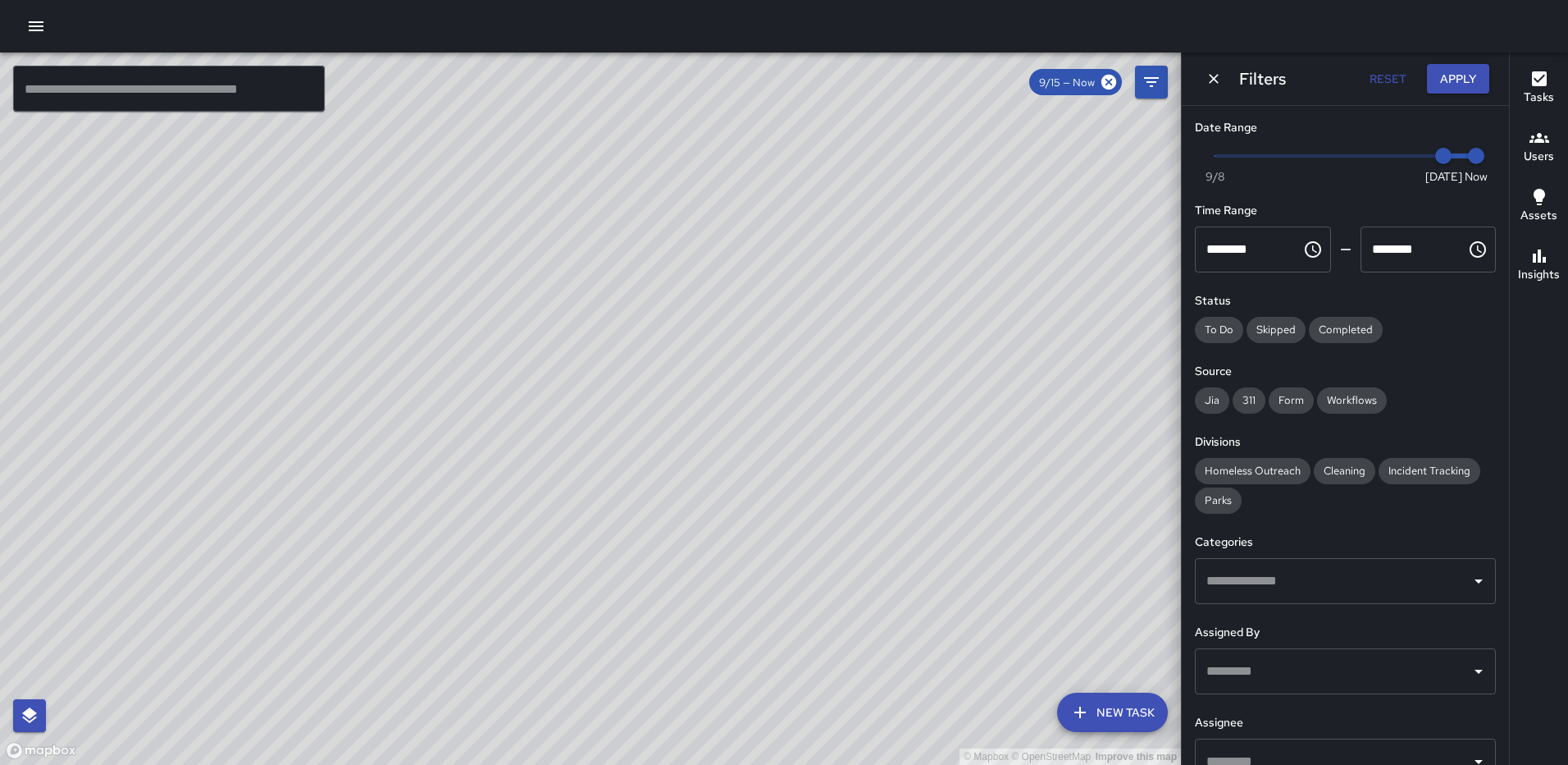
click at [1322, 577] on input "text" at bounding box center [1333, 581] width 262 height 31
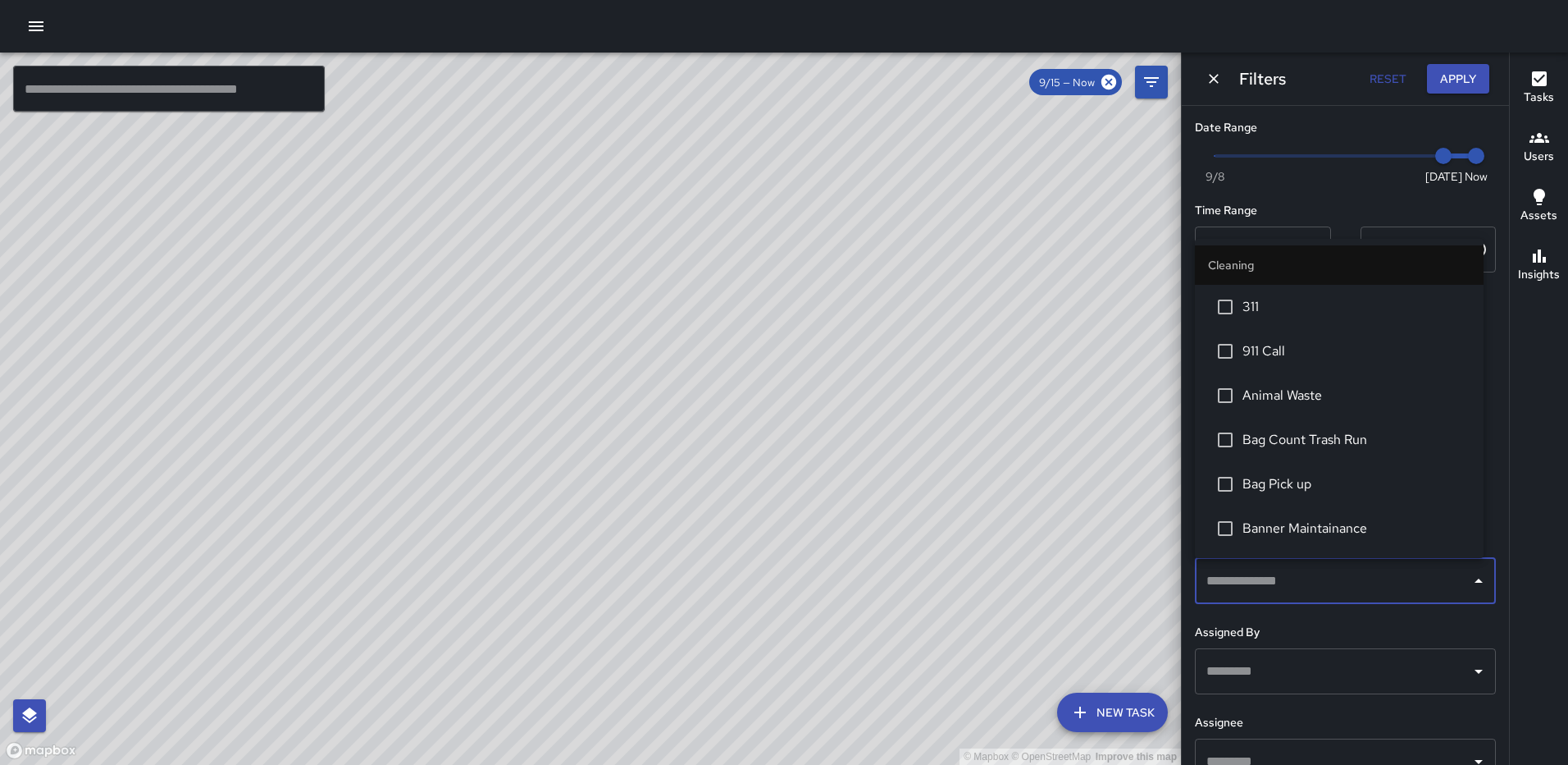
click at [1254, 307] on span "311" at bounding box center [1357, 307] width 228 height 19
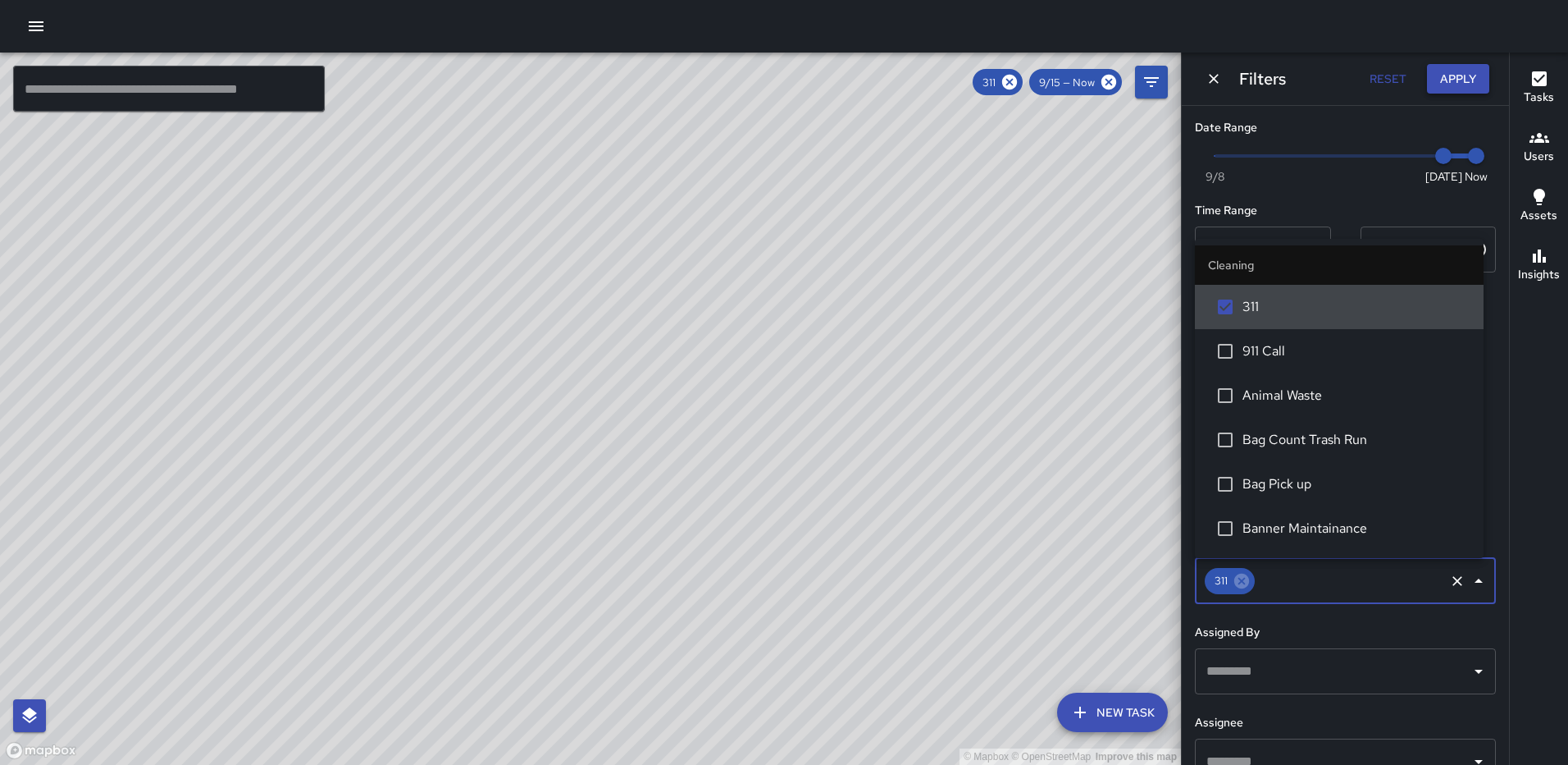
click at [1460, 78] on button "Apply" at bounding box center [1458, 78] width 62 height 30
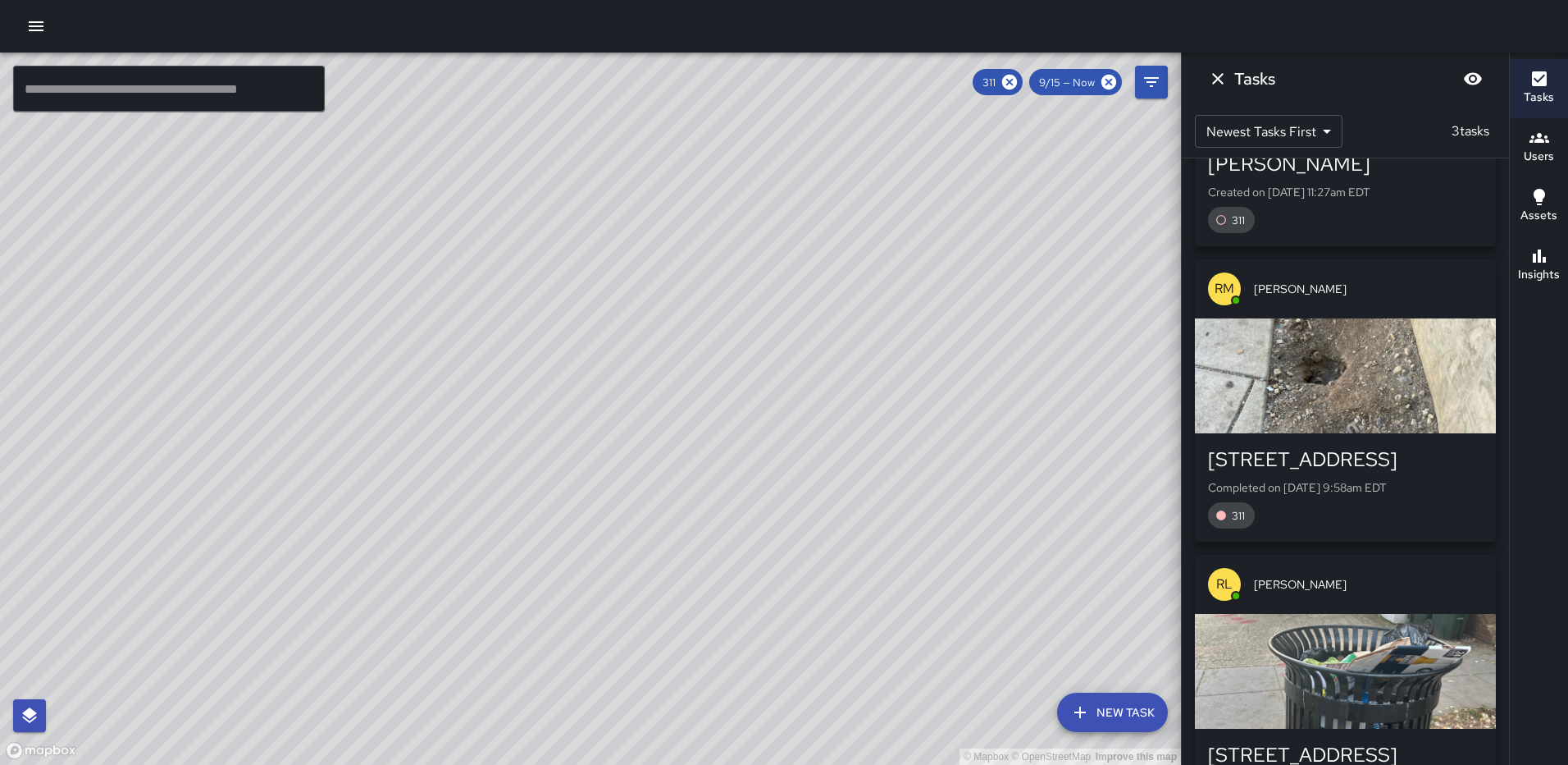
scroll to position [319, 0]
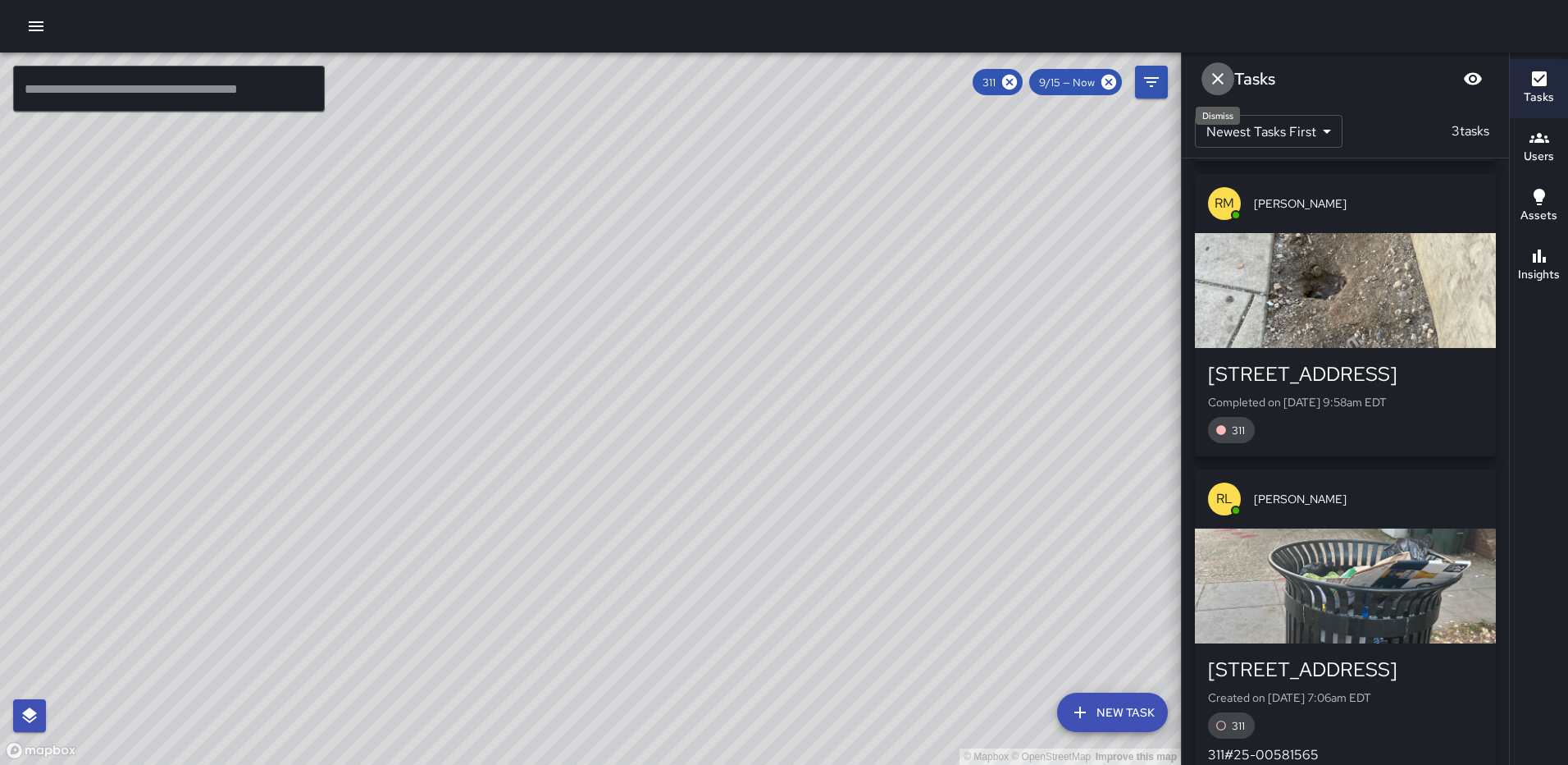
click at [1221, 76] on icon "Dismiss" at bounding box center [1218, 79] width 12 height 12
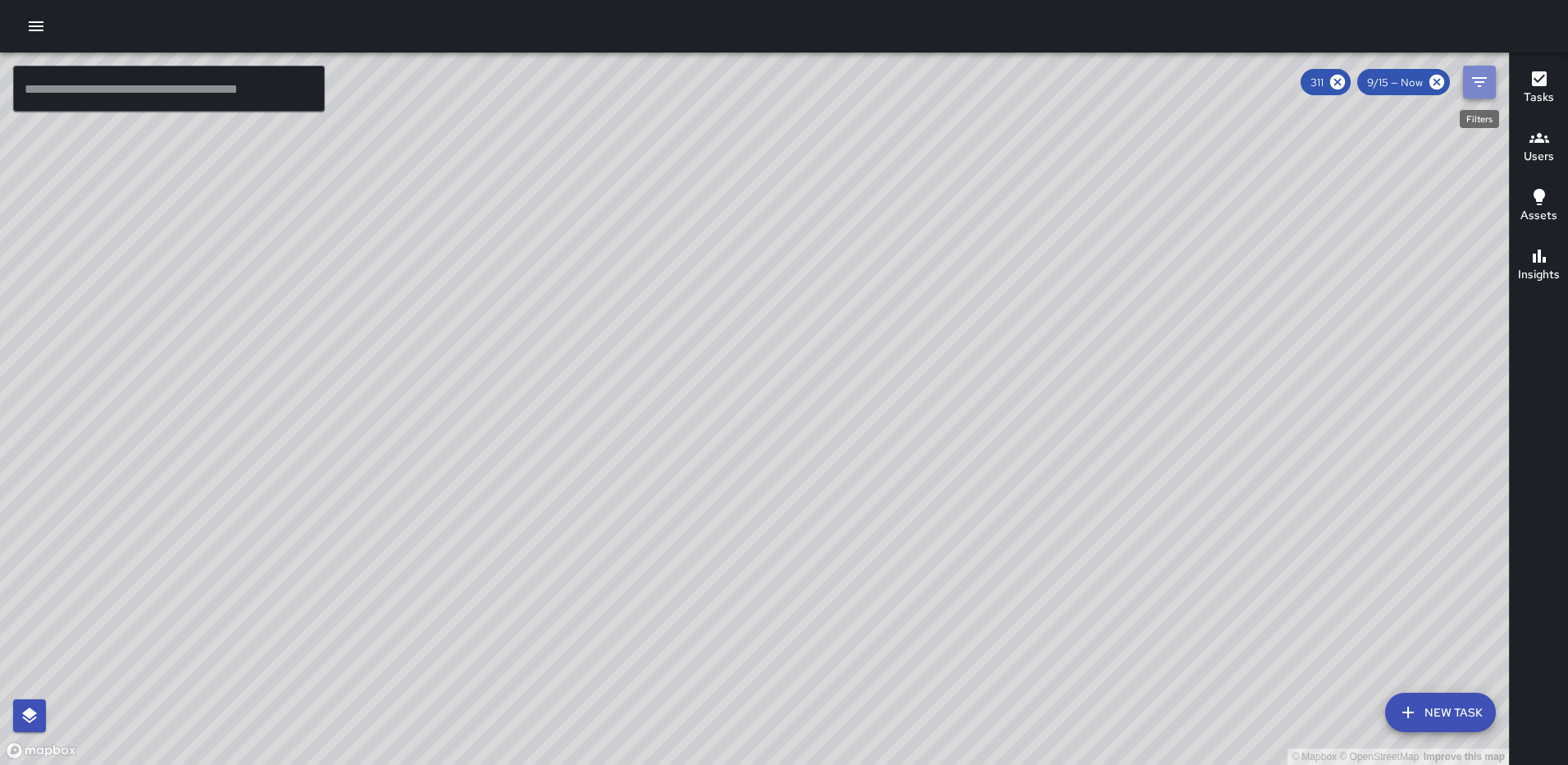
click at [1469, 75] on button "Filters" at bounding box center [1480, 82] width 33 height 33
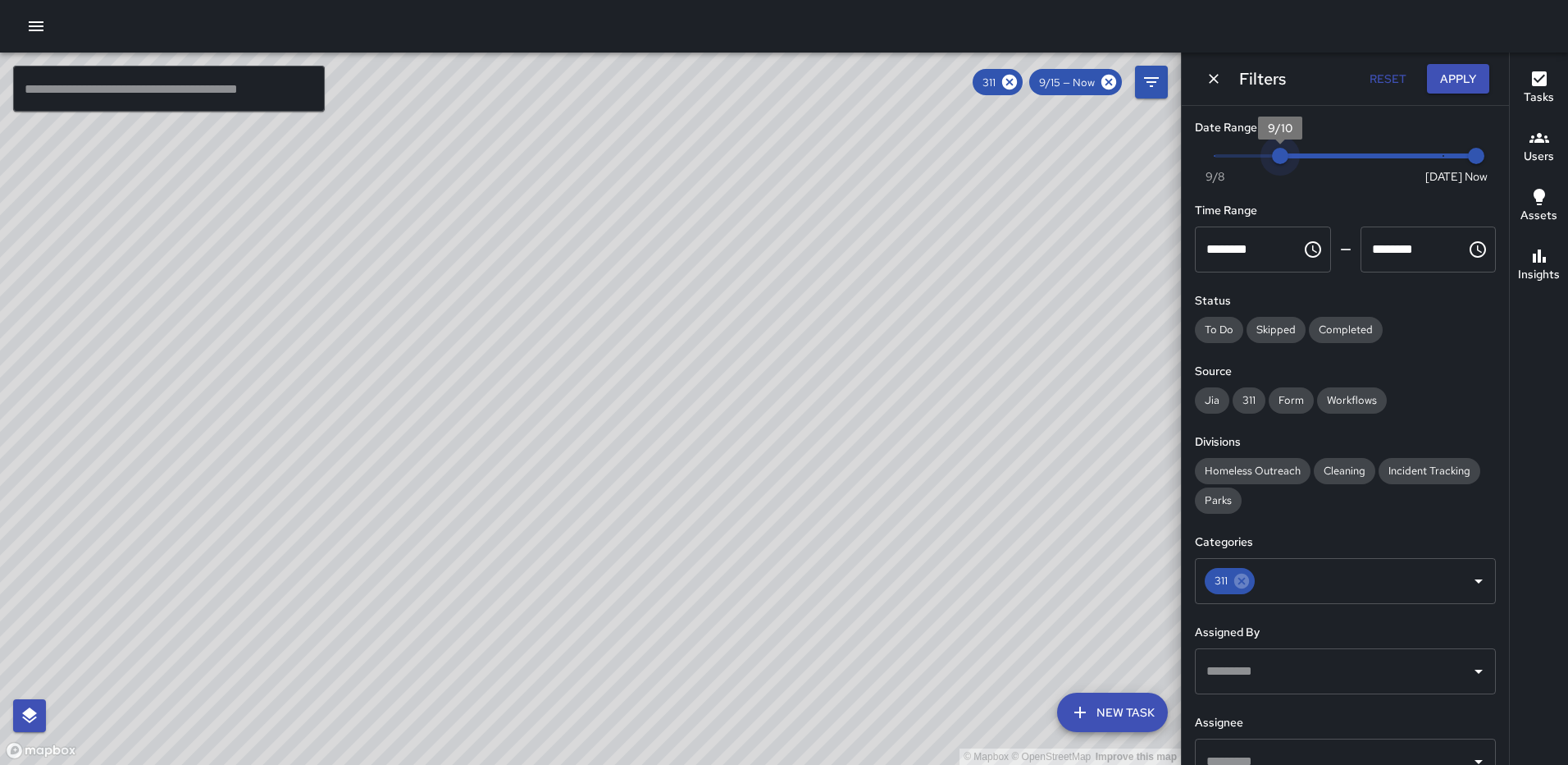
type input "*"
drag, startPoint x: 1428, startPoint y: 149, endPoint x: 1313, endPoint y: 158, distance: 115.4
click at [1313, 158] on span "9/11" at bounding box center [1313, 156] width 16 height 16
click at [1448, 78] on button "Apply" at bounding box center [1458, 78] width 62 height 30
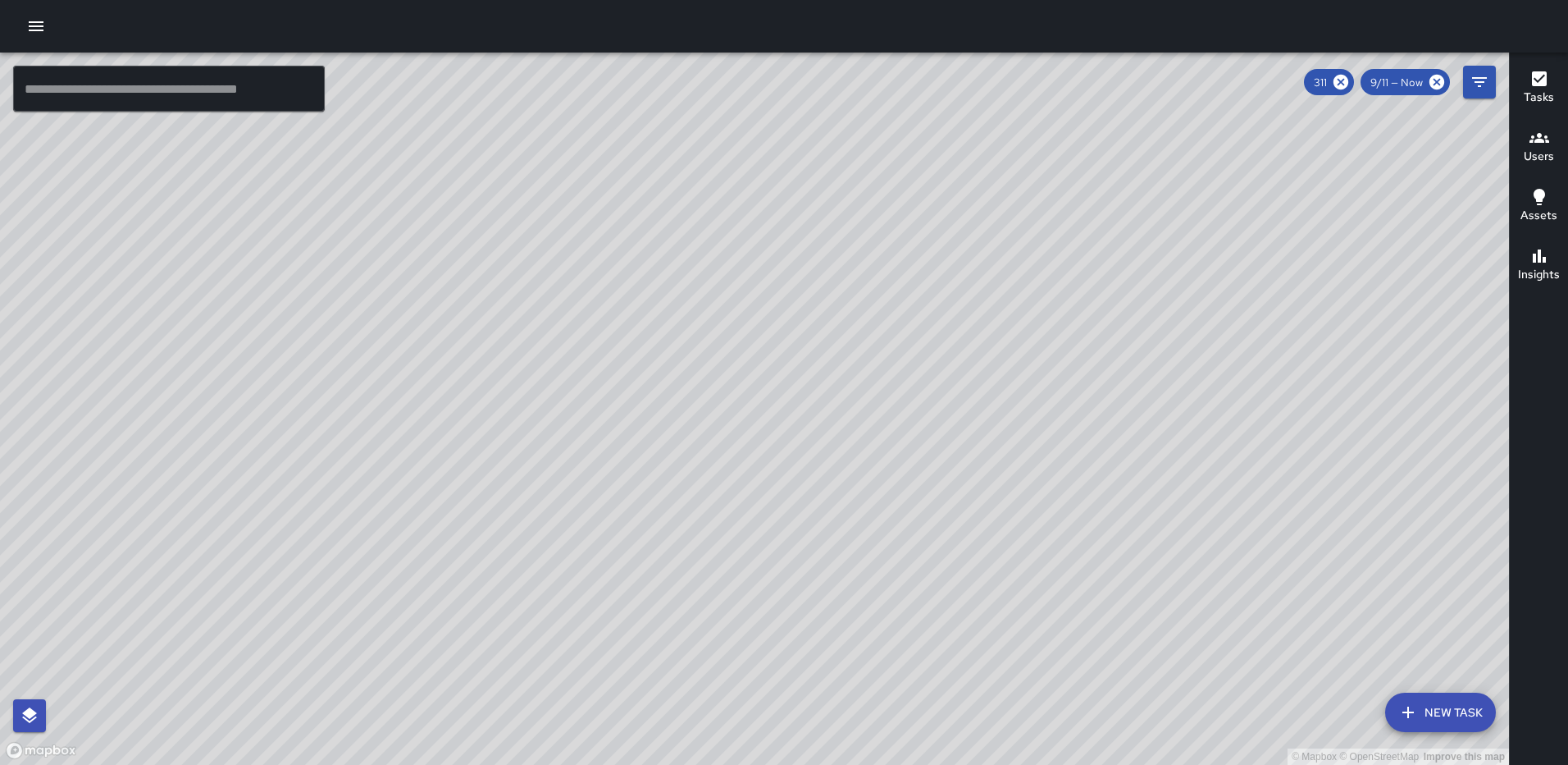
click at [1546, 80] on icon "button" at bounding box center [1539, 78] width 15 height 15
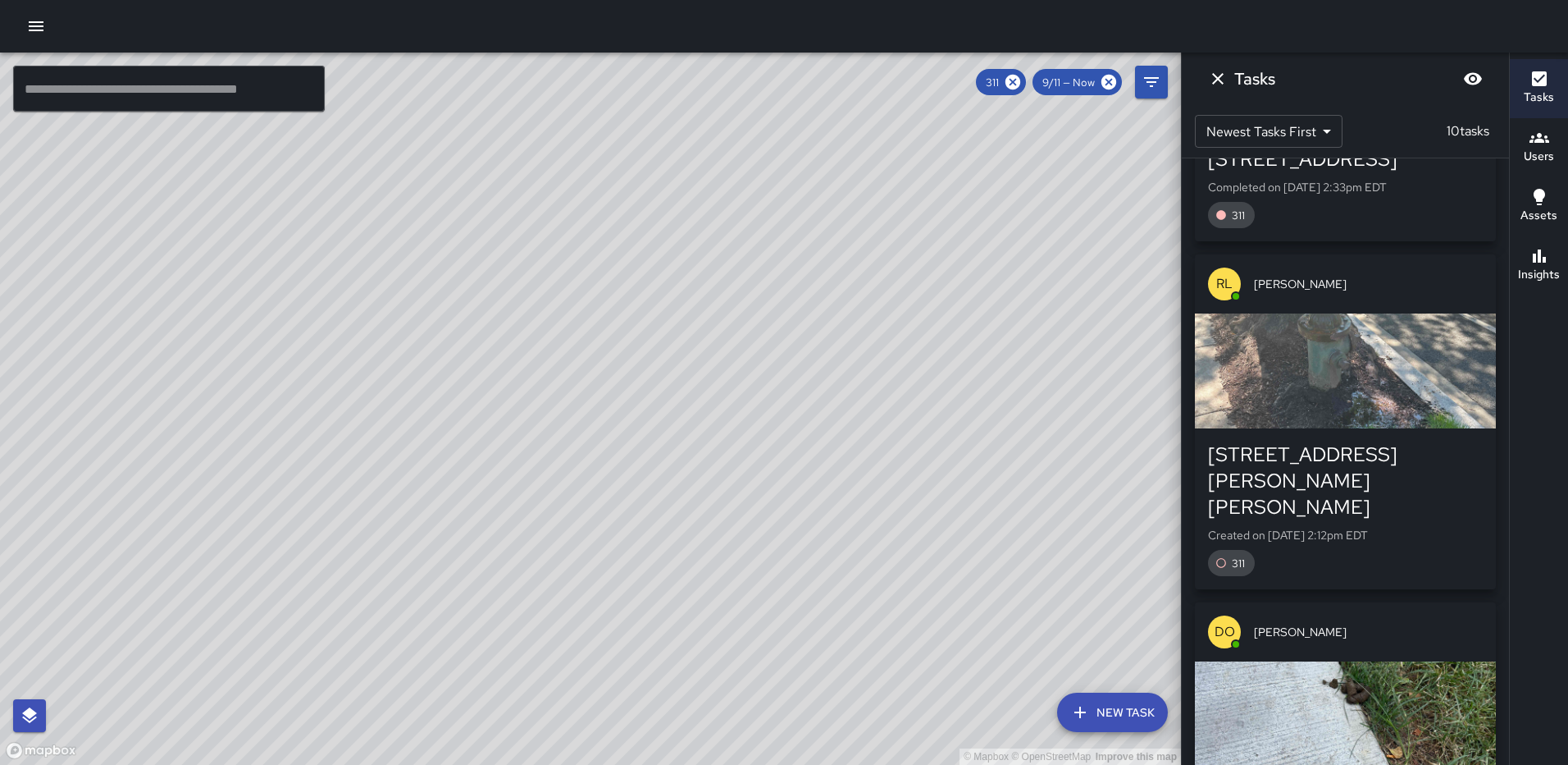
scroll to position [1140, 0]
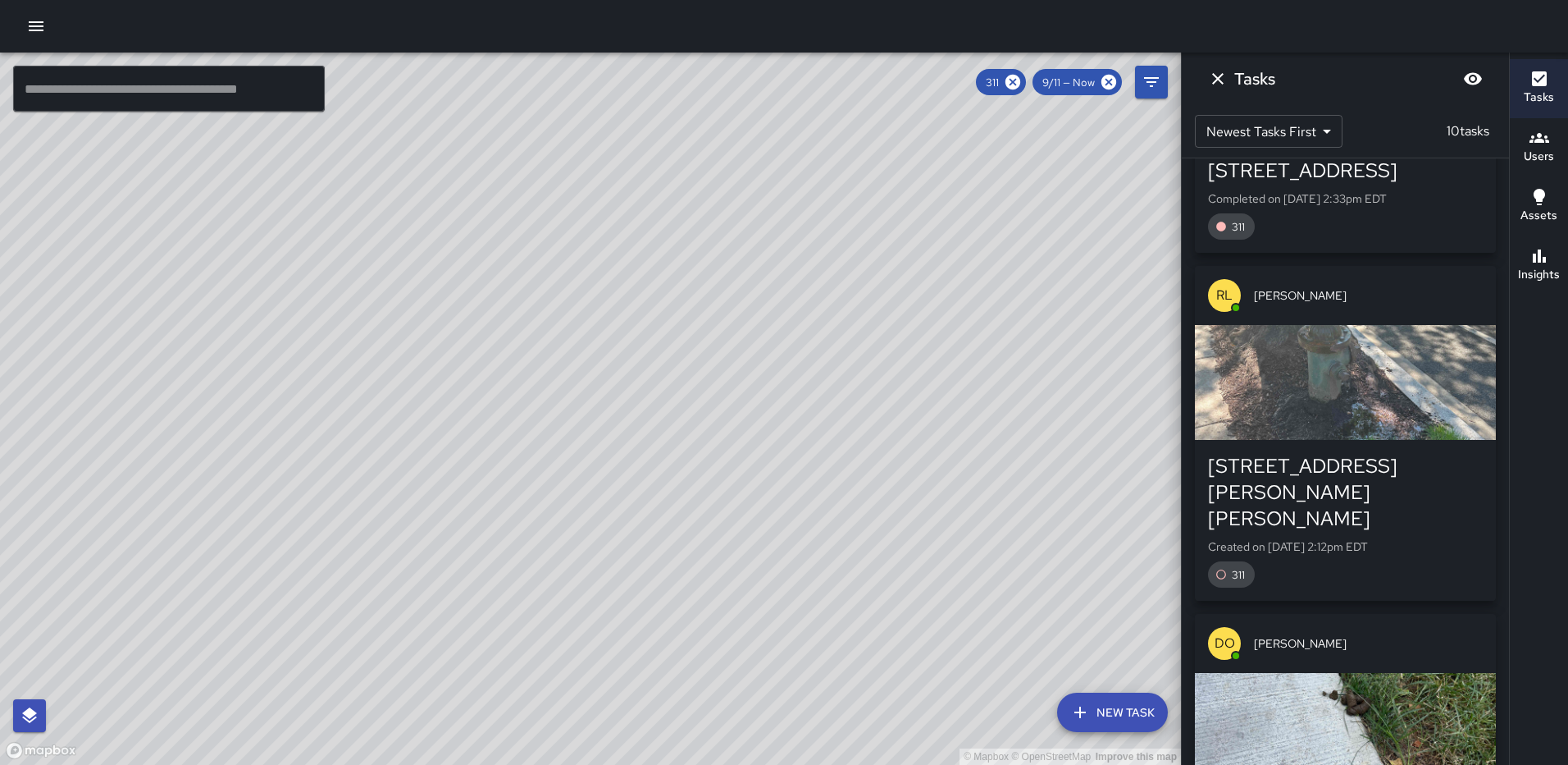
click at [1373, 374] on div "button" at bounding box center [1345, 382] width 301 height 115
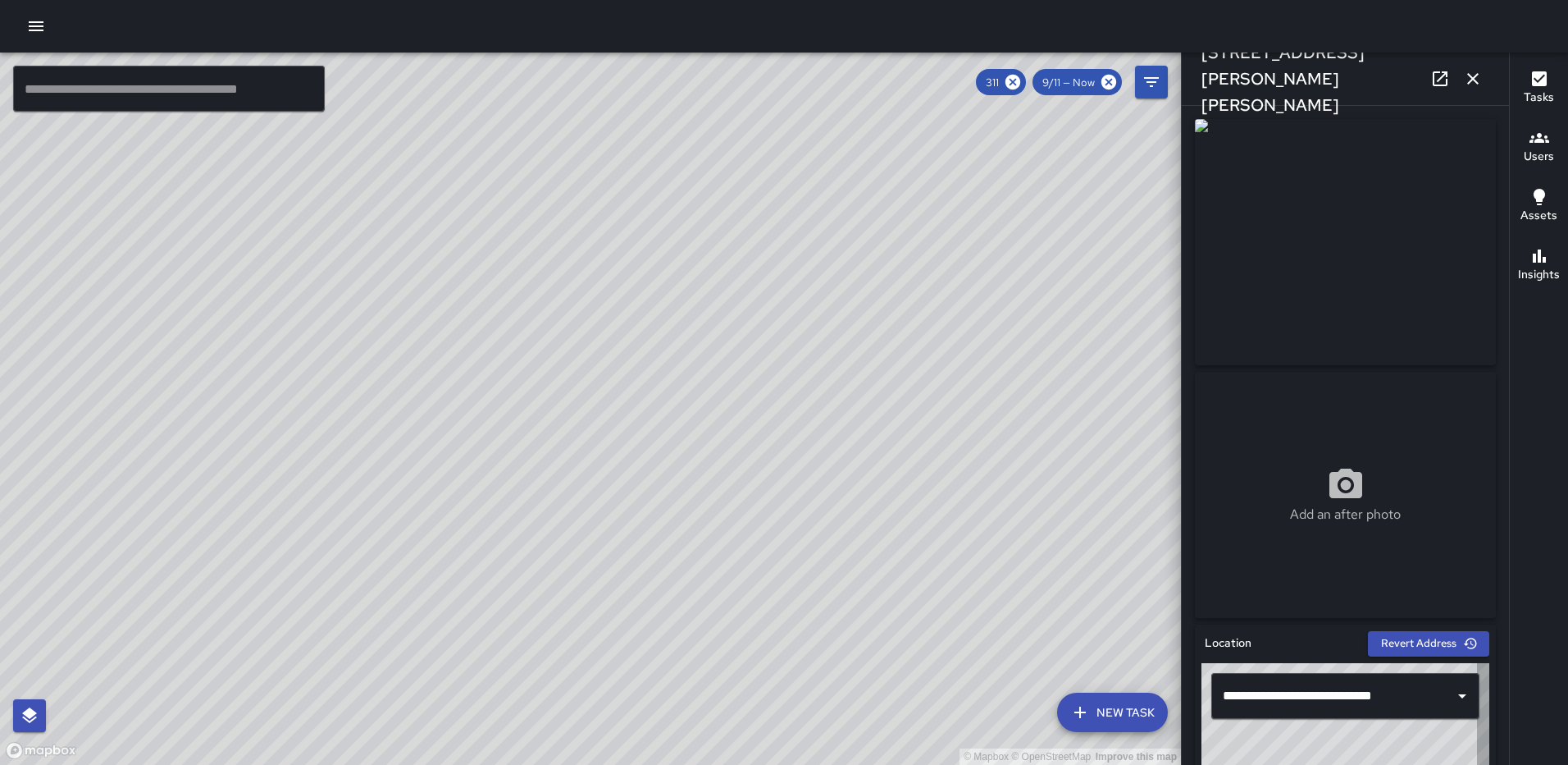
type input "**********"
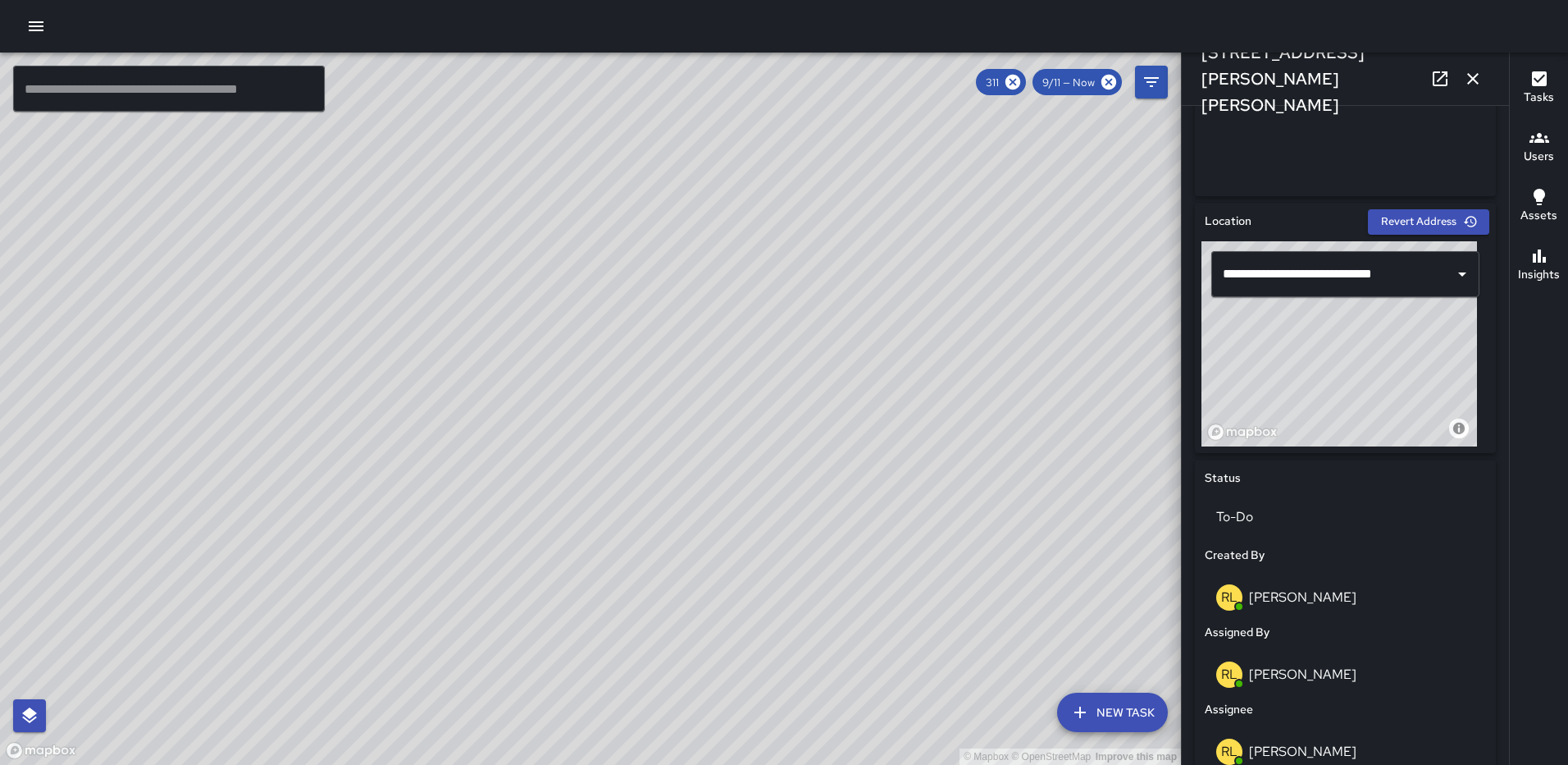
scroll to position [832, 0]
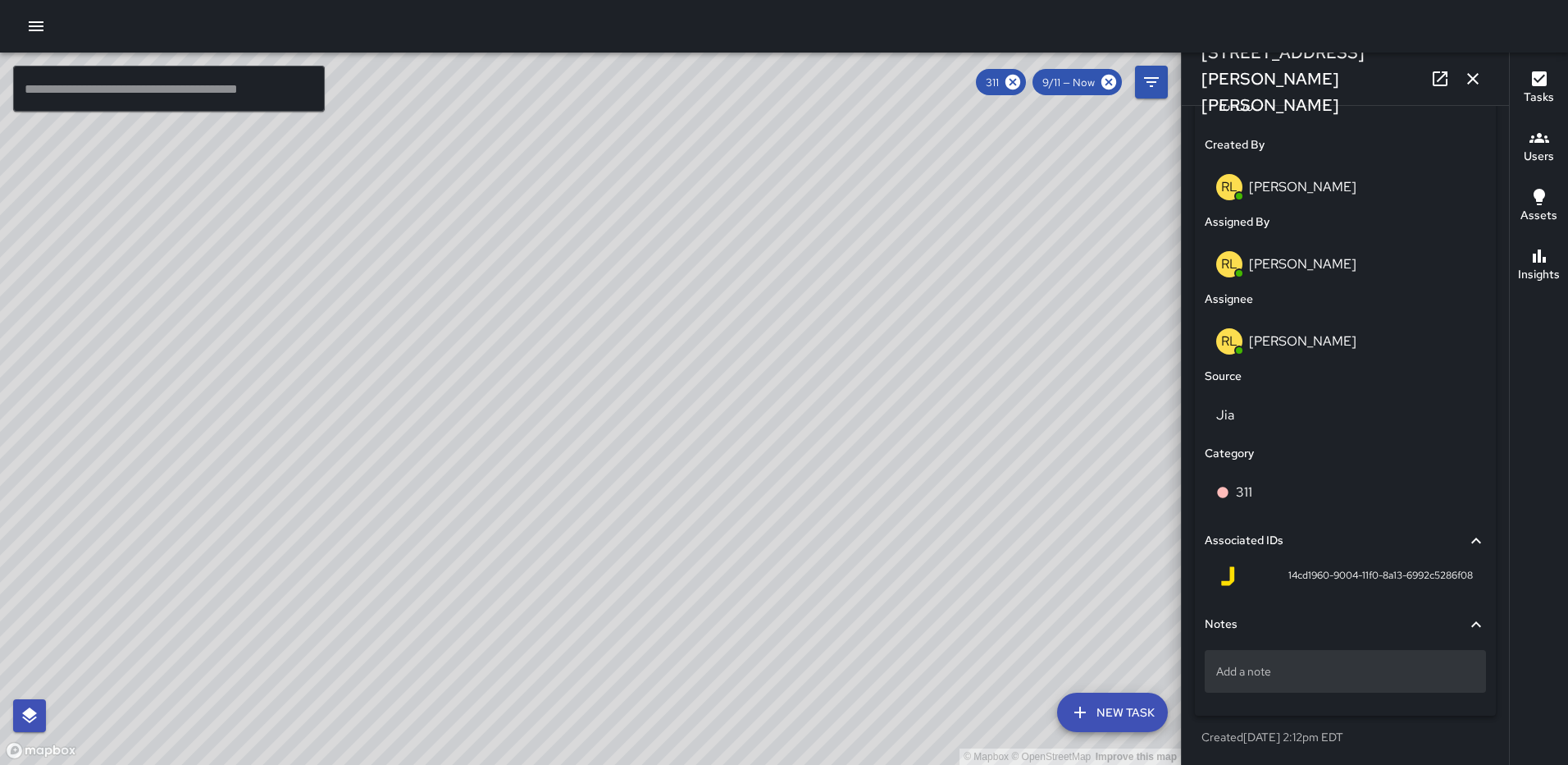
click at [1243, 658] on div "Add a note" at bounding box center [1346, 671] width 281 height 43
type textarea "*"
click at [1464, 84] on icon "button" at bounding box center [1473, 78] width 19 height 19
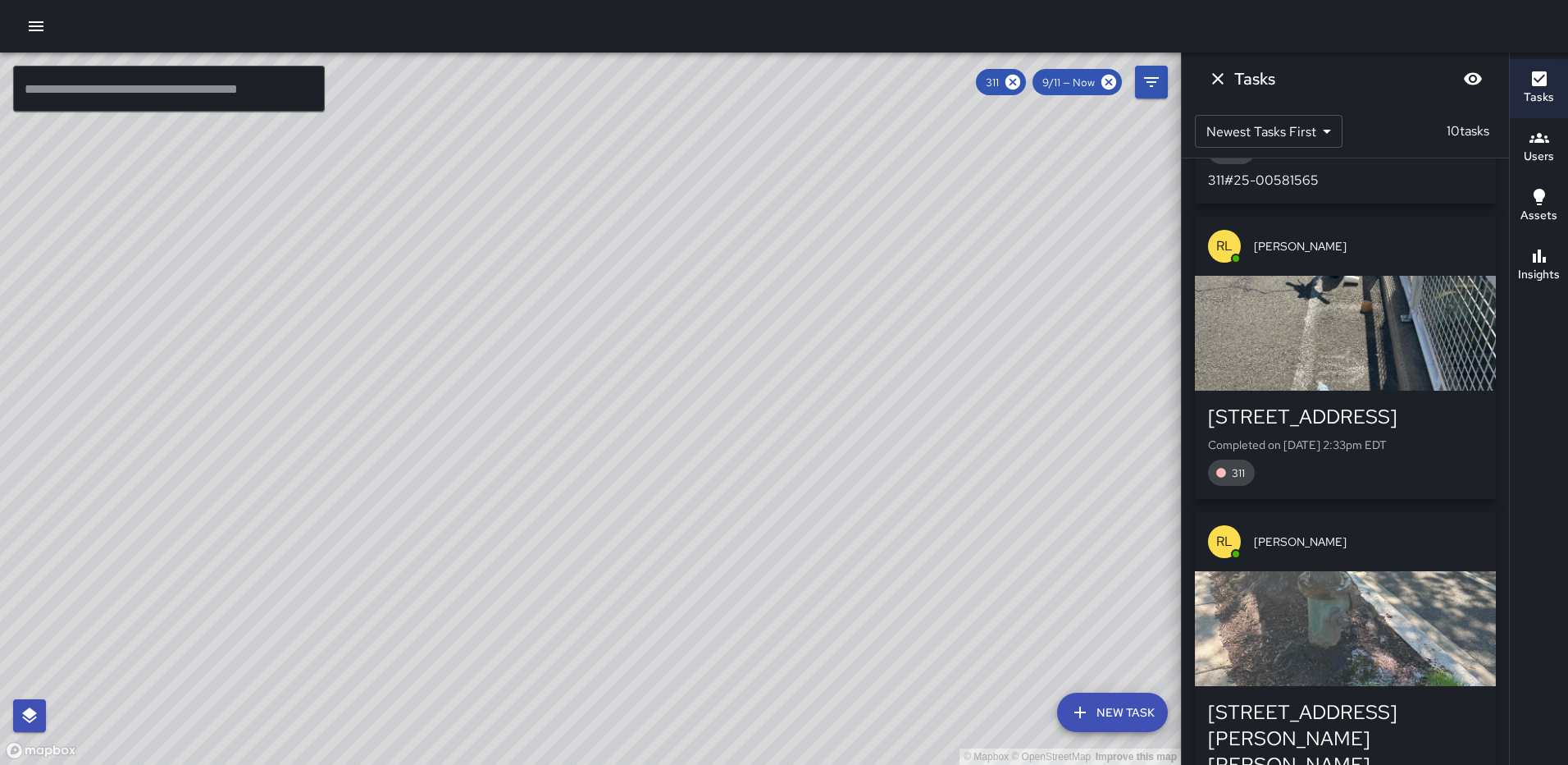
scroll to position [811, 0]
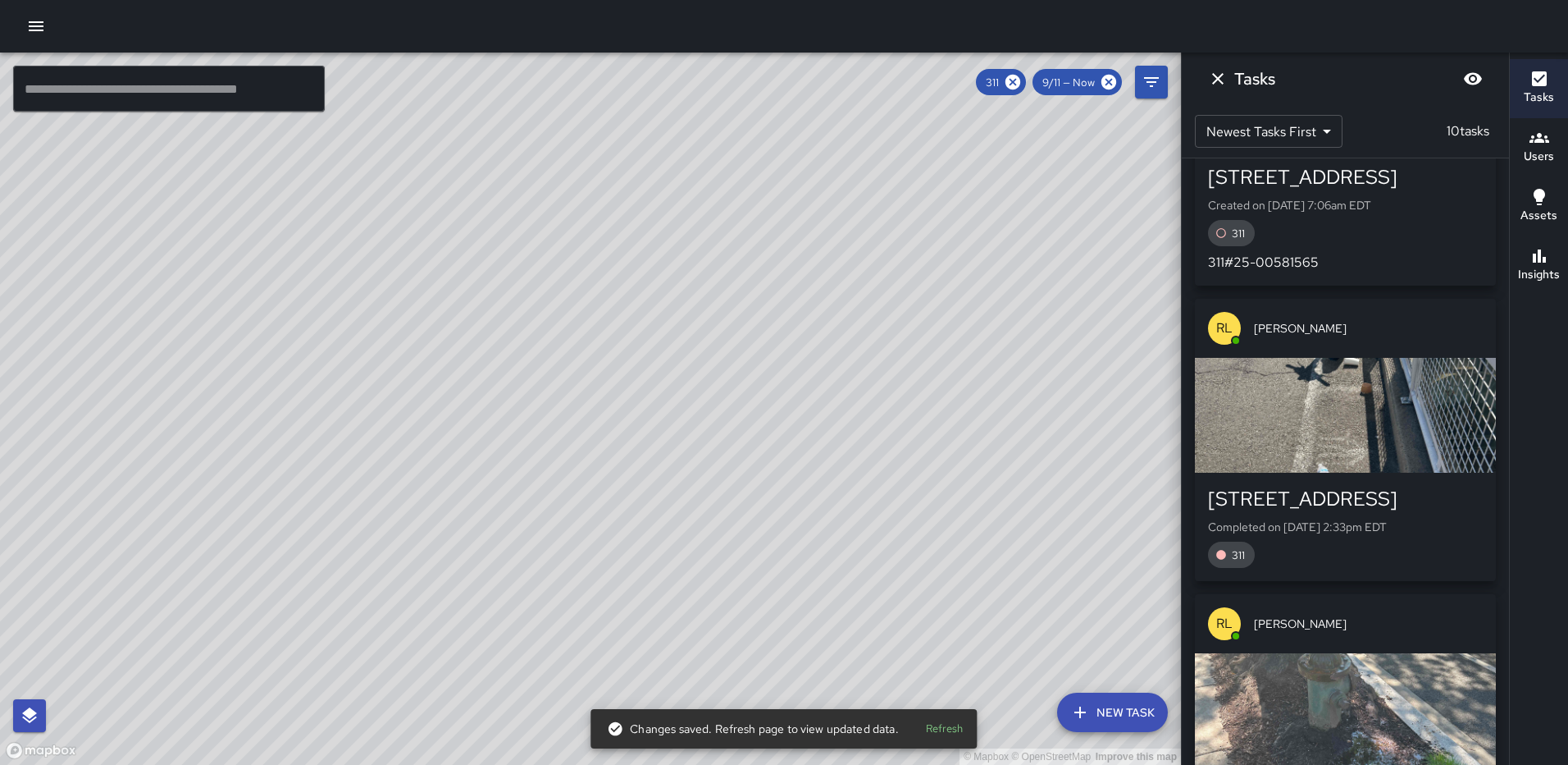
click at [1367, 388] on div "button" at bounding box center [1345, 415] width 301 height 115
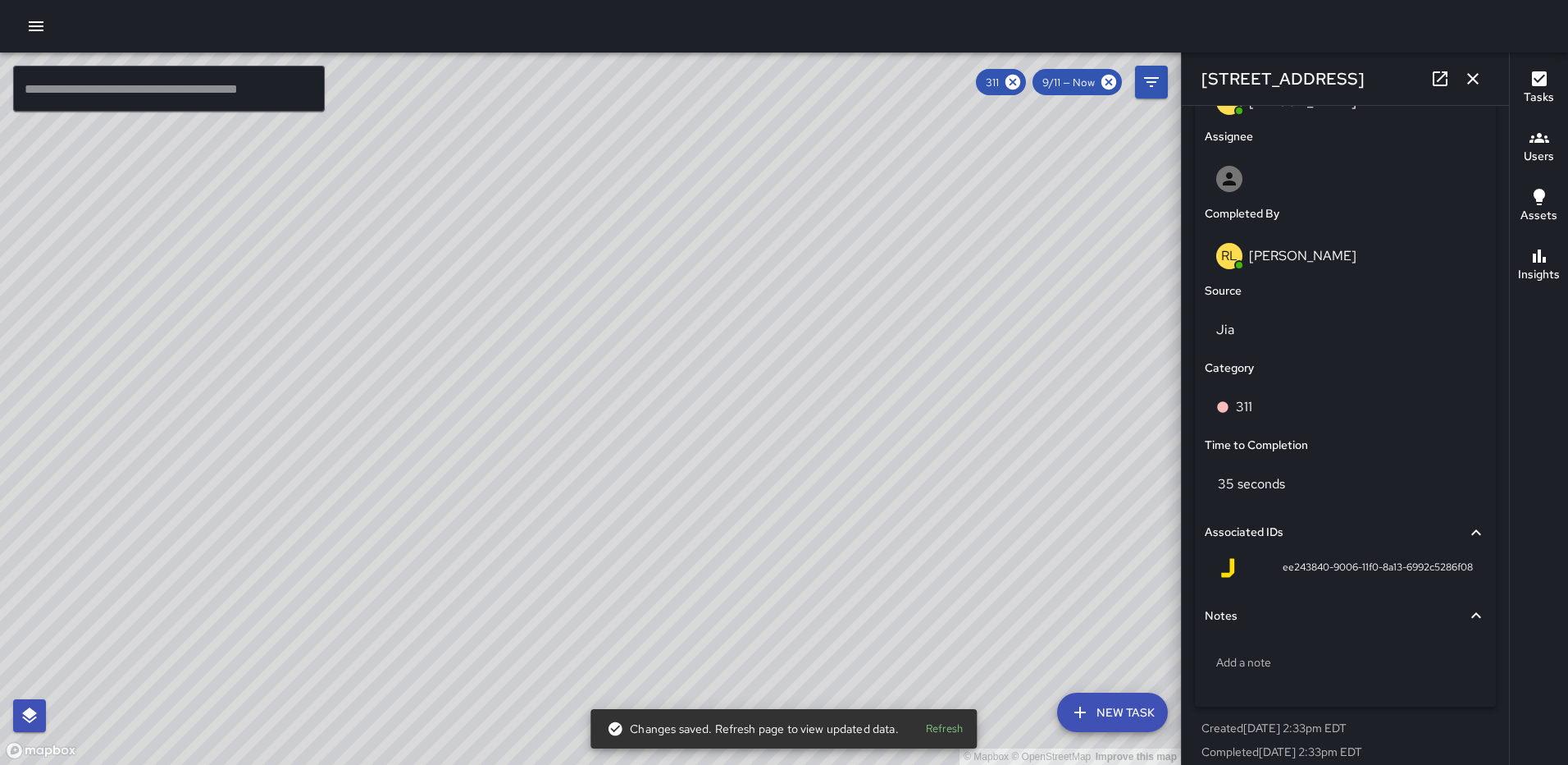
scroll to position [920, 0]
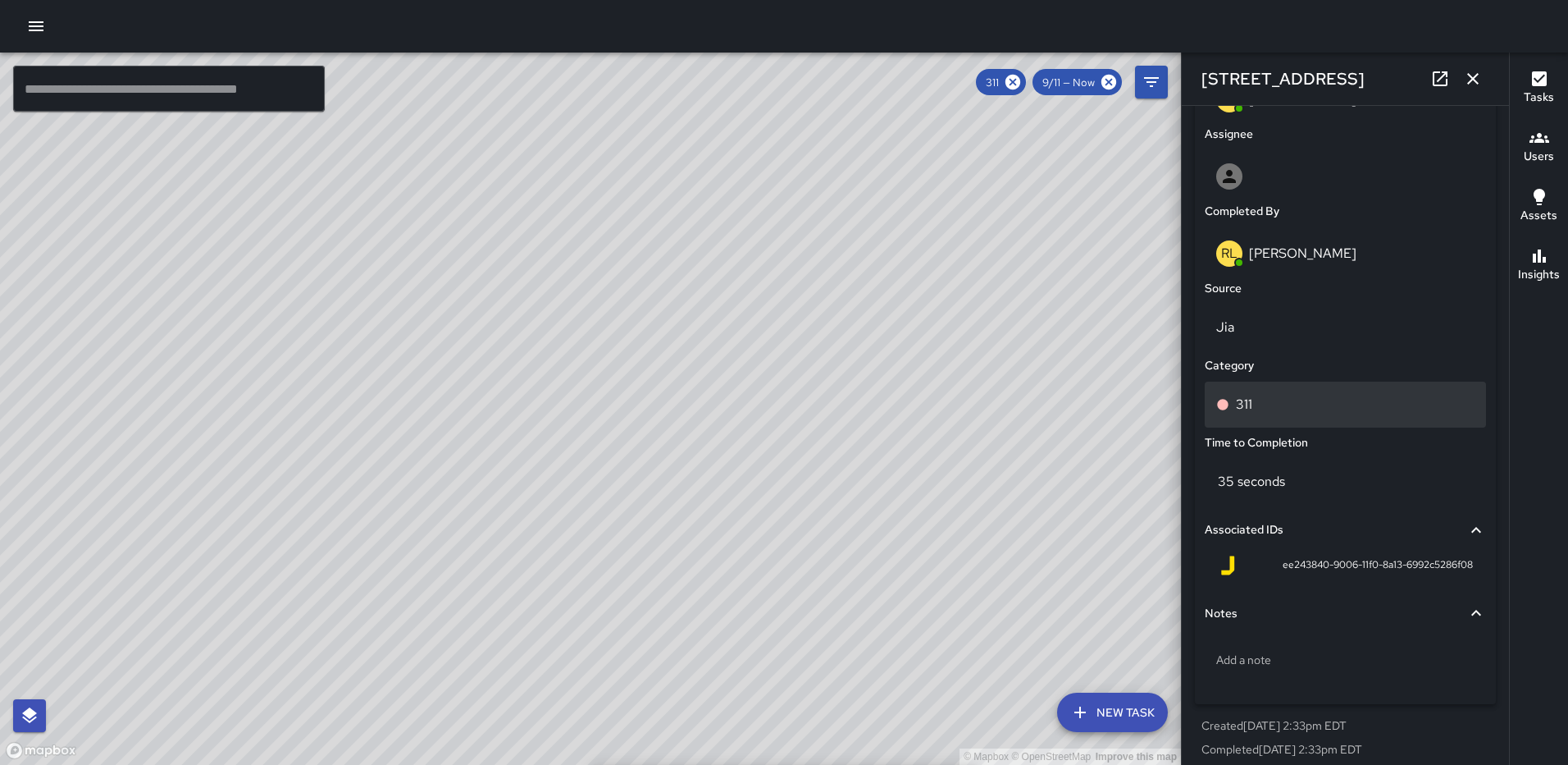
click at [1281, 412] on div "311" at bounding box center [1345, 404] width 258 height 19
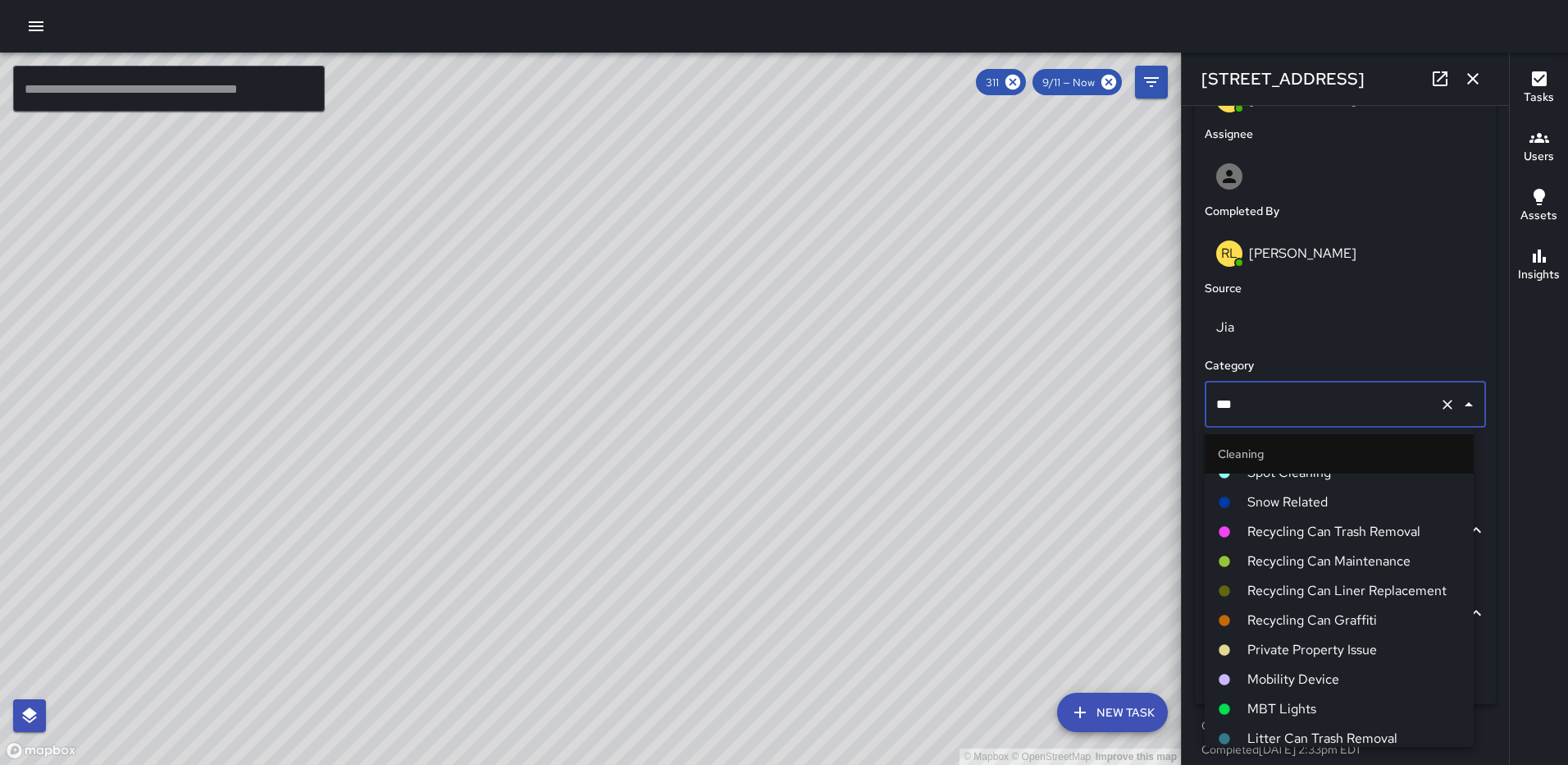
scroll to position [81, 0]
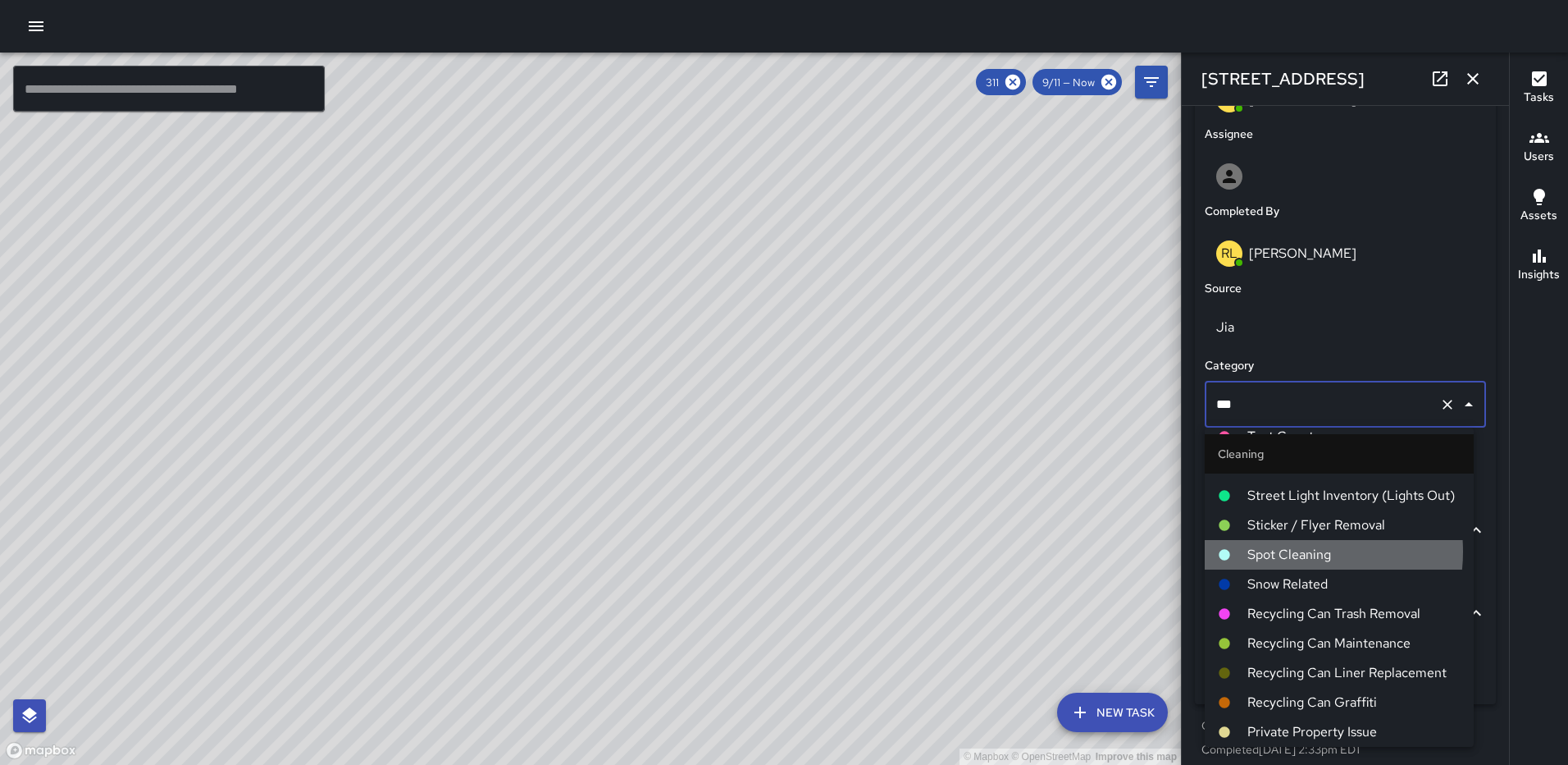
click at [1286, 551] on span "Spot Cleaning" at bounding box center [1354, 554] width 214 height 19
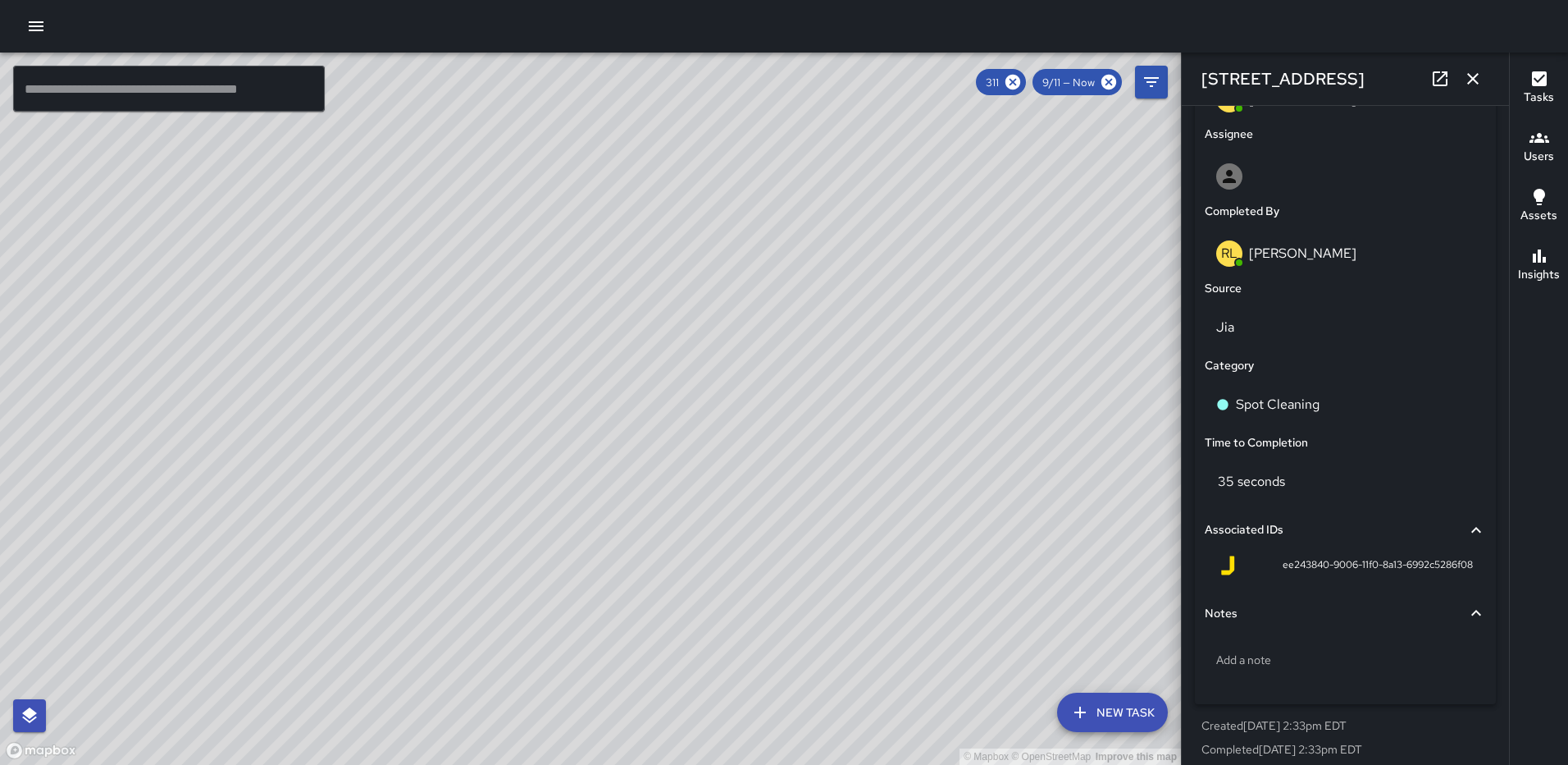
click at [1476, 78] on icon "button" at bounding box center [1473, 78] width 19 height 19
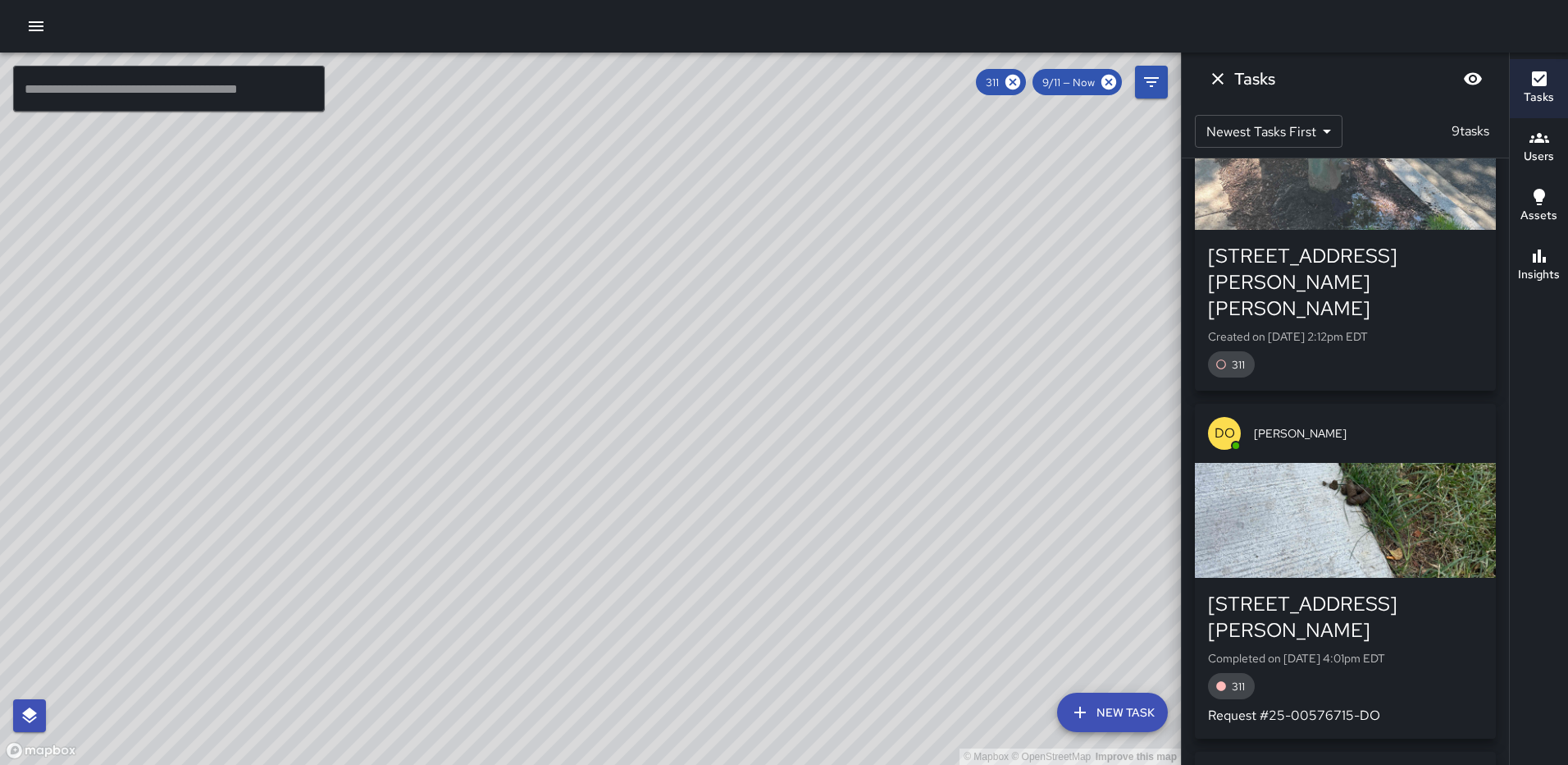
scroll to position [1058, 0]
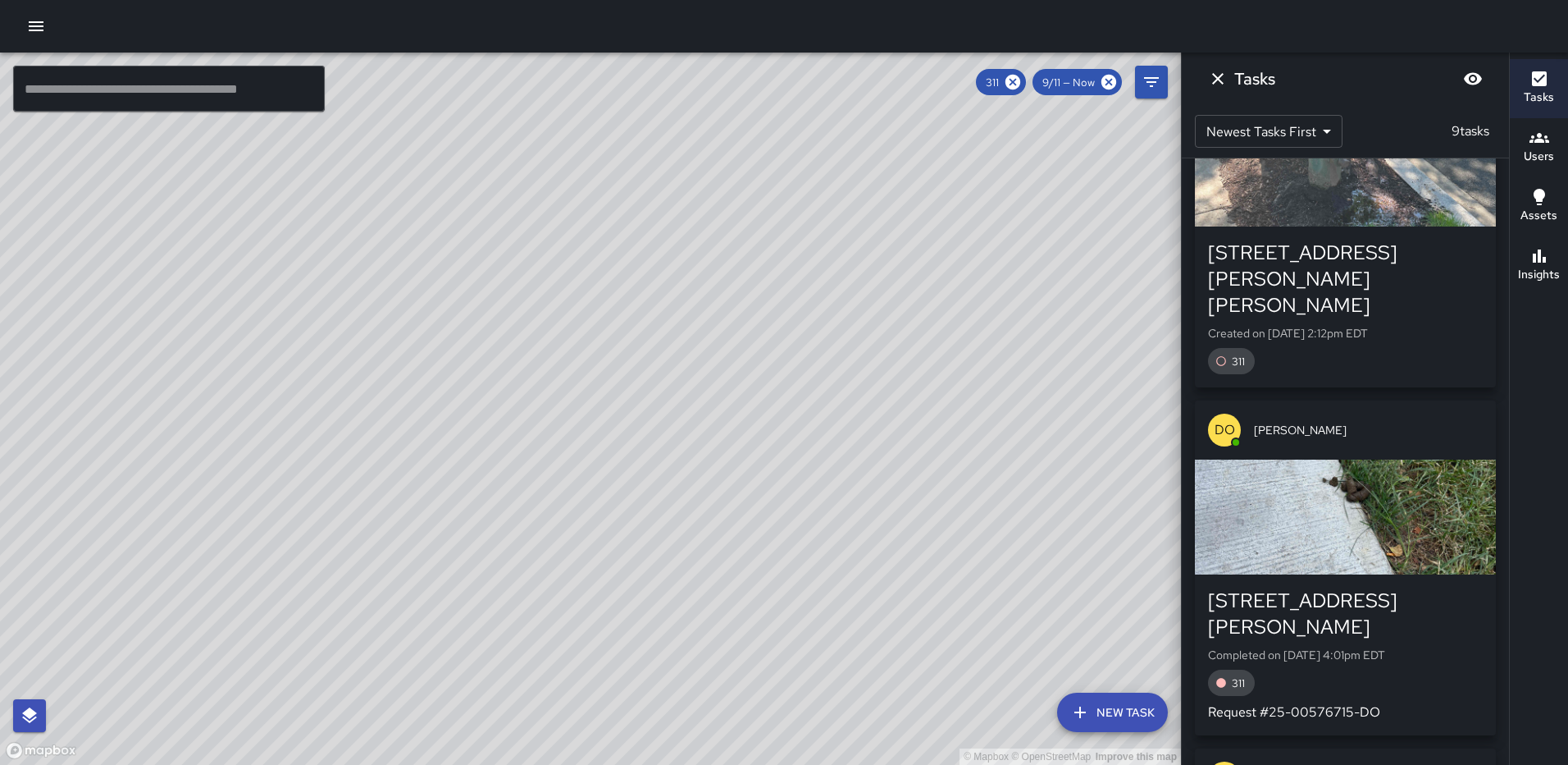
click at [1364, 513] on div "button" at bounding box center [1345, 516] width 301 height 115
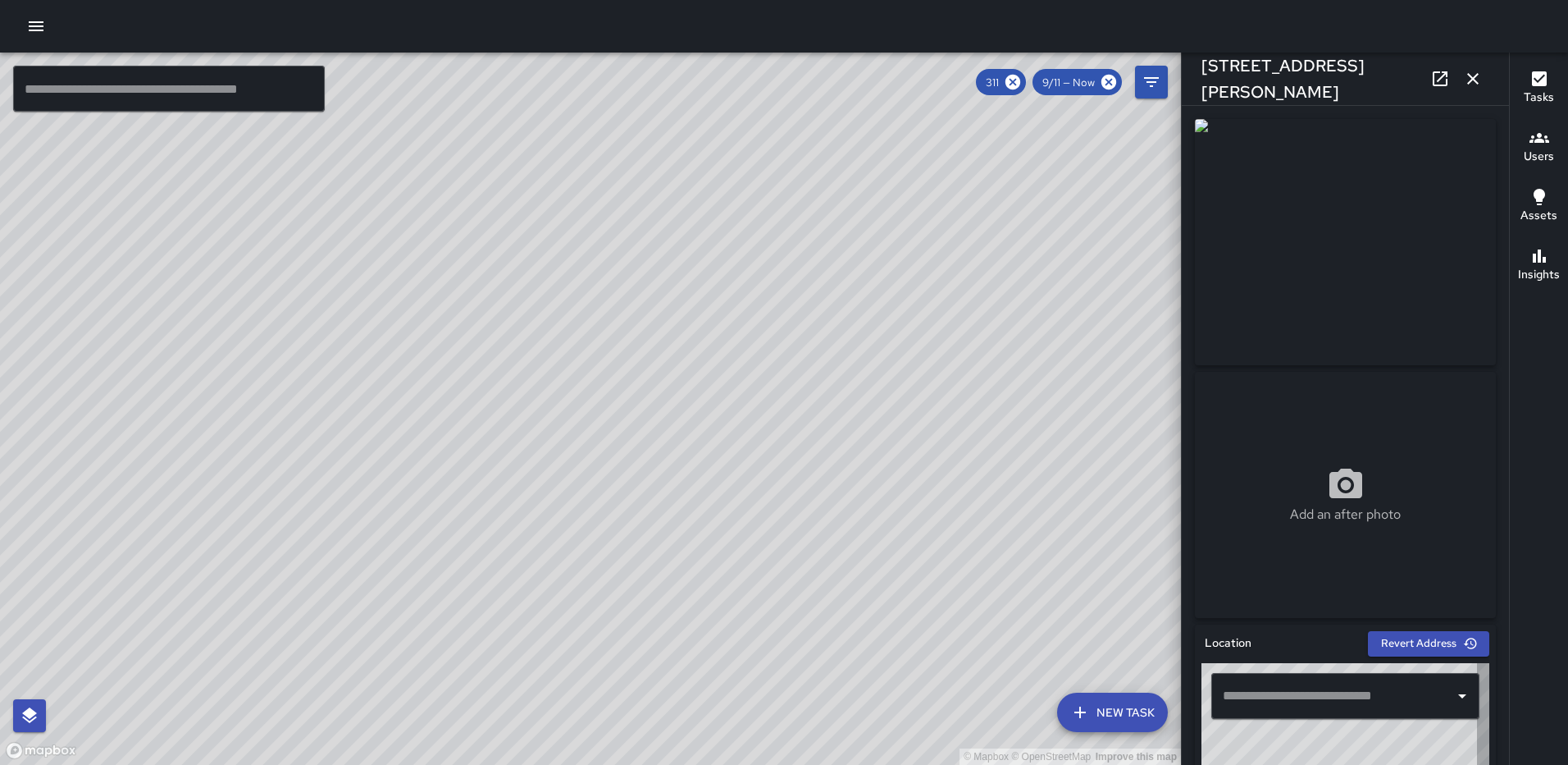
type input "**********"
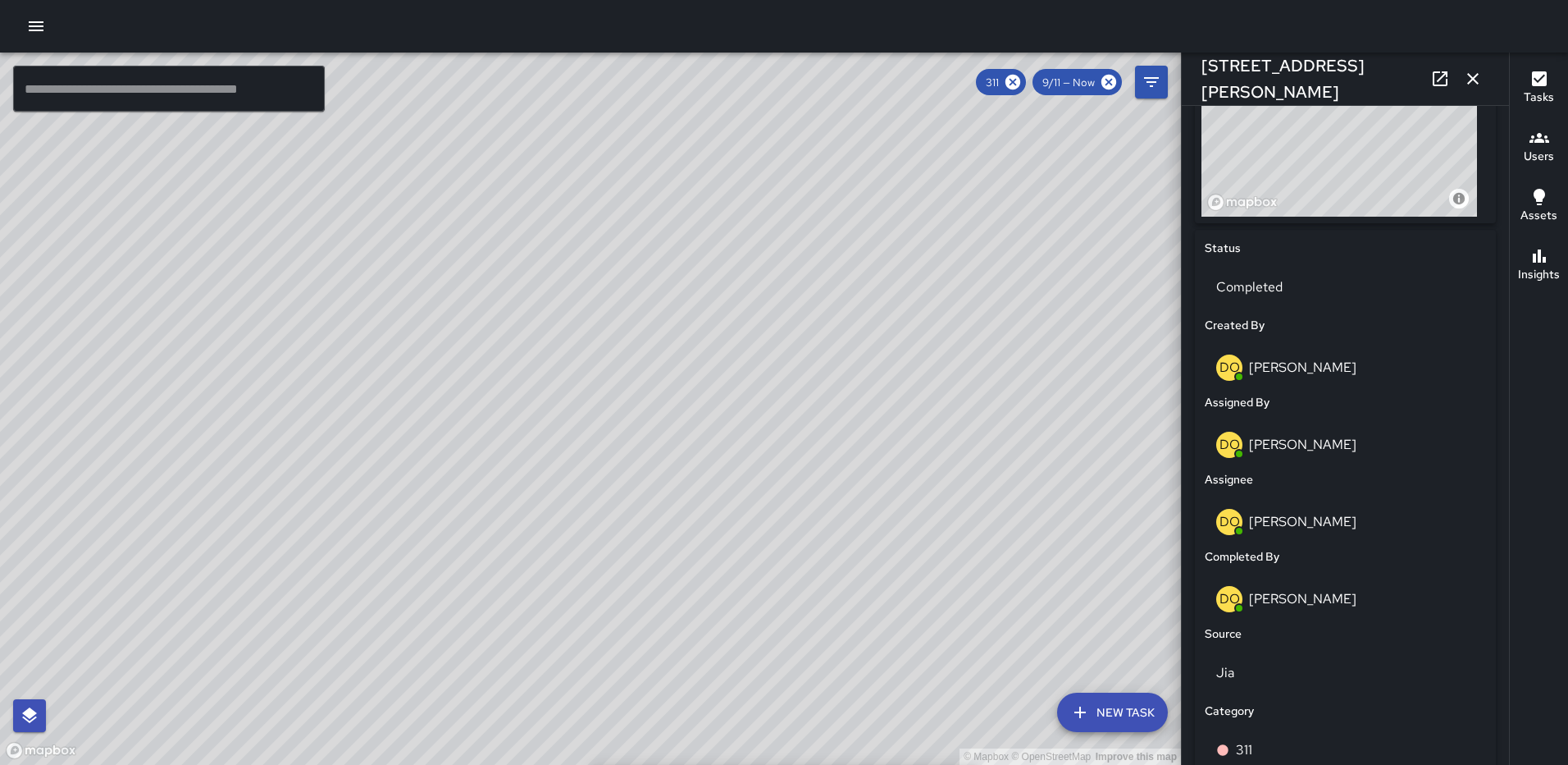
scroll to position [0, 0]
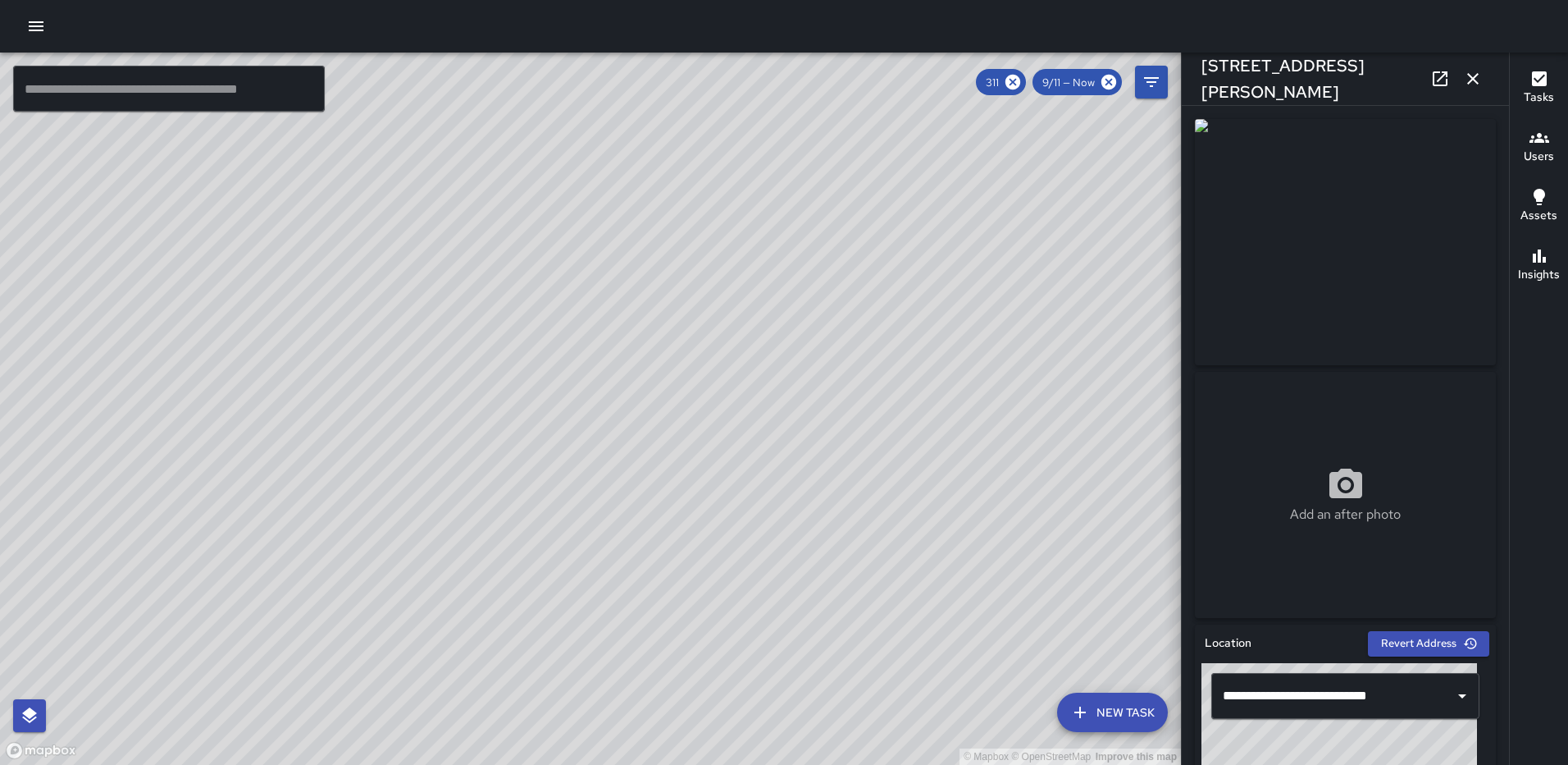
click at [1446, 74] on icon at bounding box center [1439, 78] width 15 height 15
click at [1476, 79] on icon "button" at bounding box center [1473, 78] width 19 height 19
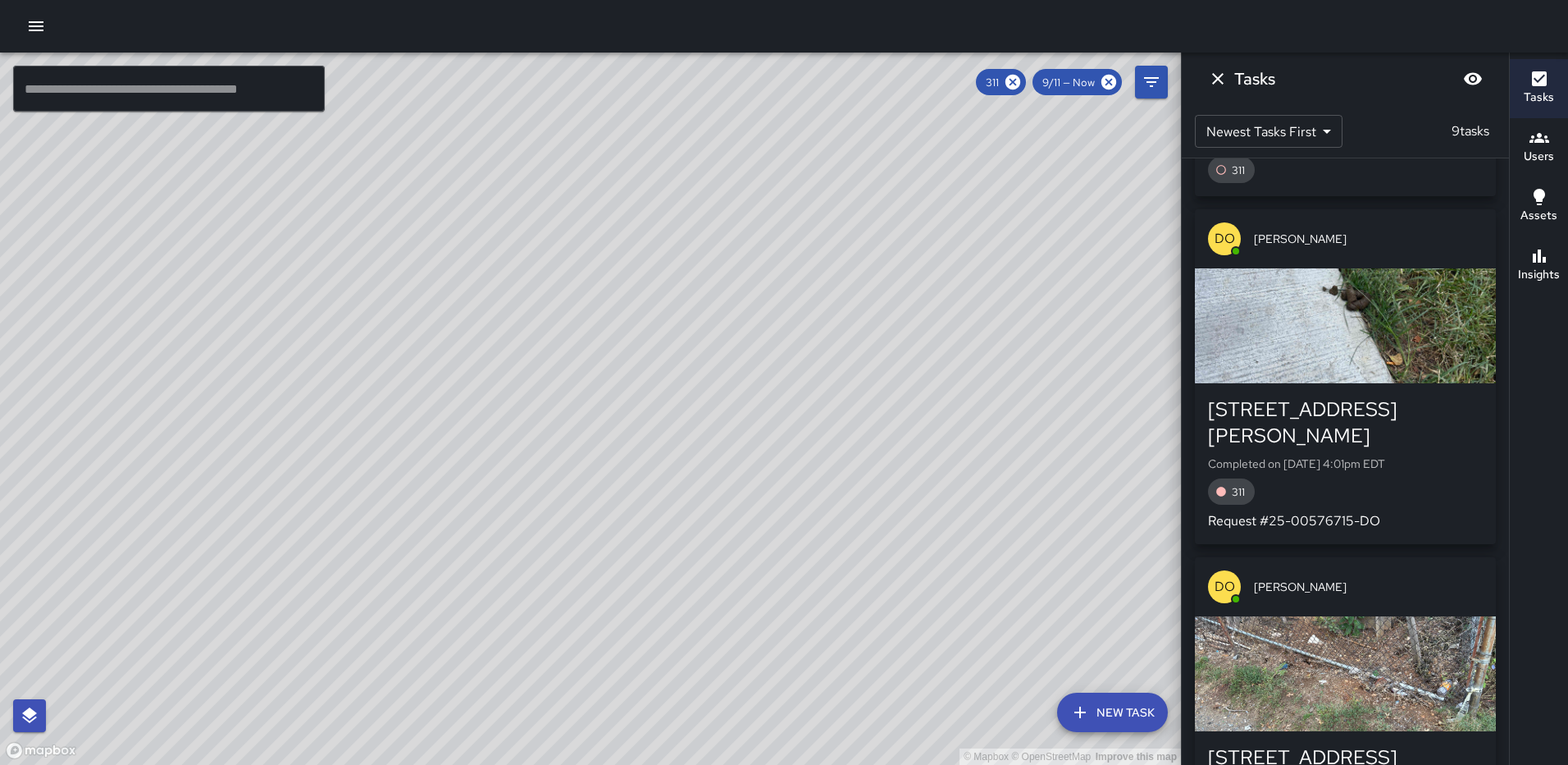
scroll to position [1304, 0]
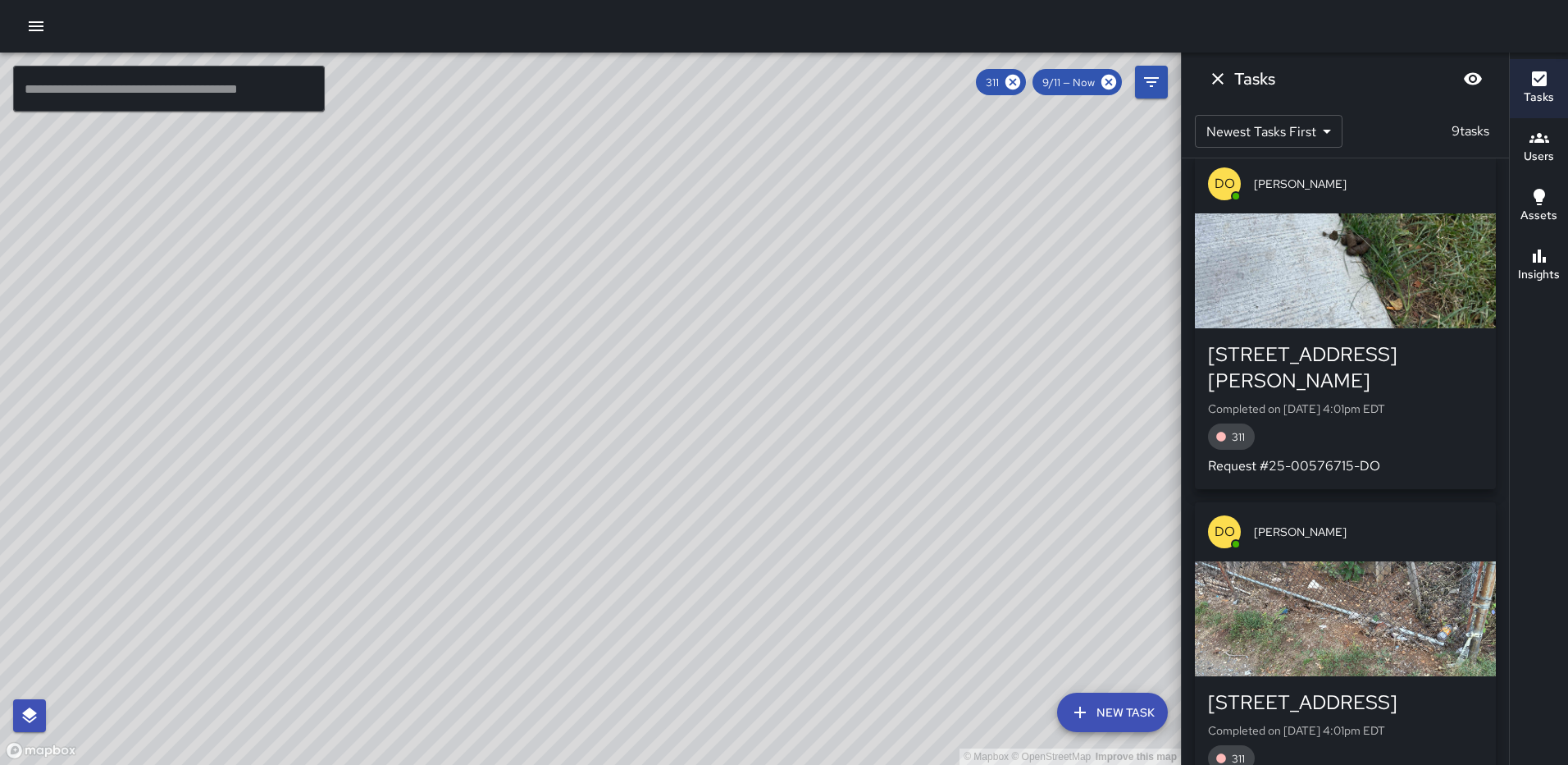
click at [1312, 566] on div "button" at bounding box center [1345, 618] width 301 height 115
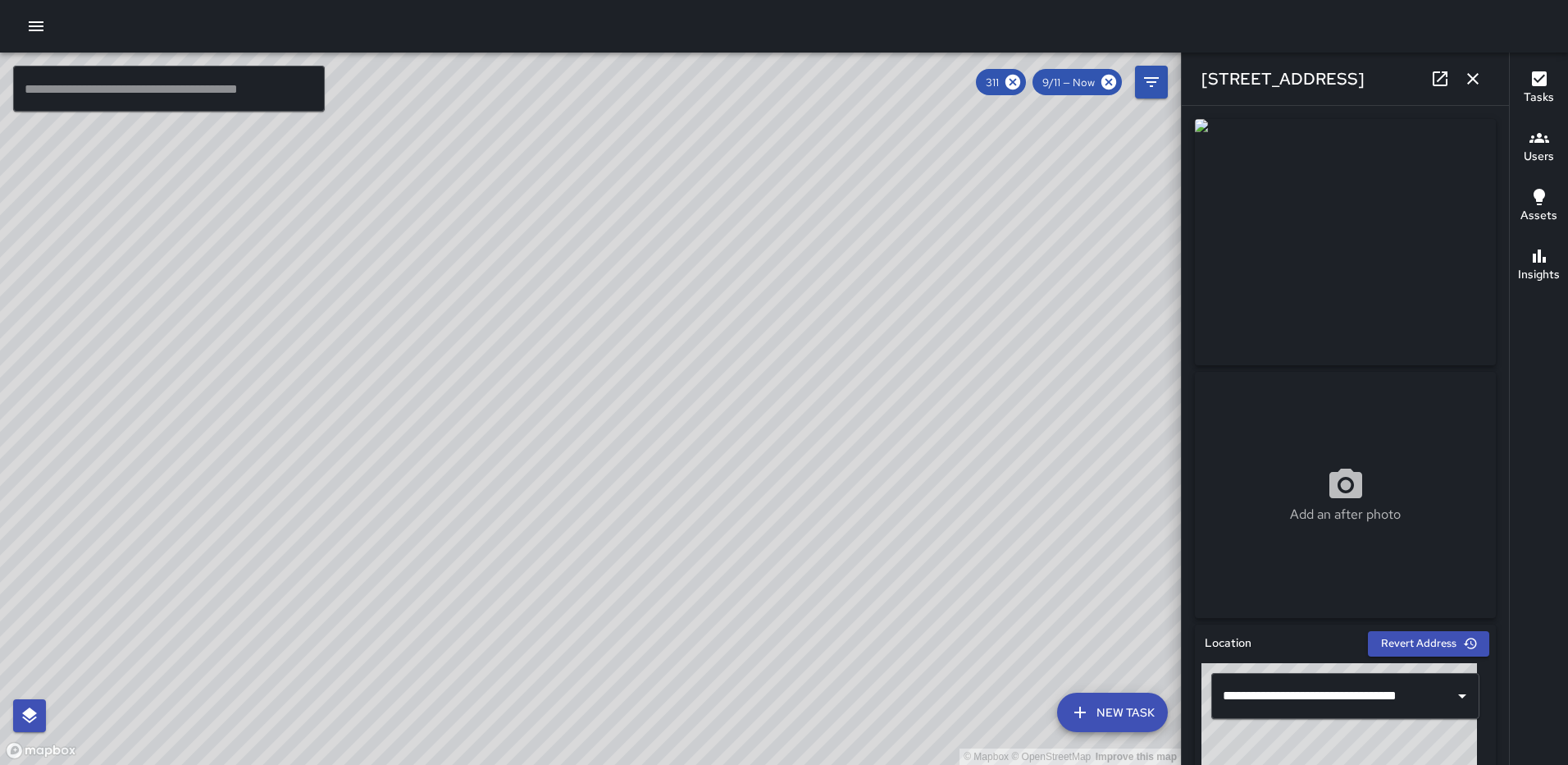
click at [1443, 78] on icon at bounding box center [1440, 78] width 19 height 19
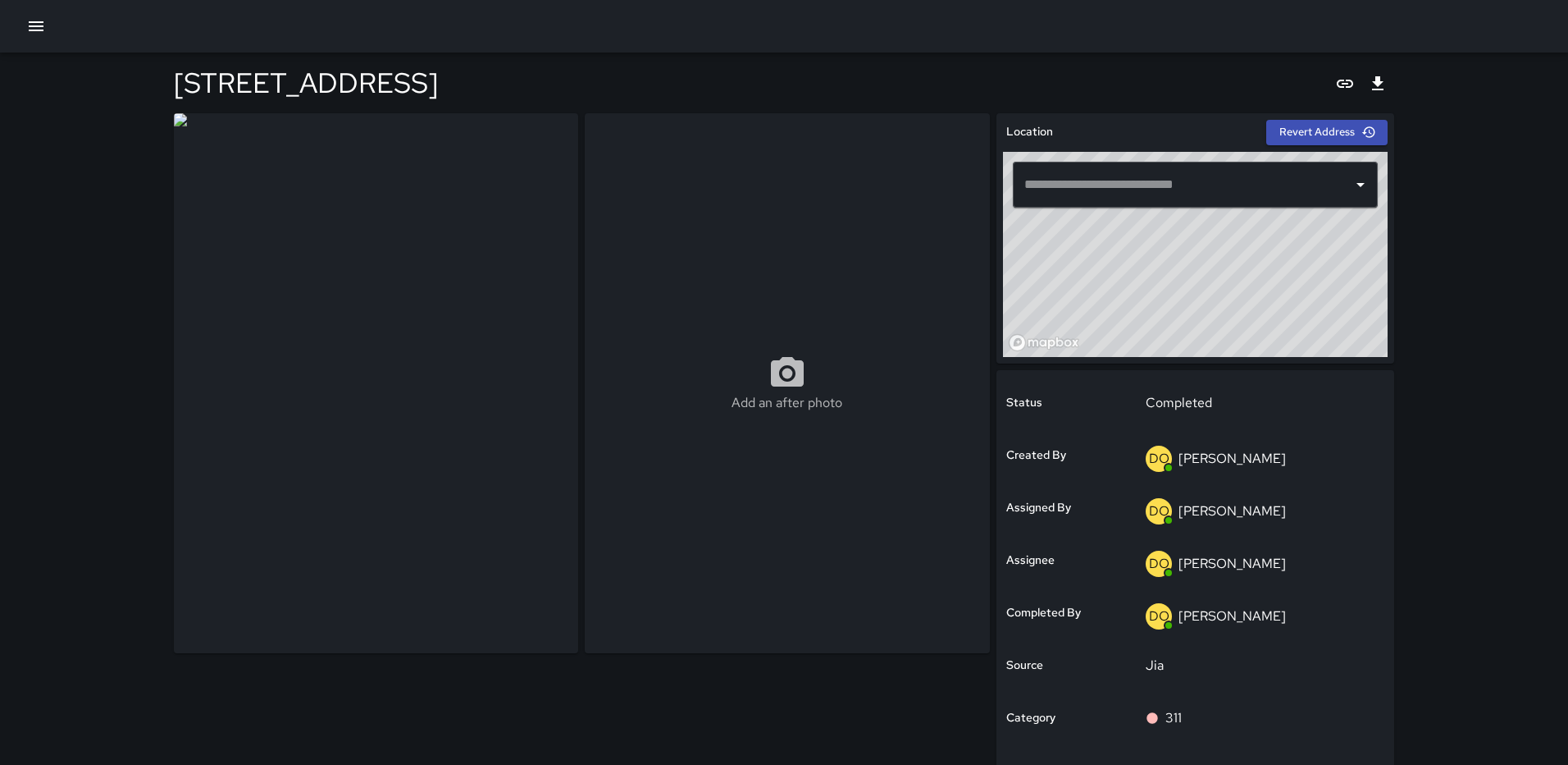
type input "**********"
